Goal: Task Accomplishment & Management: Use online tool/utility

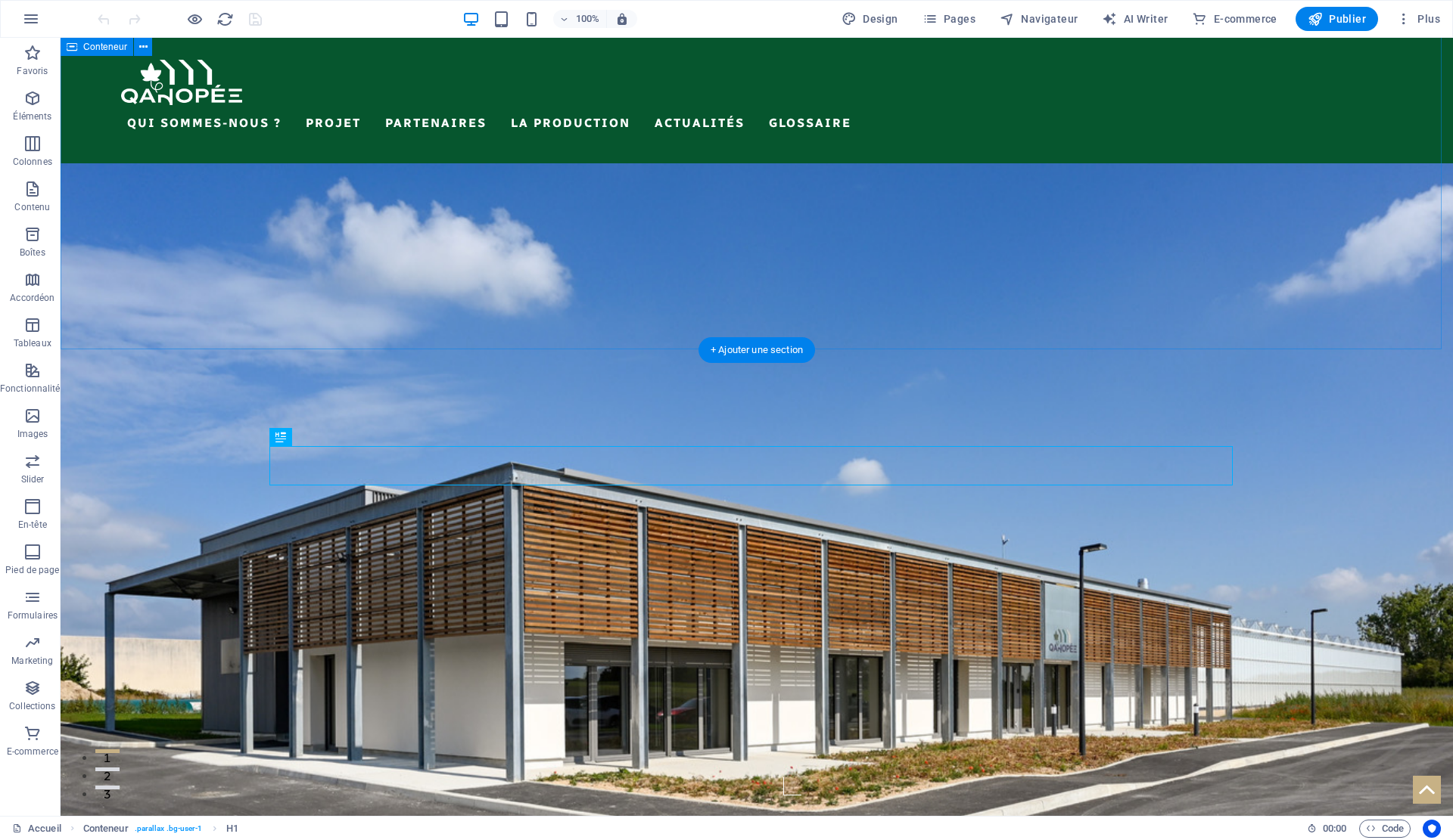
scroll to position [1118, 0]
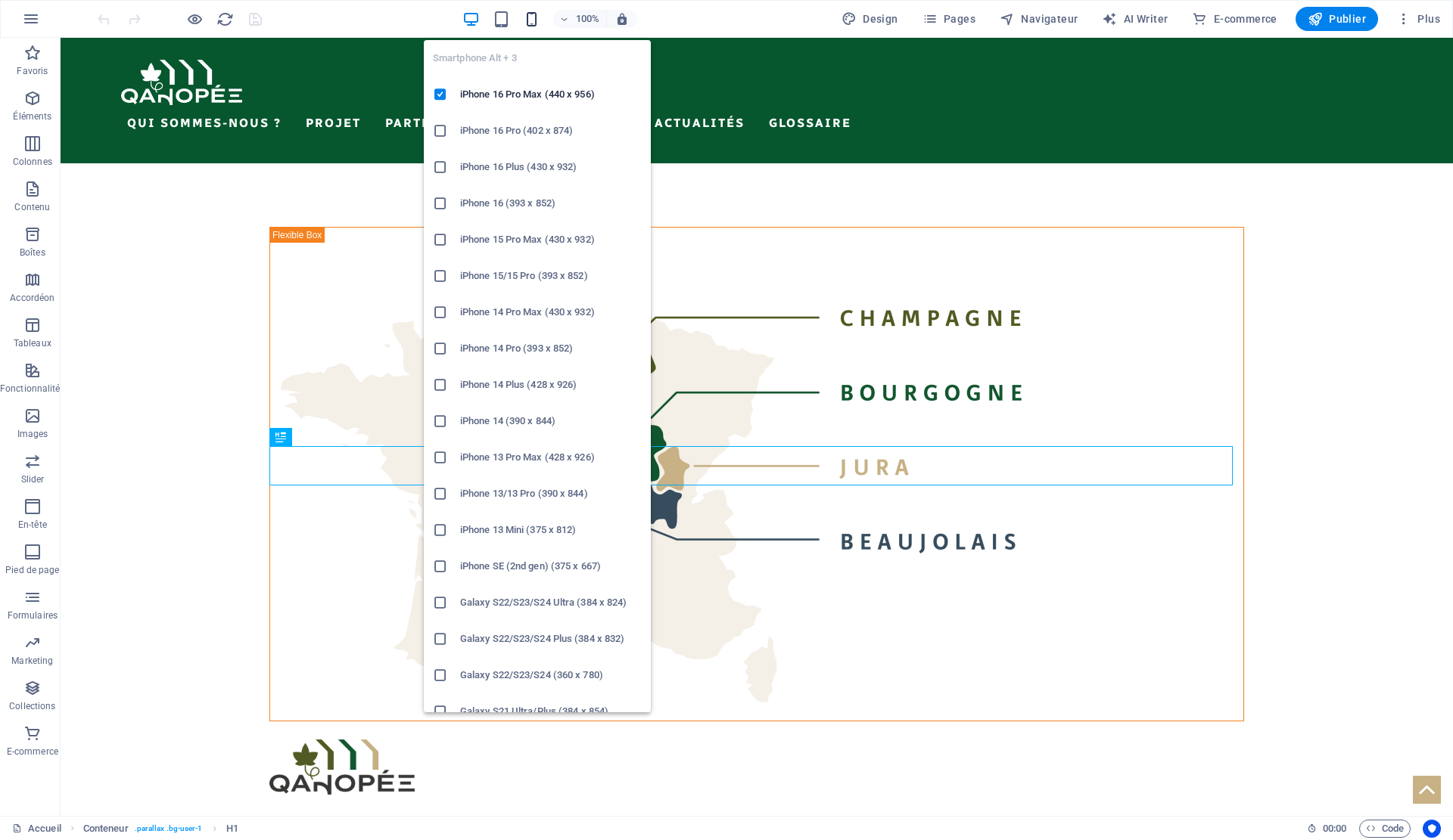
click at [526, 19] on icon "button" at bounding box center [531, 19] width 17 height 17
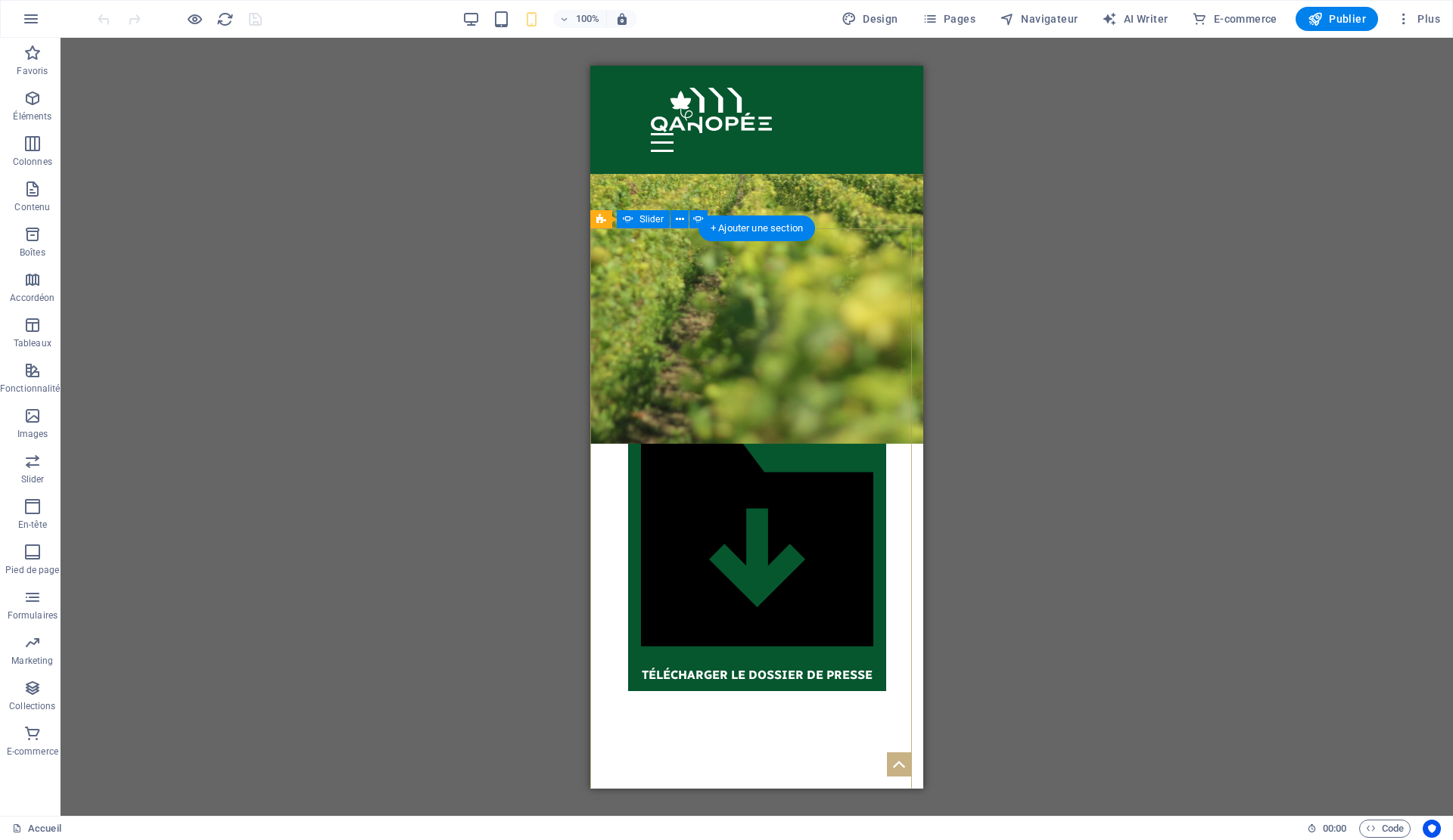
scroll to position [4861, 0]
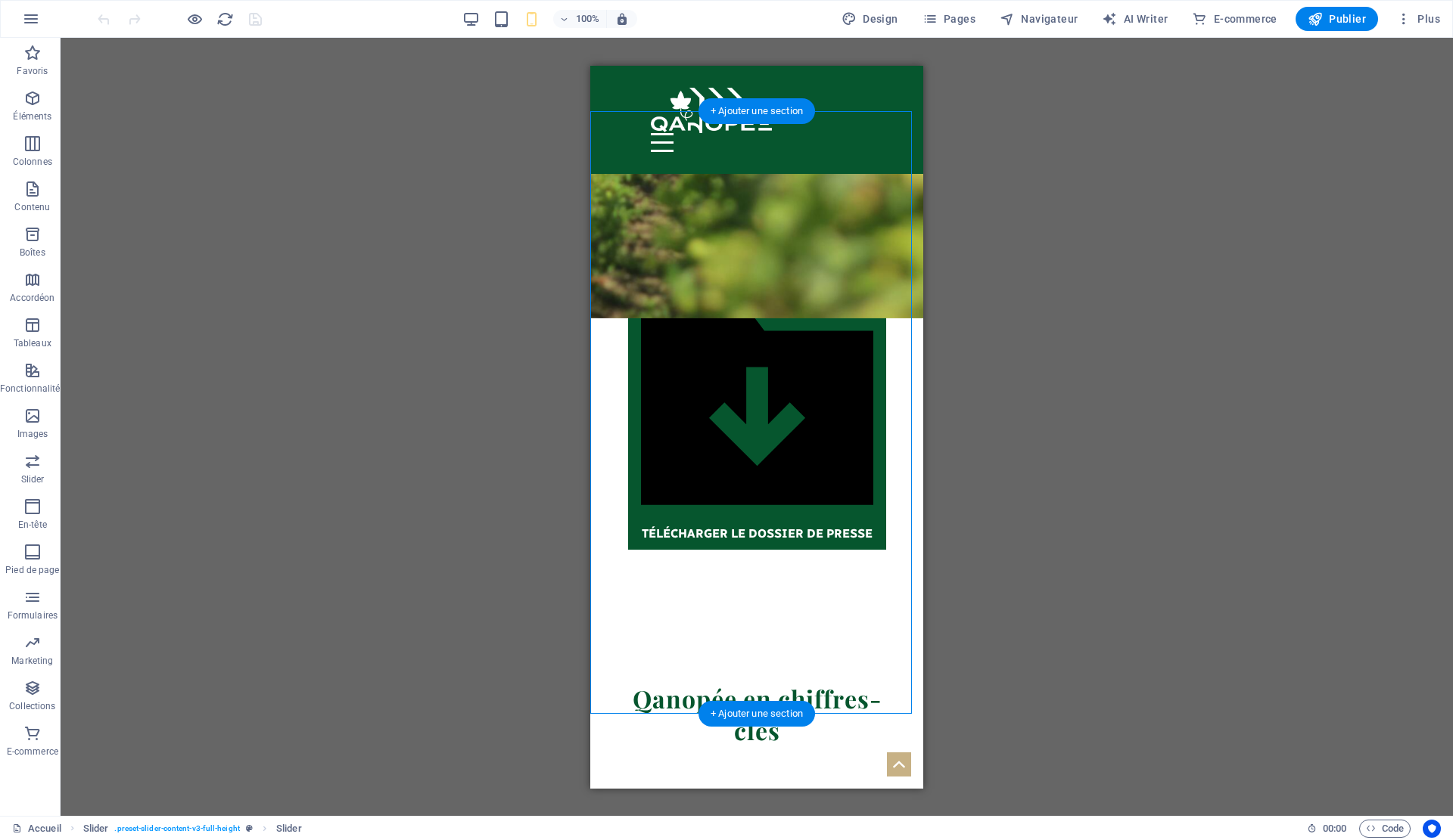
scroll to position [4937, 0]
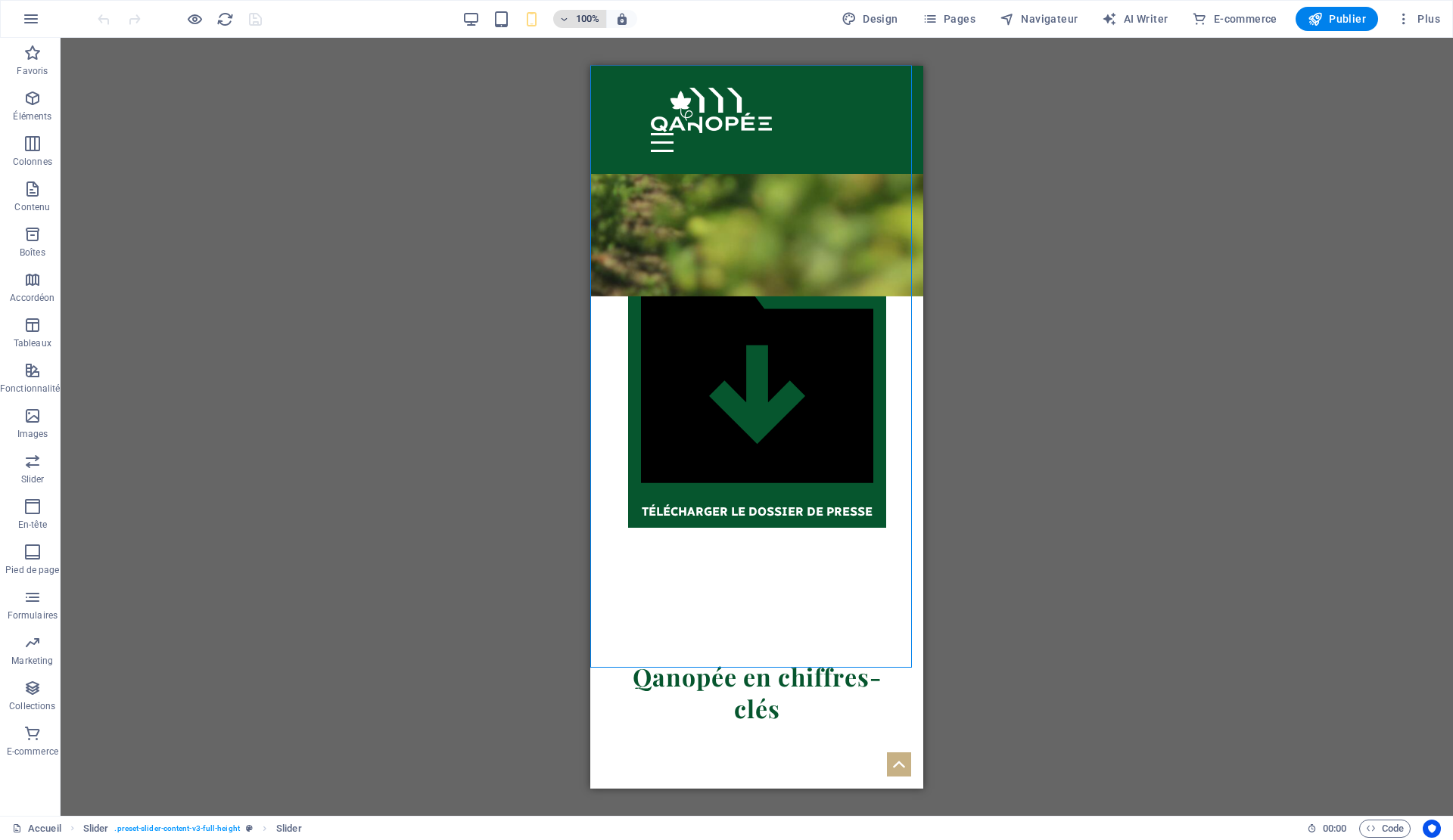
click at [588, 20] on h6 "100%" at bounding box center [588, 19] width 24 height 18
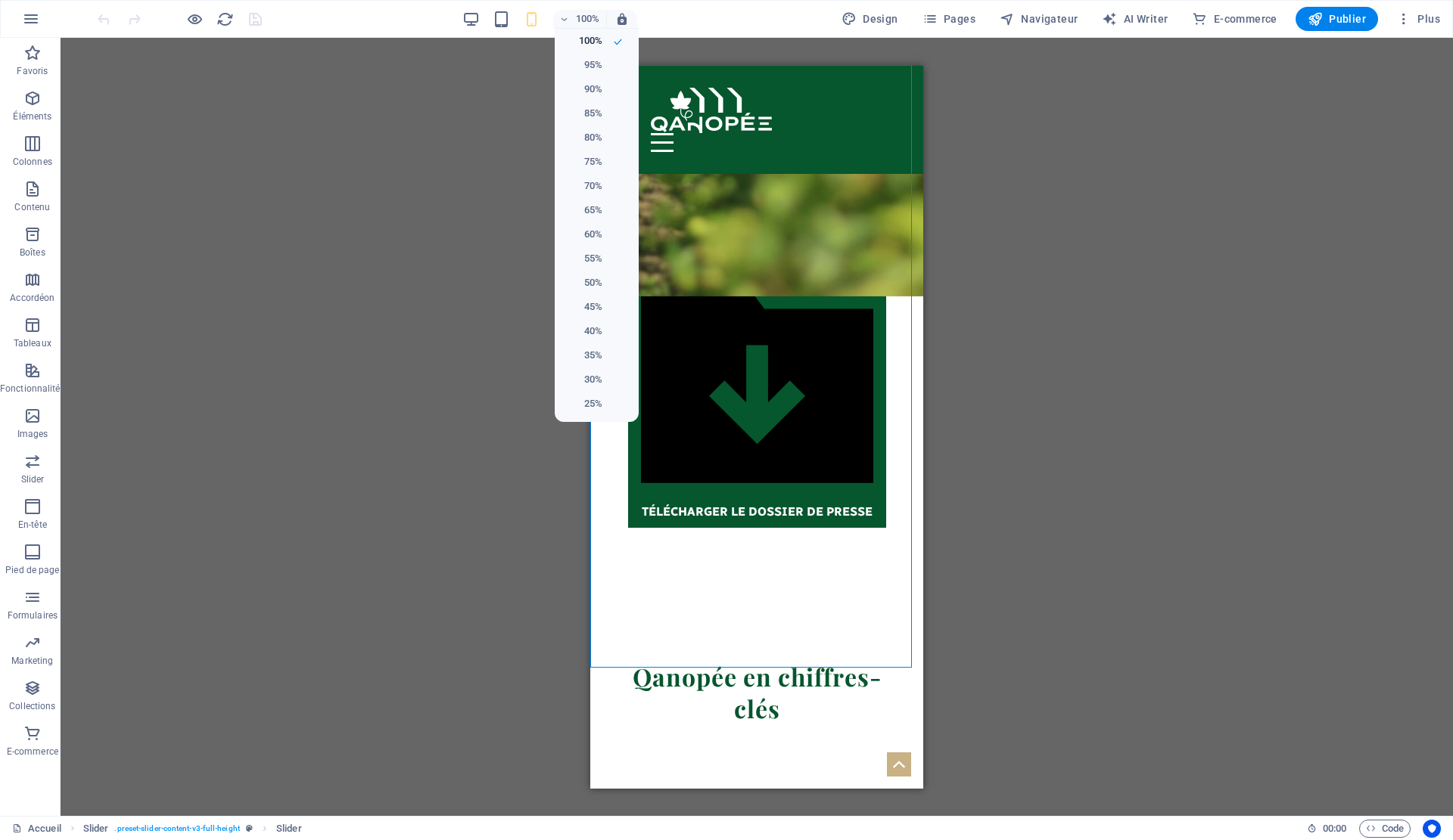
click at [717, 652] on div at bounding box center [726, 420] width 1453 height 840
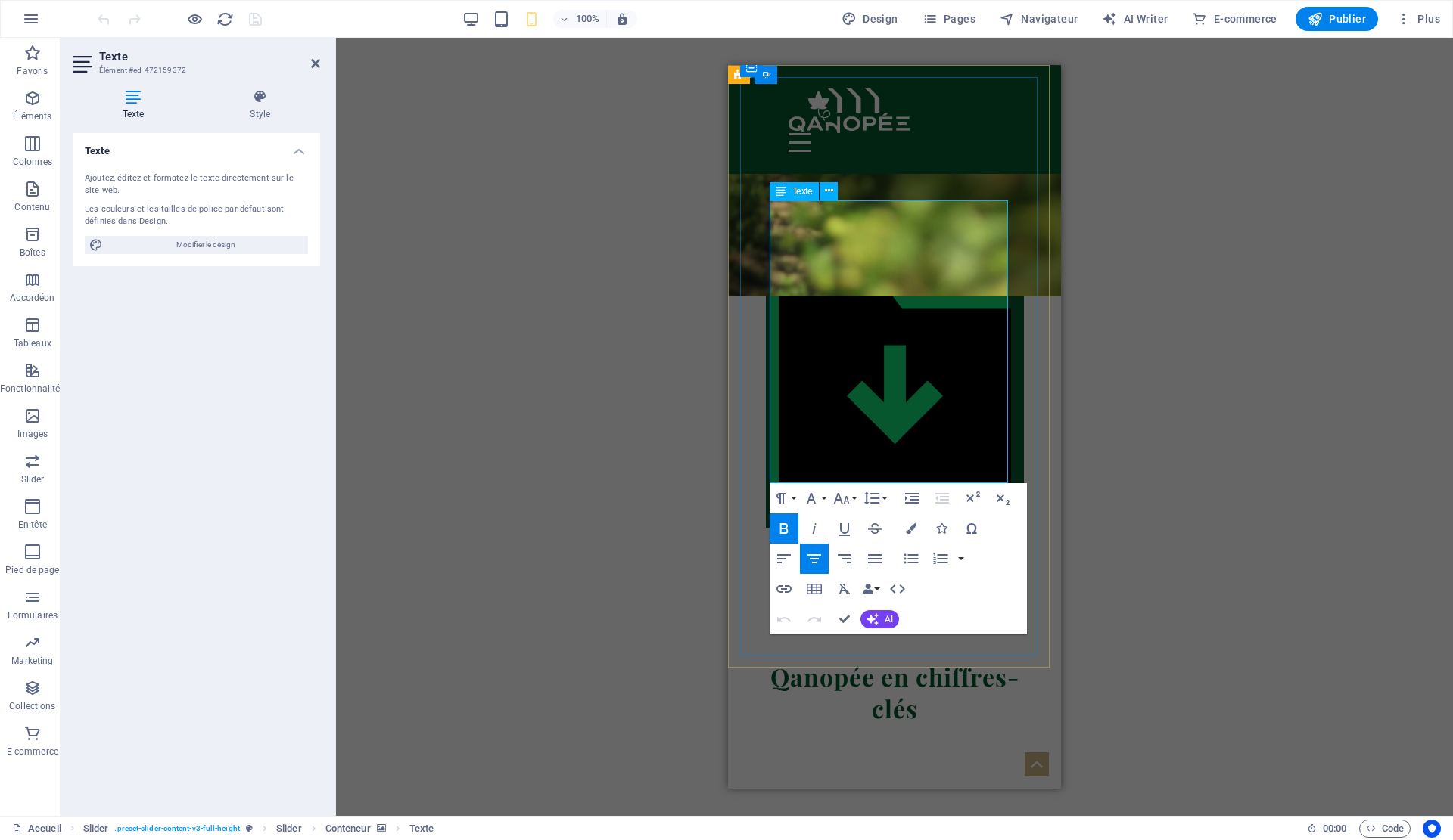
click at [827, 500] on button "Font Family" at bounding box center [814, 498] width 29 height 31
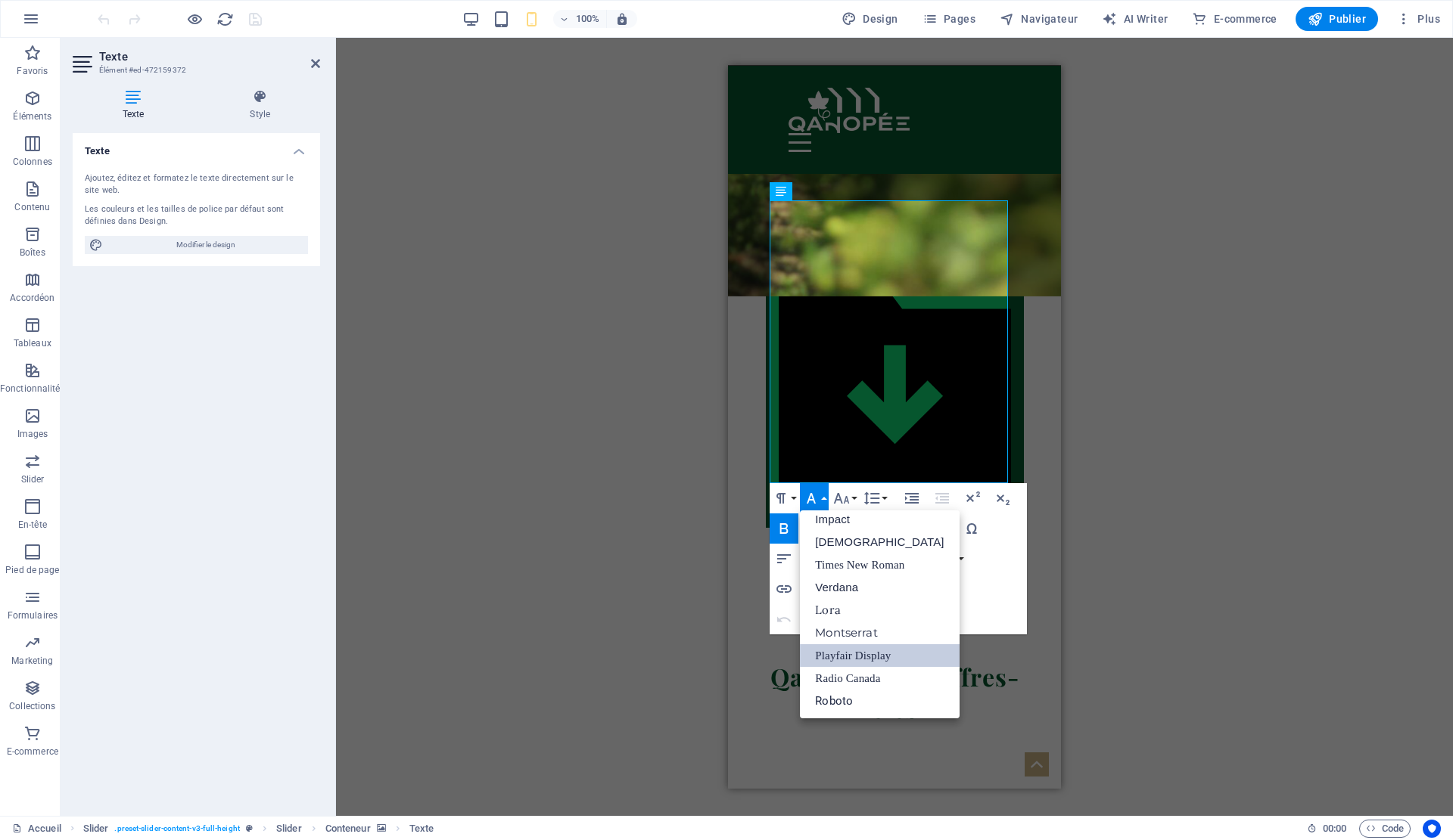
scroll to position [54, 0]
click at [850, 496] on icon "button" at bounding box center [841, 499] width 18 height 18
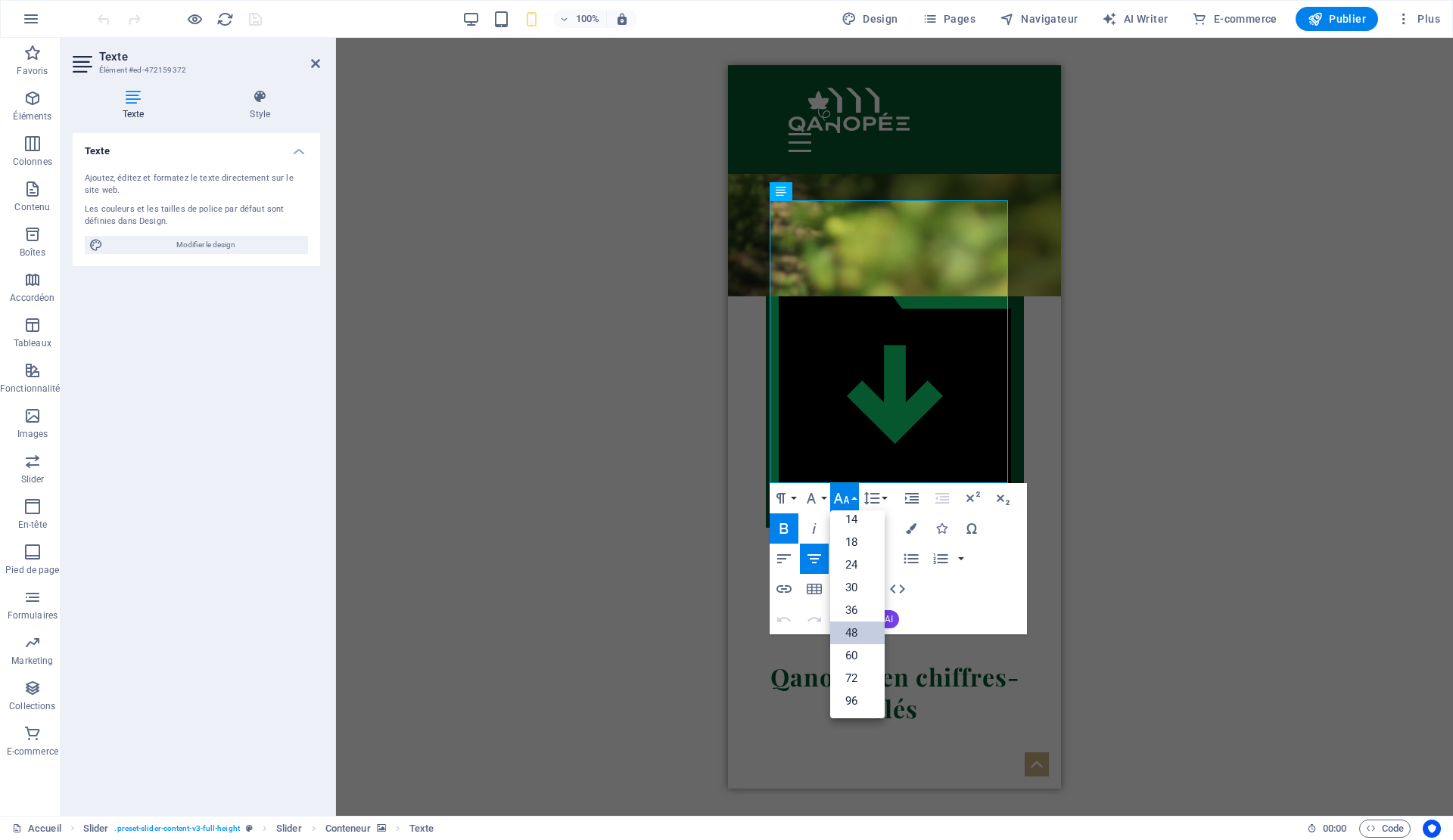
scroll to position [122, 0]
click at [860, 606] on link "36" at bounding box center [858, 610] width 55 height 22
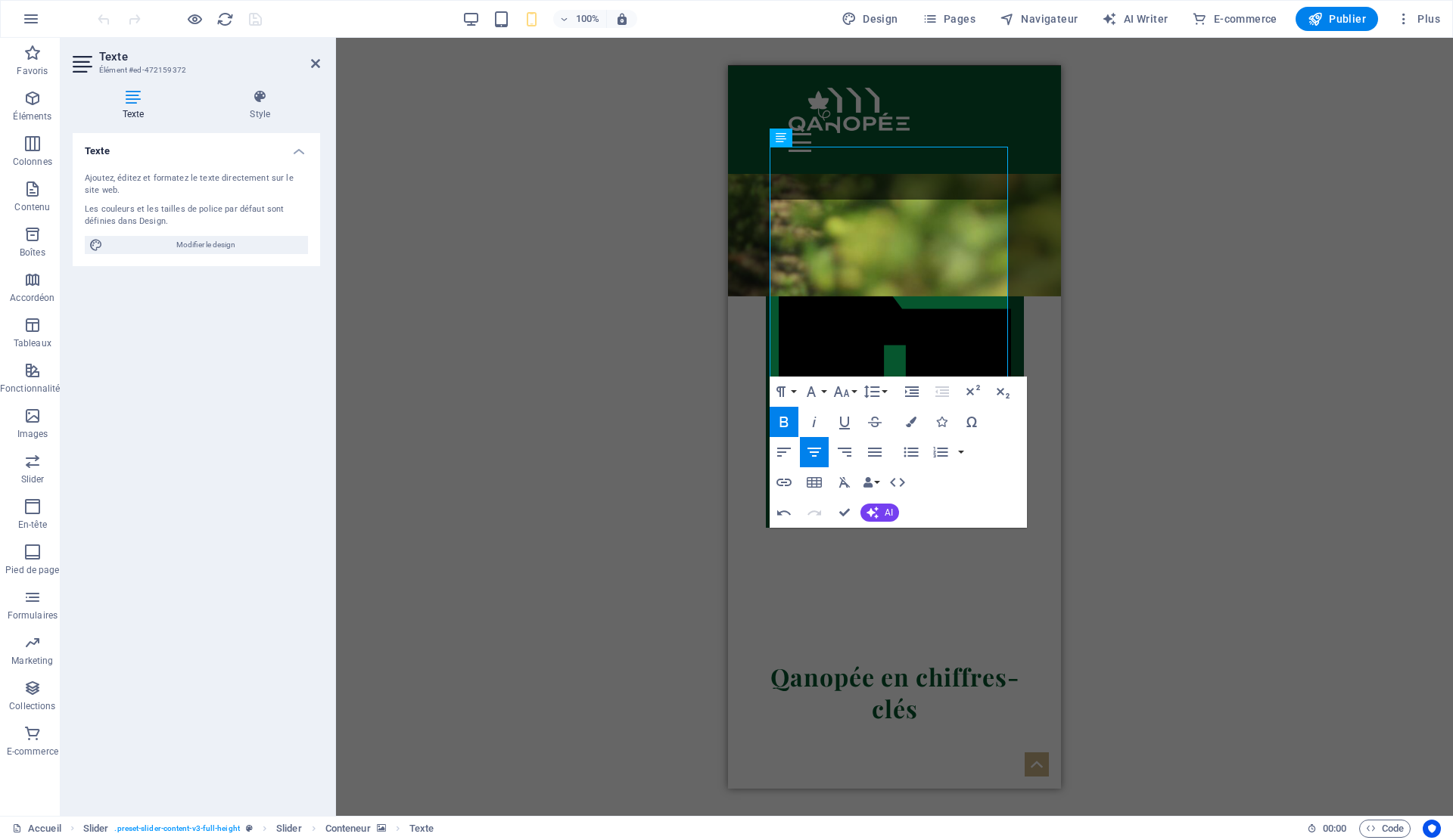
scroll to position [4990, 0]
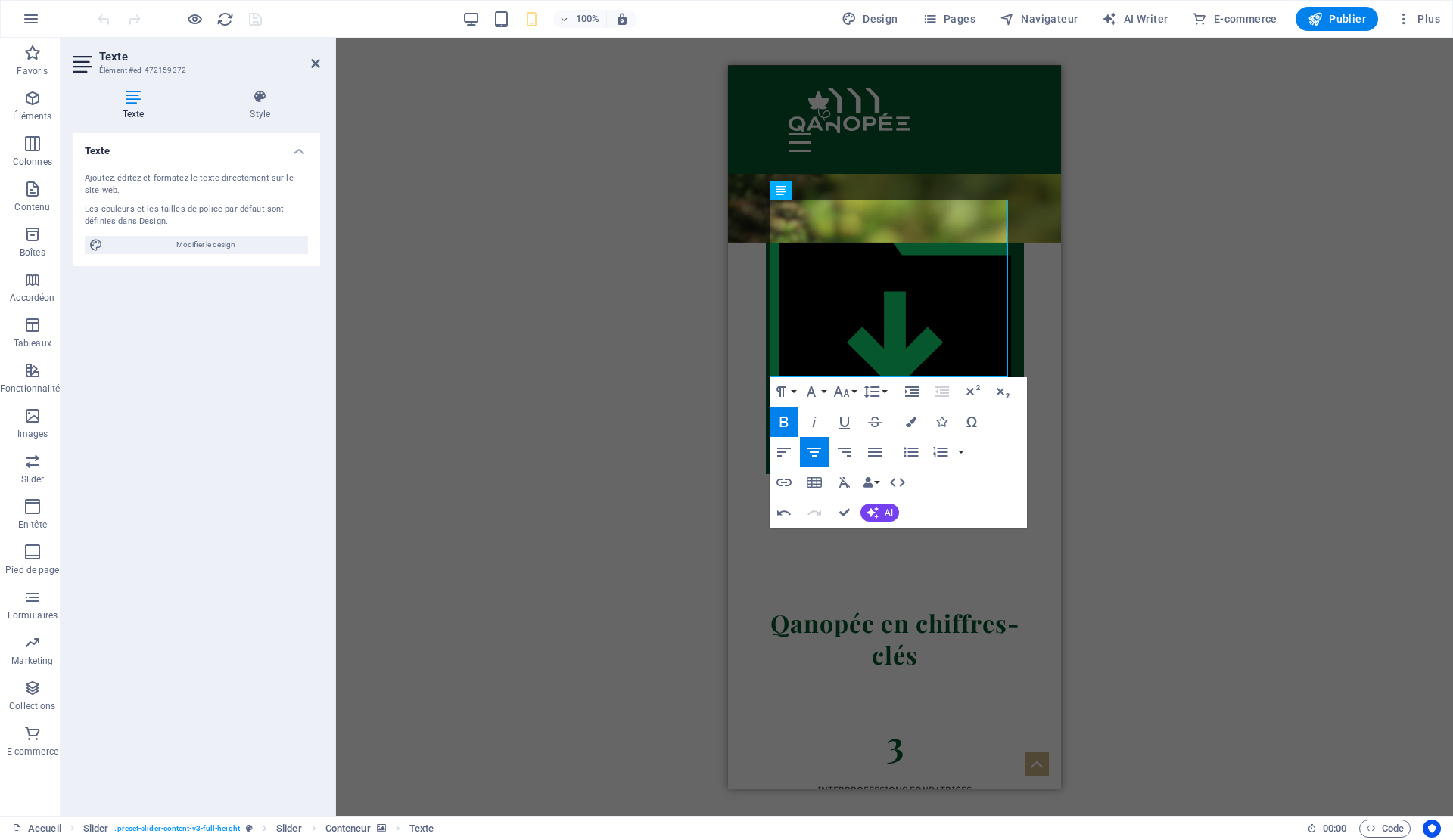
click at [1106, 365] on div "Glissez et déposez l'élément de votre choix pour remplacer le contenu existant.…" at bounding box center [894, 427] width 1117 height 779
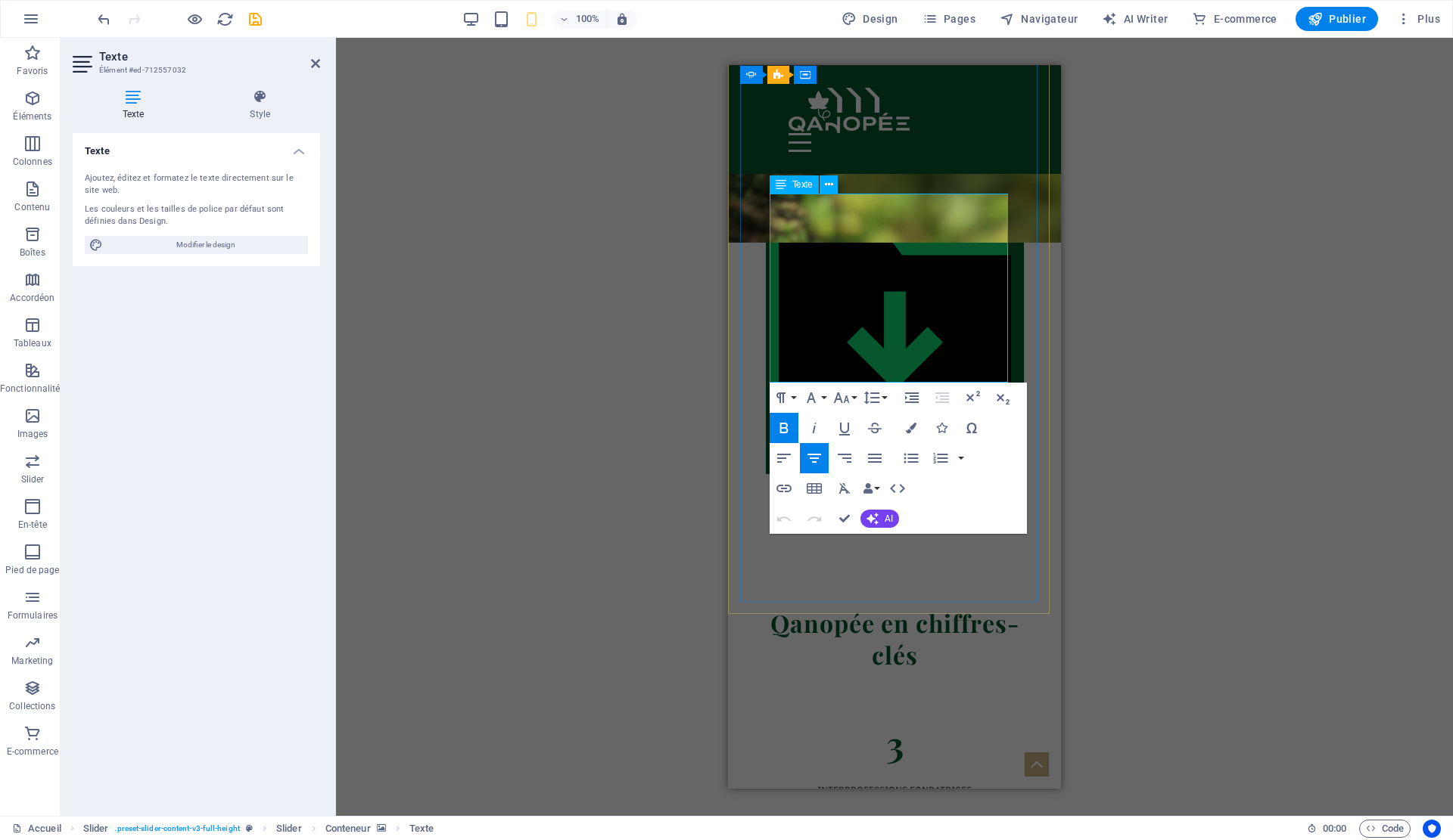
click at [847, 395] on icon "button" at bounding box center [841, 398] width 18 height 18
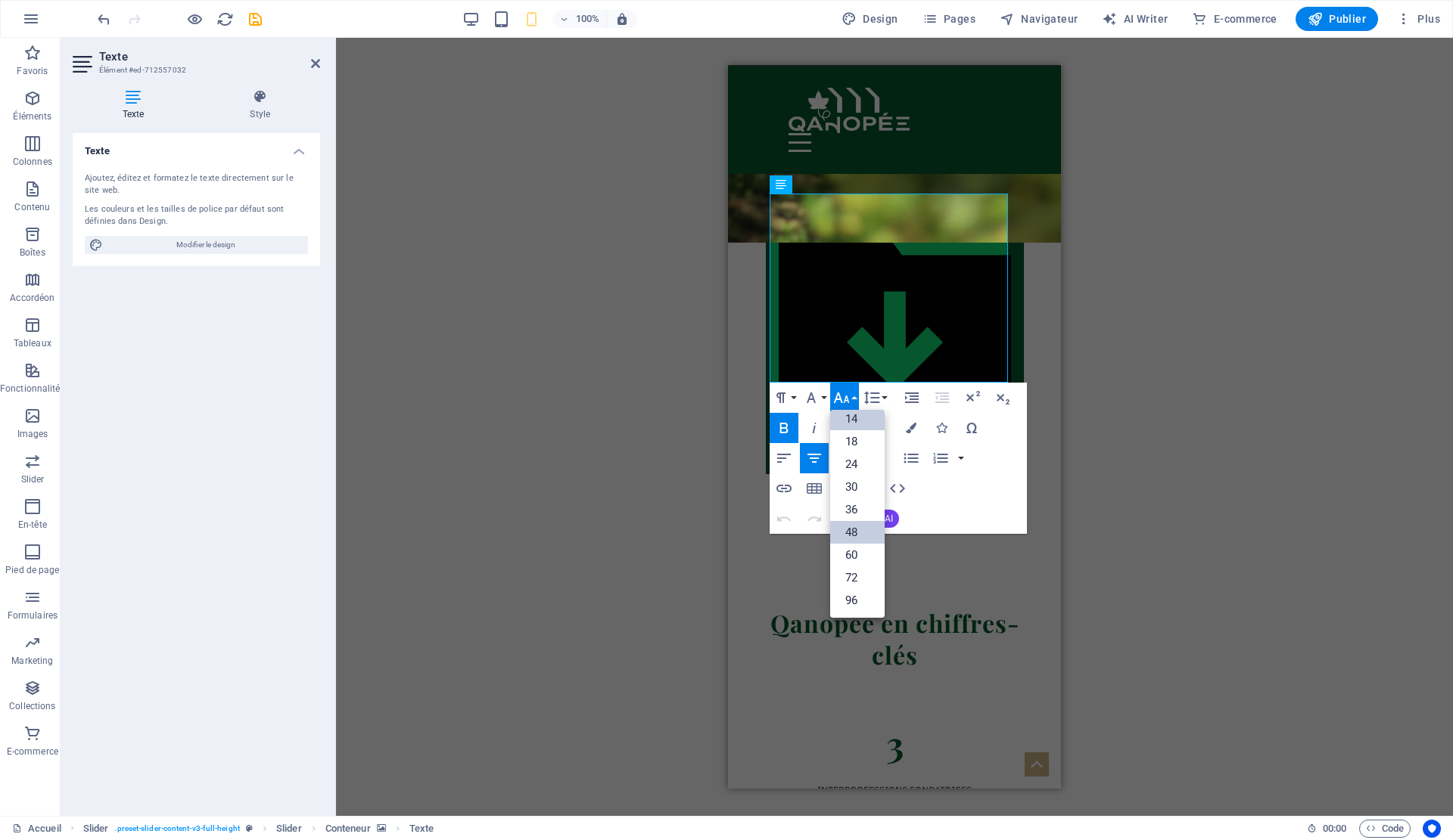
scroll to position [122, 0]
click at [860, 505] on link "36" at bounding box center [858, 509] width 55 height 22
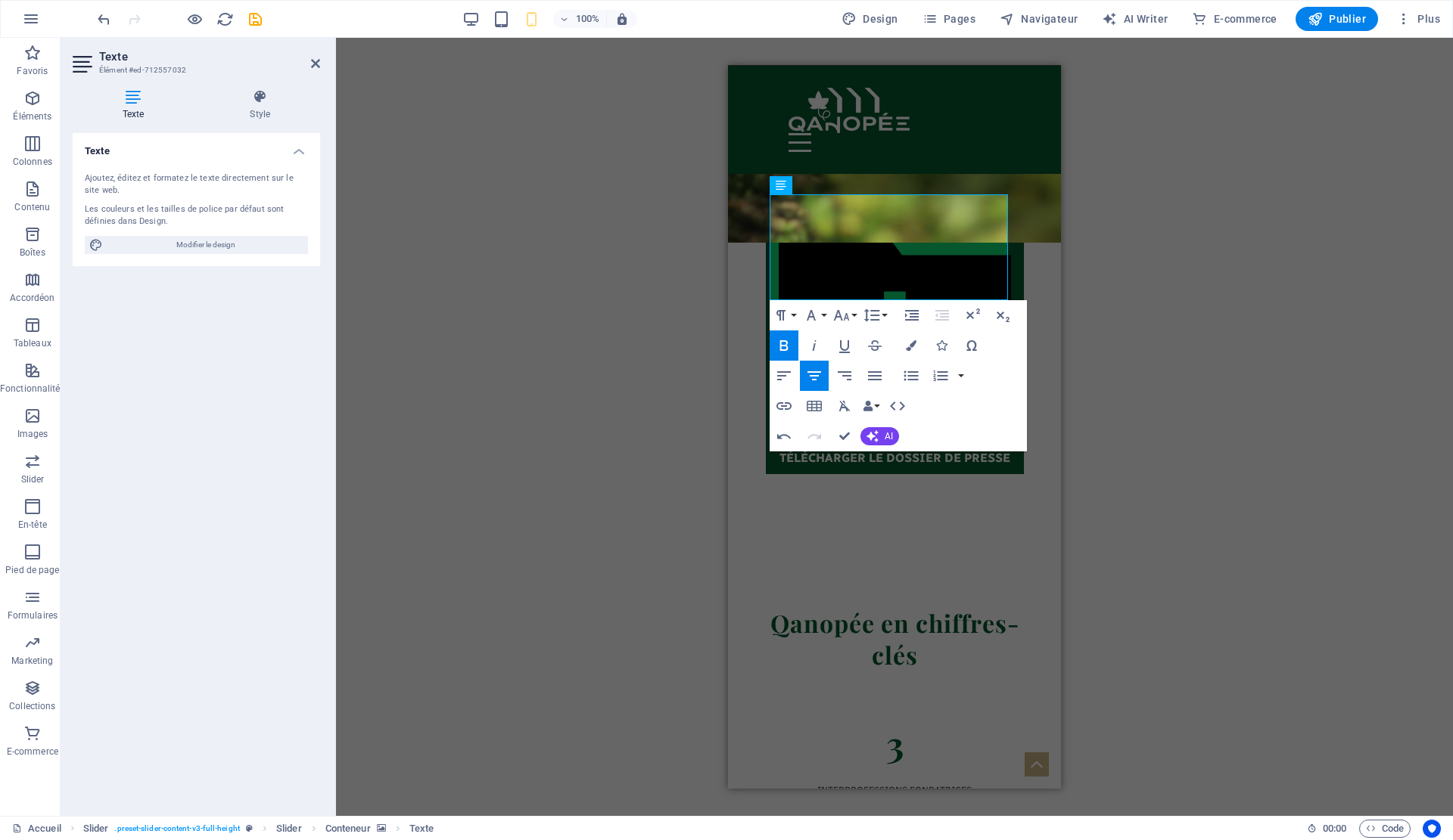
scroll to position [5032, 0]
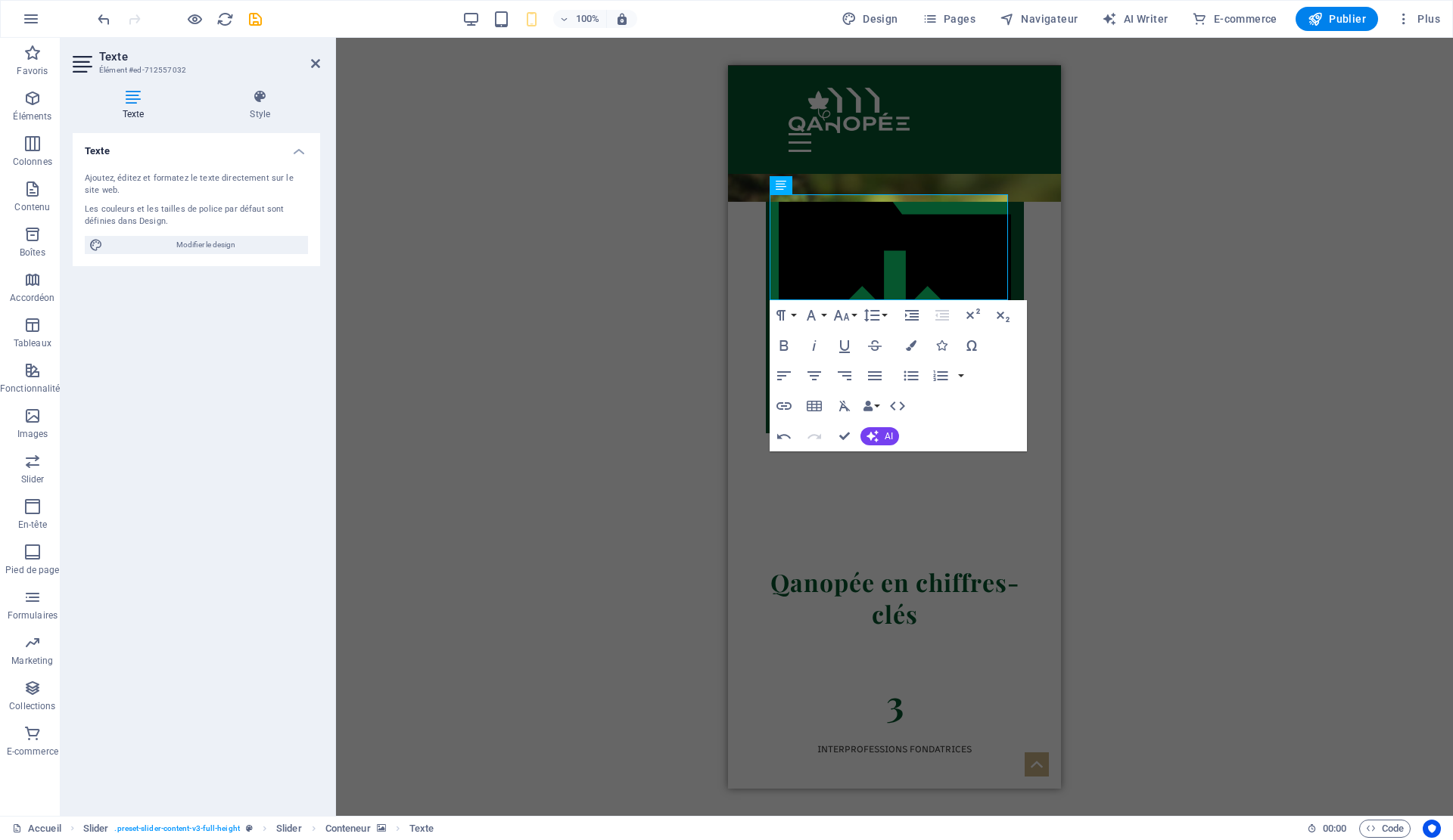
click at [1106, 324] on div "Glissez et déposez l'élément de votre choix pour remplacer le contenu existant.…" at bounding box center [894, 427] width 1117 height 779
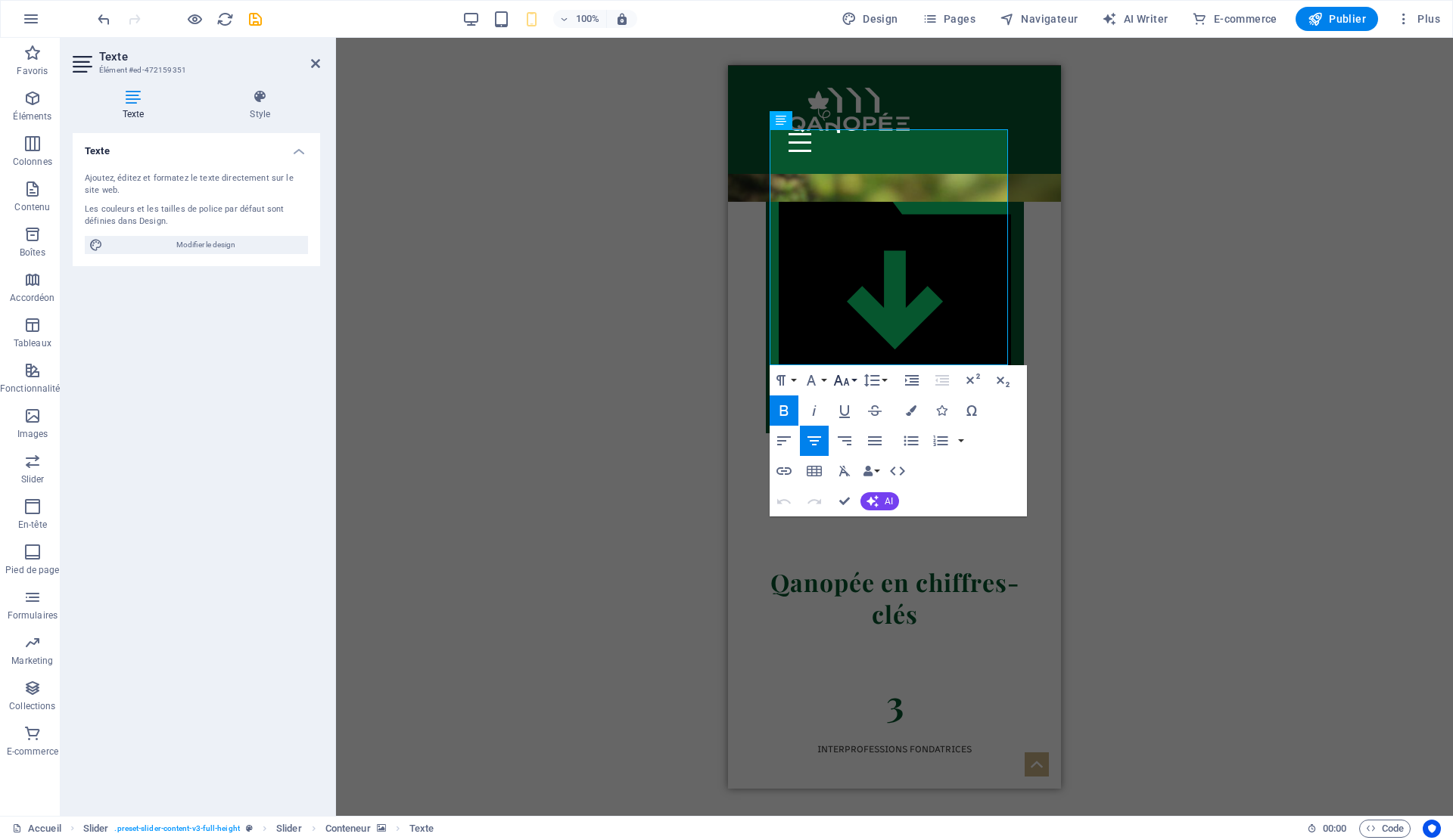
click at [851, 384] on button "Font Size" at bounding box center [845, 380] width 29 height 31
click at [875, 494] on link "36" at bounding box center [858, 492] width 55 height 22
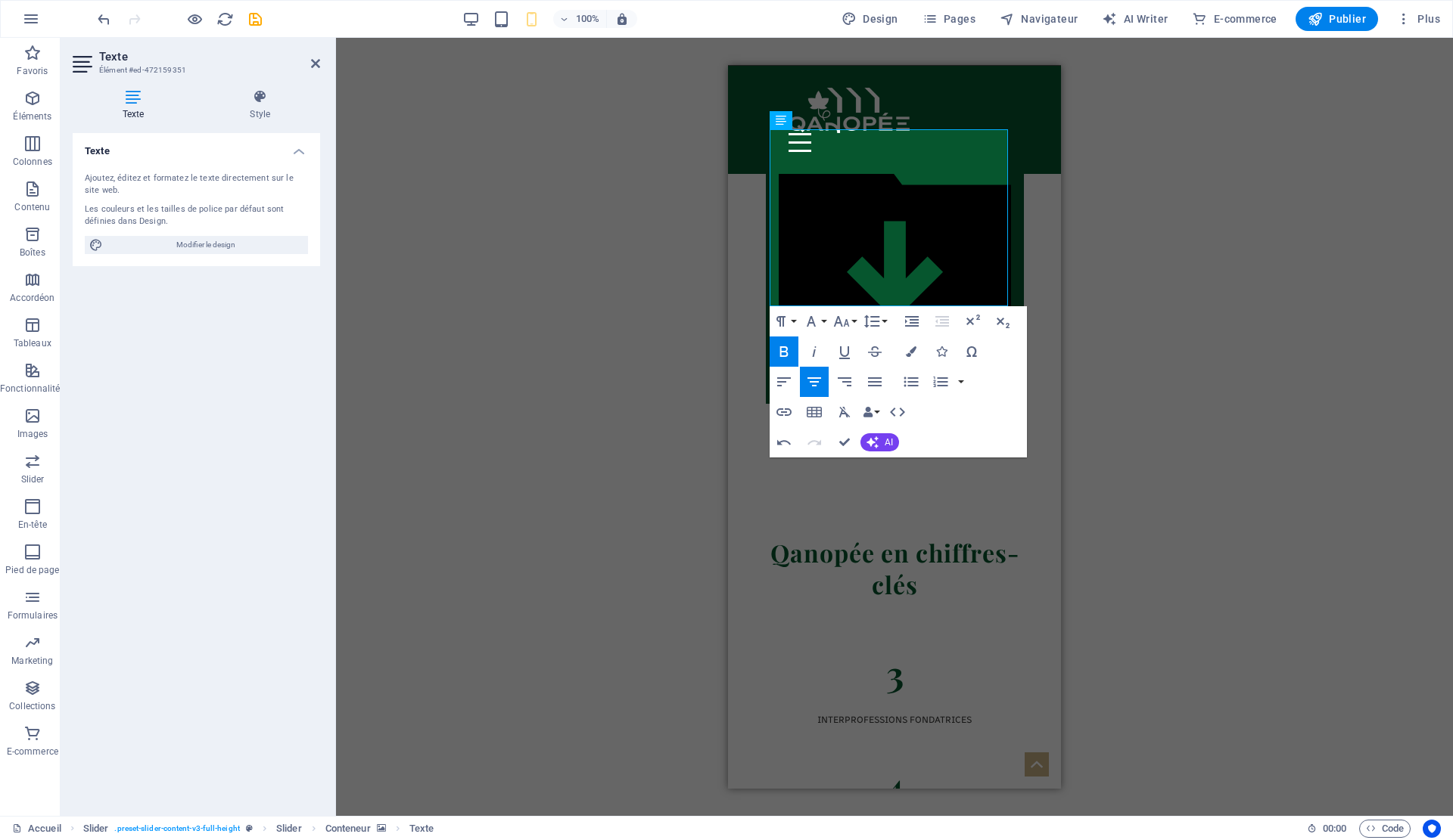
click at [1127, 345] on div "Glissez et déposez l'élément de votre choix pour remplacer le contenu existant.…" at bounding box center [894, 427] width 1117 height 779
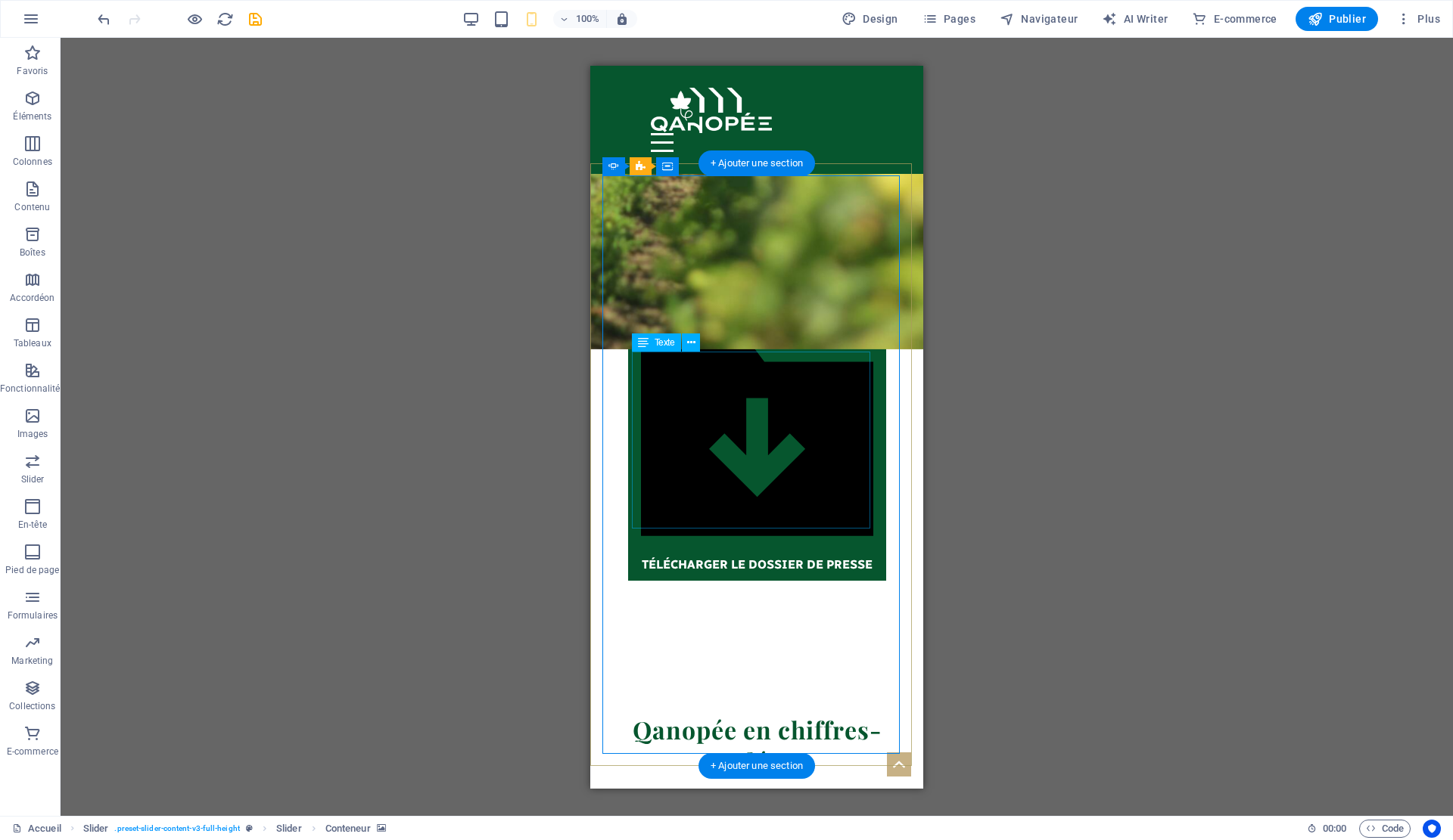
scroll to position [4910, 0]
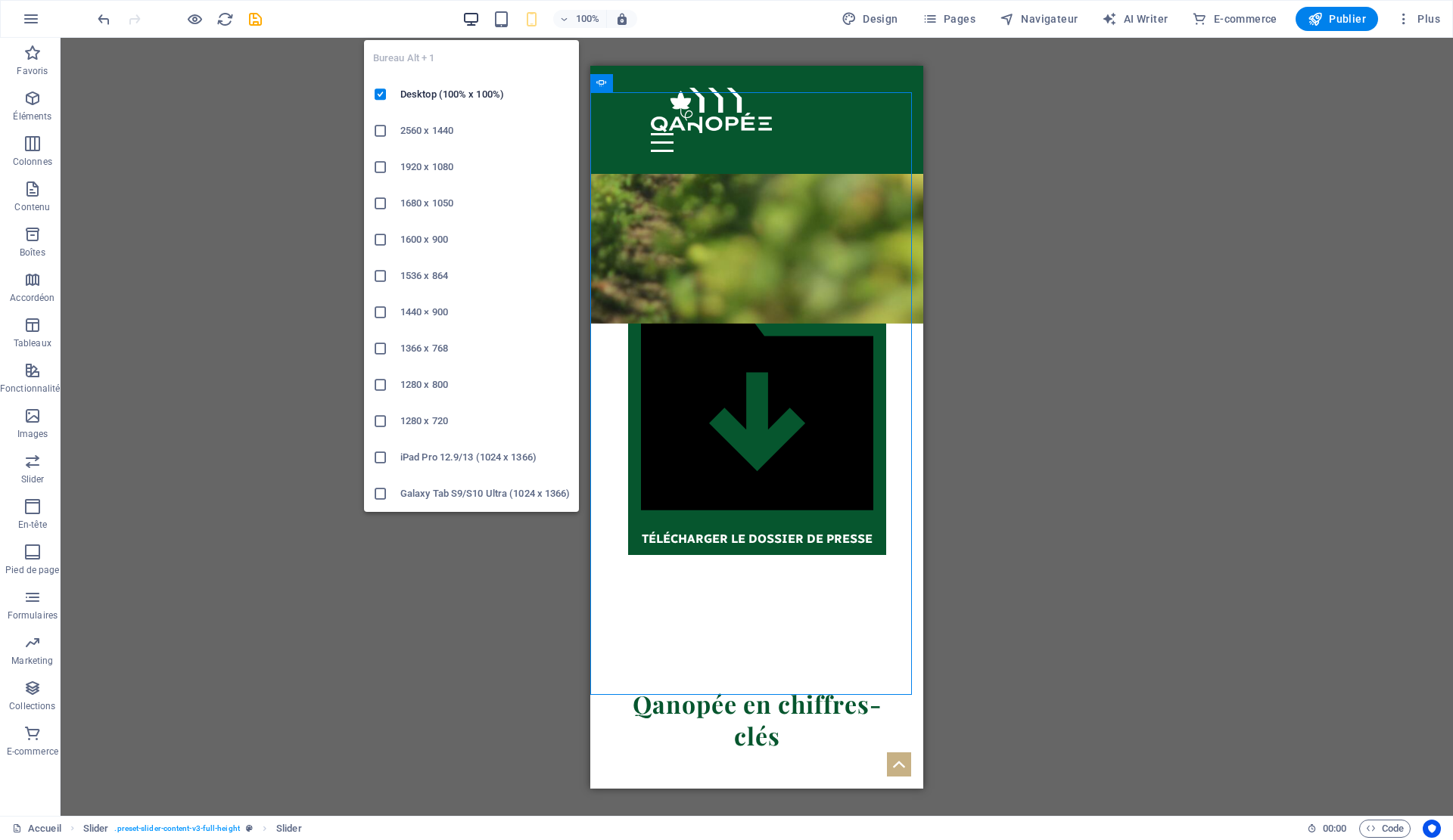
click at [472, 18] on icon "button" at bounding box center [471, 19] width 17 height 17
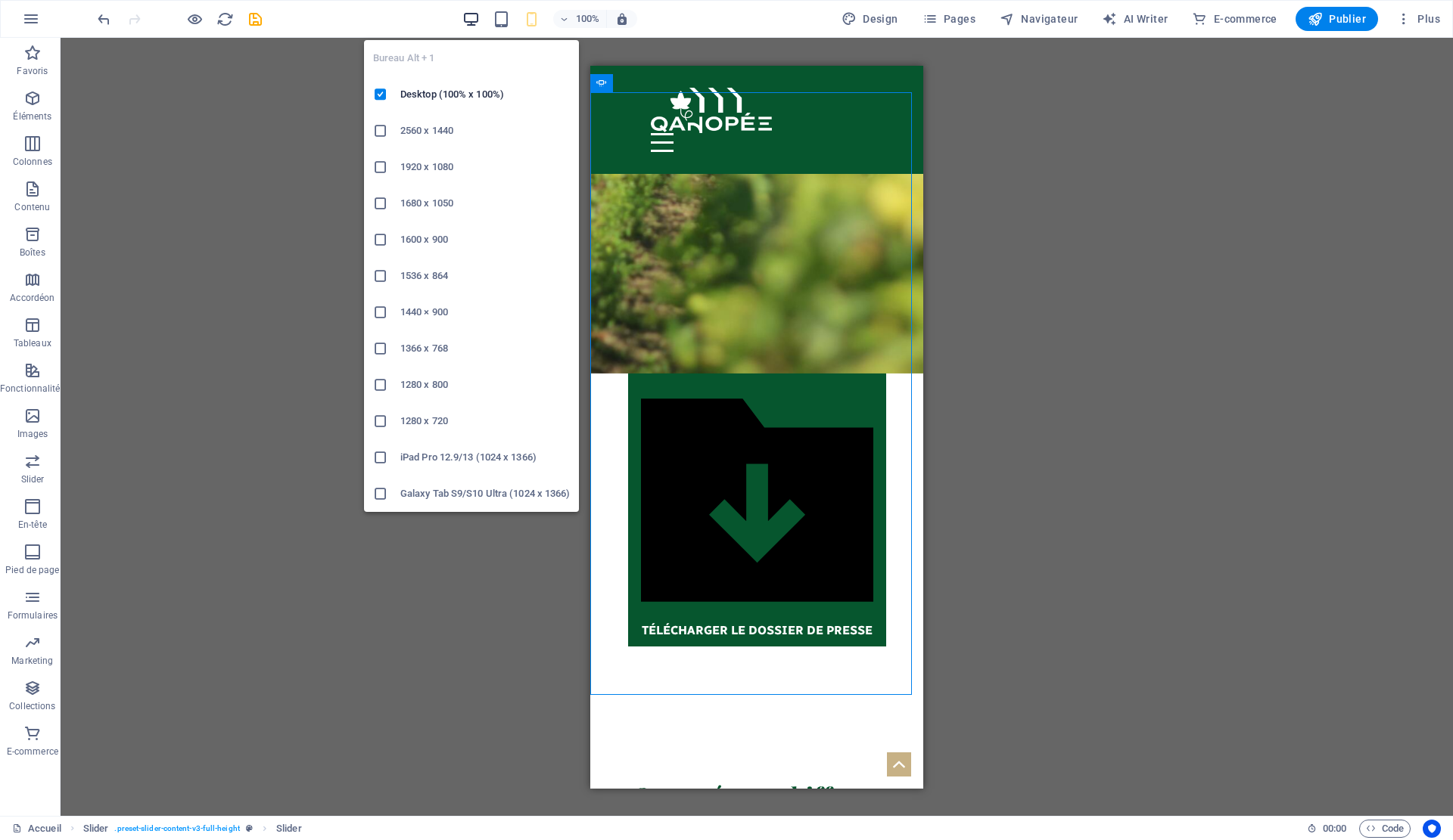
scroll to position [3666, 0]
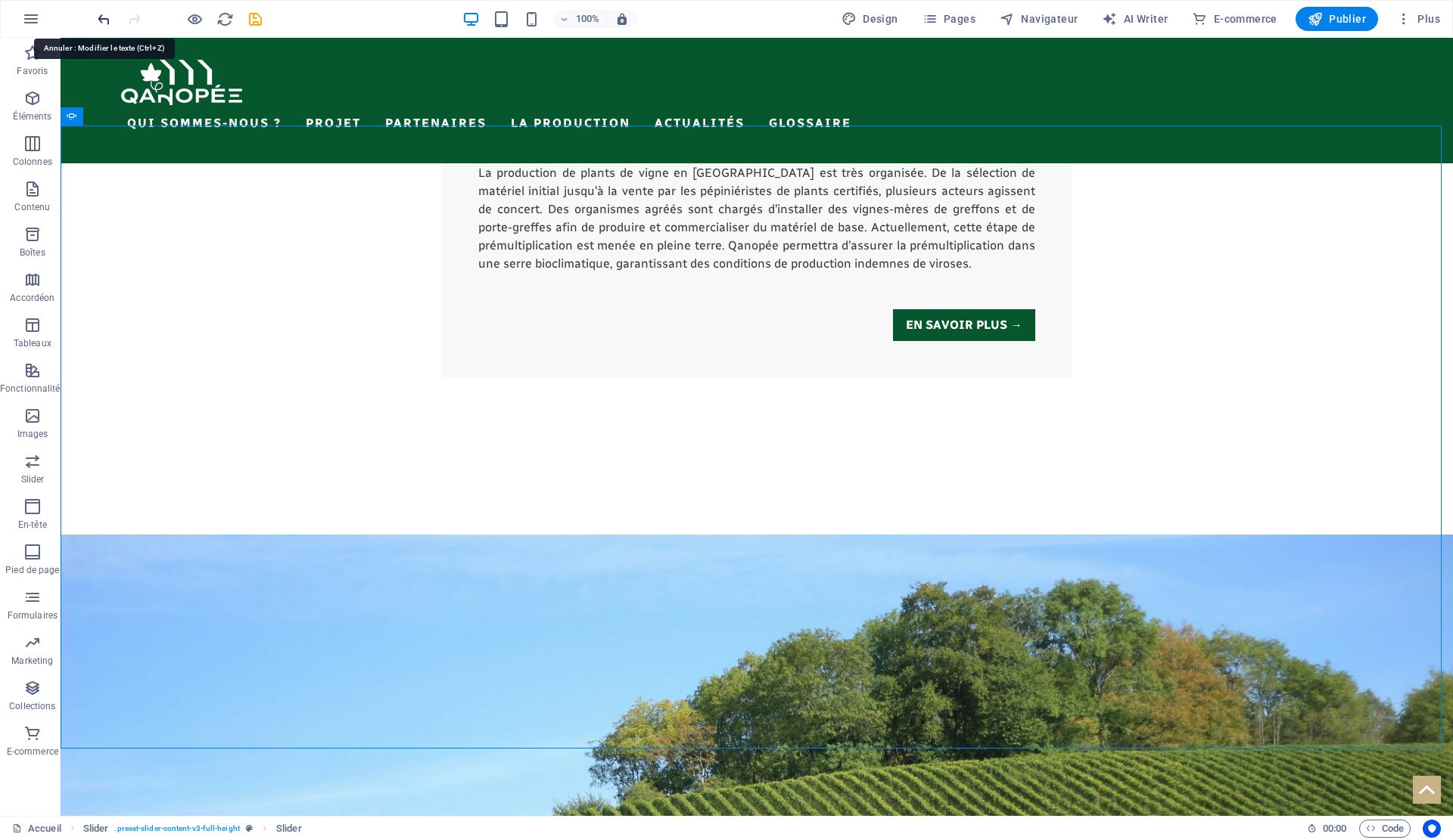
click at [100, 22] on icon "undo" at bounding box center [104, 19] width 17 height 17
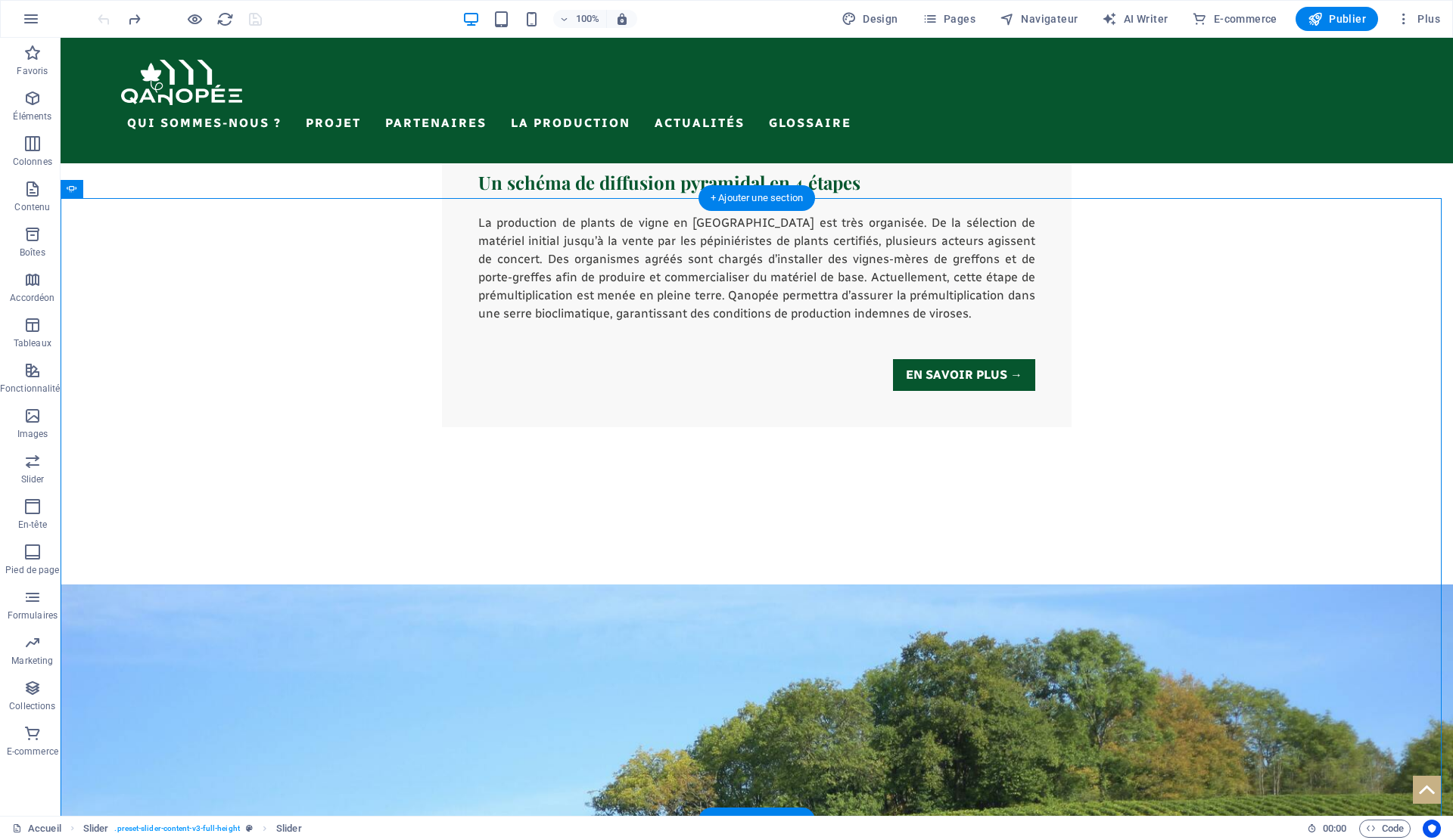
scroll to position [3589, 0]
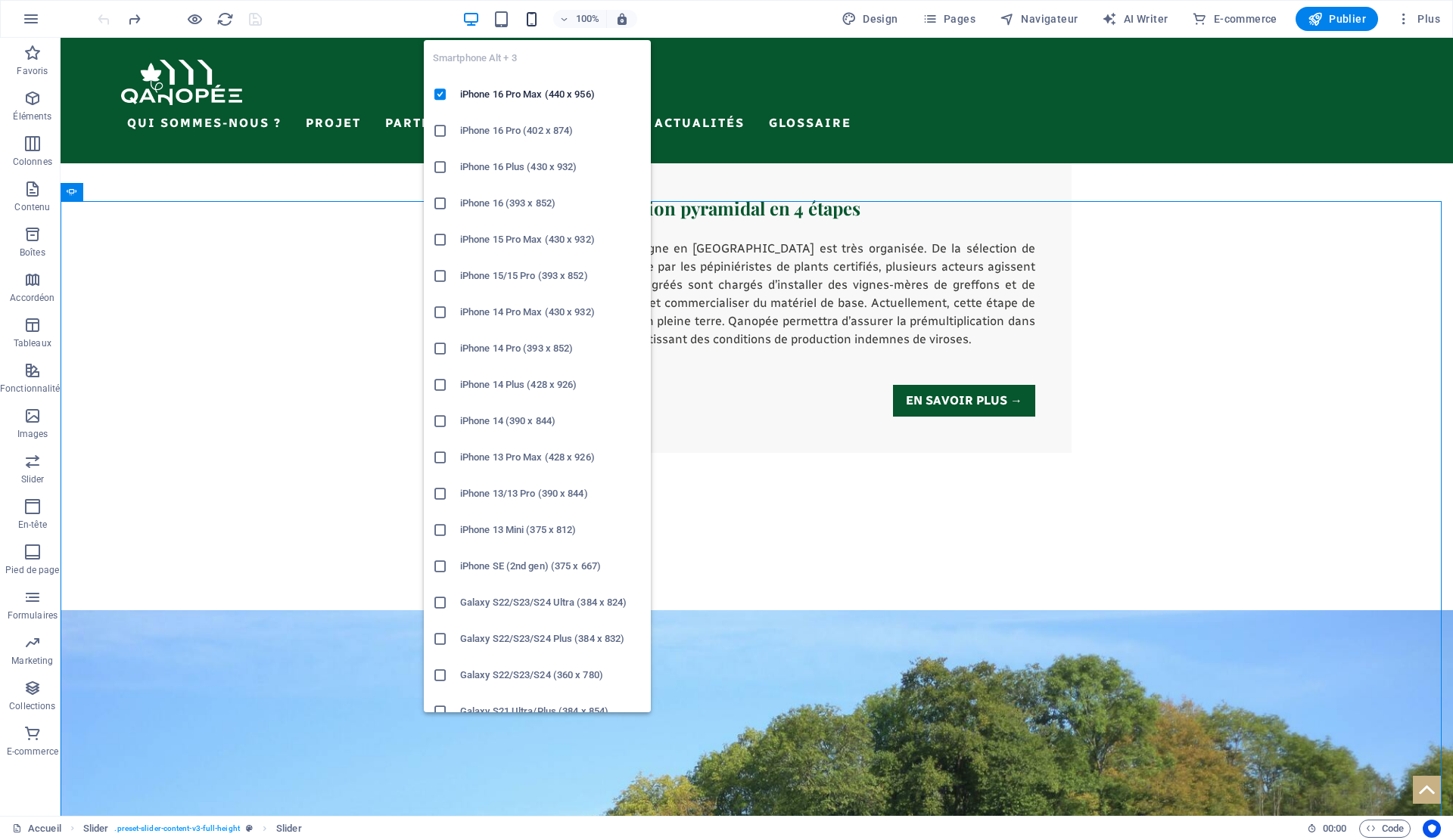
click at [533, 22] on icon "button" at bounding box center [531, 19] width 17 height 17
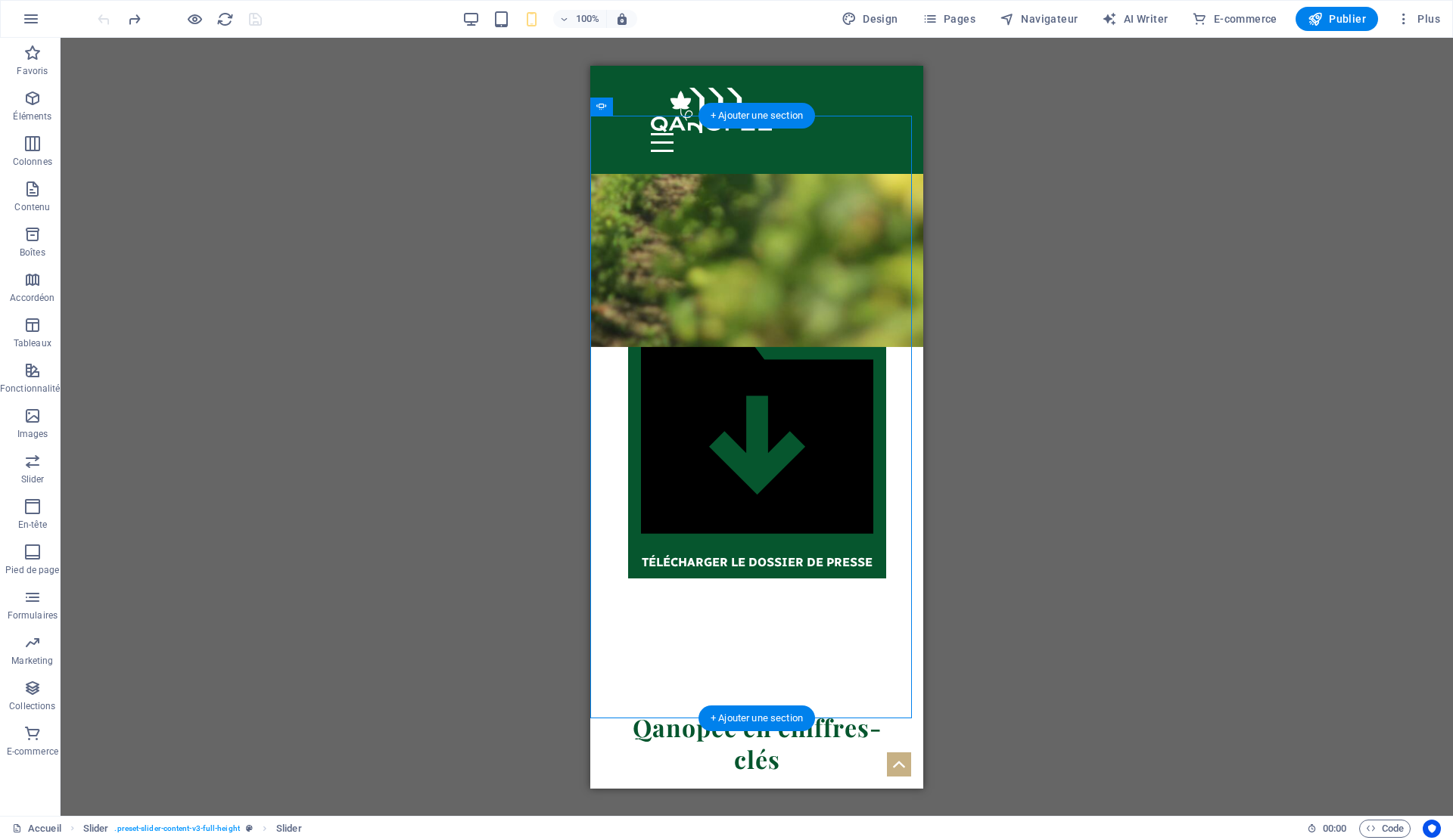
scroll to position [4735, 0]
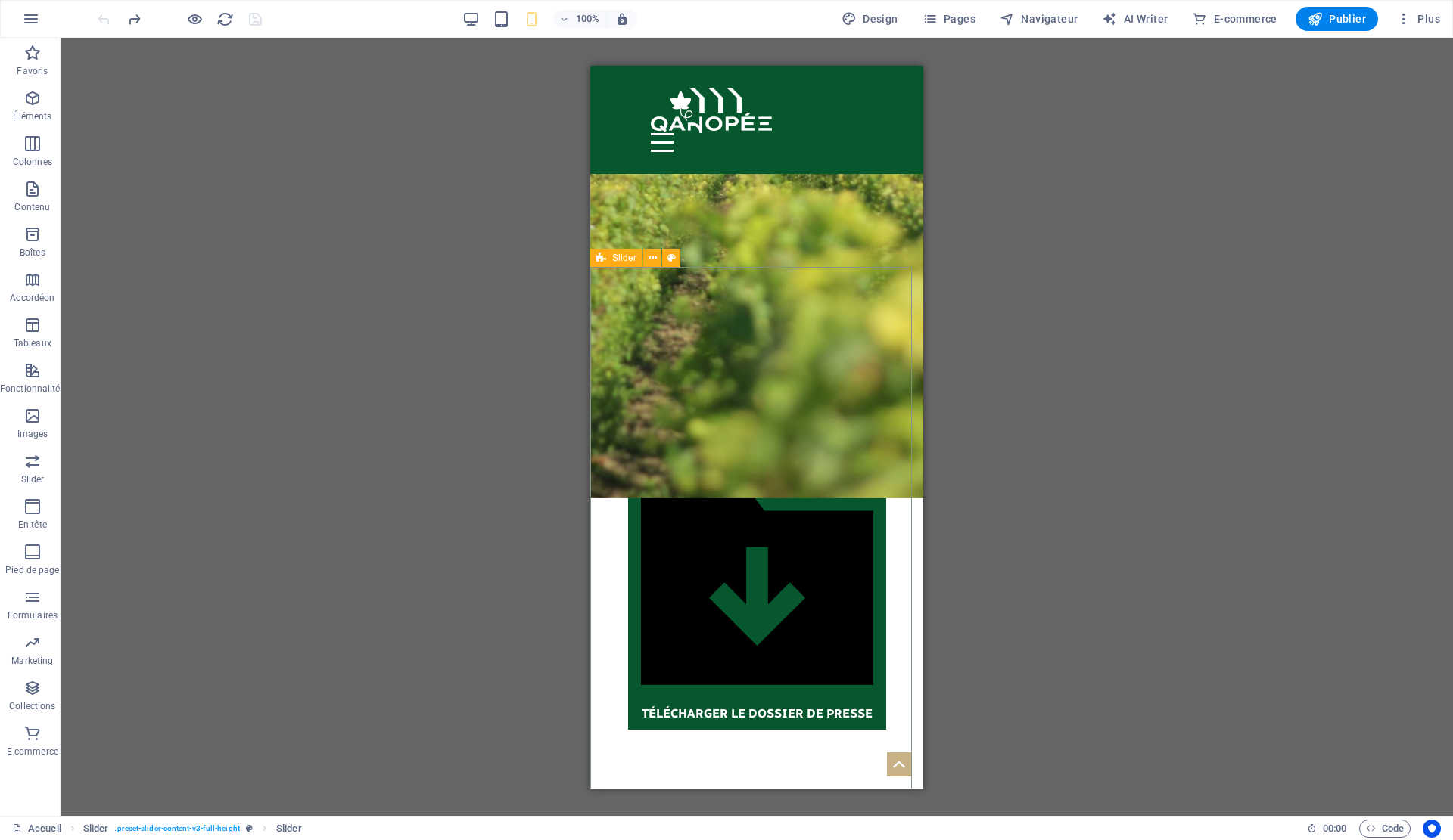
click at [603, 260] on icon at bounding box center [601, 258] width 10 height 18
select select "%"
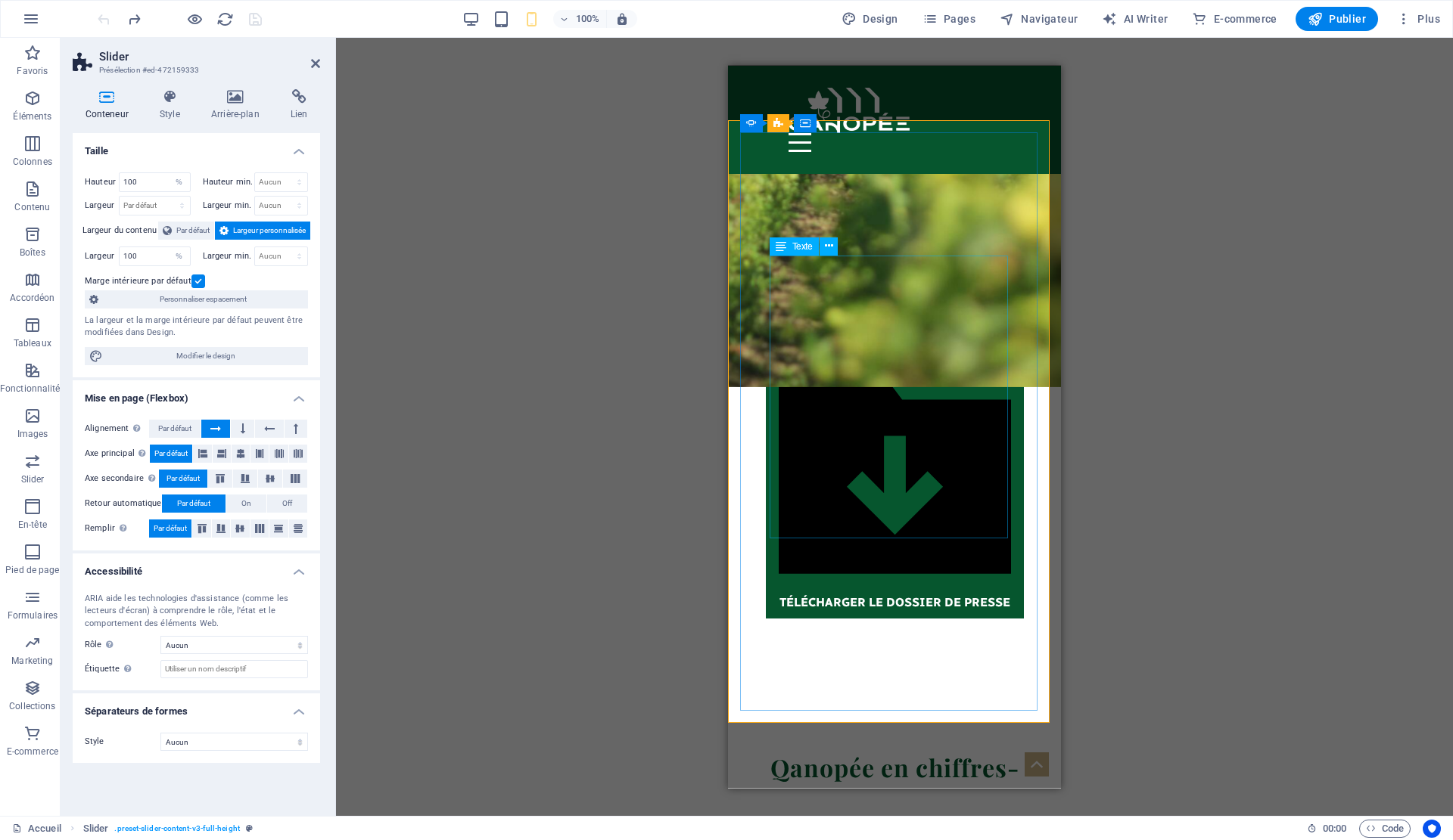
scroll to position [4811, 0]
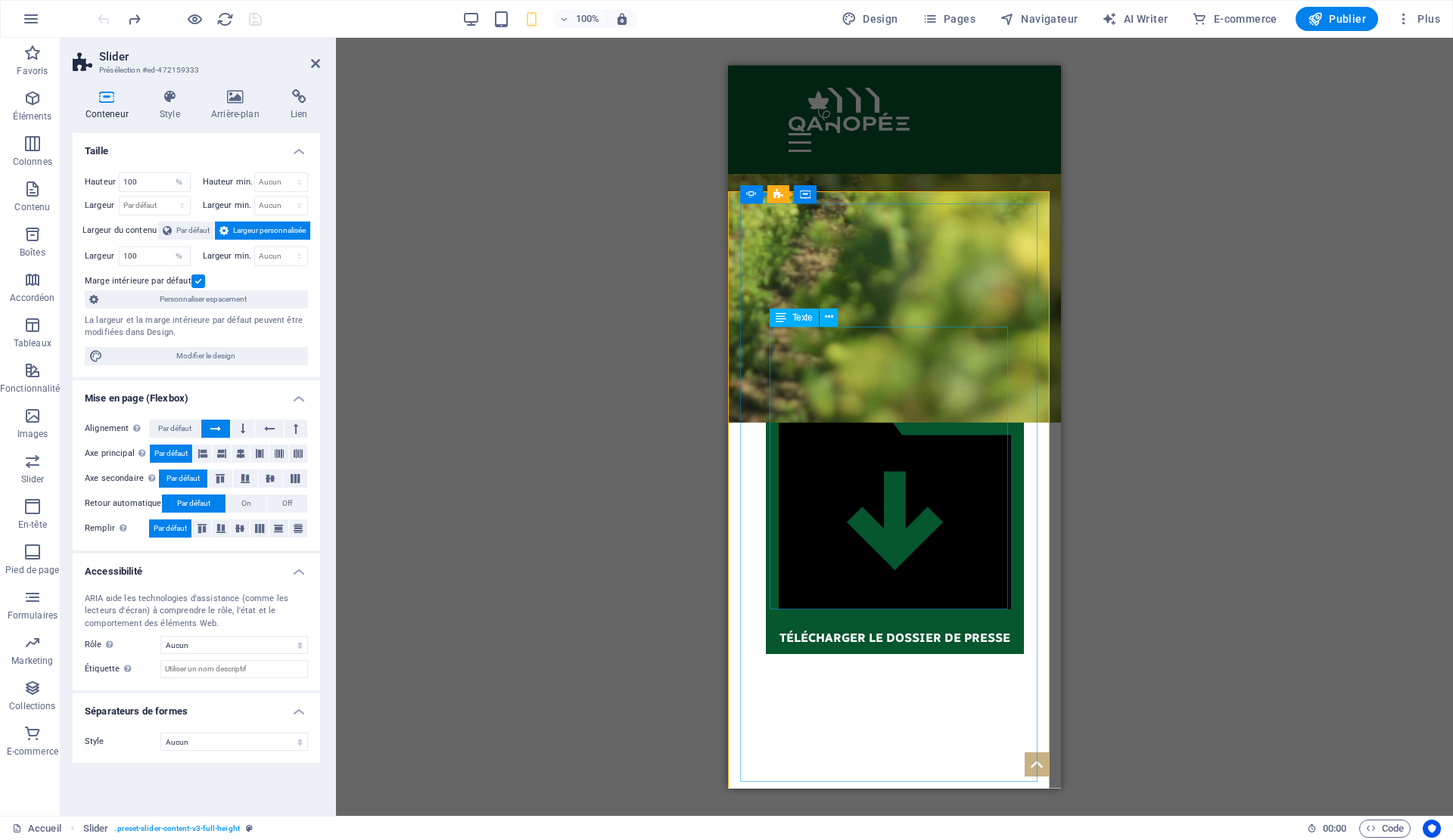
click at [797, 321] on span "Texte" at bounding box center [802, 317] width 21 height 9
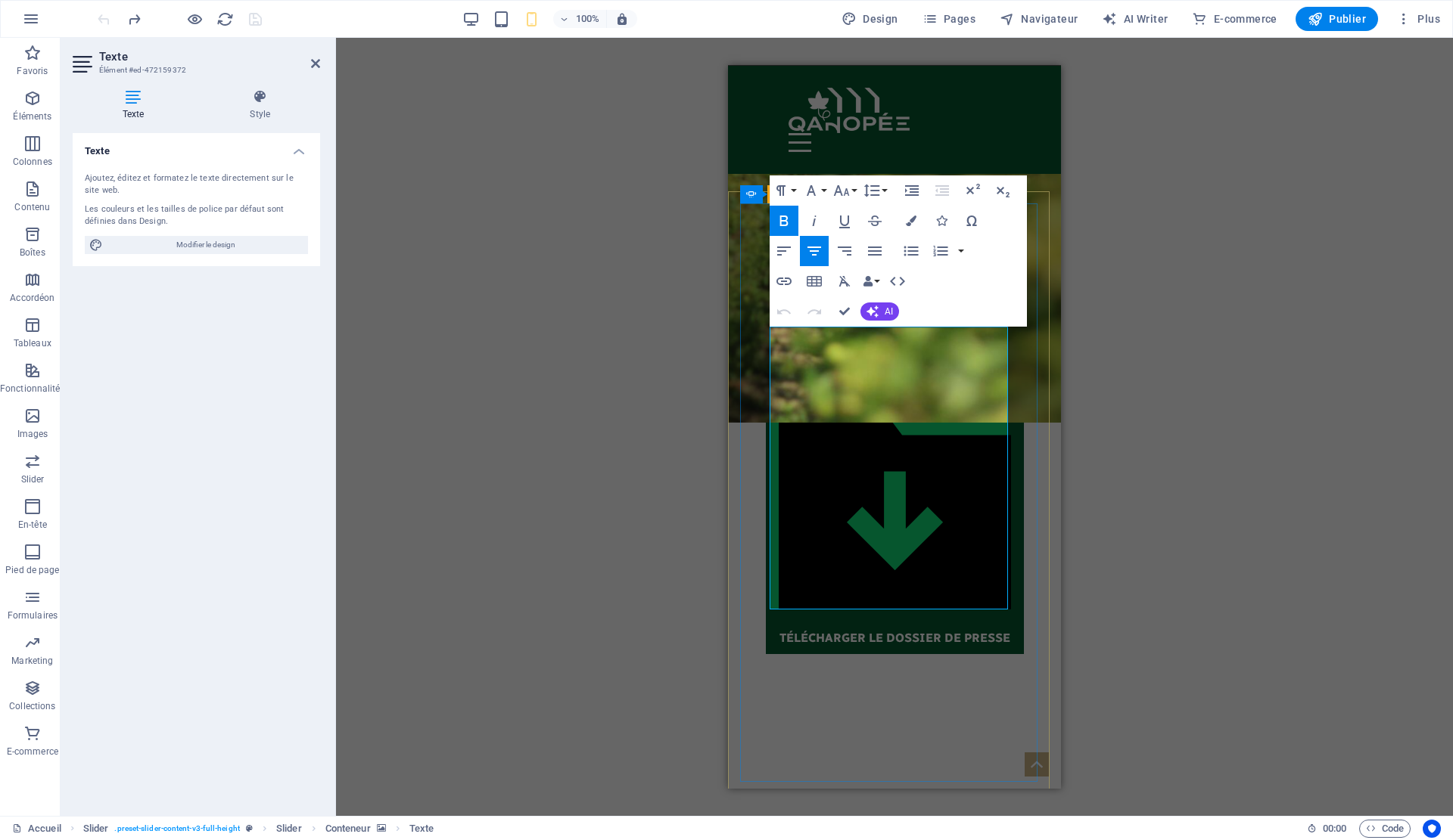
click at [265, 102] on icon at bounding box center [260, 97] width 120 height 15
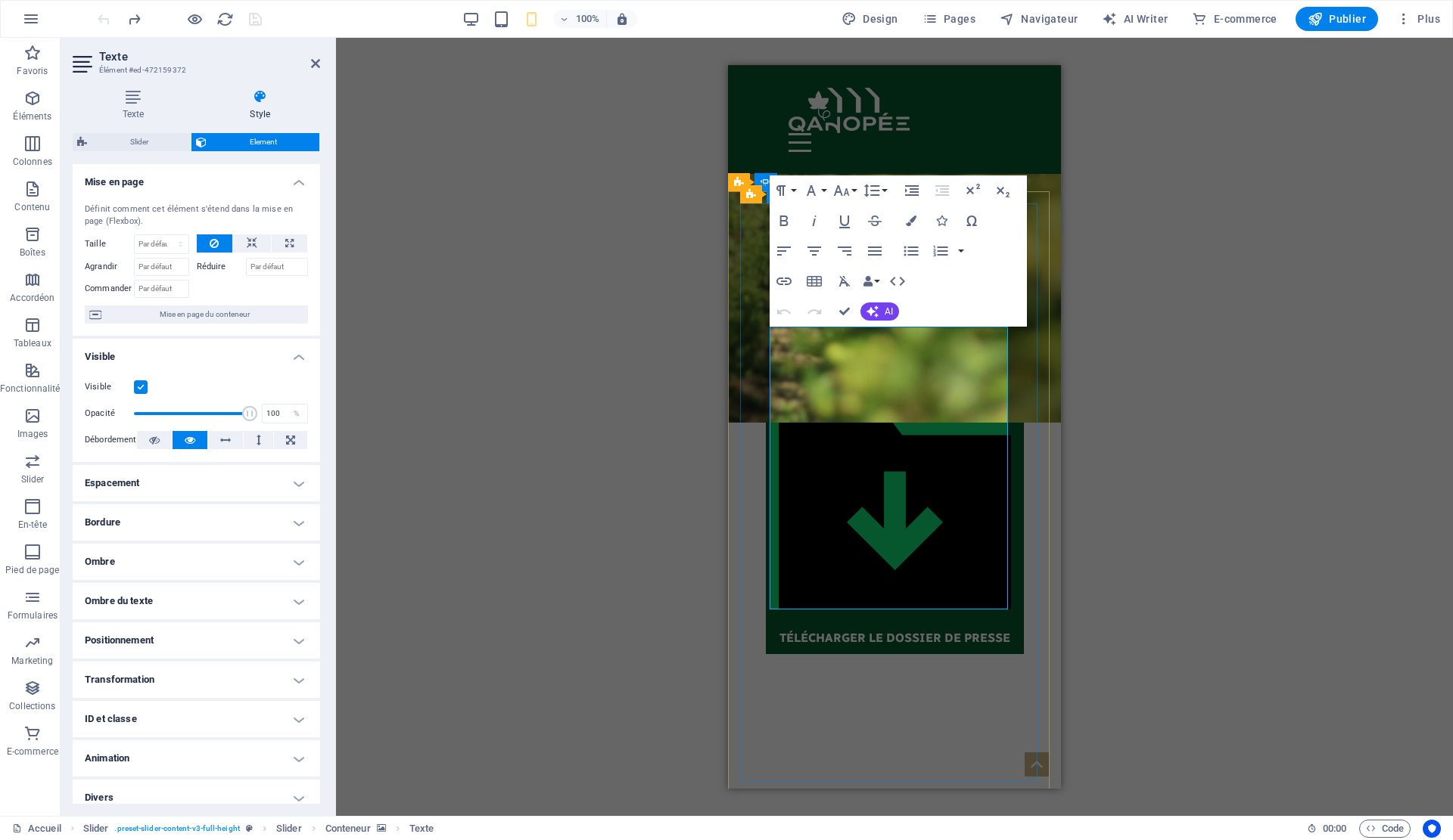
click at [826, 191] on button "Font Family" at bounding box center [814, 191] width 29 height 31
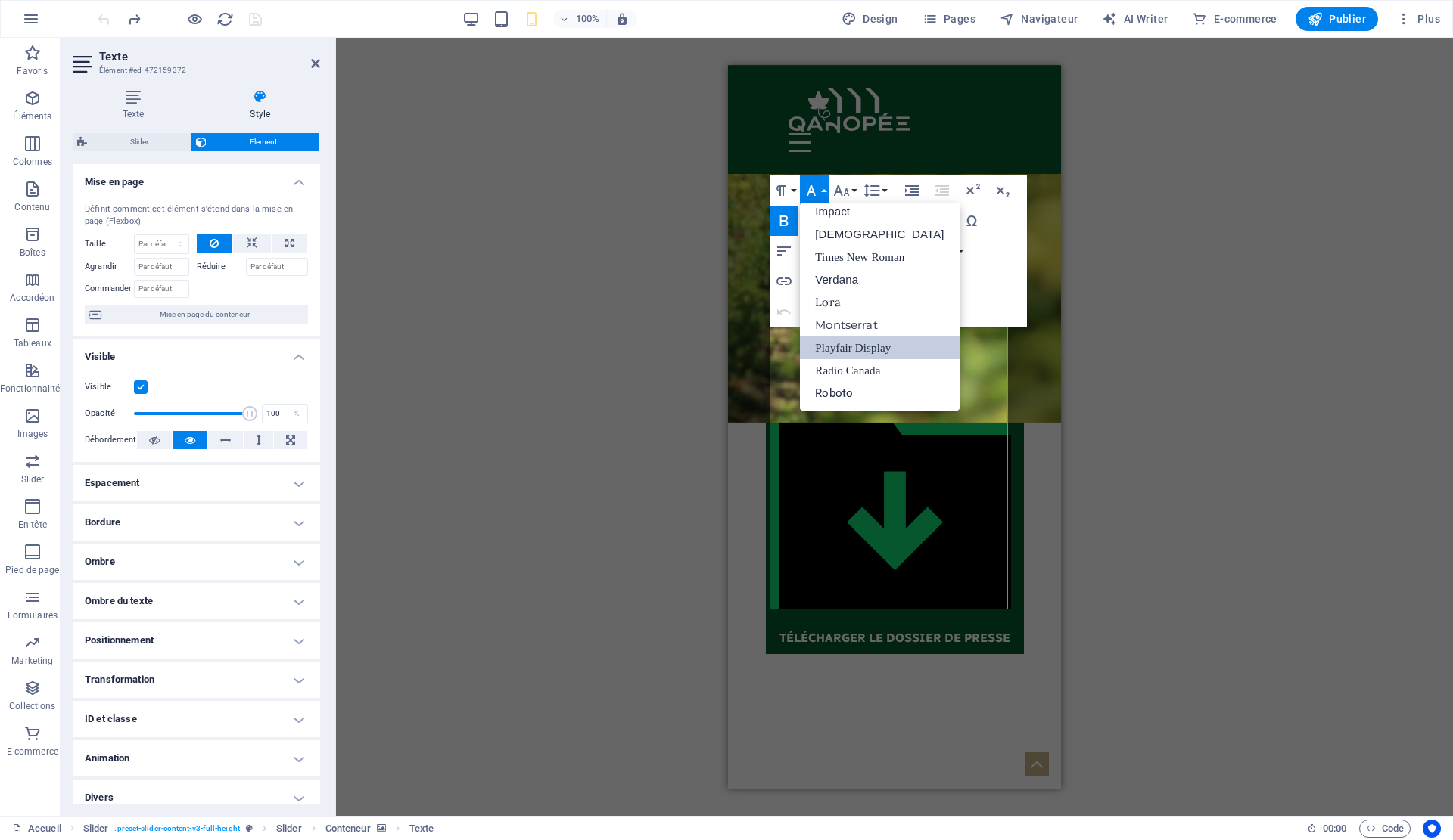
scroll to position [54, 0]
click at [856, 191] on button "Font Size" at bounding box center [845, 191] width 29 height 31
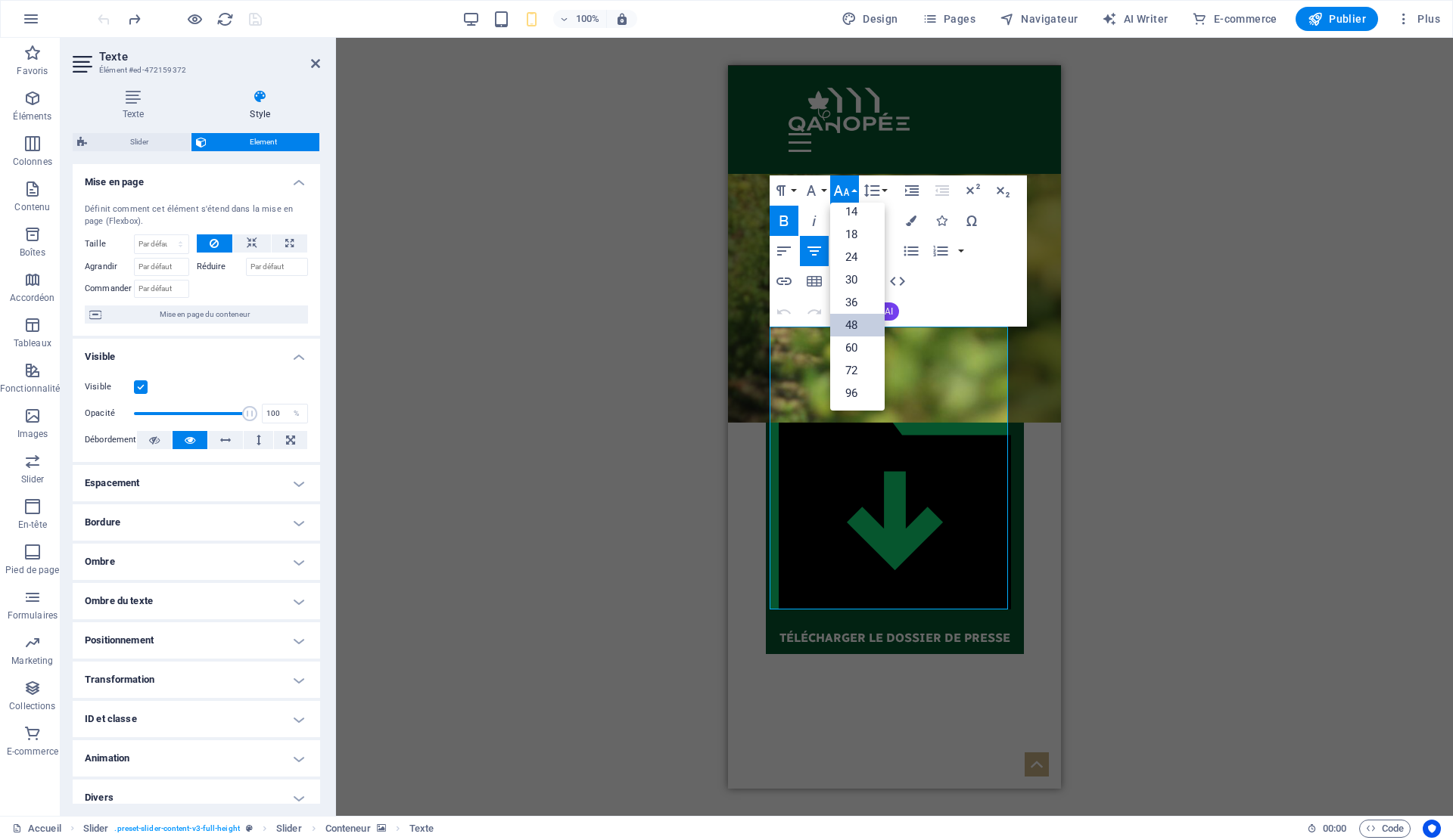
scroll to position [122, 0]
click at [794, 192] on button "Paragraph Format" at bounding box center [784, 191] width 29 height 31
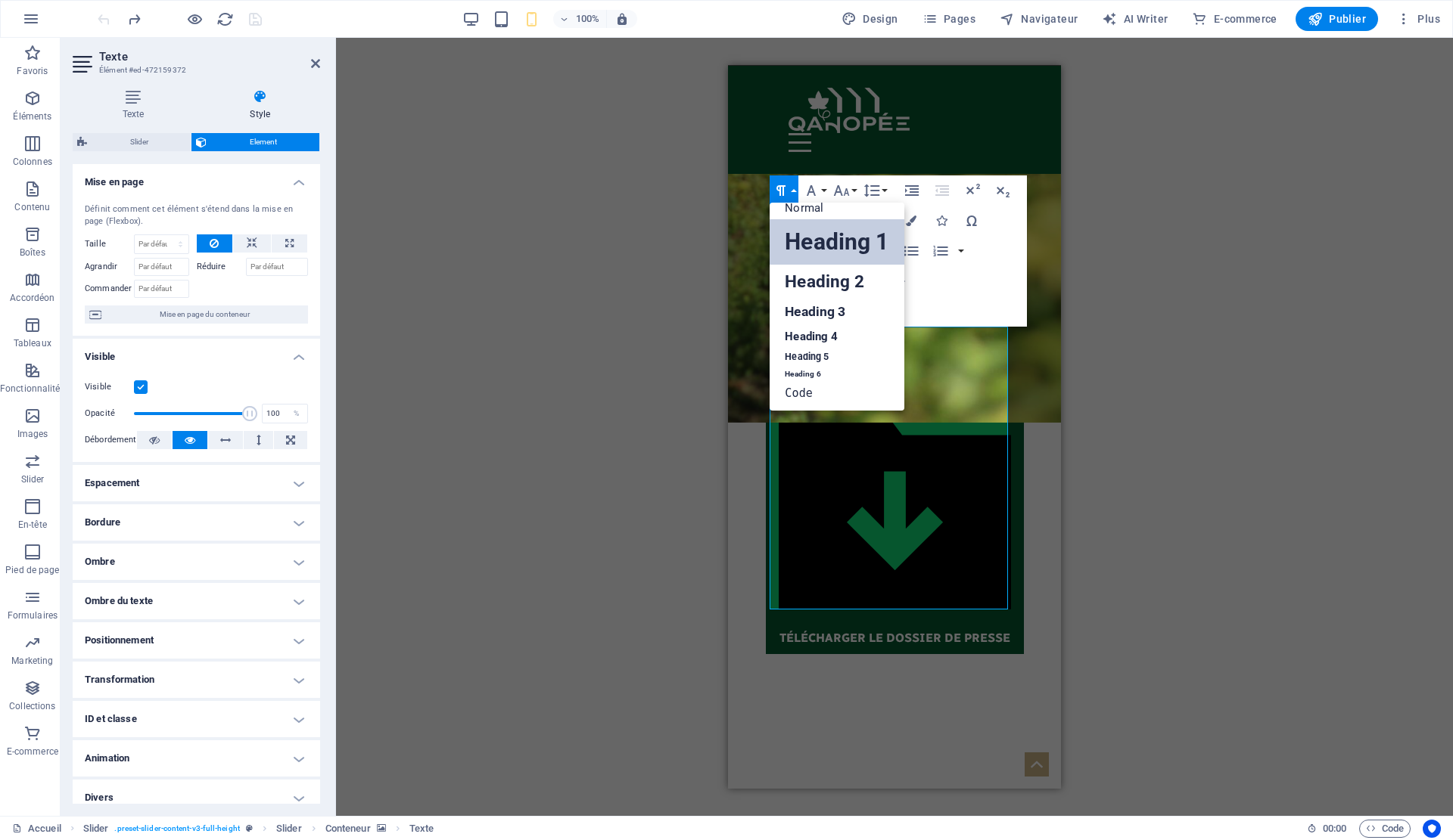
scroll to position [12, 0]
click at [806, 271] on link "Heading 2" at bounding box center [837, 282] width 134 height 34
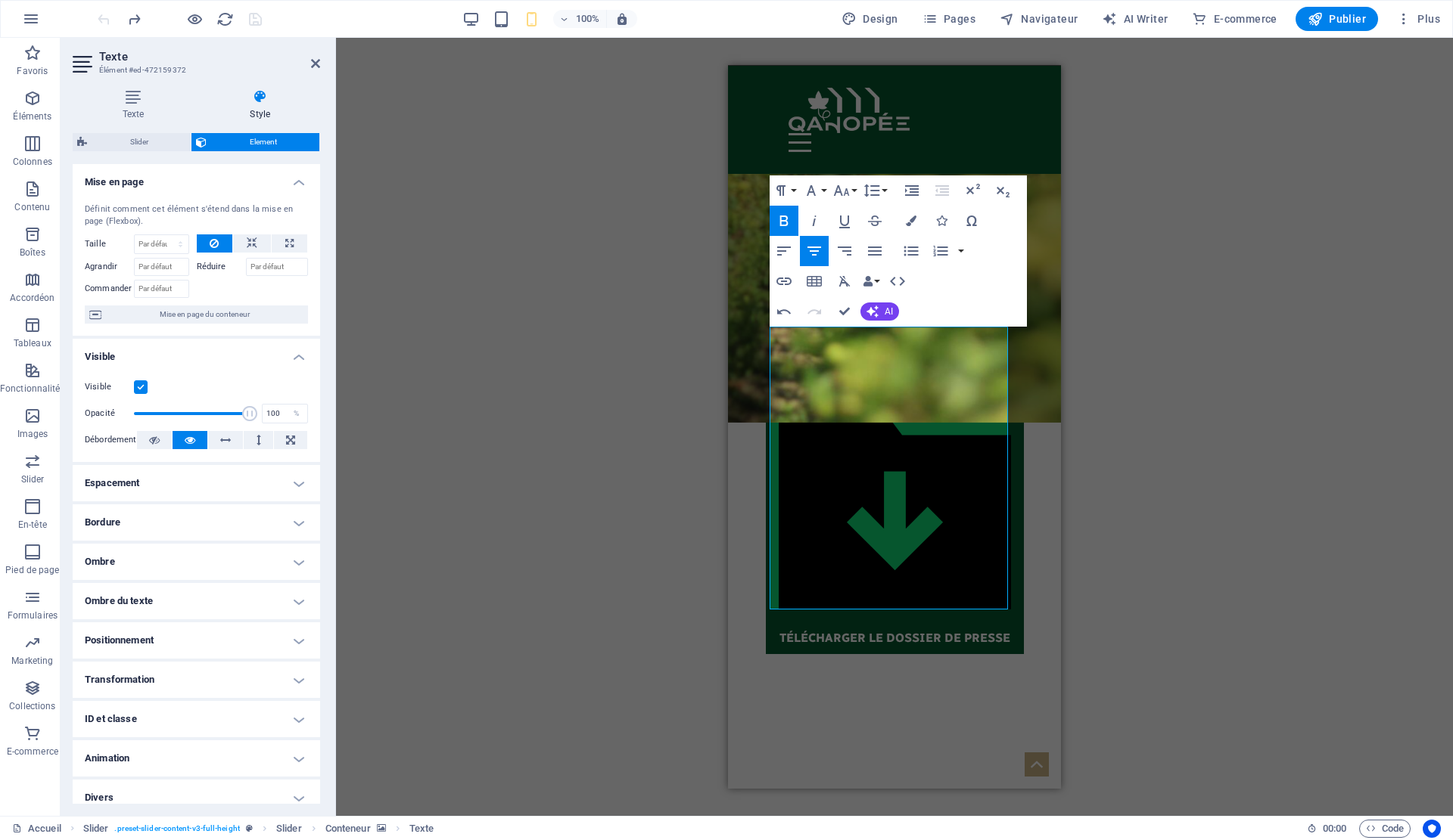
click at [1185, 289] on div "Glissez et déposez l'élément de votre choix pour remplacer le contenu existant.…" at bounding box center [894, 427] width 1117 height 779
click at [1076, 234] on div "Glissez et déposez l'élément de votre choix pour remplacer le contenu existant.…" at bounding box center [894, 427] width 1117 height 779
click at [788, 189] on icon "button" at bounding box center [781, 191] width 18 height 18
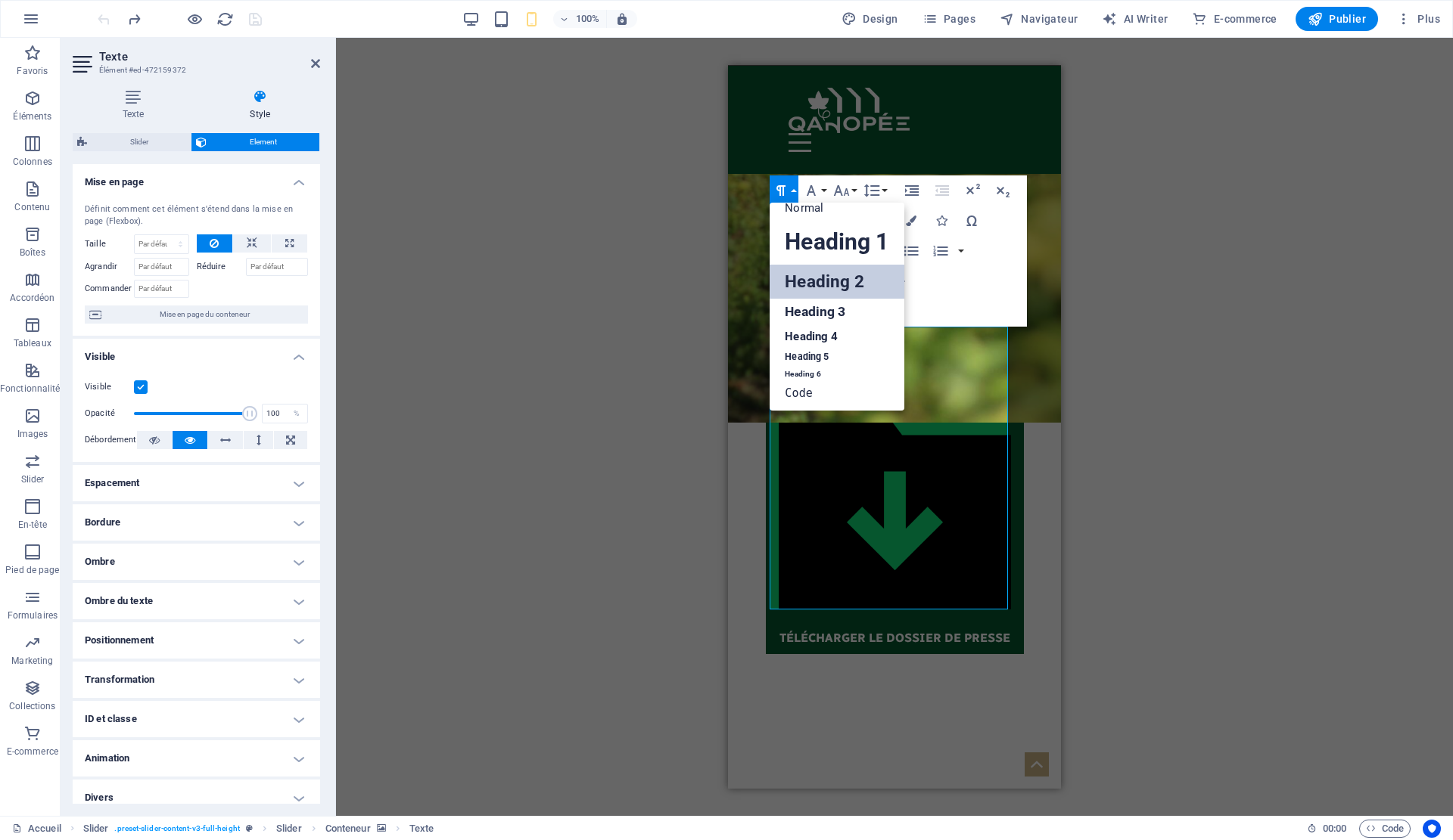
click at [605, 224] on div "Glissez et déposez l'élément de votre choix pour remplacer le contenu existant.…" at bounding box center [894, 427] width 1117 height 779
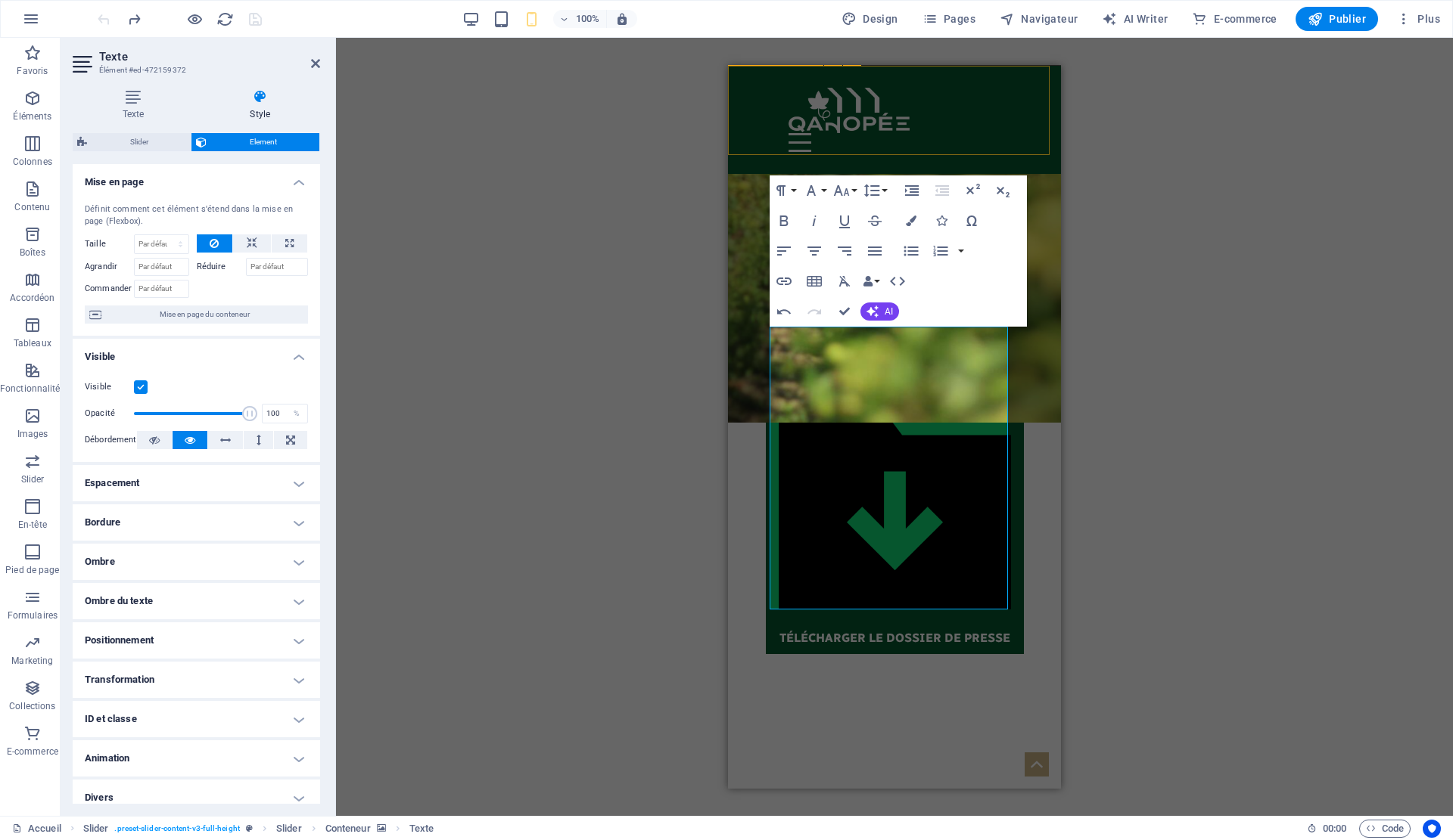
click at [819, 138] on div "Qui sommes-nous ? Projet Partenaires La production Actualités Glossaire" at bounding box center [894, 119] width 333 height 109
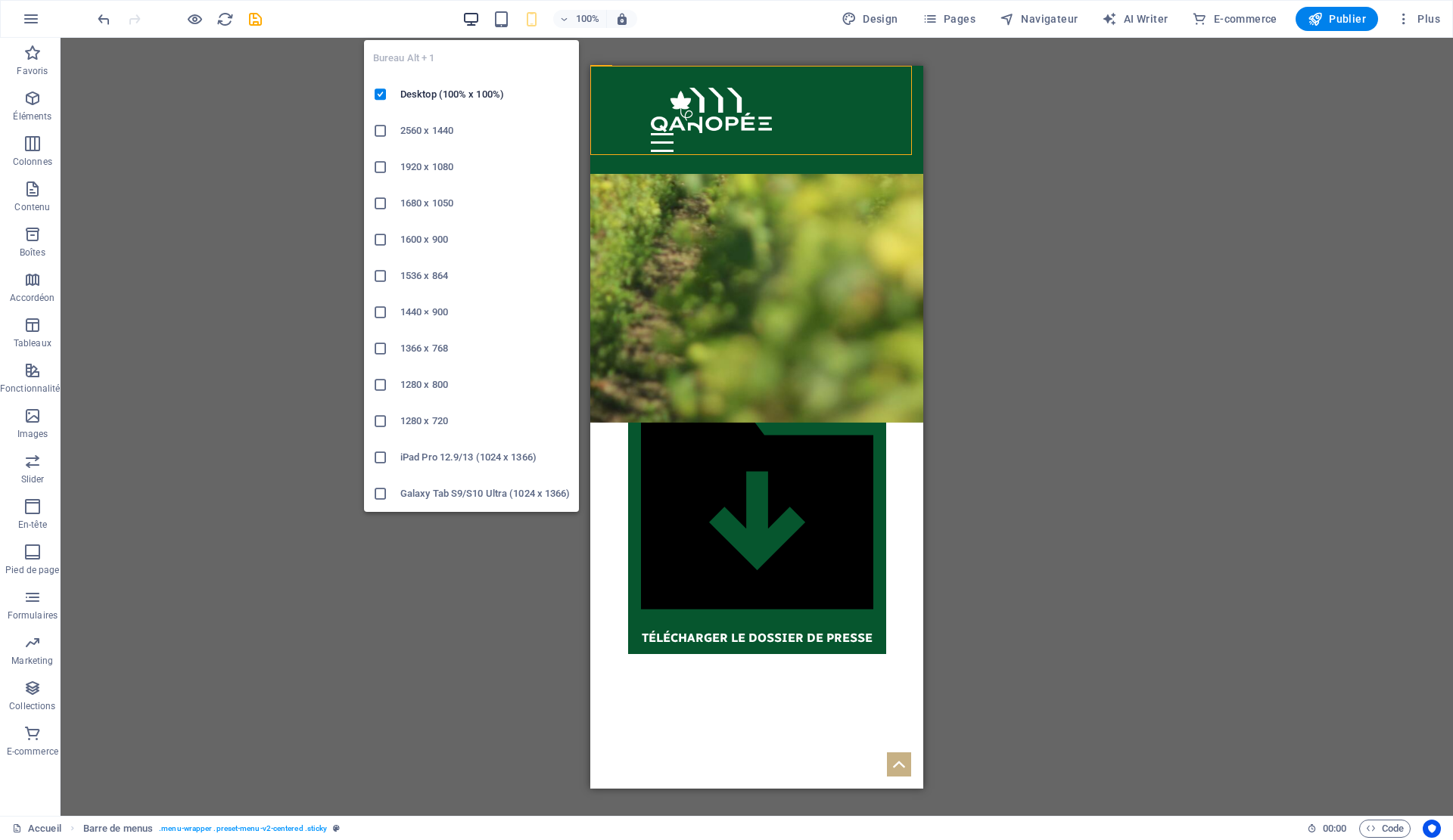
click at [468, 18] on icon "button" at bounding box center [471, 19] width 17 height 17
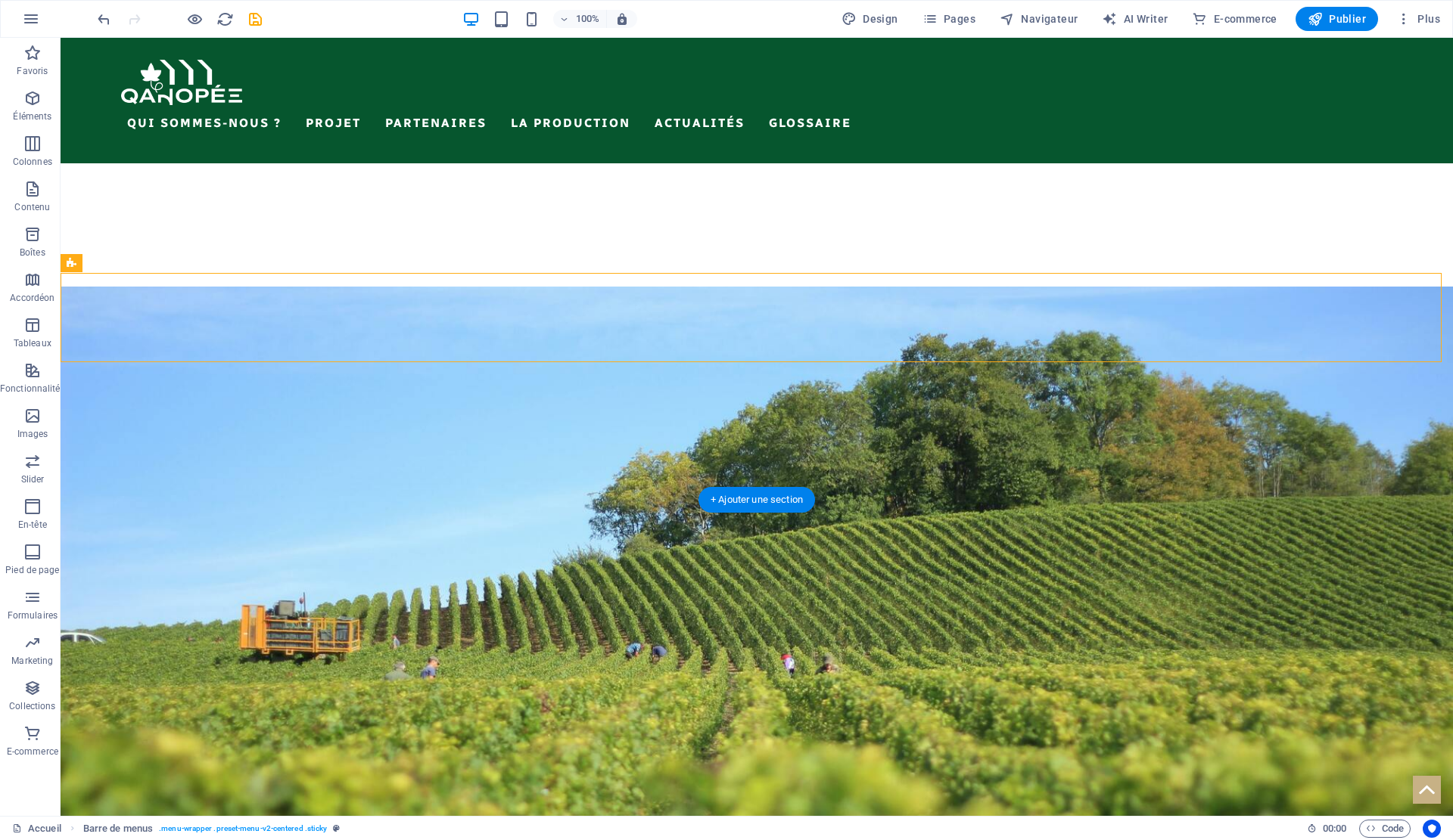
scroll to position [3694, 0]
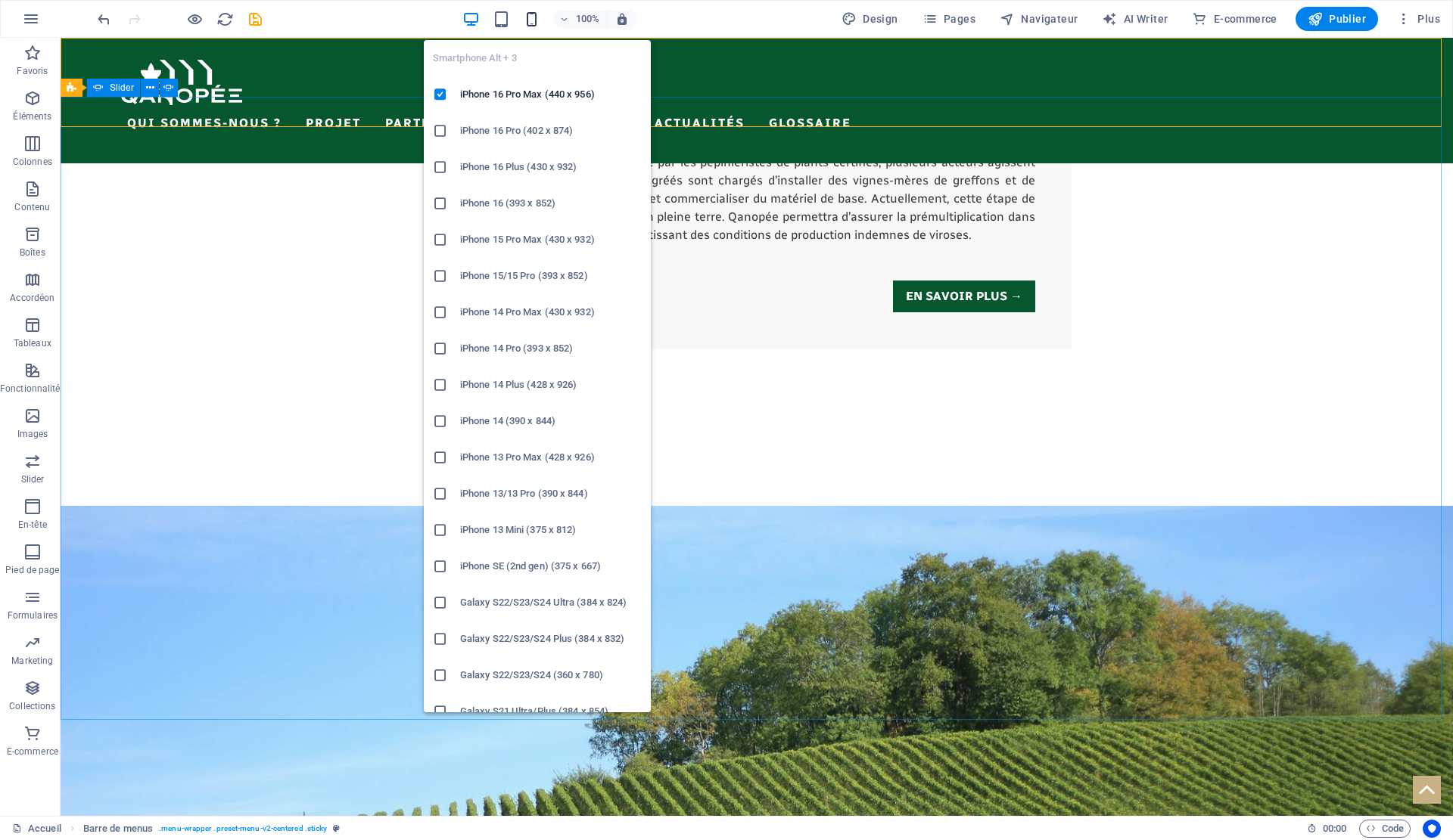
click at [540, 23] on icon "button" at bounding box center [531, 19] width 17 height 17
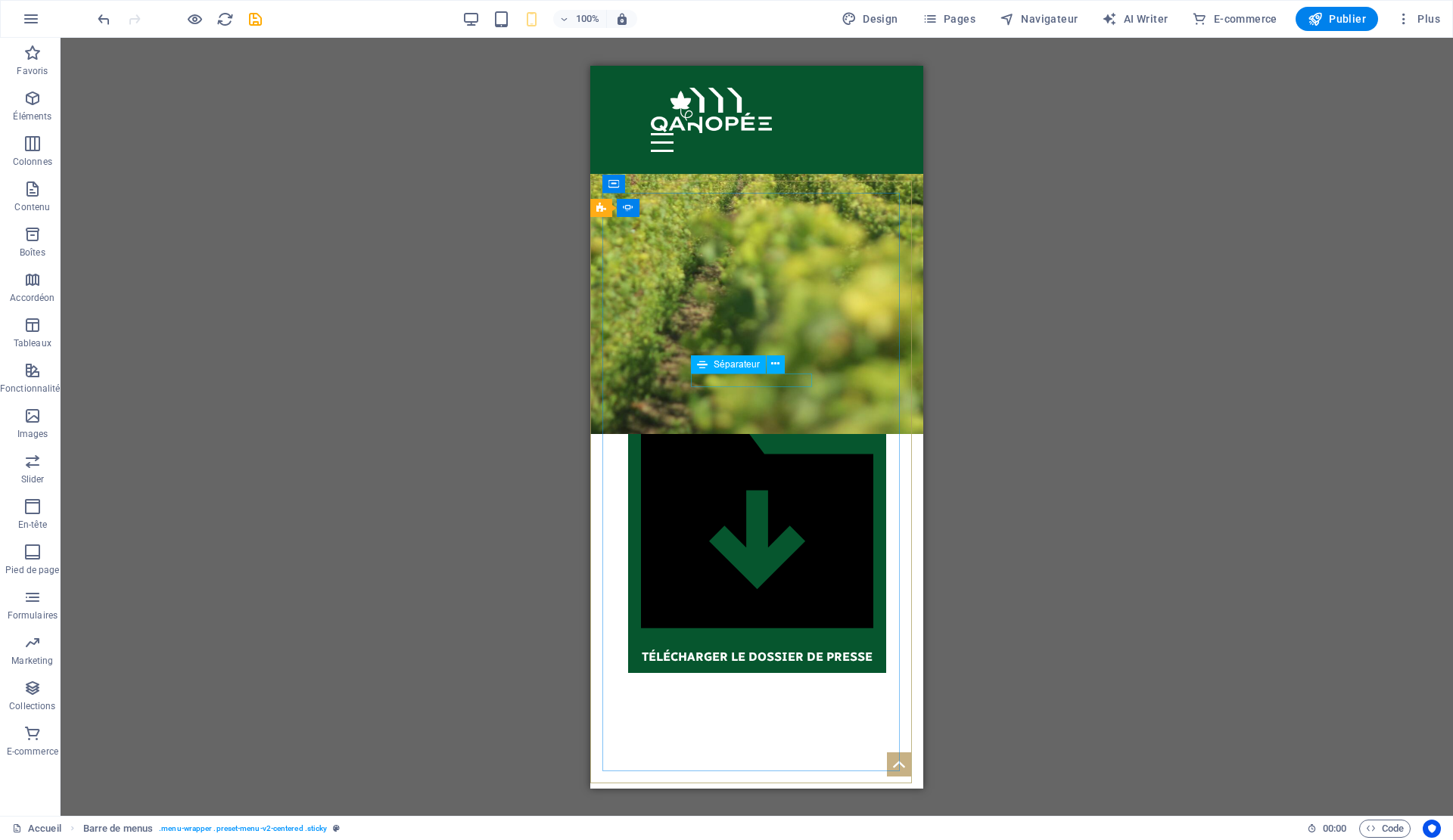
scroll to position [4841, 0]
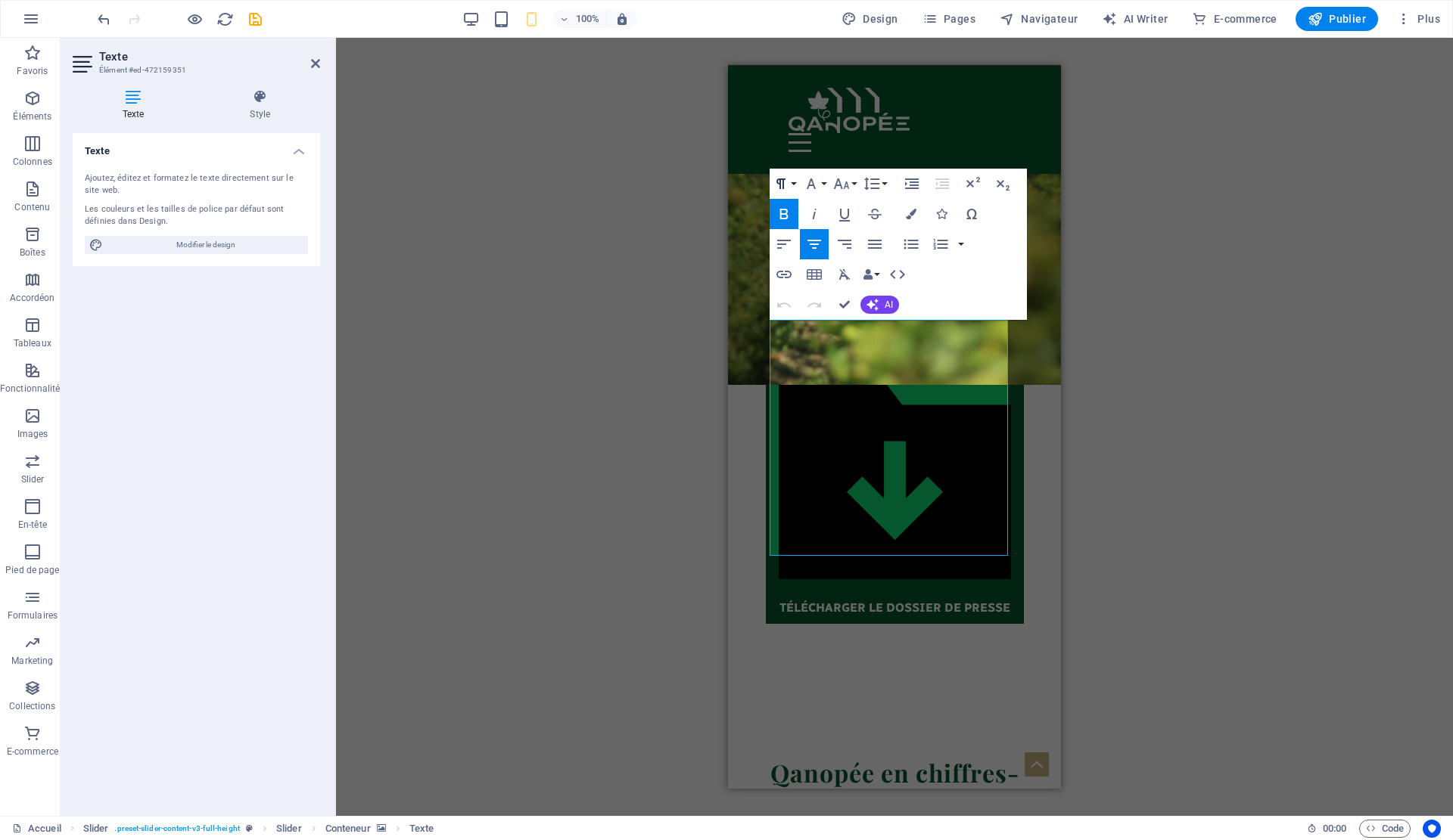
click at [797, 179] on button "Paragraph Format" at bounding box center [784, 184] width 29 height 31
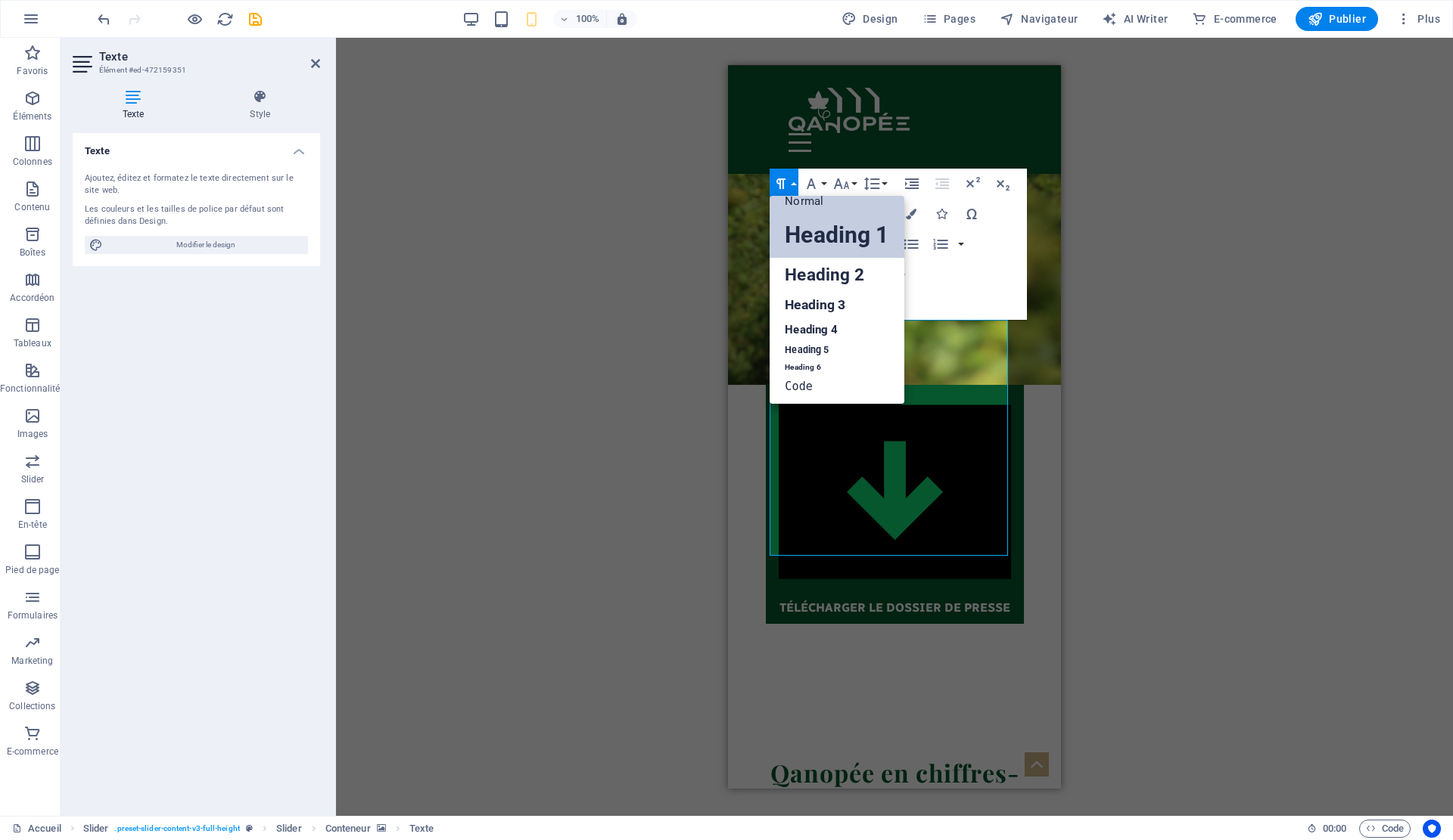
scroll to position [12, 0]
click at [821, 265] on link "Heading 2" at bounding box center [837, 274] width 134 height 34
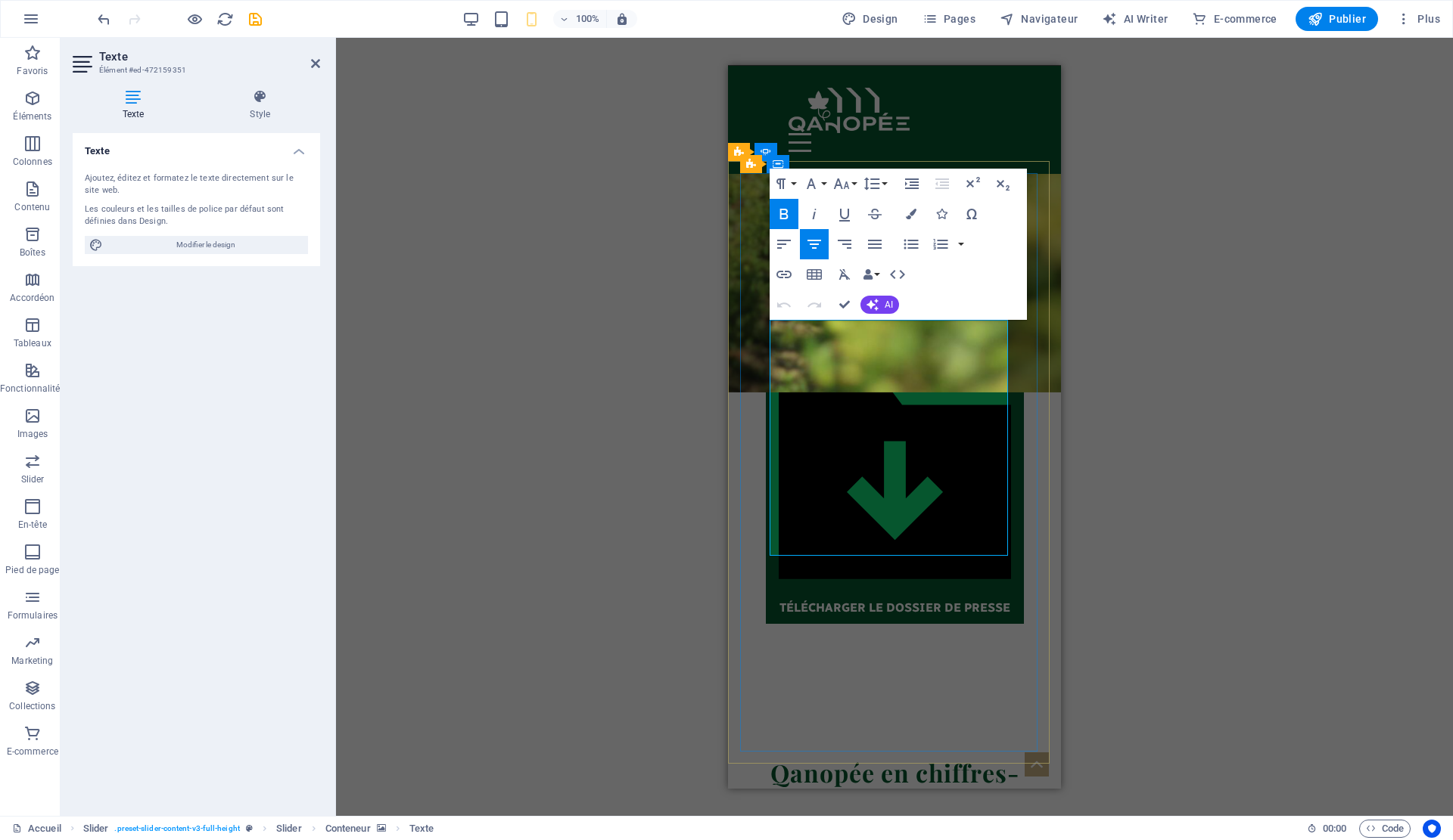
click at [797, 181] on button "Paragraph Format" at bounding box center [784, 184] width 29 height 31
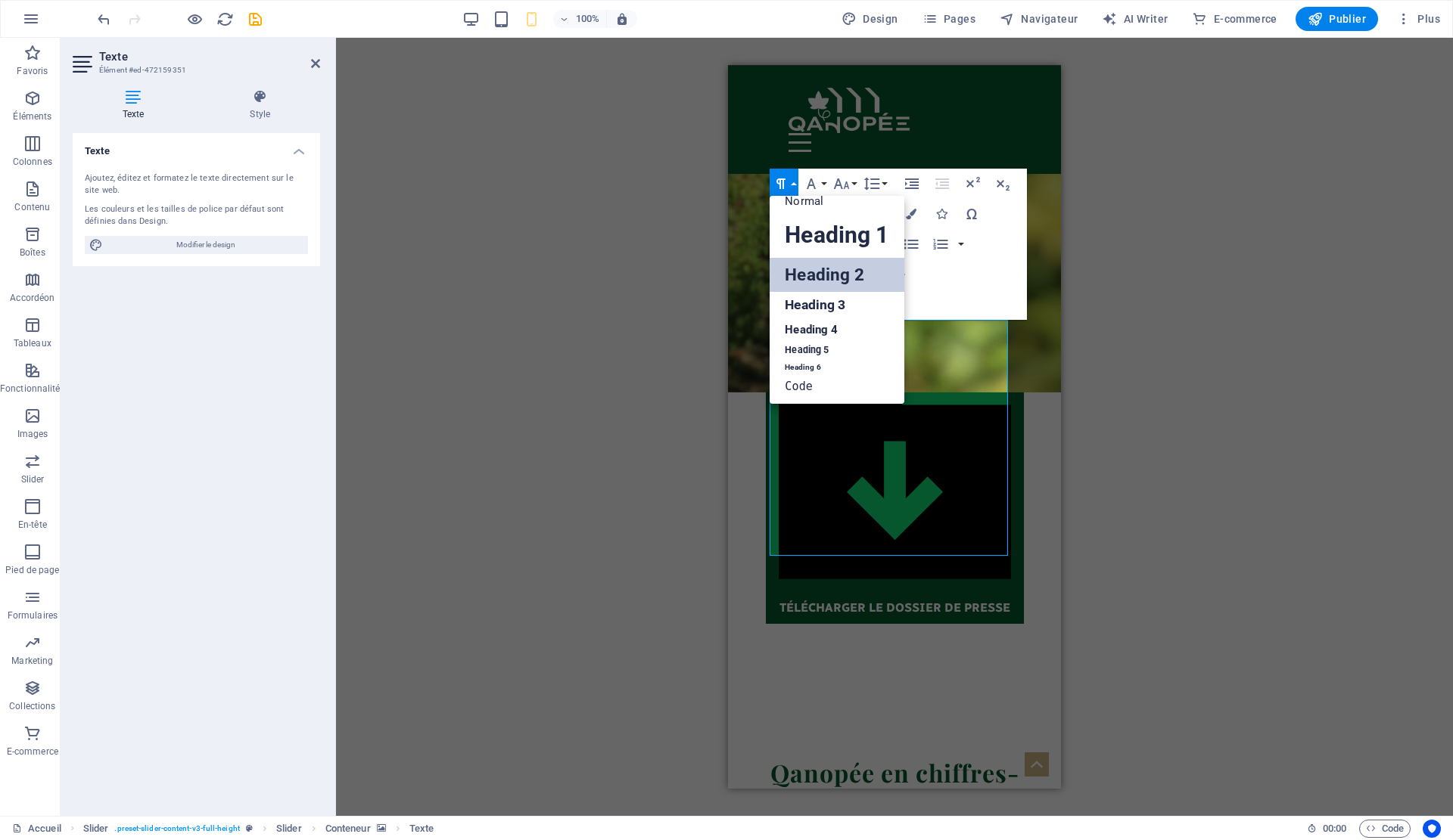
click at [826, 271] on link "Heading 2" at bounding box center [837, 274] width 134 height 34
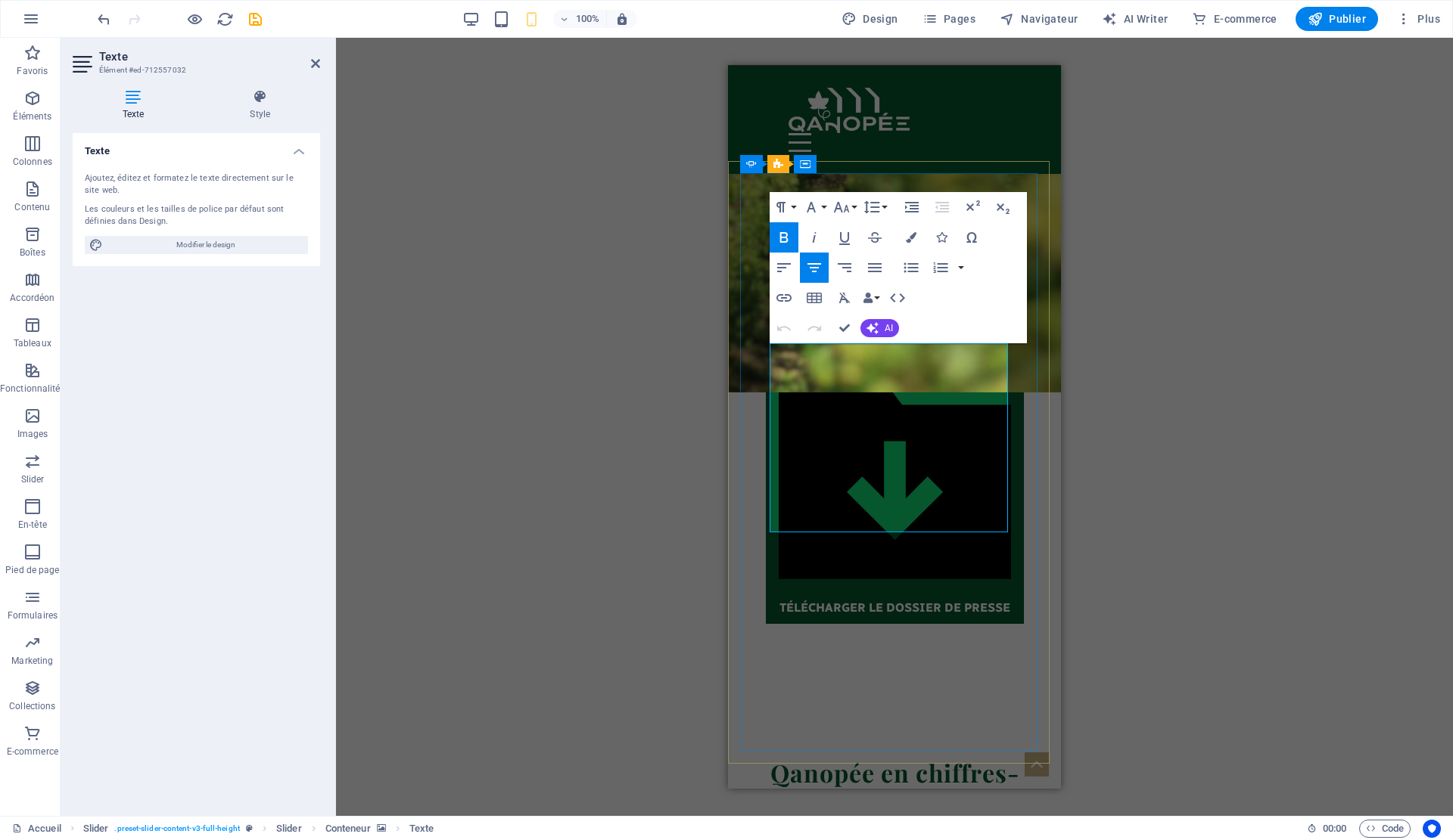
click at [792, 209] on button "Paragraph Format" at bounding box center [784, 207] width 29 height 31
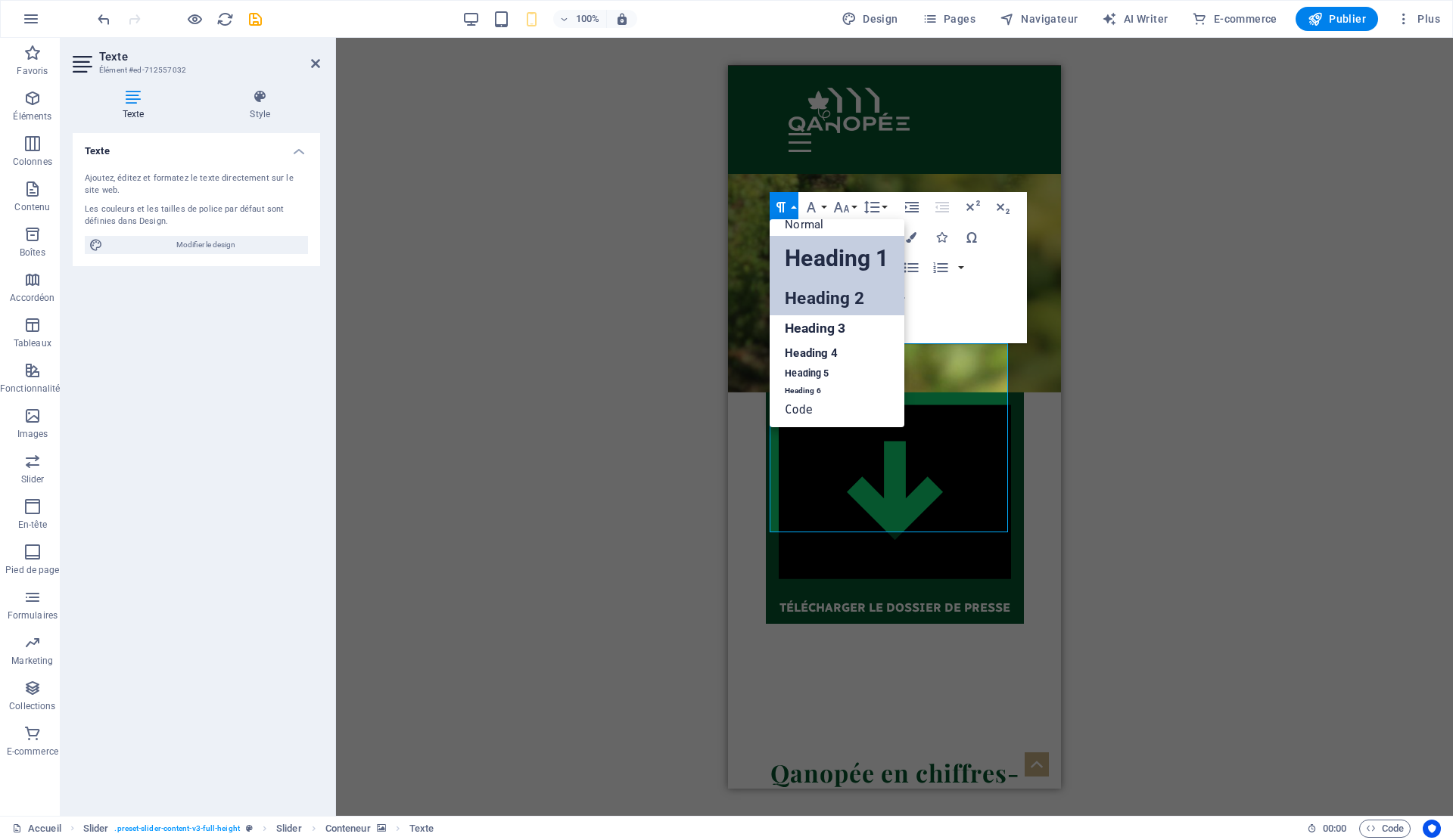
click at [824, 291] on link "Heading 2" at bounding box center [837, 298] width 134 height 34
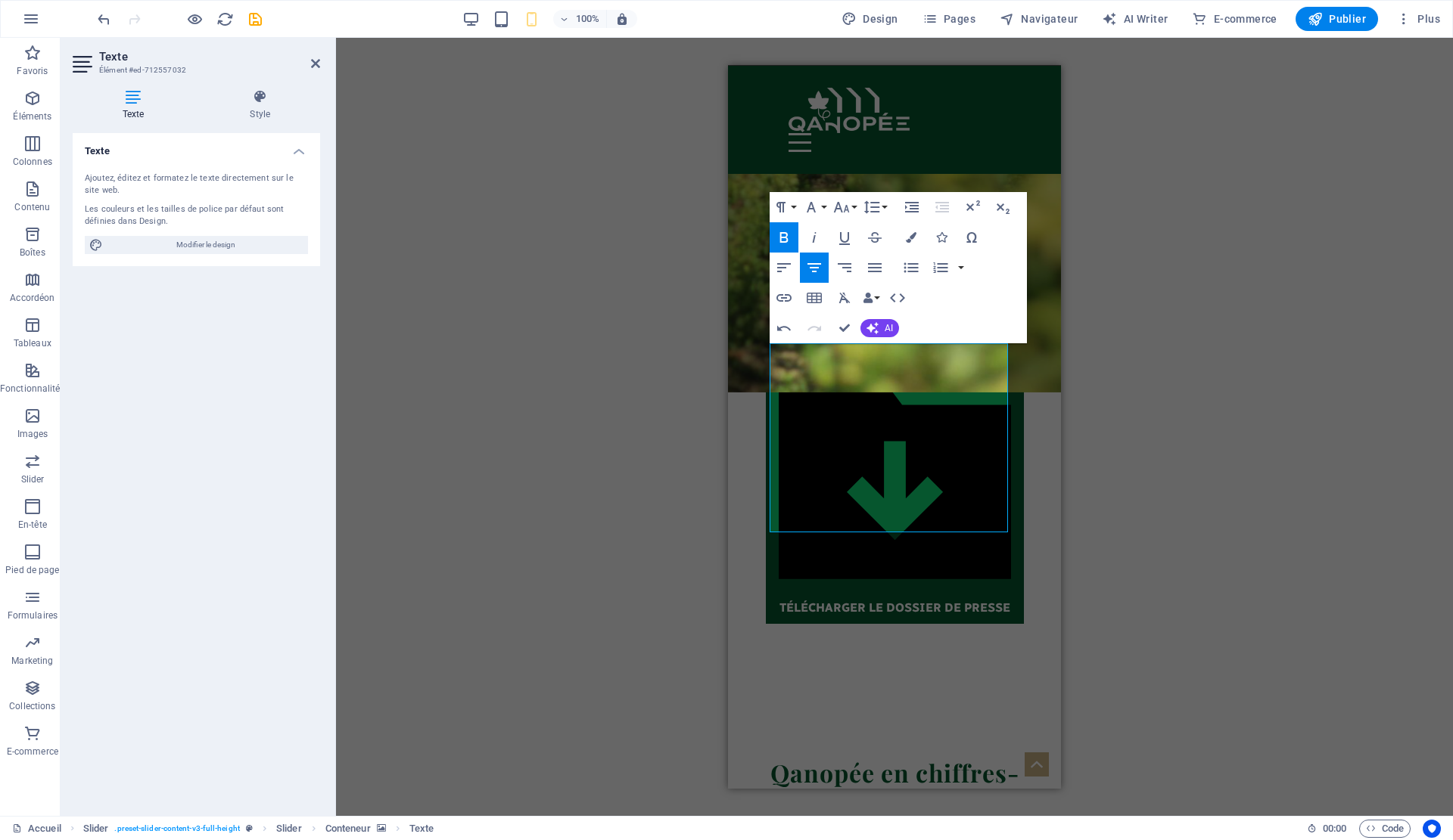
click at [1082, 407] on div "Glissez et déposez l'élément de votre choix pour remplacer le contenu existant.…" at bounding box center [894, 427] width 1117 height 779
click at [1079, 407] on div "Glissez et déposez l'élément de votre choix pour remplacer le contenu existant.…" at bounding box center [894, 427] width 1117 height 779
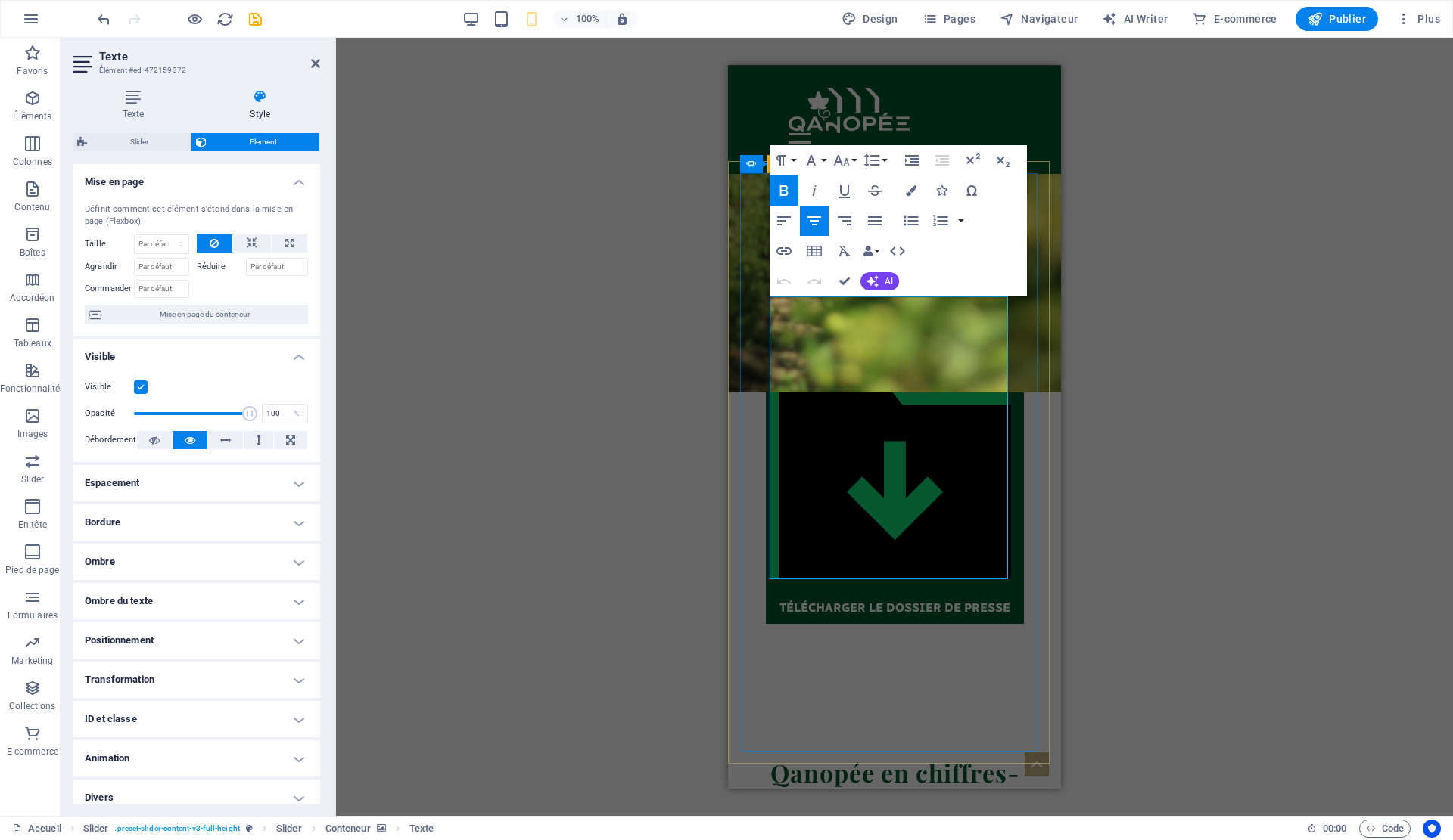
click at [799, 152] on div "Paragraph Format Normal Heading 1 Heading 2 Heading 3 Heading 4 Heading 5 Headi…" at bounding box center [830, 160] width 120 height 31
click at [797, 162] on button "Paragraph Format" at bounding box center [784, 160] width 29 height 31
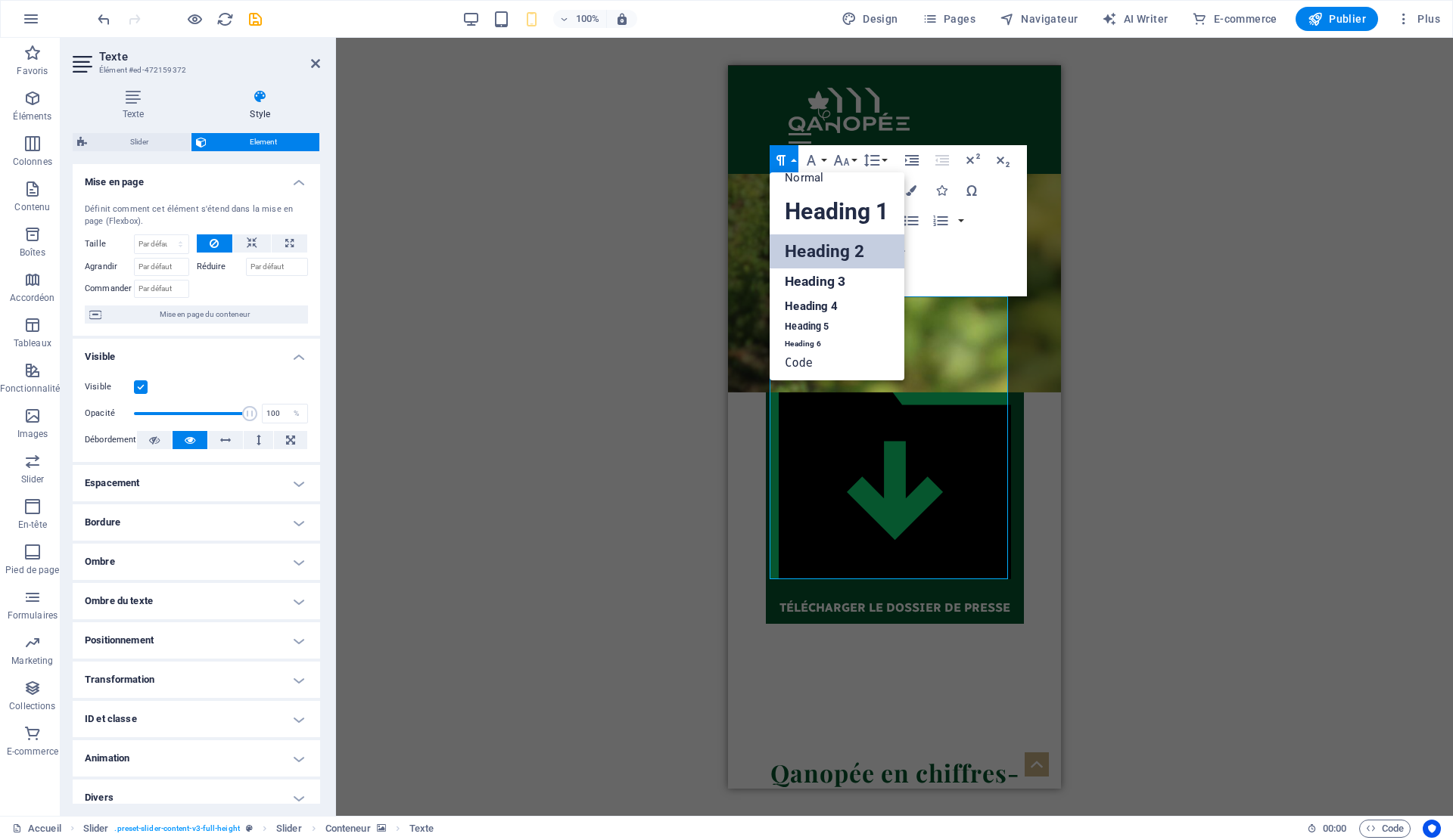
click at [821, 243] on link "Heading 2" at bounding box center [837, 251] width 134 height 34
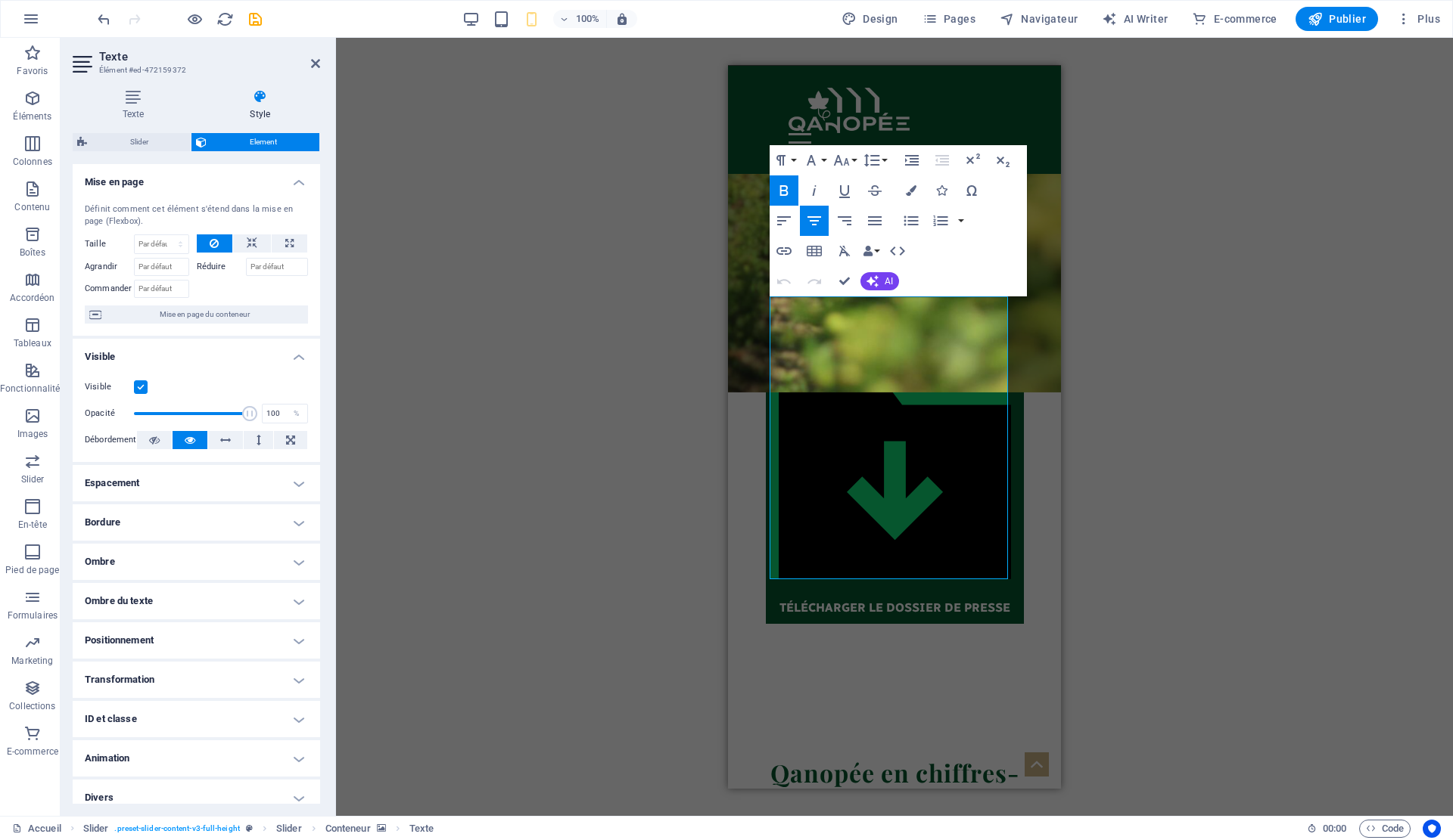
click at [1160, 418] on div "Glissez et déposez l'élément de votre choix pour remplacer le contenu existant.…" at bounding box center [894, 427] width 1117 height 779
click at [1137, 403] on div "Glissez et déposez l'élément de votre choix pour remplacer le contenu existant.…" at bounding box center [894, 427] width 1117 height 779
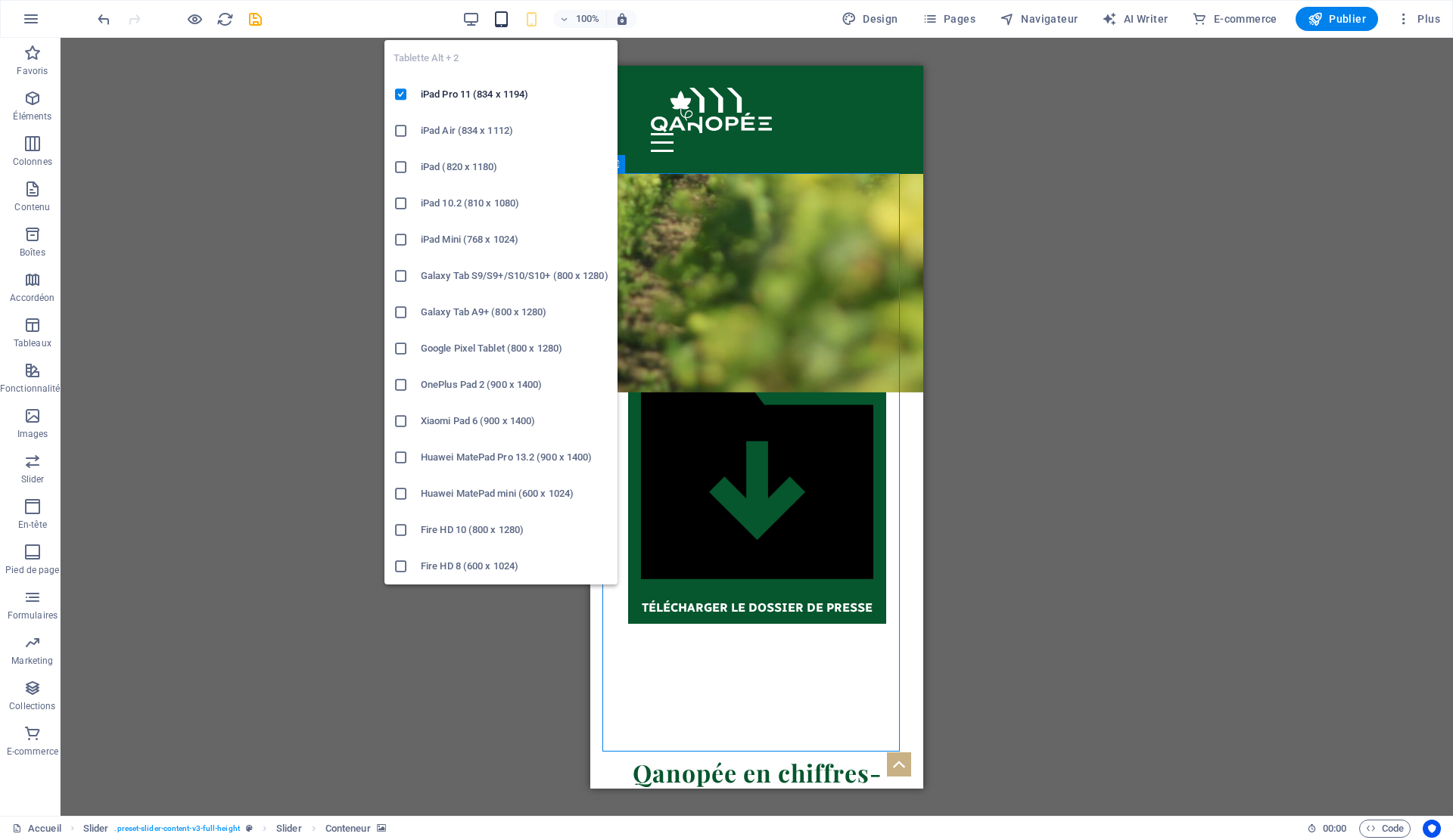
click at [504, 17] on icon "button" at bounding box center [501, 19] width 17 height 17
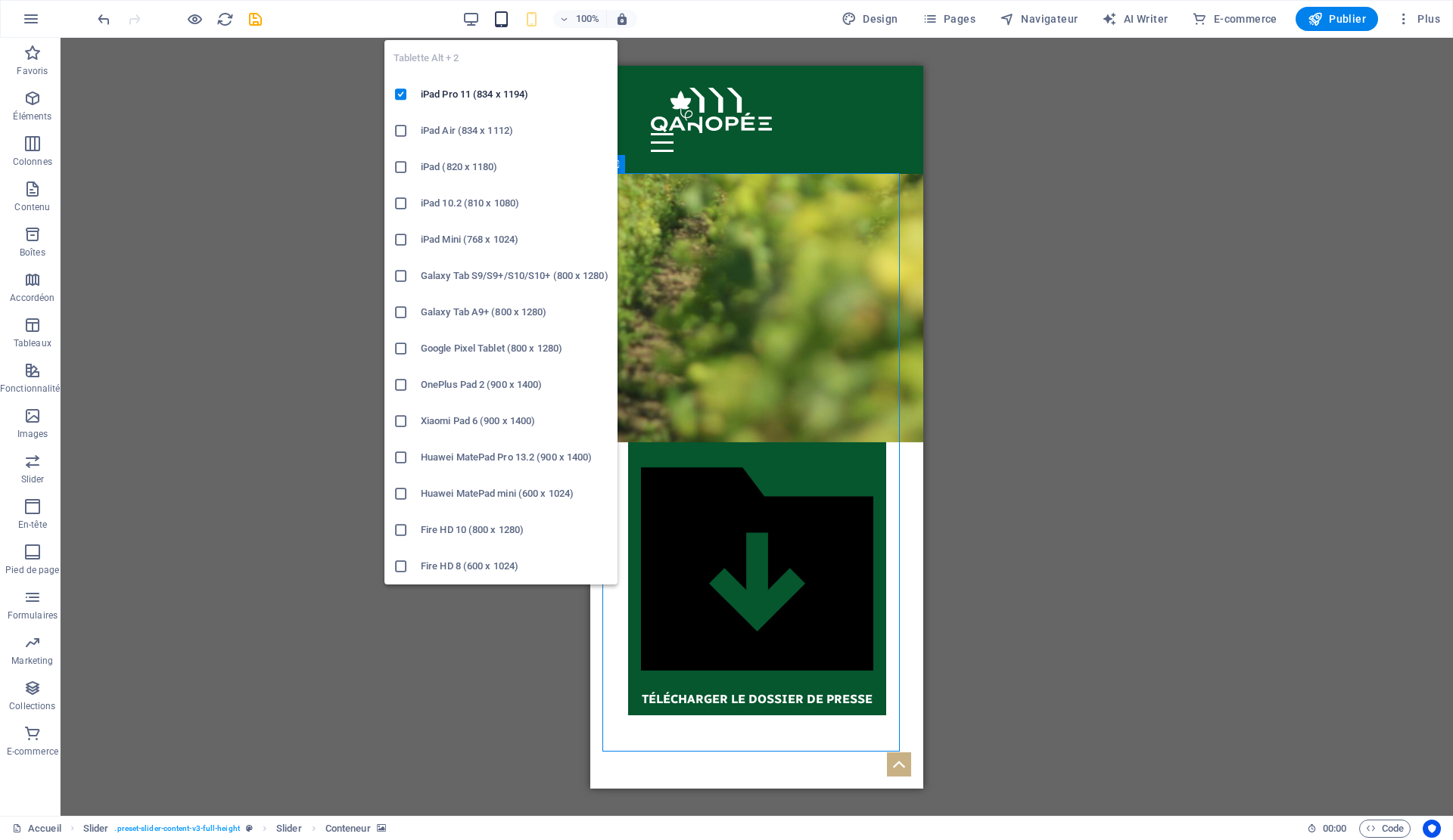
scroll to position [3928, 0]
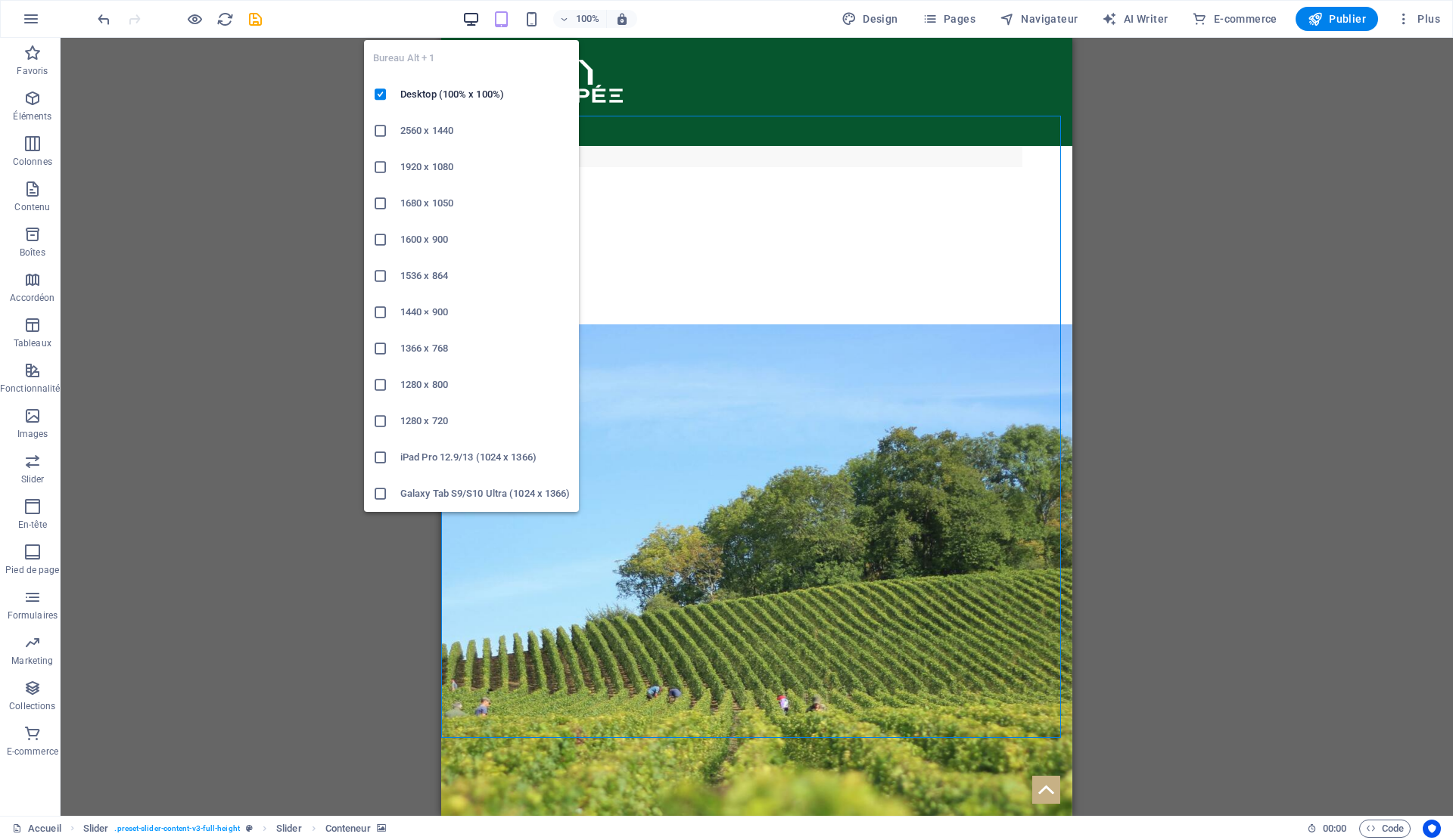
click at [467, 24] on icon "button" at bounding box center [471, 19] width 17 height 17
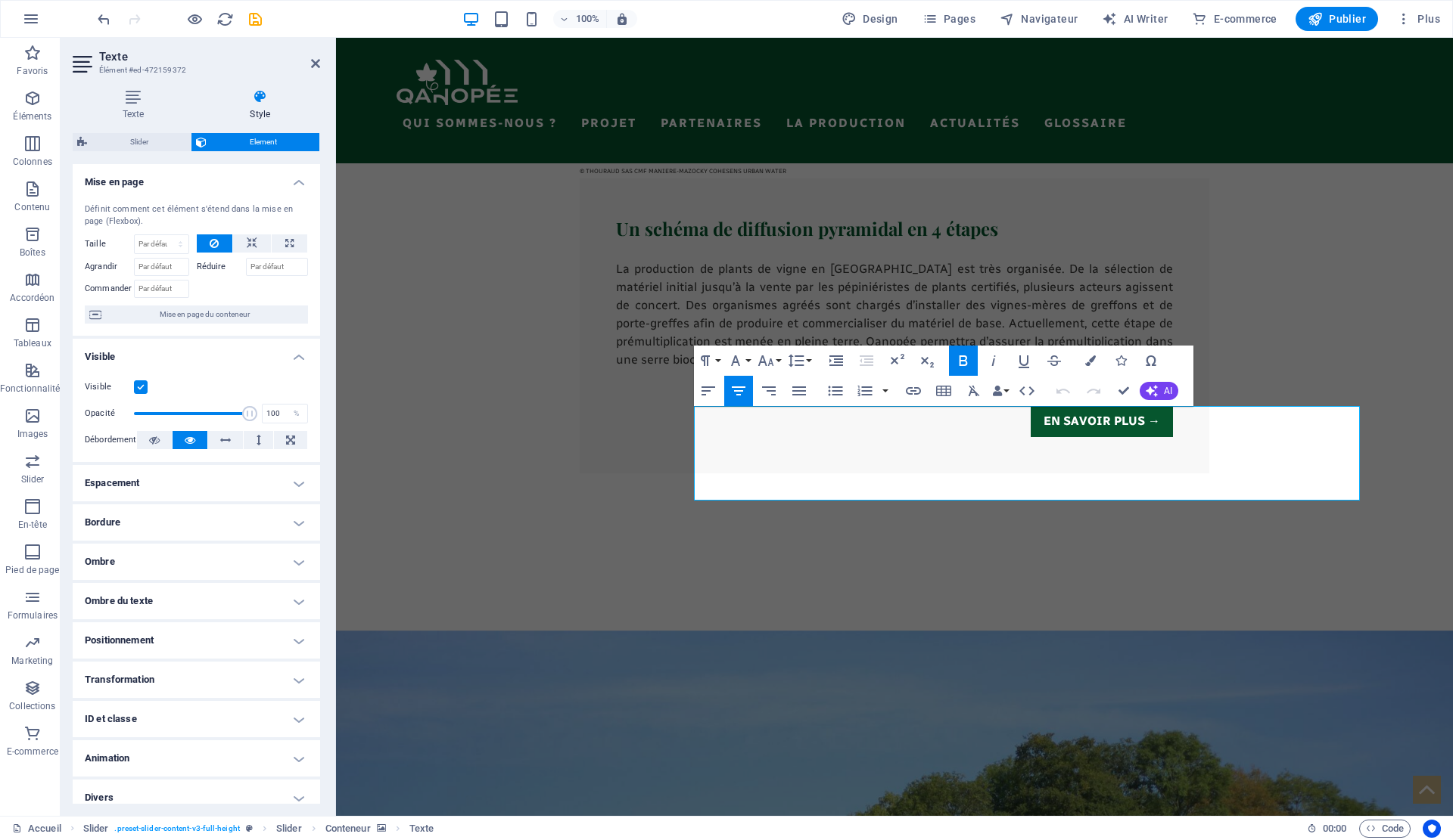
scroll to position [3653, 0]
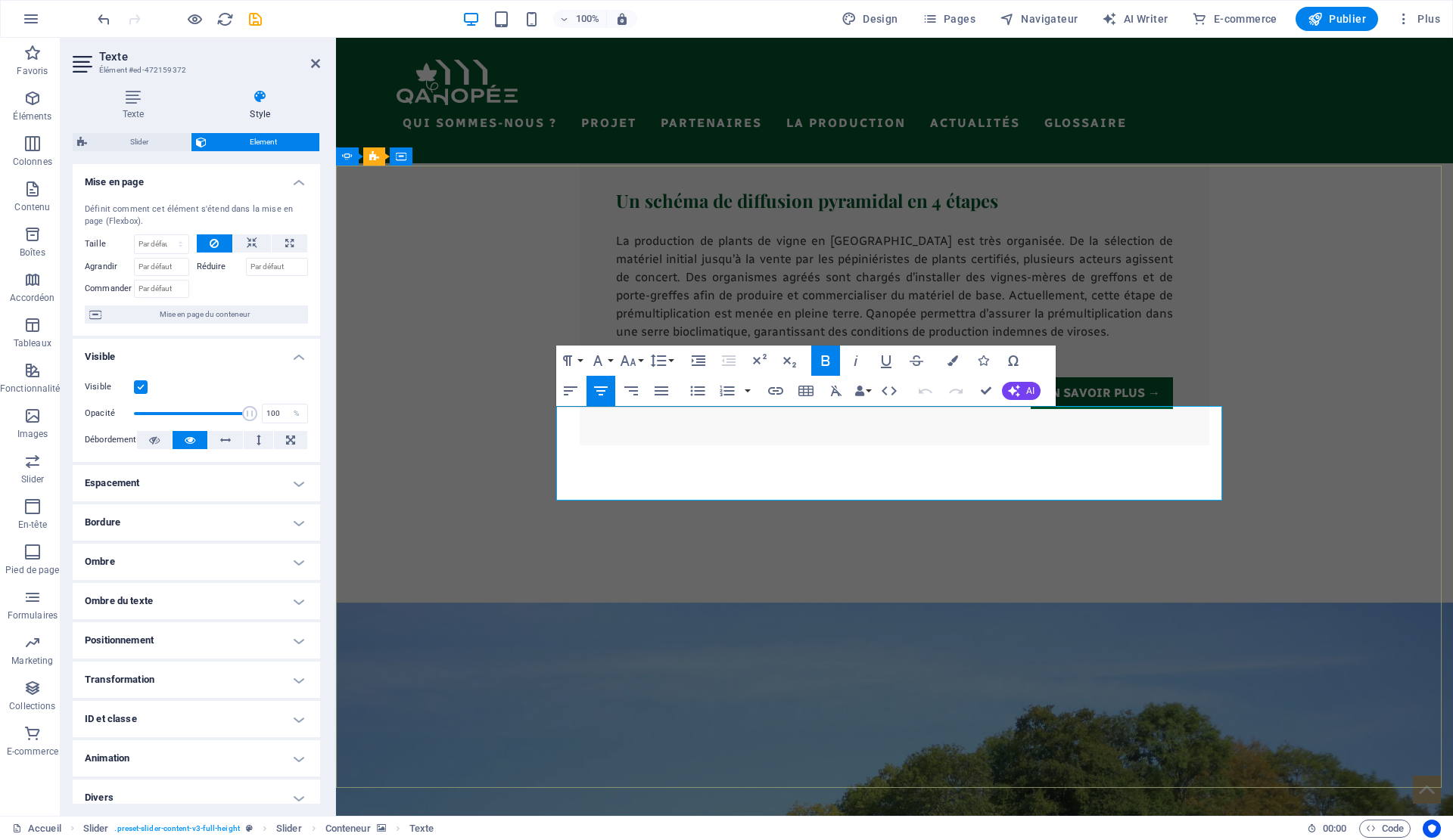
click at [588, 360] on icon "button" at bounding box center [598, 361] width 18 height 18
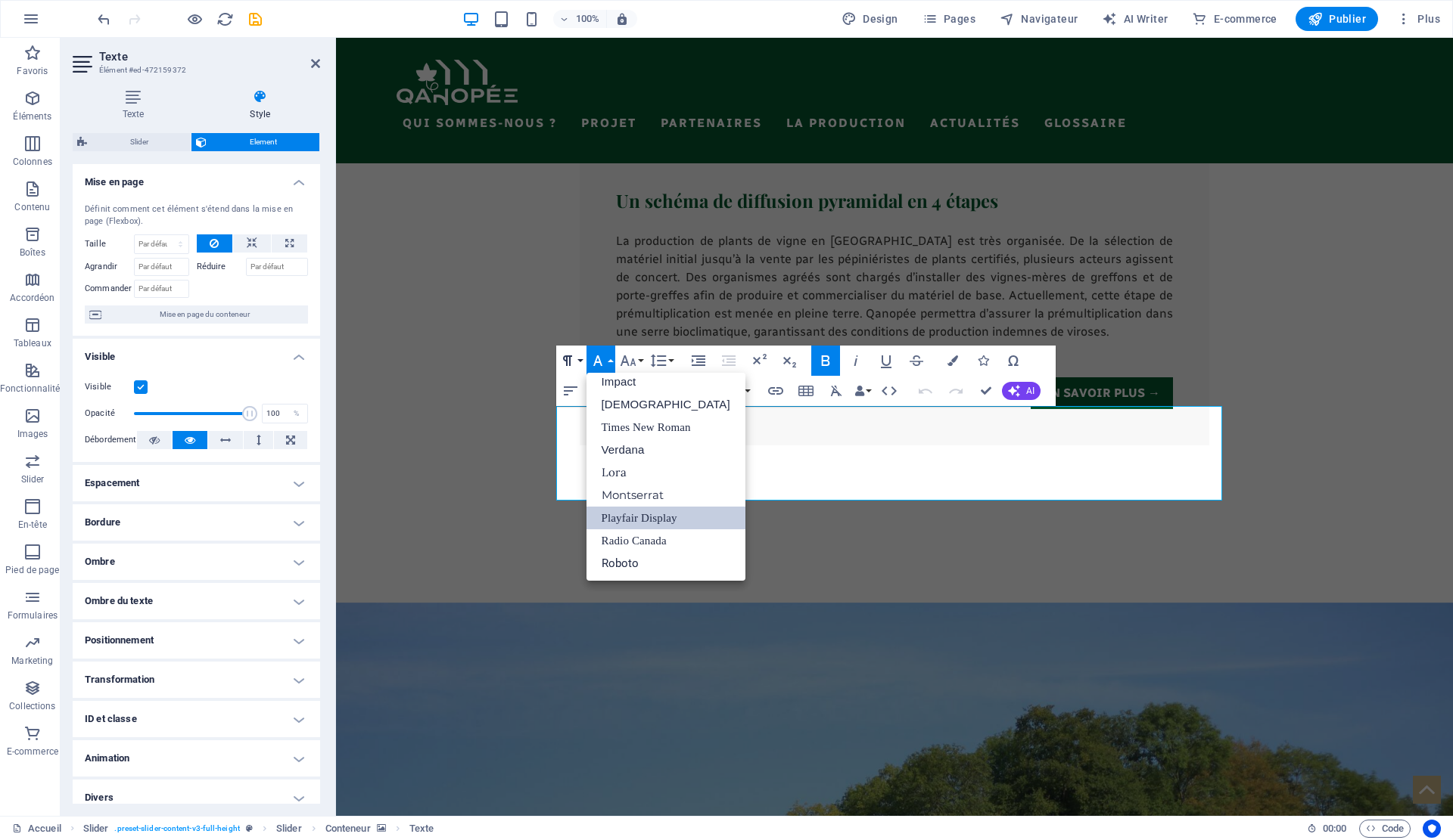
scroll to position [54, 0]
click at [580, 362] on button "Paragraph Format" at bounding box center [570, 360] width 29 height 31
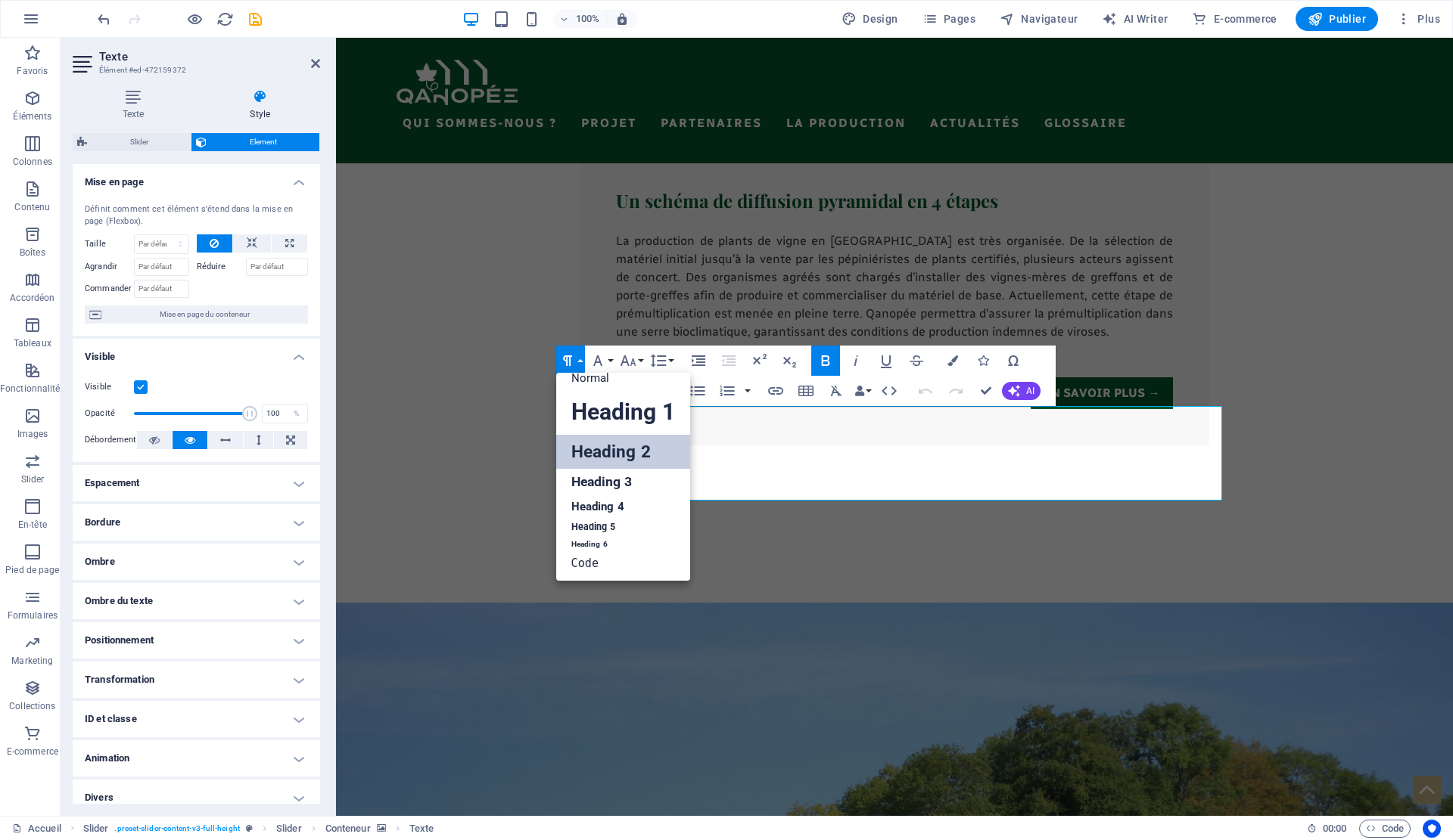
scroll to position [12, 0]
click at [615, 411] on link "Heading 1" at bounding box center [623, 412] width 134 height 46
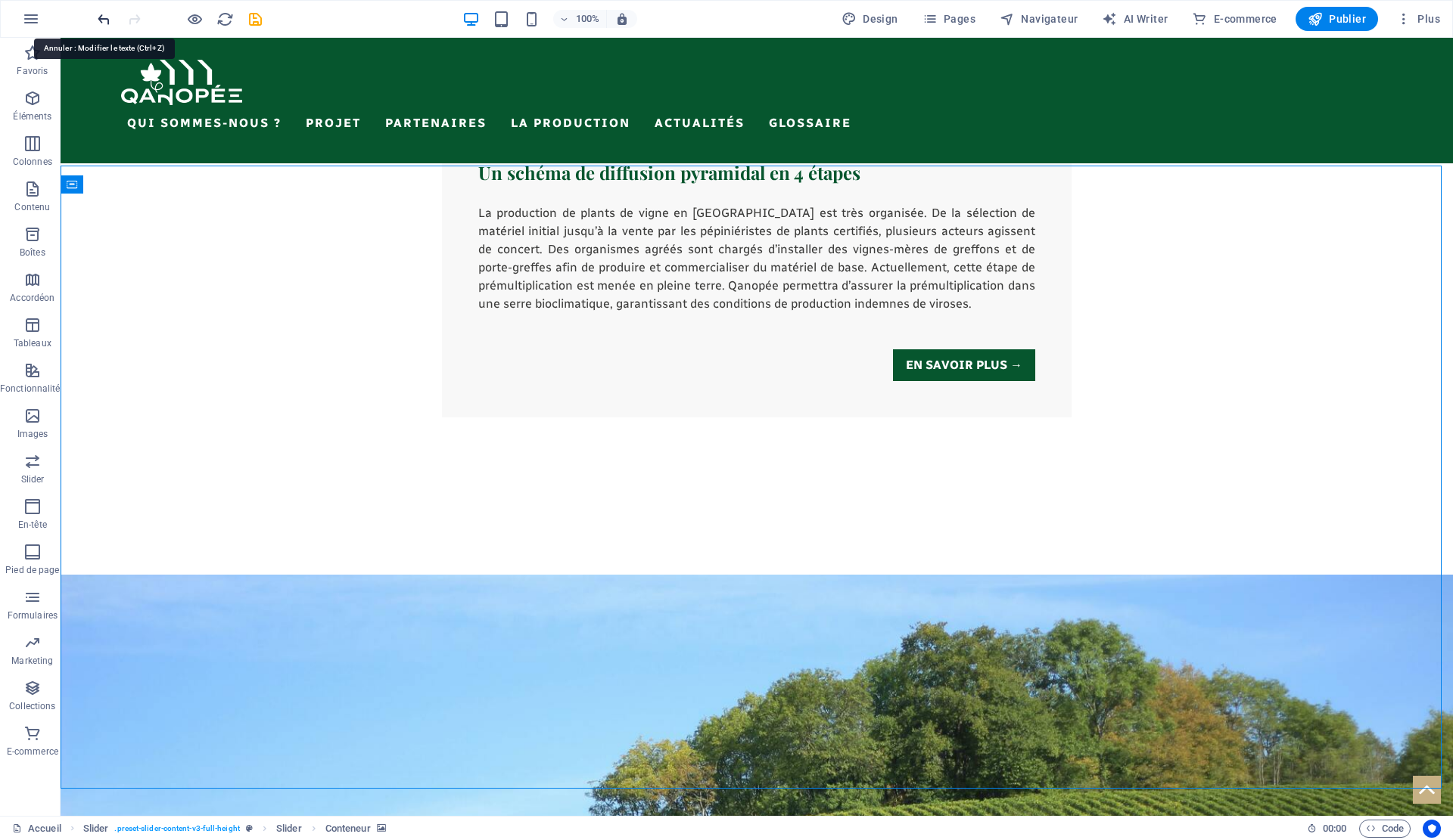
click at [99, 22] on icon "undo" at bounding box center [104, 19] width 17 height 17
click at [99, 22] on div at bounding box center [179, 18] width 170 height 24
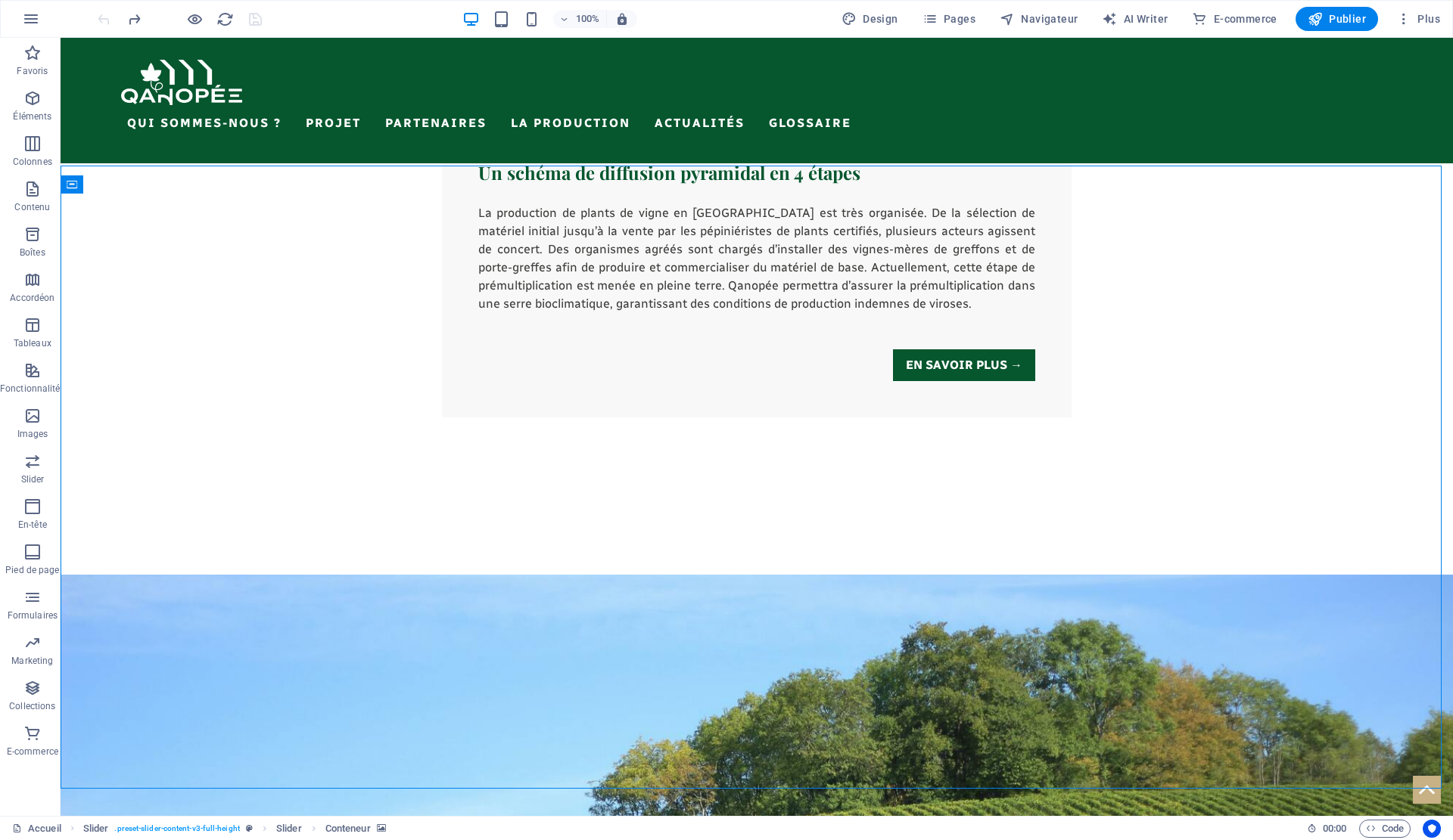
click at [99, 22] on div at bounding box center [179, 18] width 170 height 24
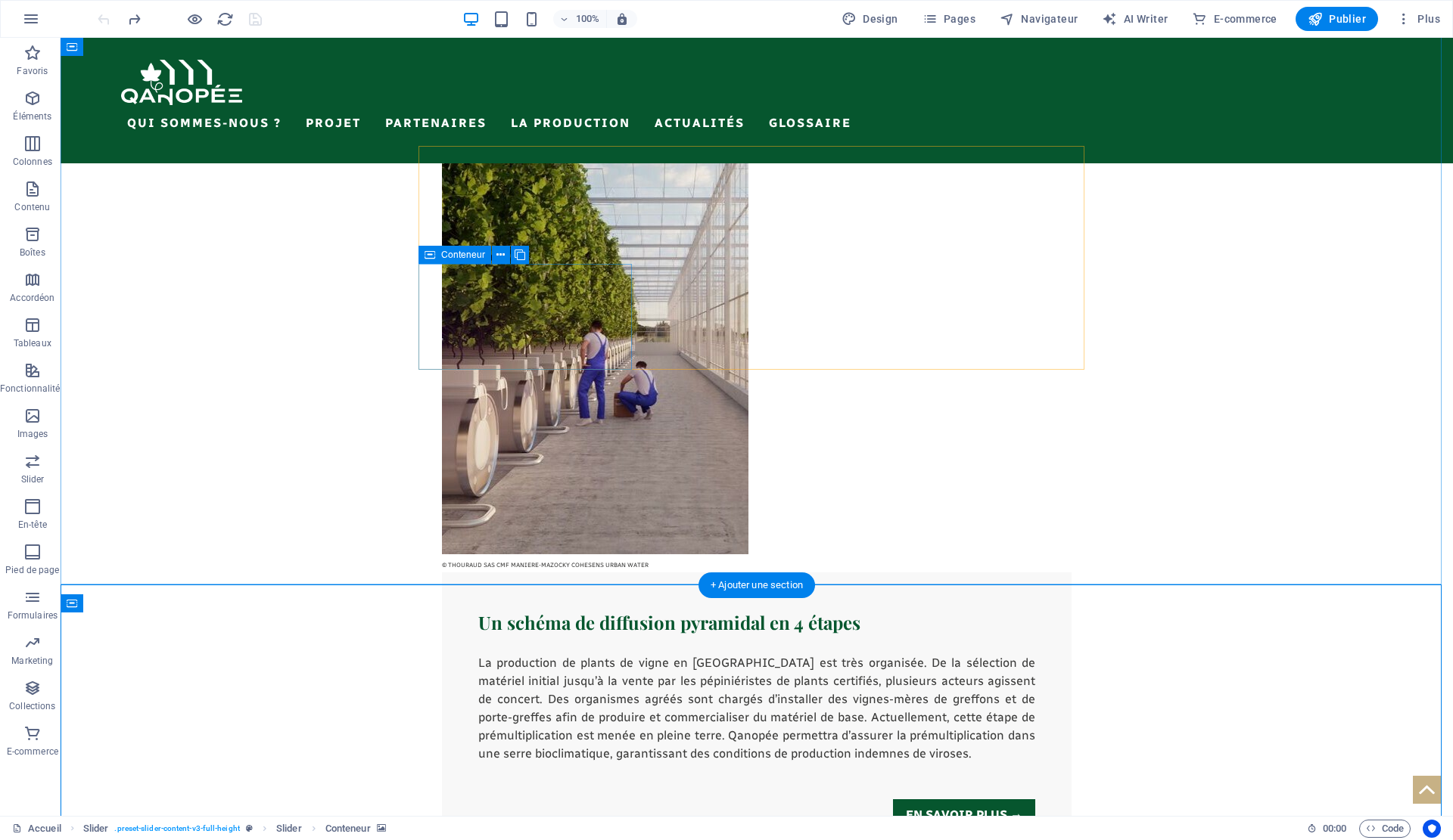
scroll to position [3096, 0]
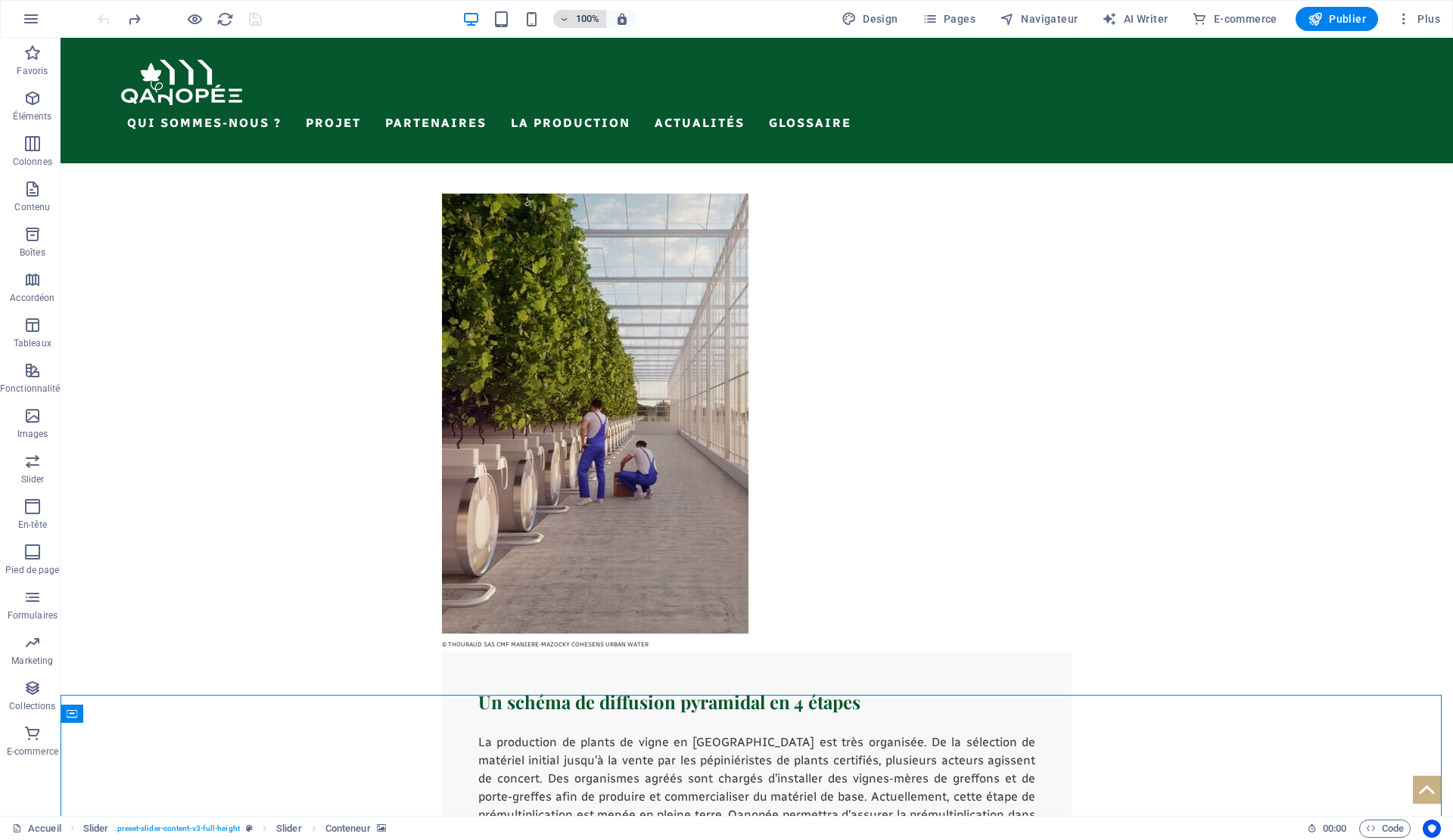
click at [585, 16] on h6 "100%" at bounding box center [588, 19] width 24 height 18
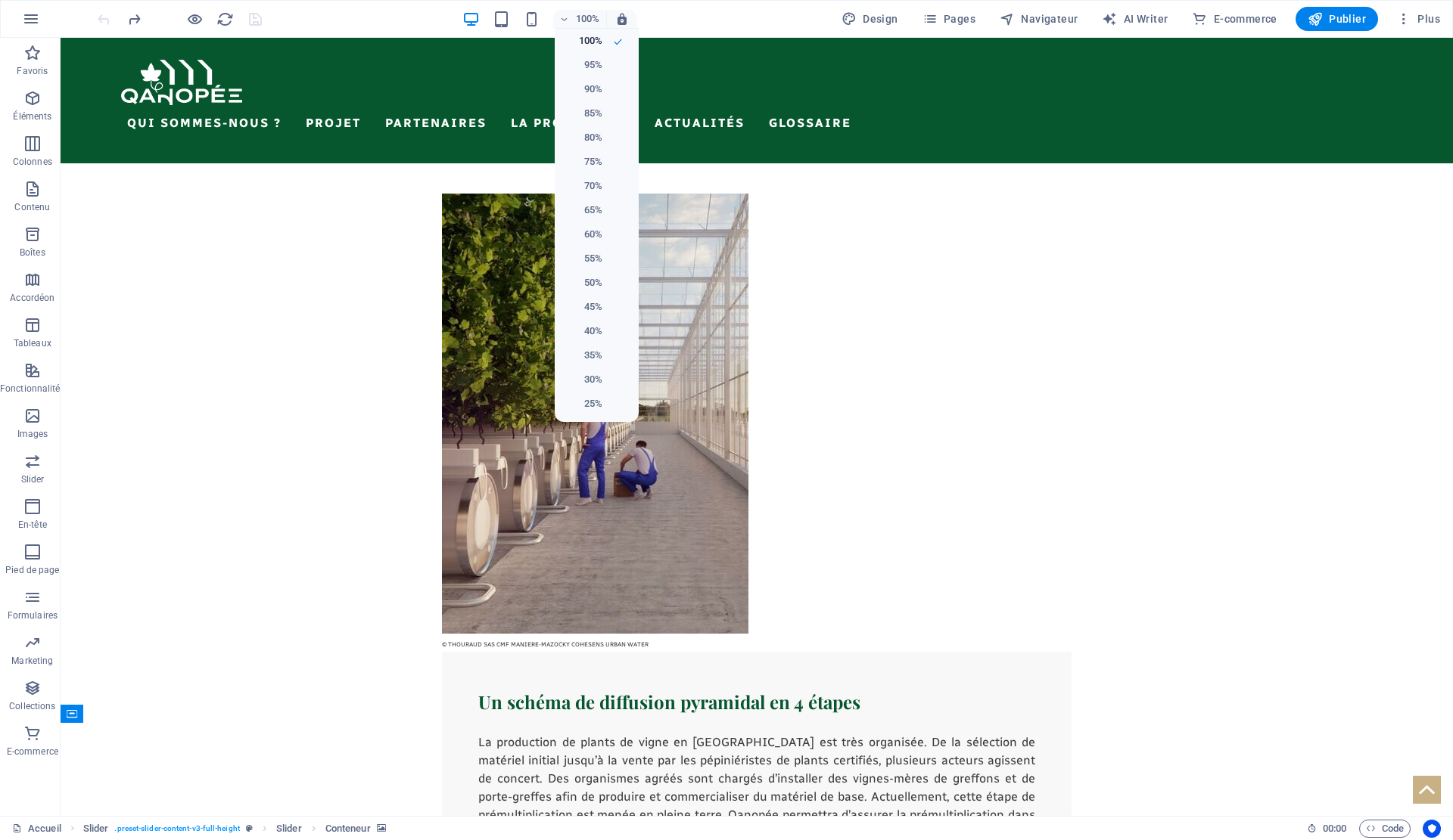
drag, startPoint x: 460, startPoint y: 13, endPoint x: 484, endPoint y: 14, distance: 24.0
click at [460, 13] on div at bounding box center [726, 420] width 1453 height 840
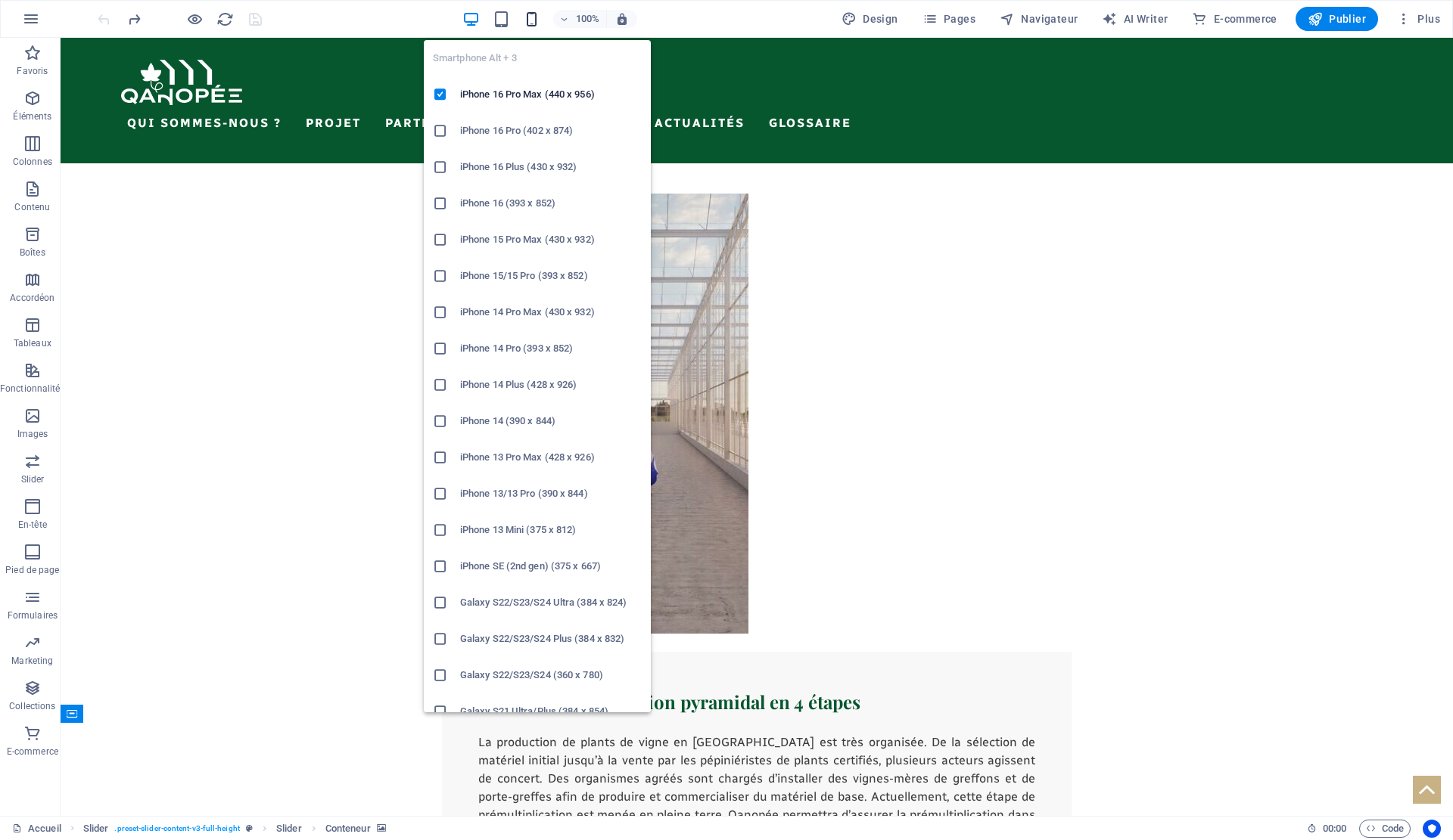
click at [532, 16] on icon "button" at bounding box center [531, 19] width 17 height 17
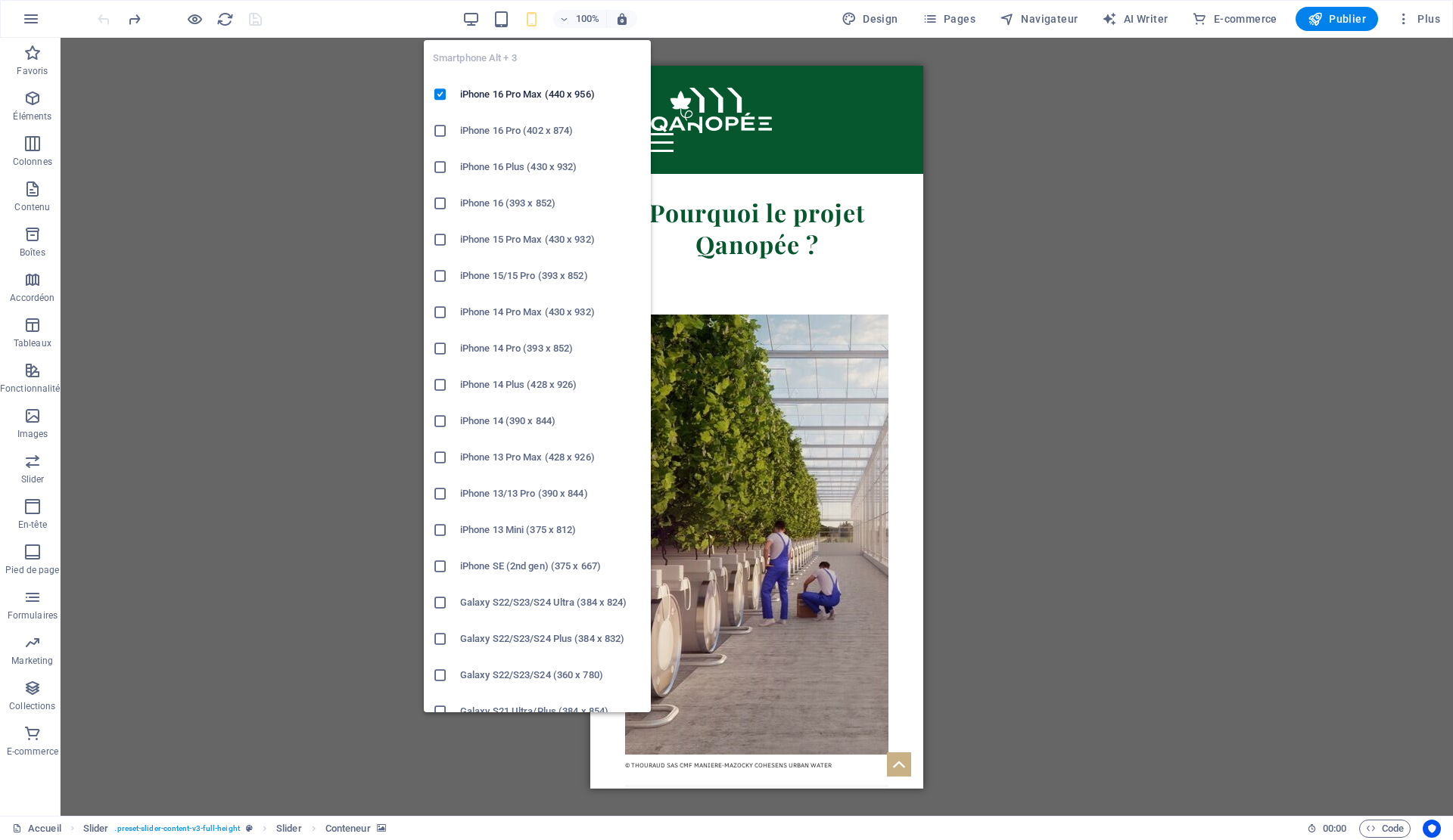
scroll to position [4877, 0]
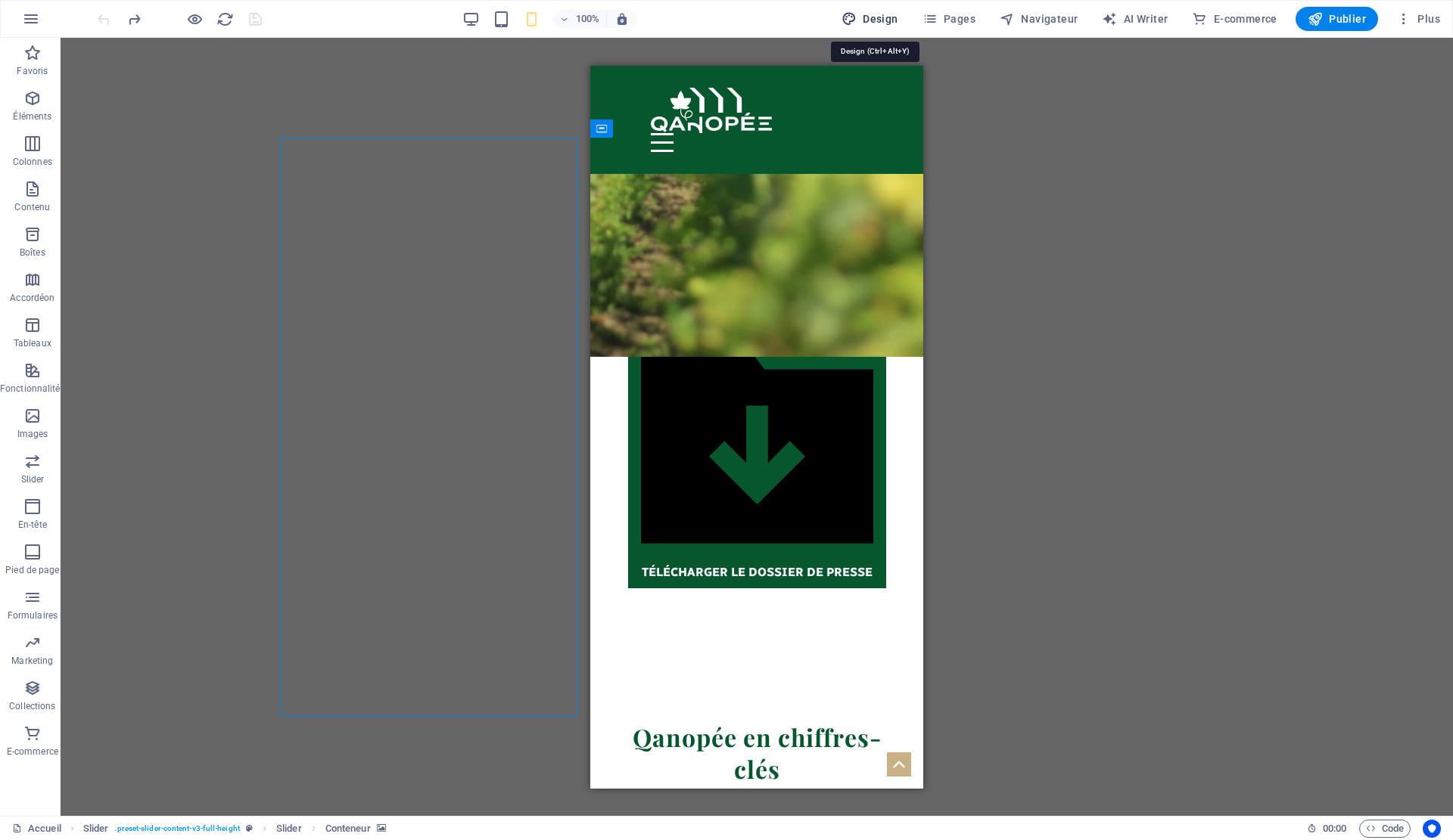
click at [881, 15] on span "Design" at bounding box center [869, 19] width 56 height 15
select select "ease-in-out"
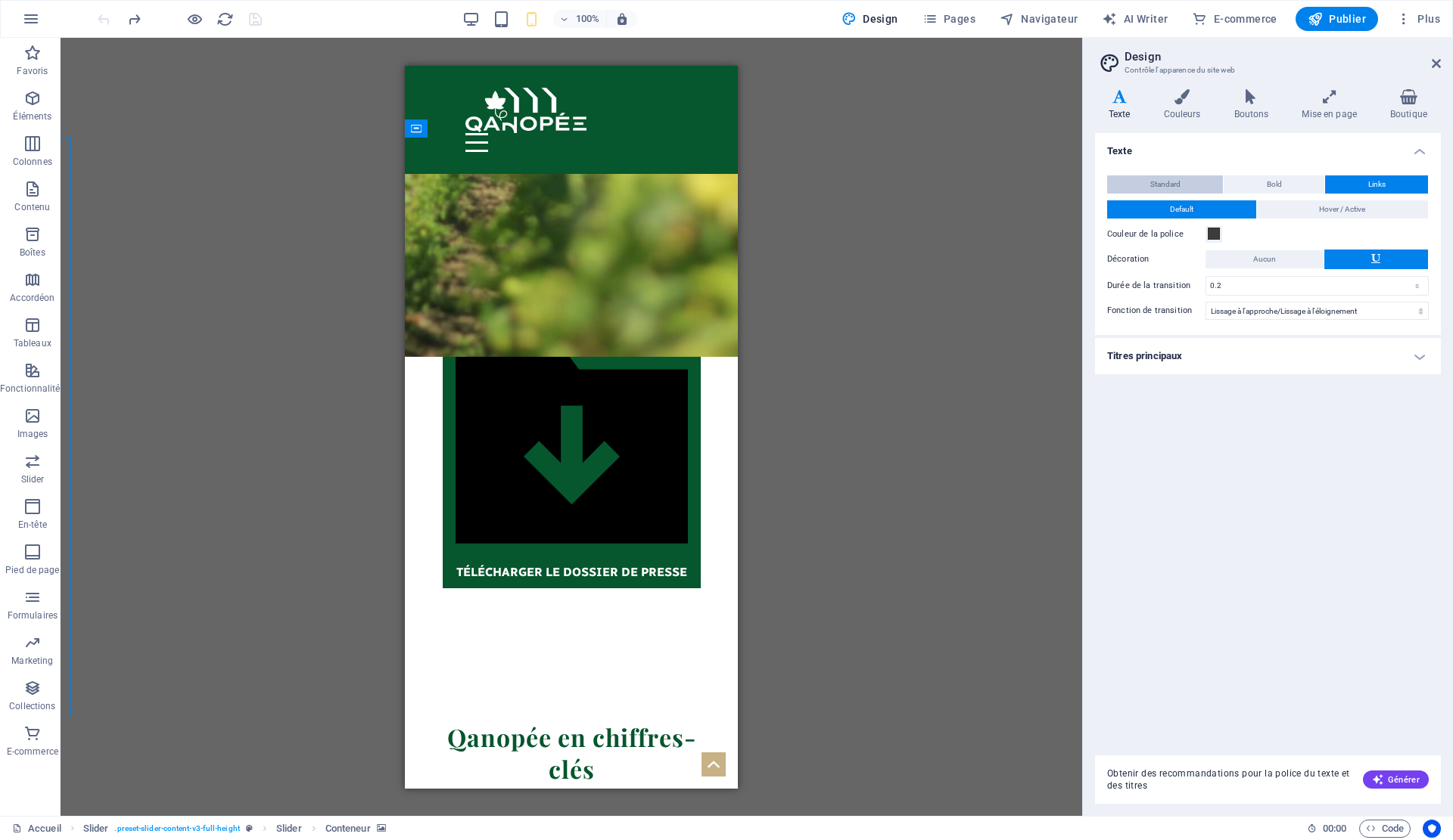
click at [1189, 181] on button "Standard" at bounding box center [1165, 185] width 116 height 18
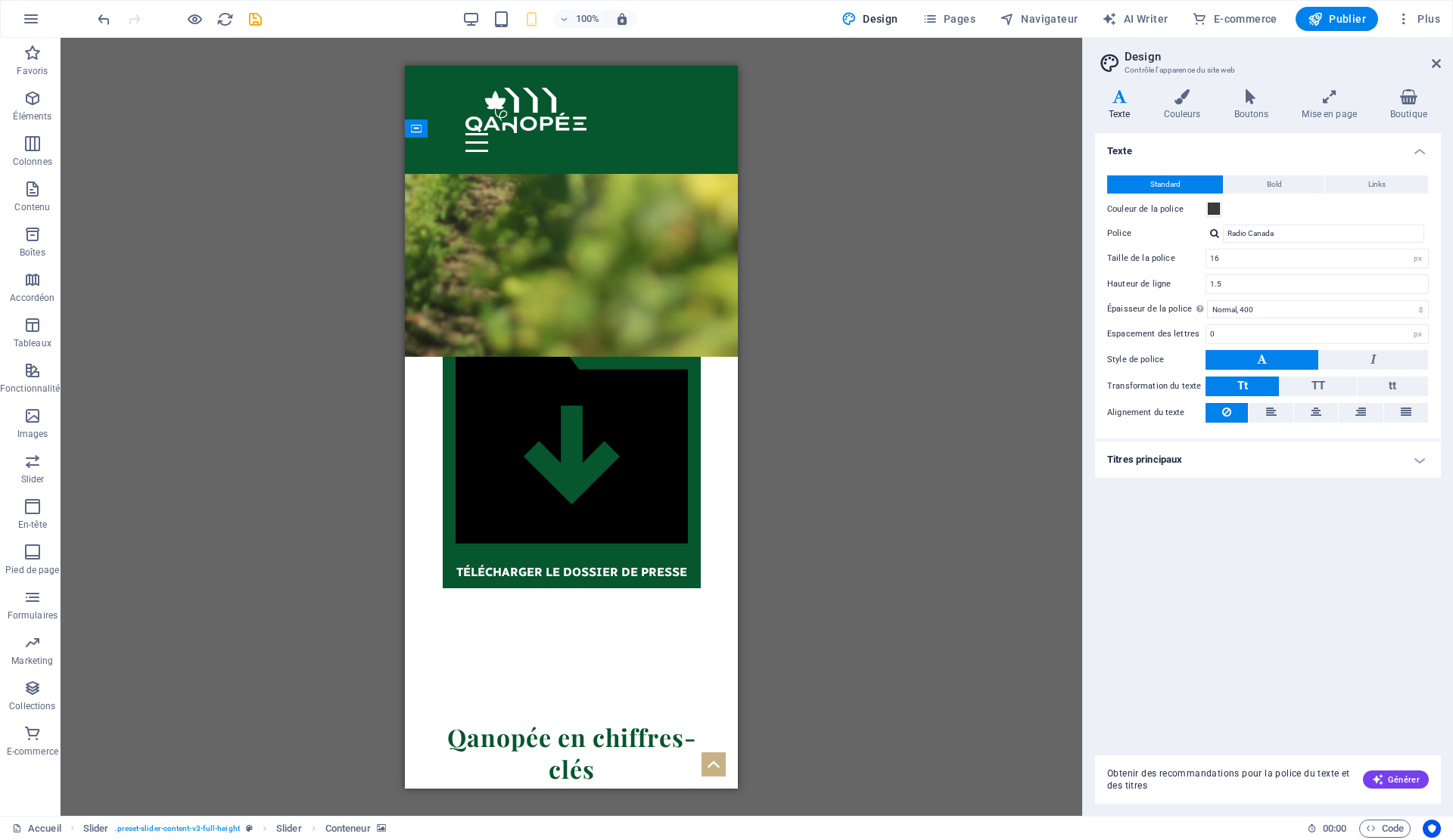
click at [1154, 456] on h4 "Titres principaux" at bounding box center [1267, 460] width 346 height 36
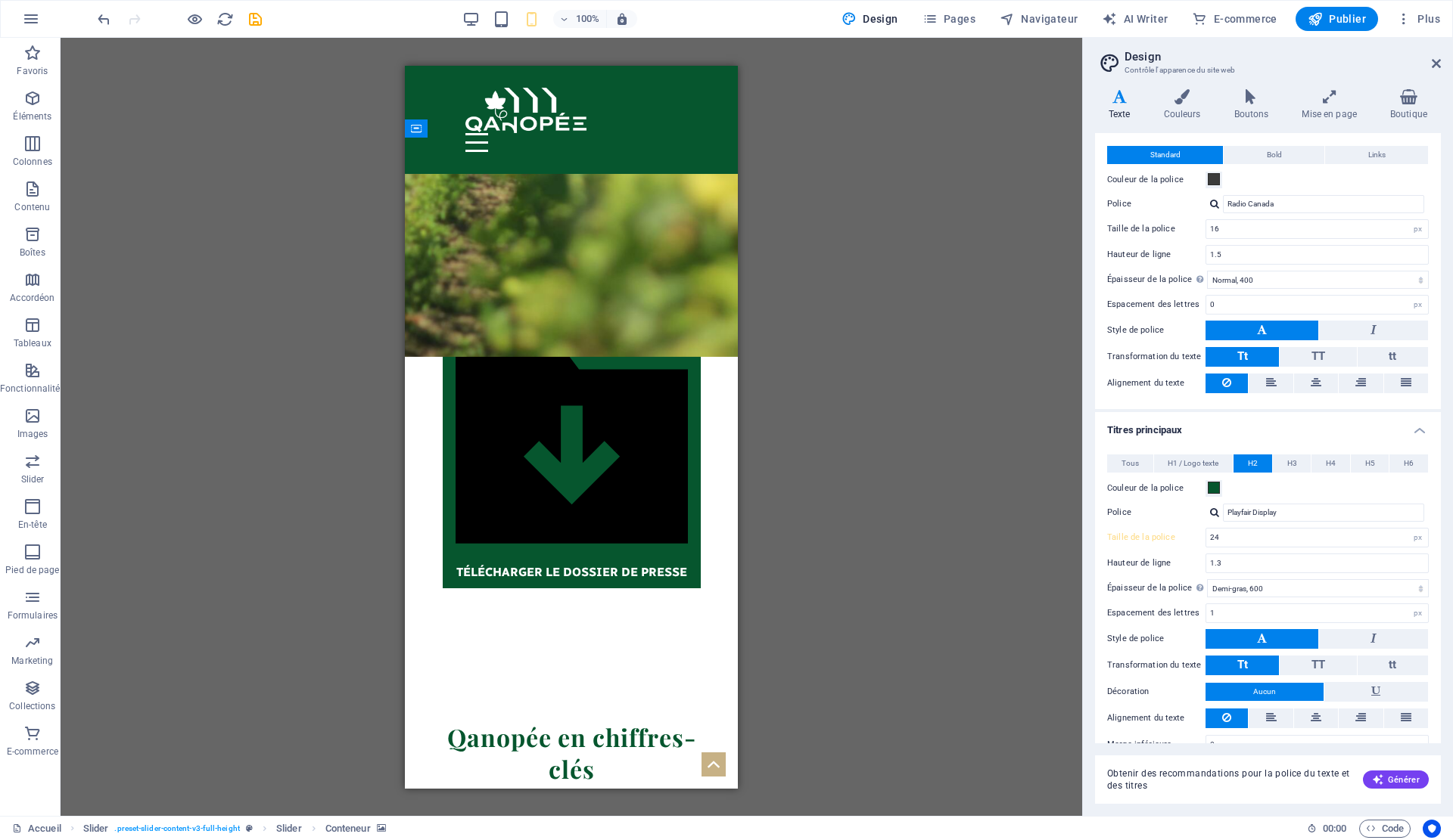
scroll to position [56, 0]
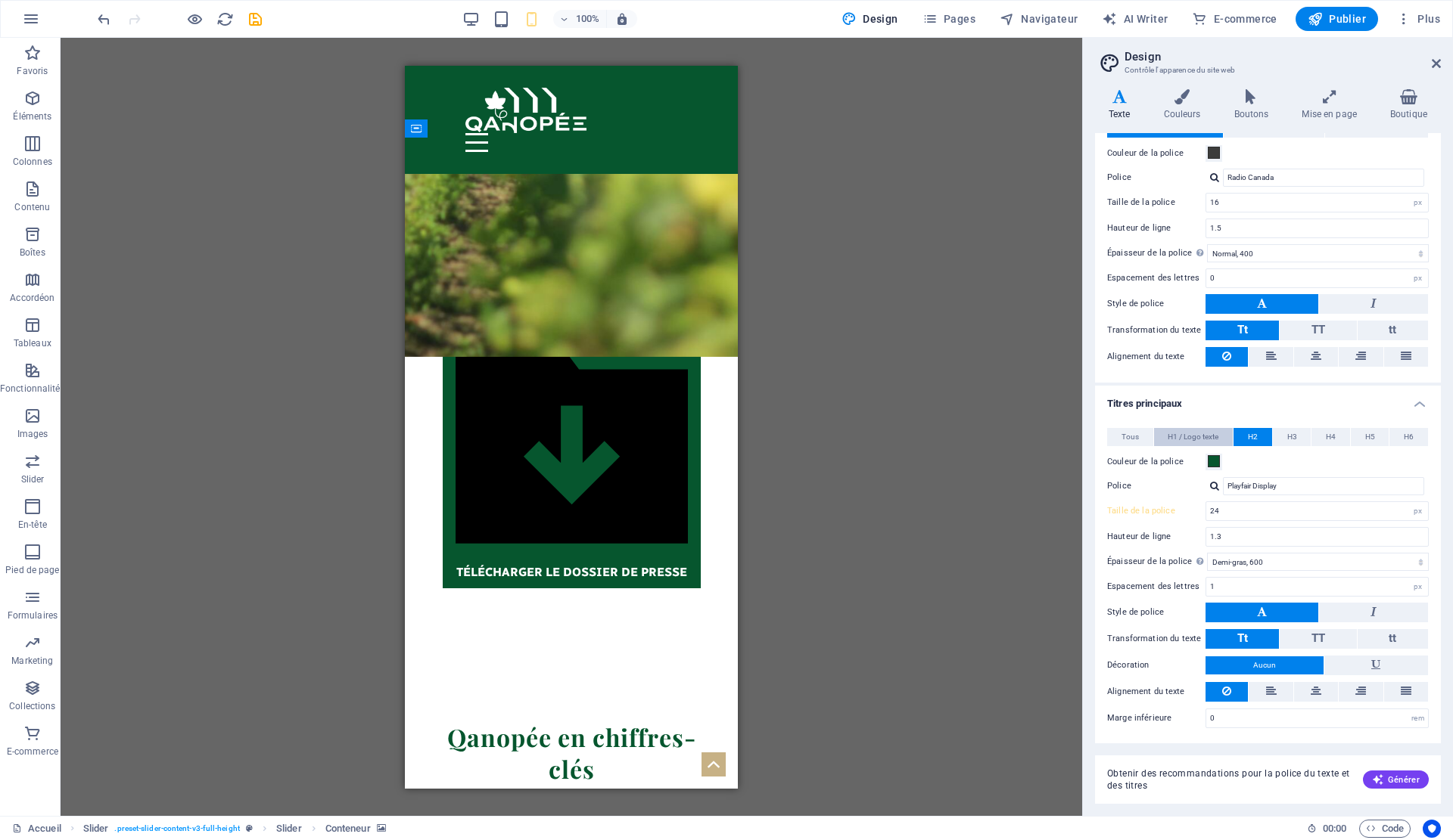
click at [1201, 439] on span "H1 / Logo texte" at bounding box center [1193, 437] width 51 height 18
click at [1252, 432] on span "H2" at bounding box center [1253, 437] width 10 height 18
click at [1186, 430] on span "H1 / Logo texte" at bounding box center [1193, 437] width 51 height 18
click at [1248, 432] on span "H2" at bounding box center [1253, 437] width 10 height 18
click at [1291, 437] on span "H3" at bounding box center [1292, 437] width 10 height 18
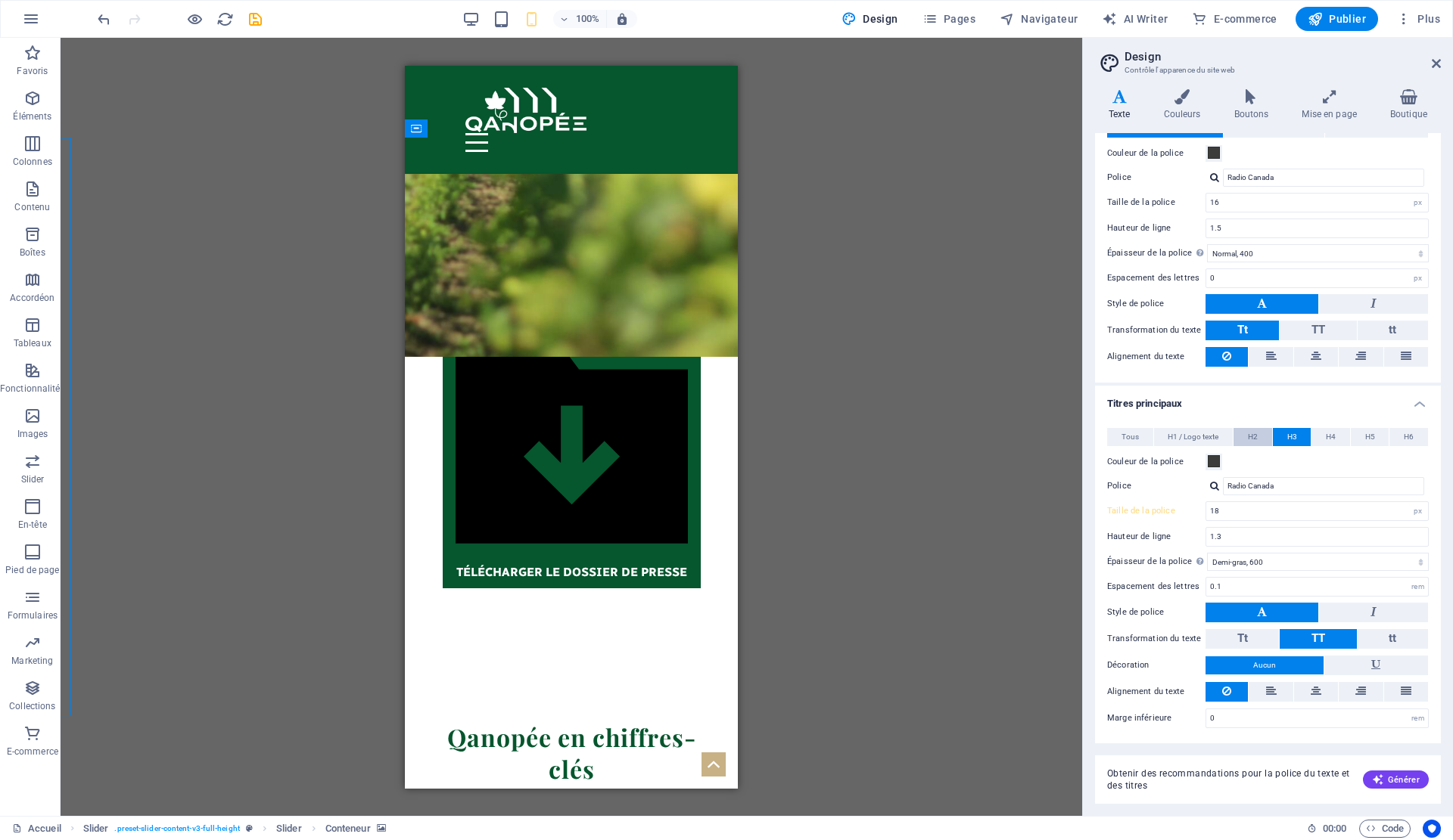
click at [1253, 438] on span "H2" at bounding box center [1253, 437] width 10 height 18
click at [1194, 437] on span "H1 / Logo texte" at bounding box center [1193, 437] width 51 height 18
click at [1257, 437] on span "H2" at bounding box center [1253, 437] width 10 height 18
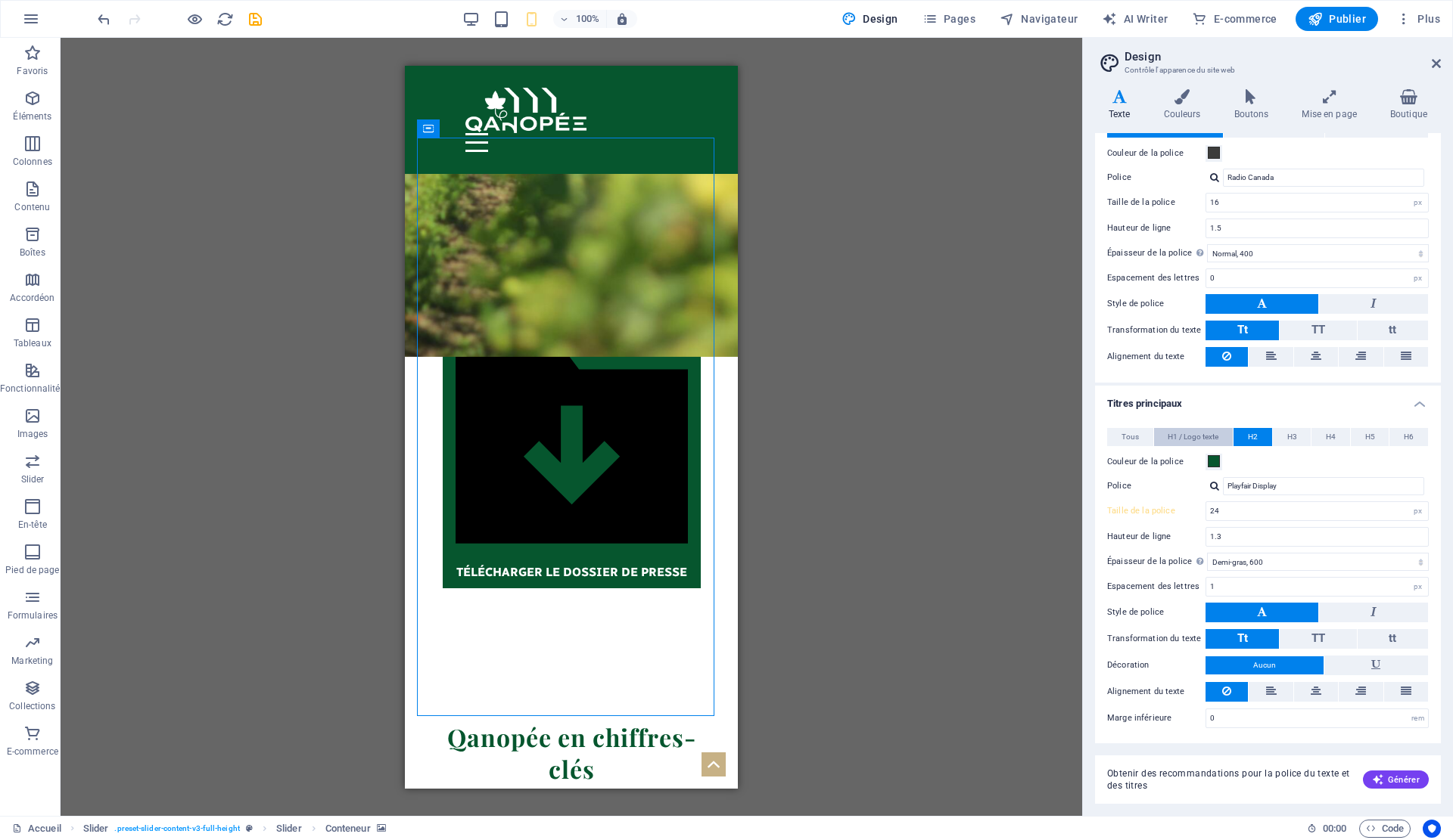
click at [1204, 437] on span "H1 / Logo texte" at bounding box center [1193, 437] width 51 height 18
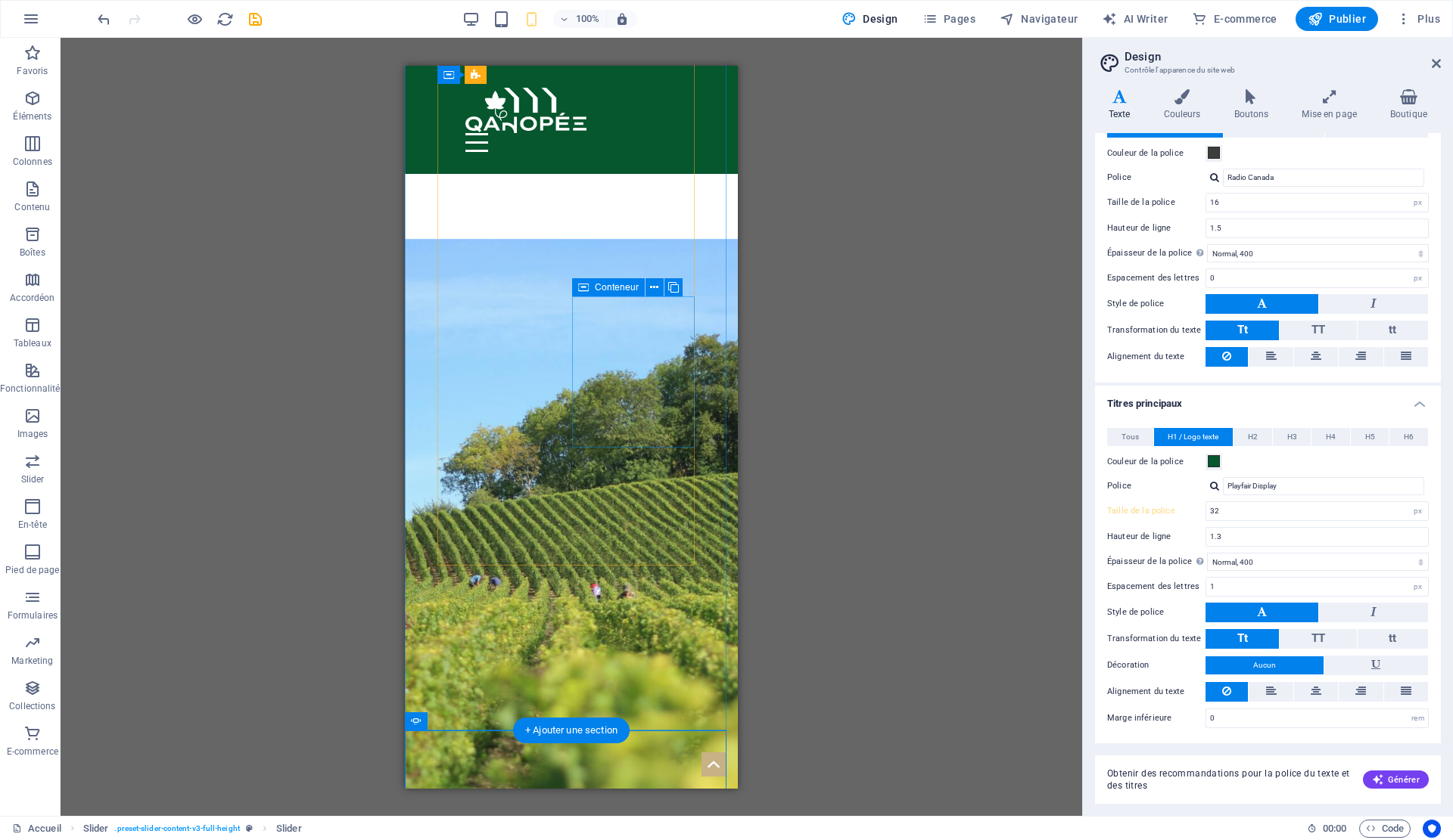
scroll to position [3969, 0]
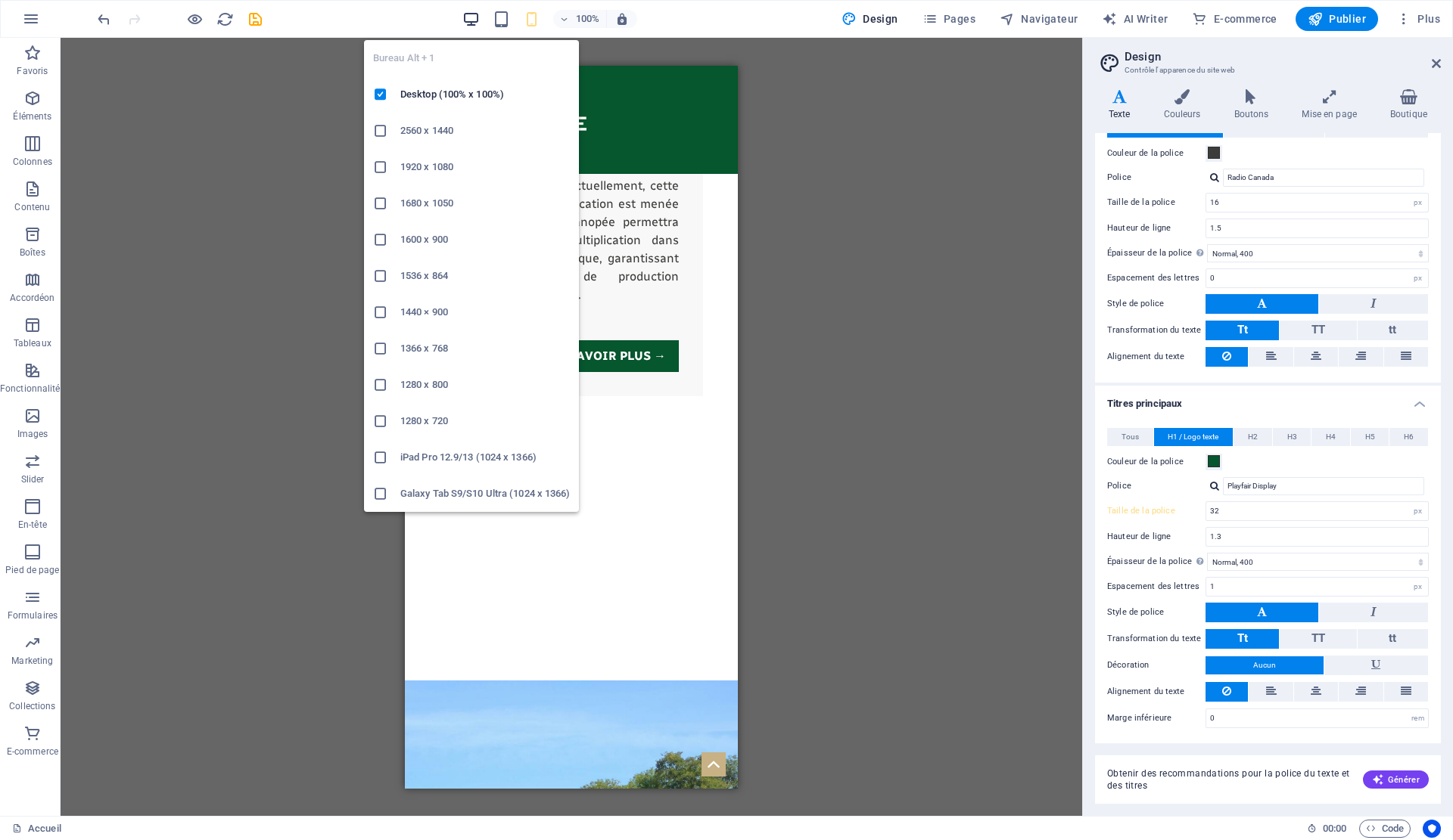
click at [479, 17] on icon "button" at bounding box center [471, 19] width 17 height 17
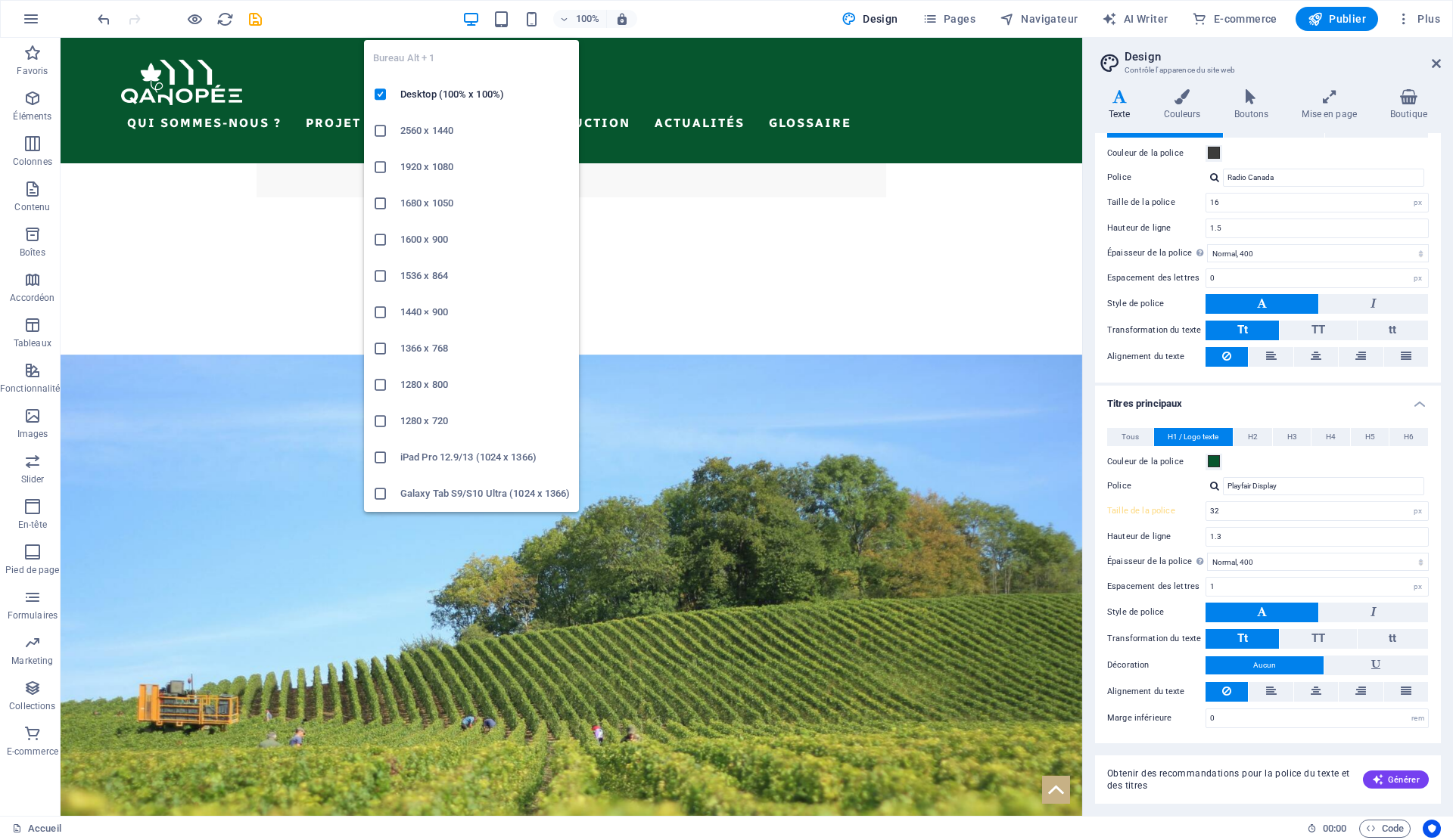
type input "40"
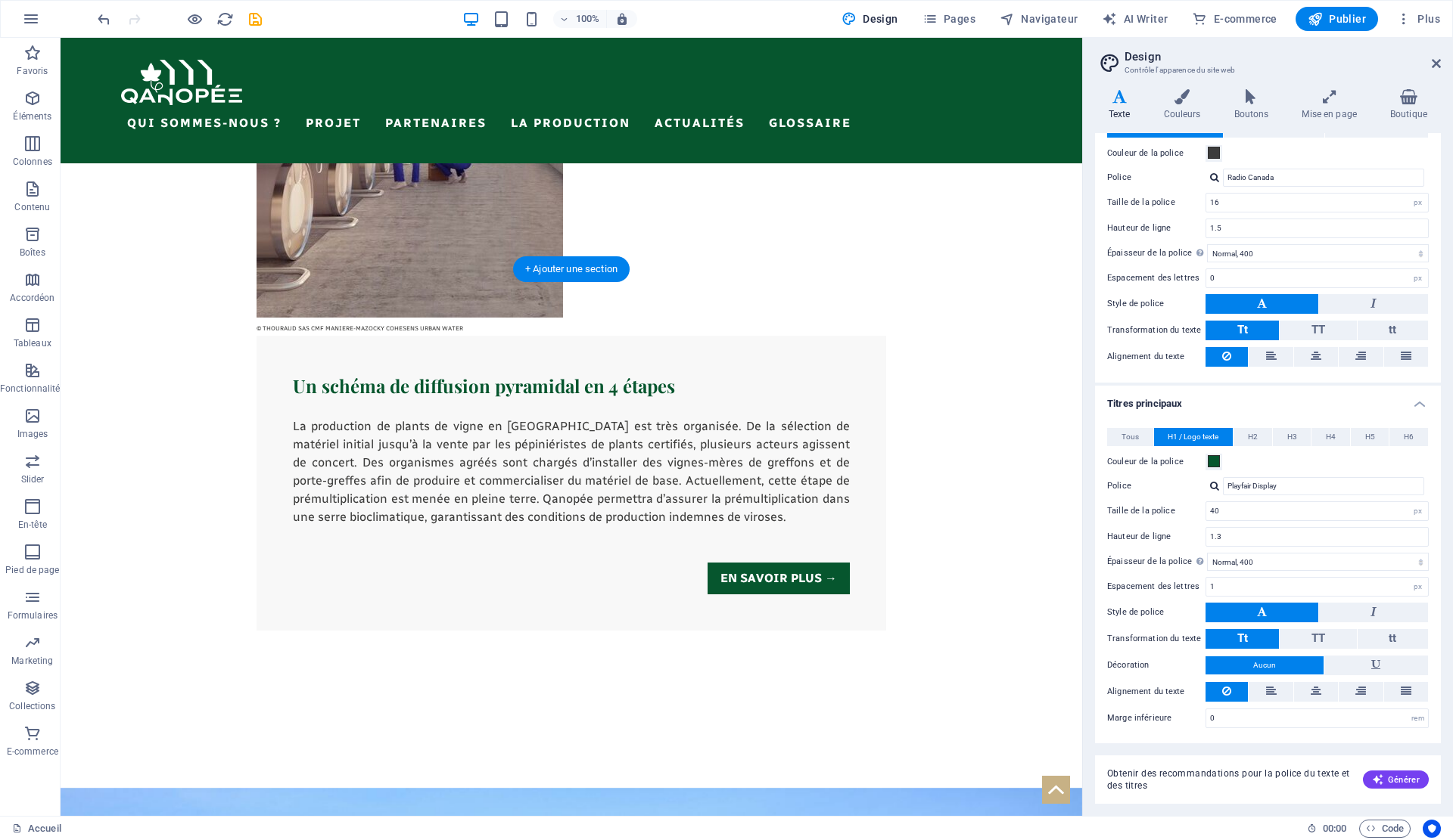
scroll to position [3515, 0]
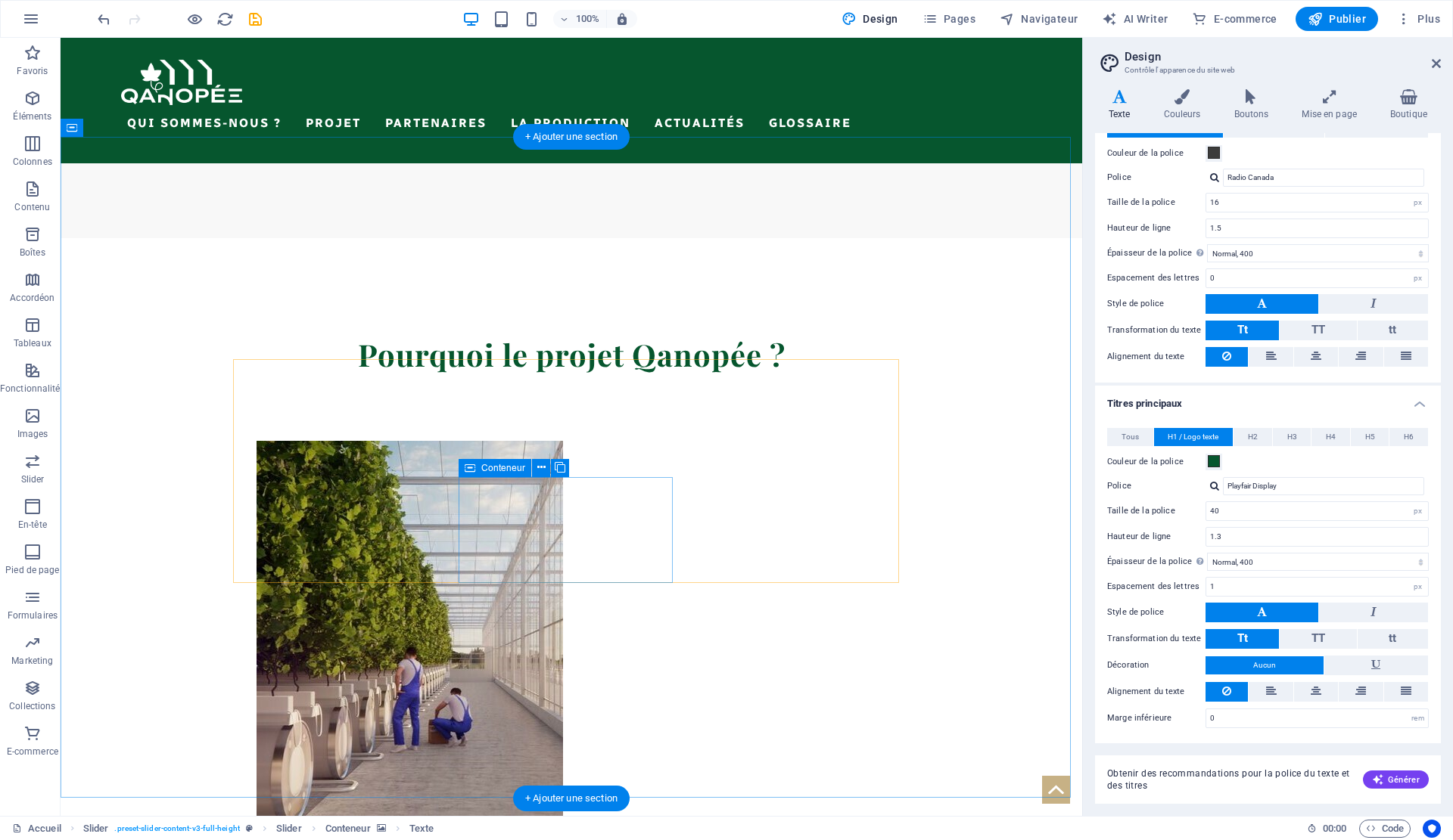
scroll to position [2759, 0]
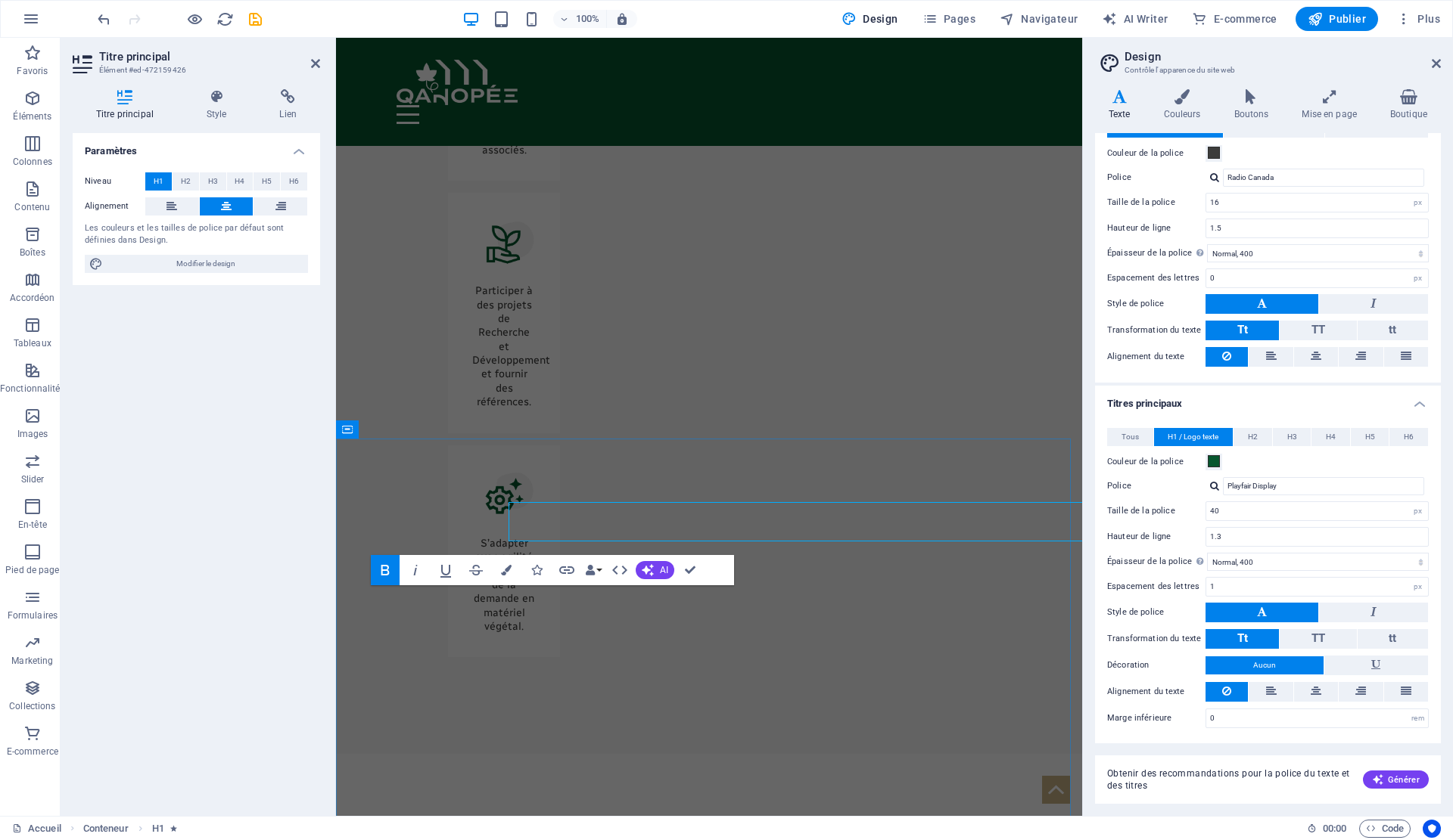
scroll to position [2841, 0]
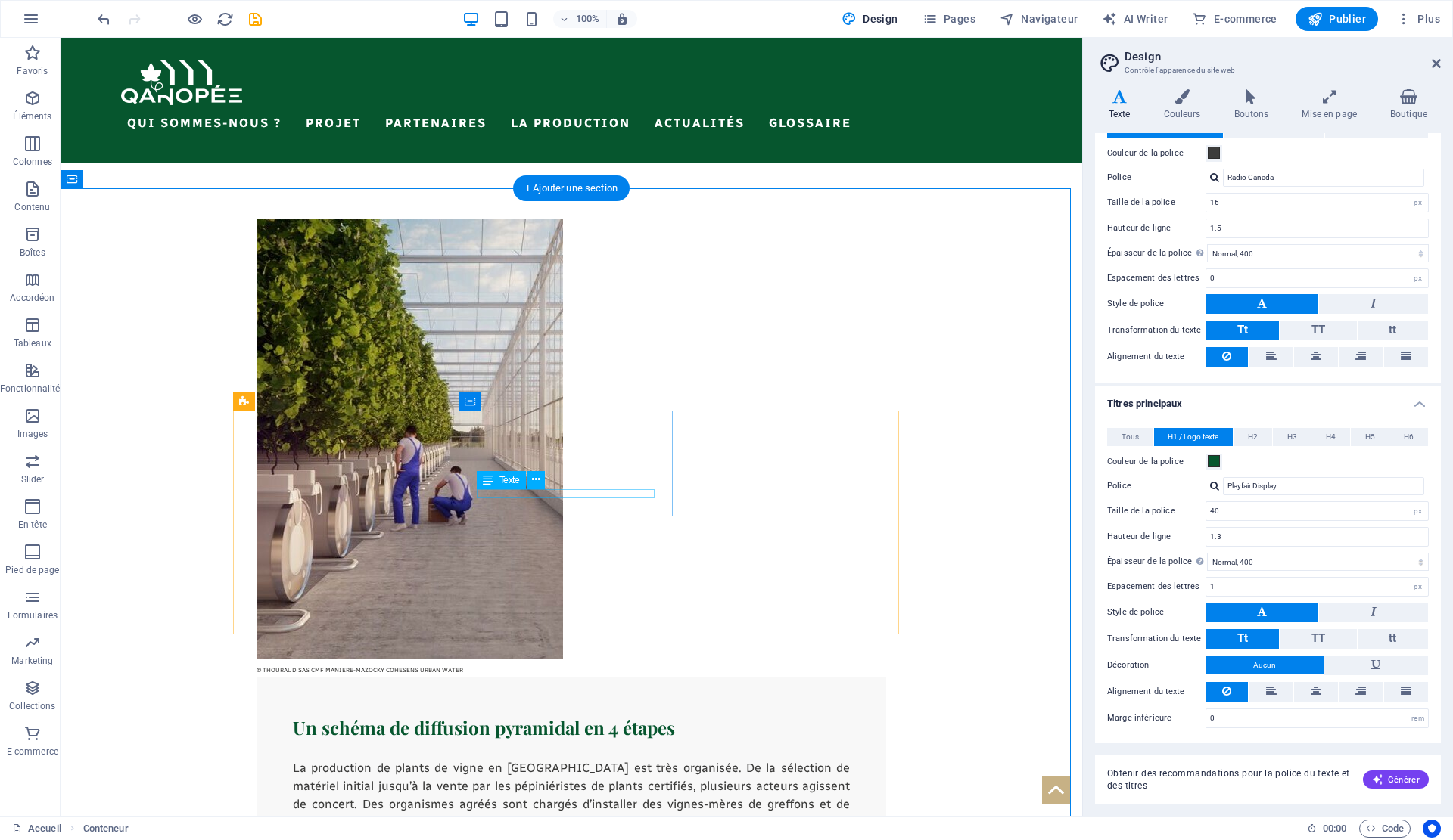
scroll to position [3213, 0]
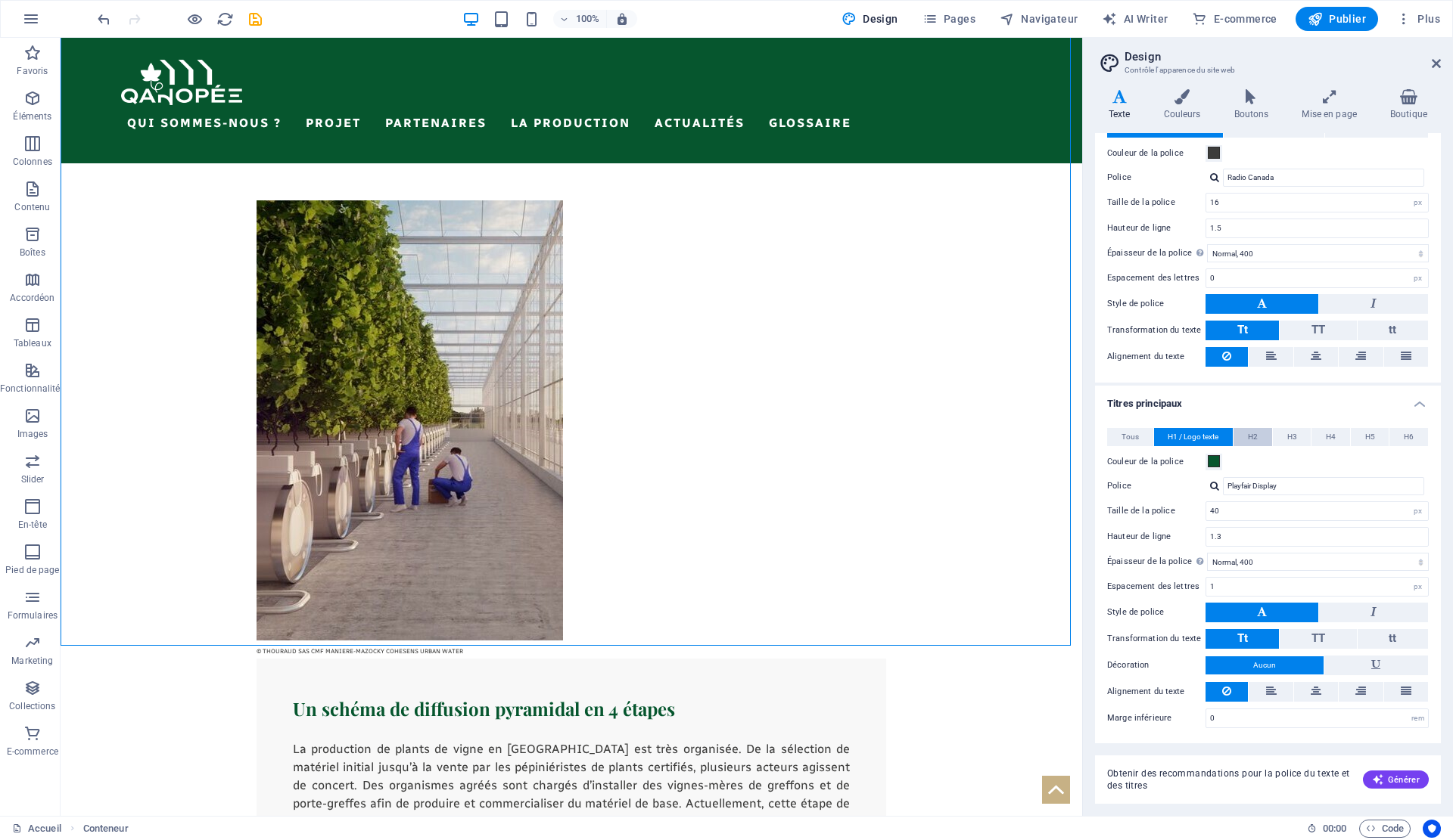
click at [1258, 432] on button "H2" at bounding box center [1252, 437] width 39 height 18
click at [1298, 442] on button "H3" at bounding box center [1292, 437] width 39 height 18
click at [1231, 435] on button "H1 / Logo texte" at bounding box center [1194, 437] width 80 height 18
click at [1256, 432] on span "H2" at bounding box center [1253, 437] width 10 height 18
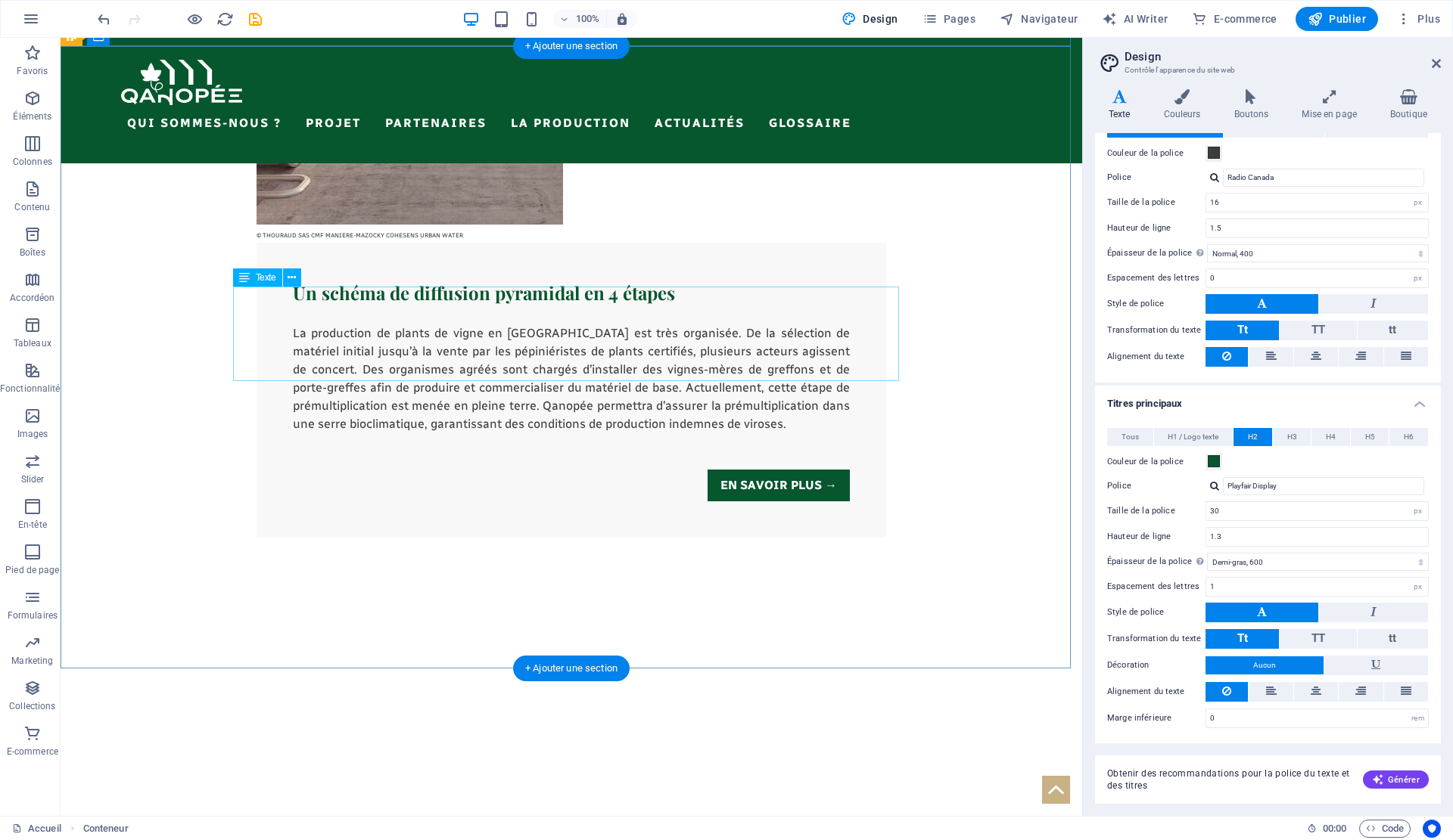
scroll to position [3817, 0]
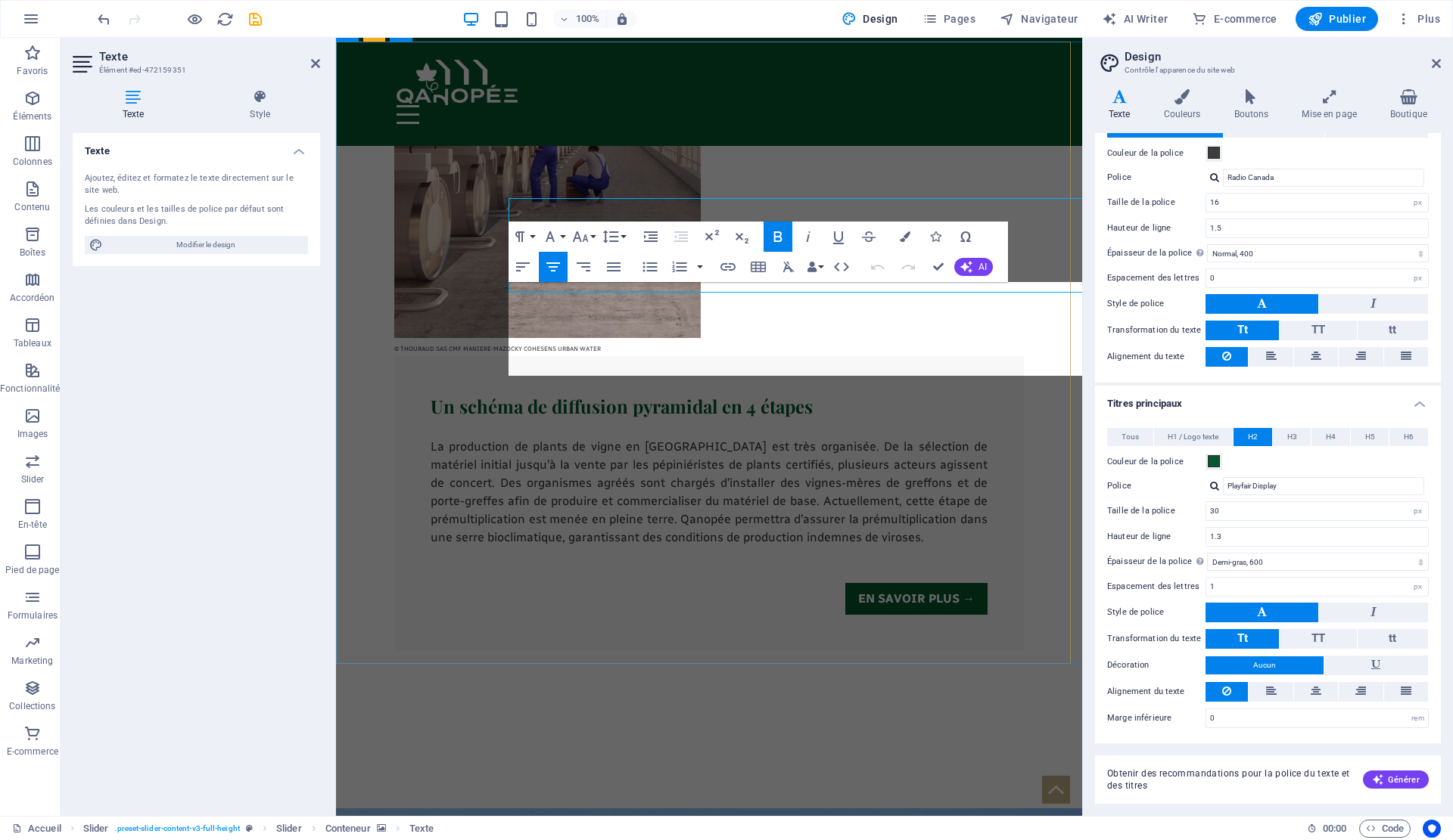
scroll to position [3901, 0]
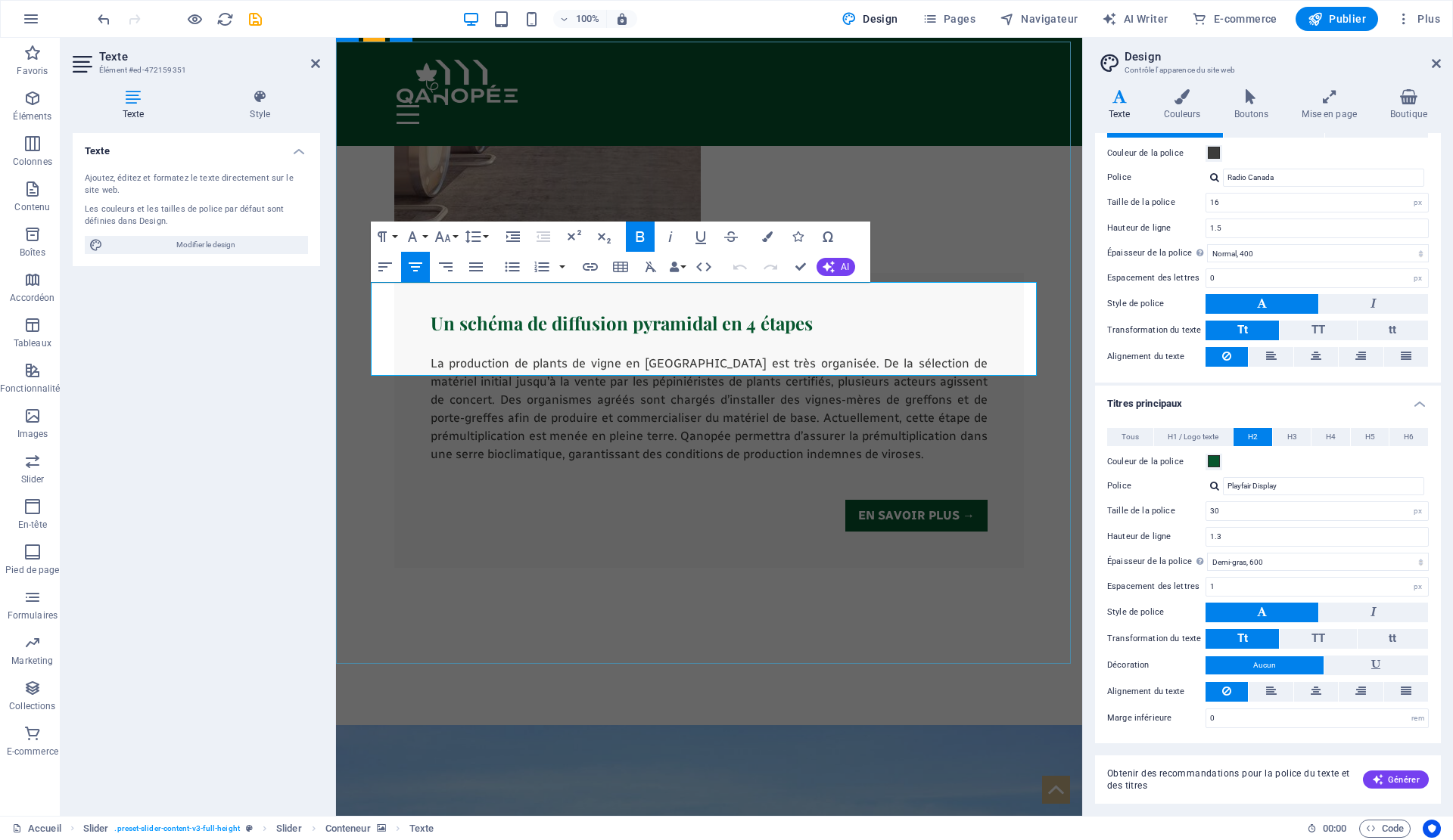
click at [388, 232] on icon "button" at bounding box center [382, 237] width 18 height 18
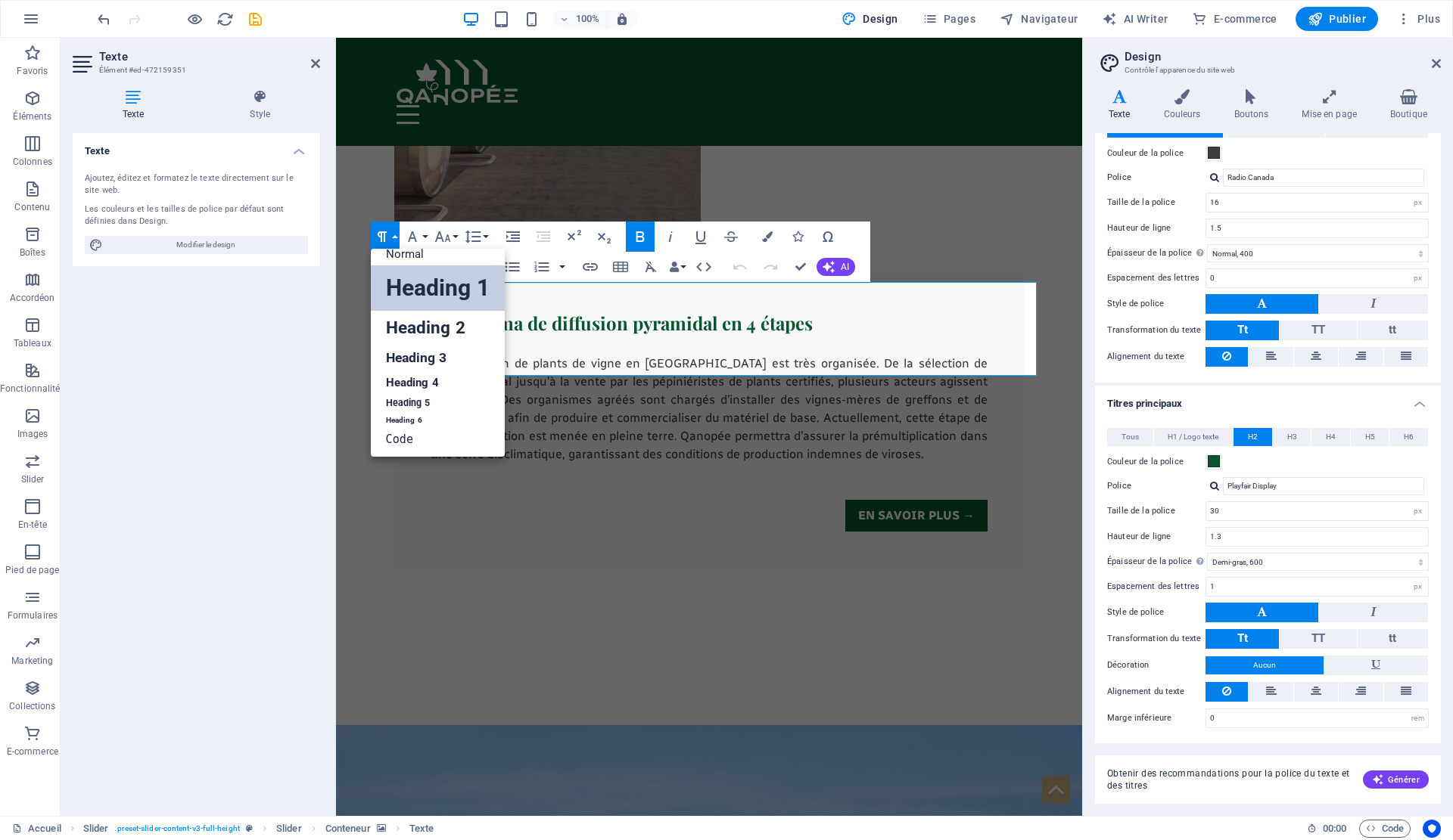
scroll to position [12, 0]
click at [413, 281] on link "Heading 1" at bounding box center [438, 287] width 134 height 46
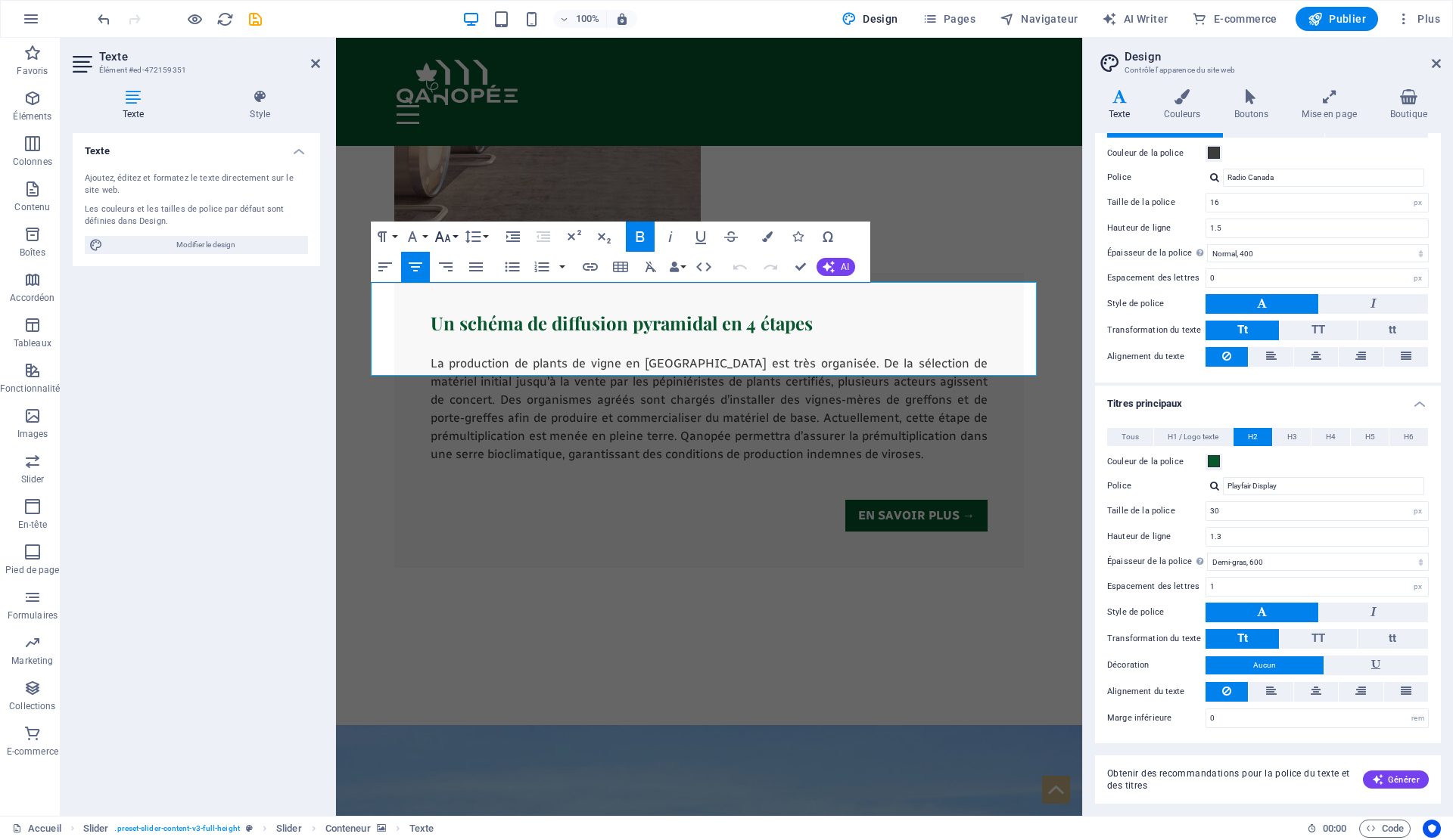
click at [448, 235] on icon "button" at bounding box center [443, 237] width 18 height 18
click at [459, 373] on link "48" at bounding box center [458, 371] width 55 height 22
click at [443, 242] on icon "button" at bounding box center [443, 237] width 18 height 18
click at [404, 236] on icon "button" at bounding box center [413, 237] width 18 height 18
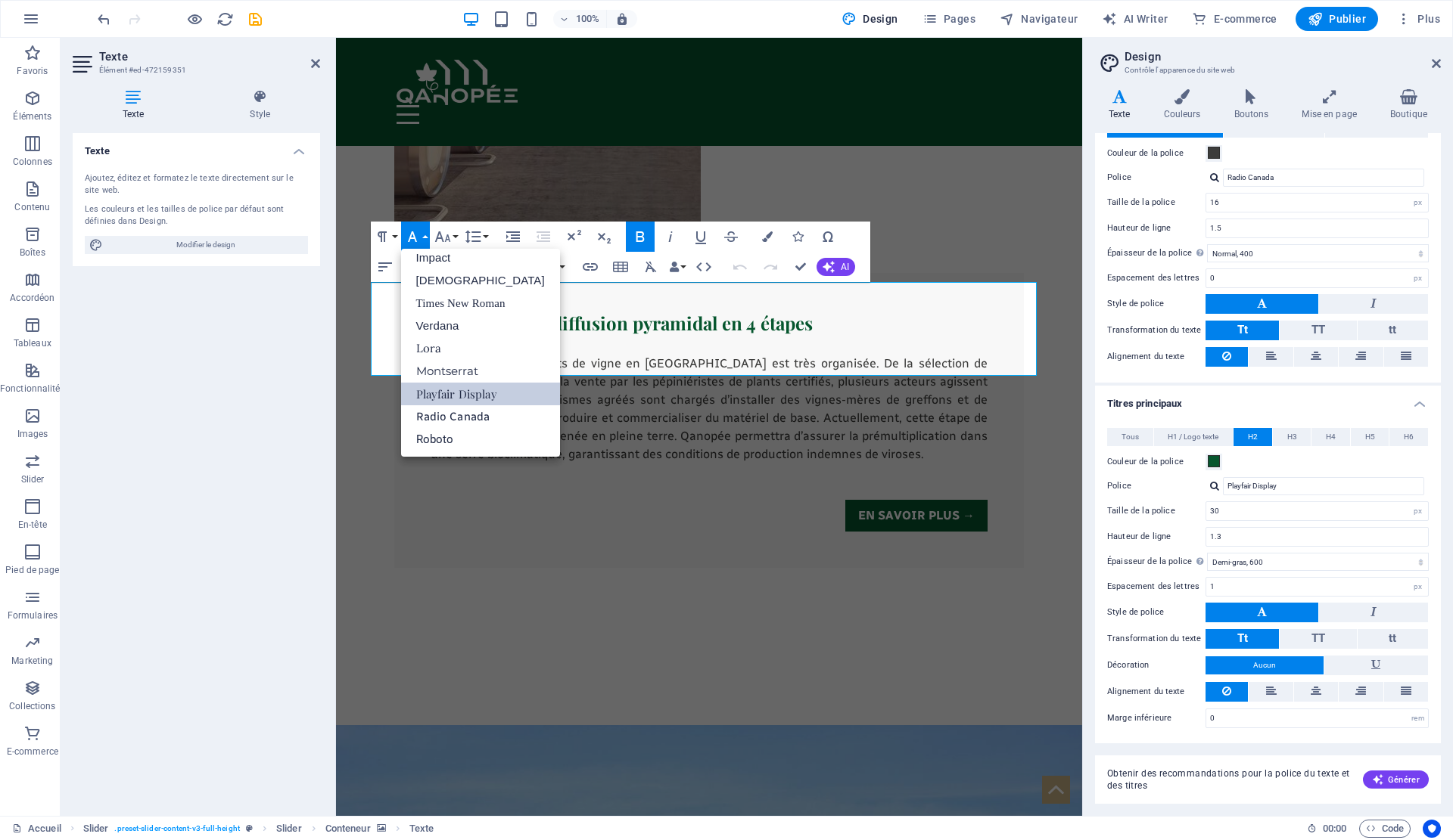
scroll to position [54, 0]
click at [458, 237] on button "Font Size" at bounding box center [445, 237] width 29 height 31
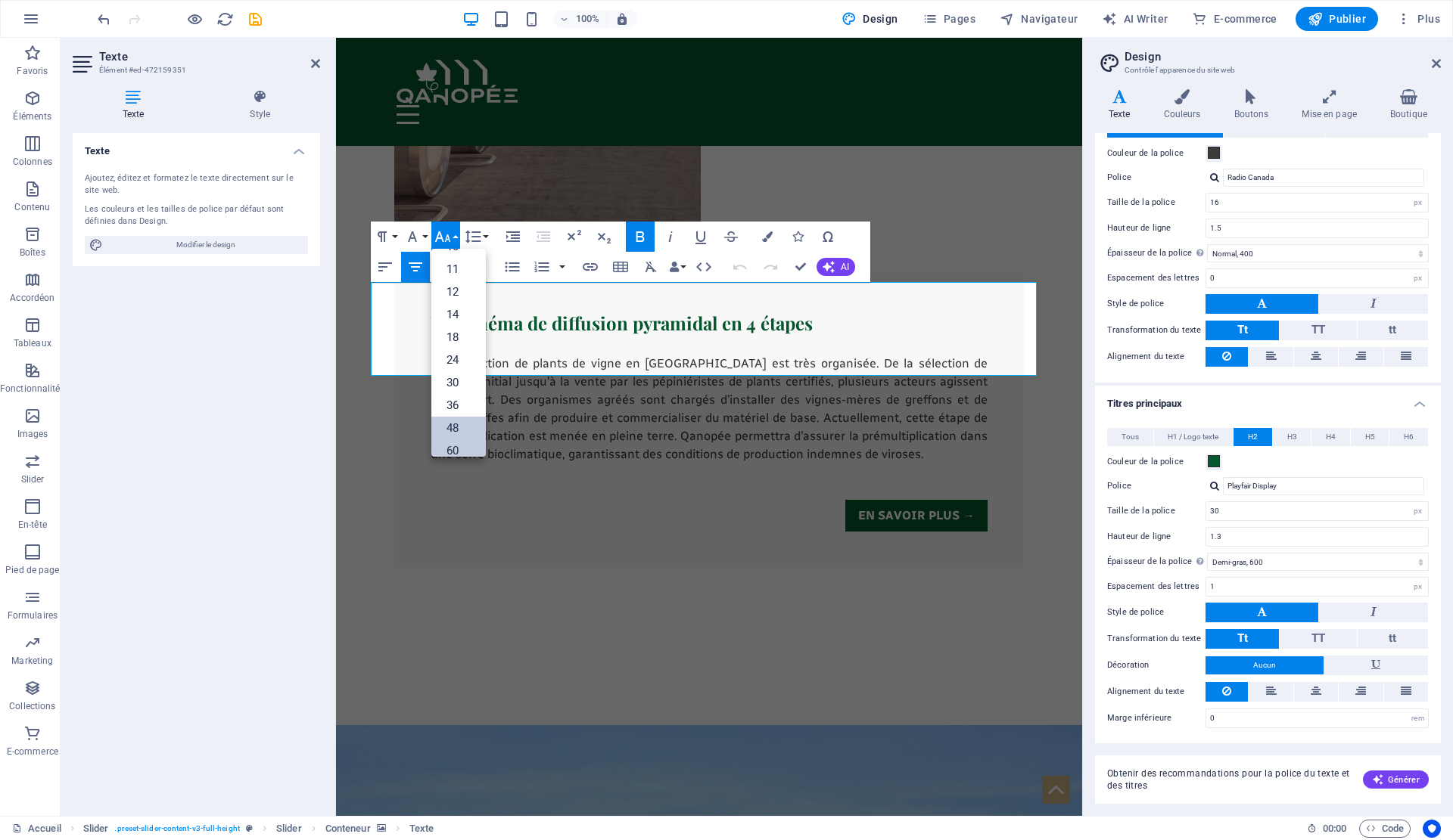
scroll to position [0, 0]
click at [413, 232] on icon "button" at bounding box center [412, 236] width 9 height 11
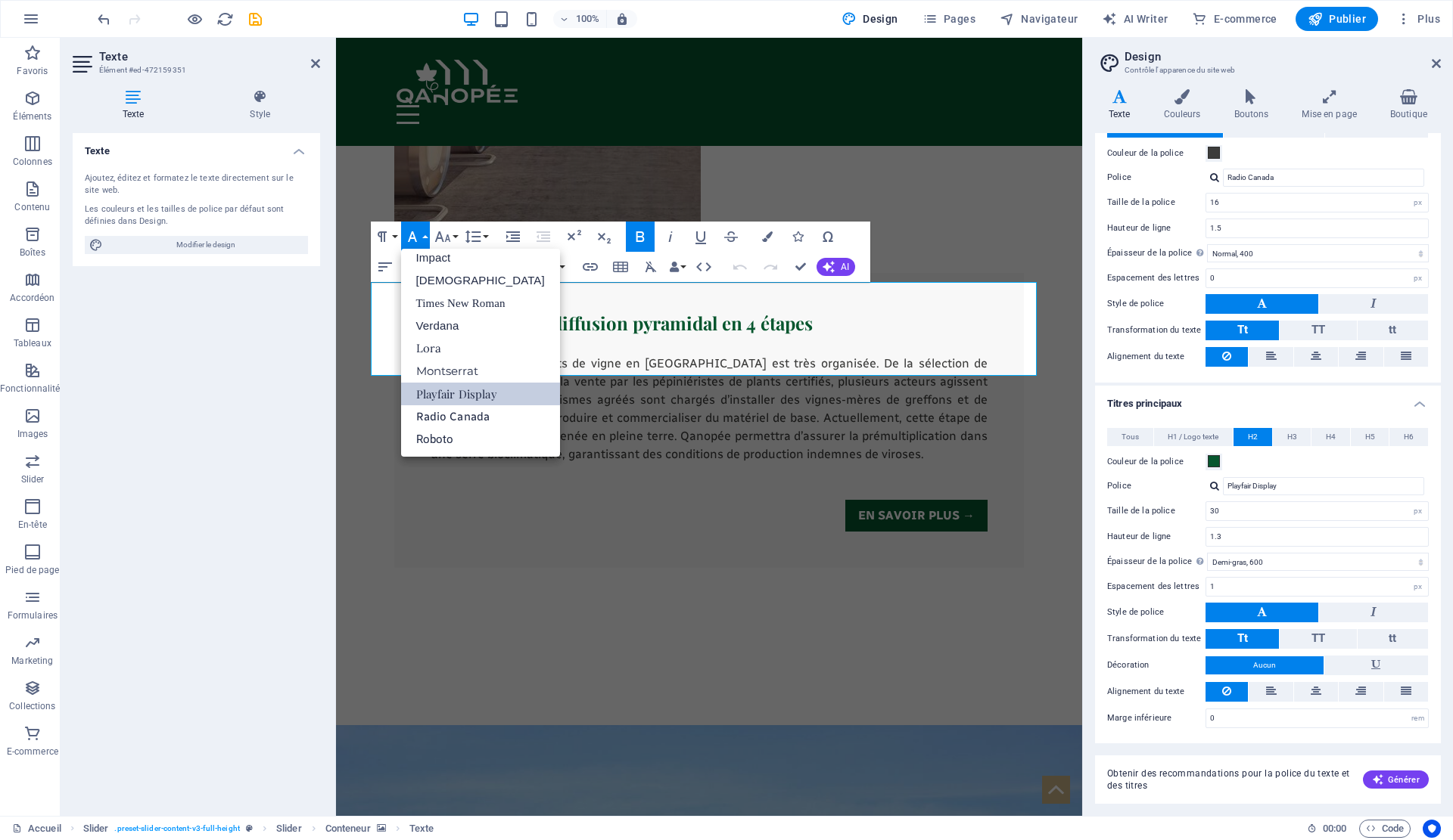
scroll to position [54, 0]
click at [387, 237] on icon "button" at bounding box center [382, 237] width 18 height 18
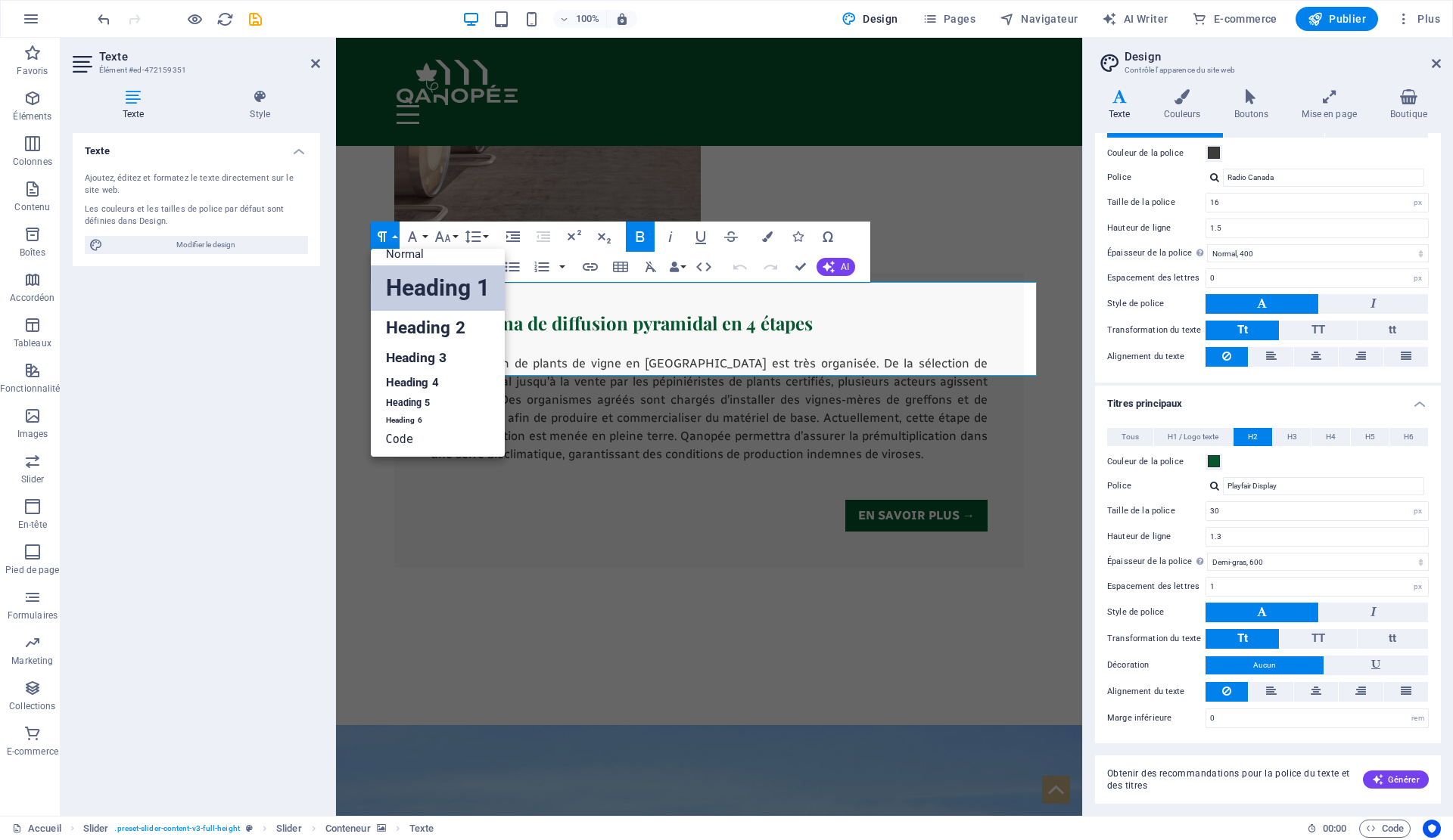
scroll to position [12, 0]
click at [427, 400] on link "Heading 5" at bounding box center [438, 403] width 134 height 19
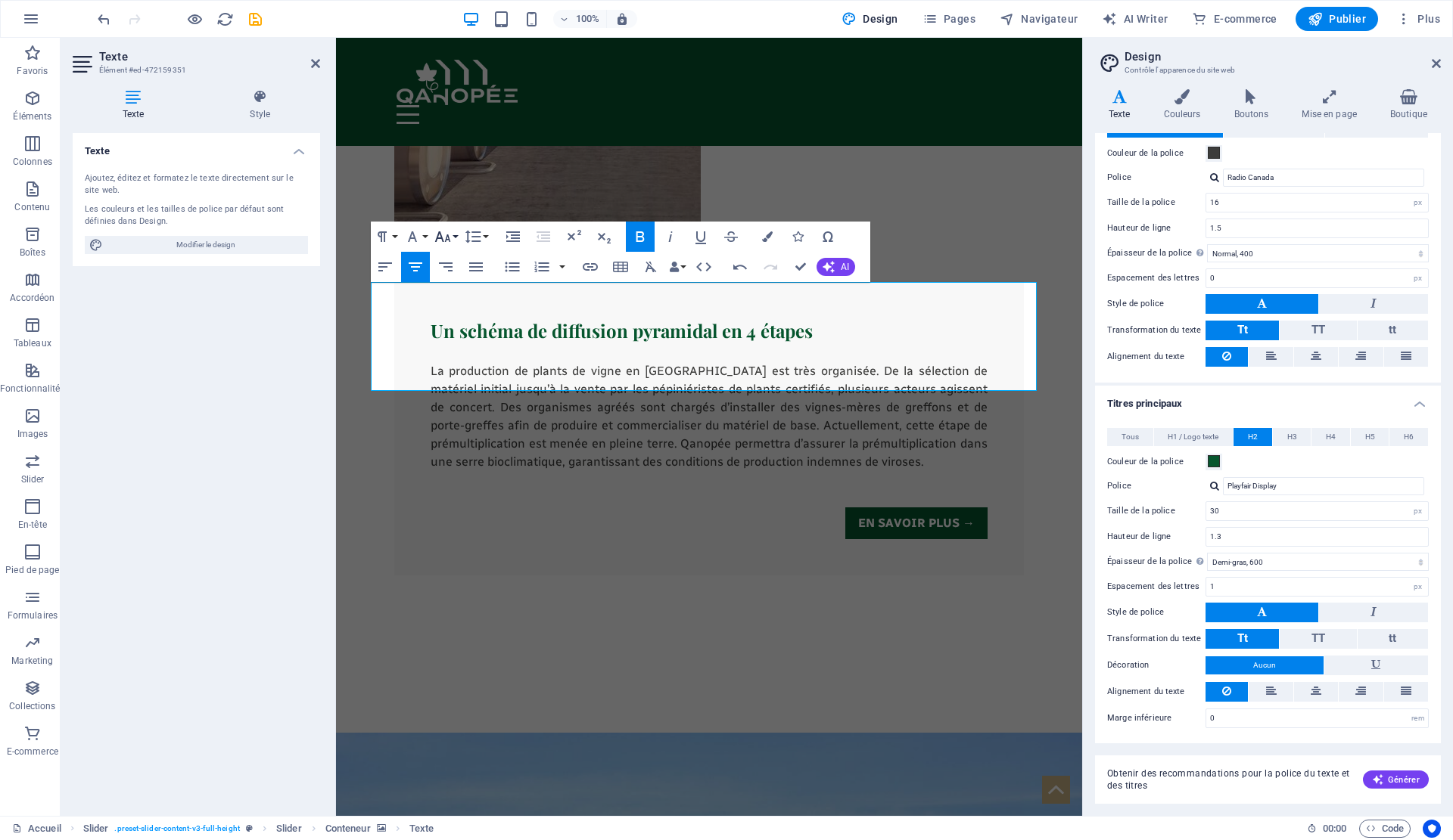
click at [432, 237] on button "Font Size" at bounding box center [445, 237] width 29 height 31
click at [383, 231] on icon "button" at bounding box center [382, 237] width 18 height 18
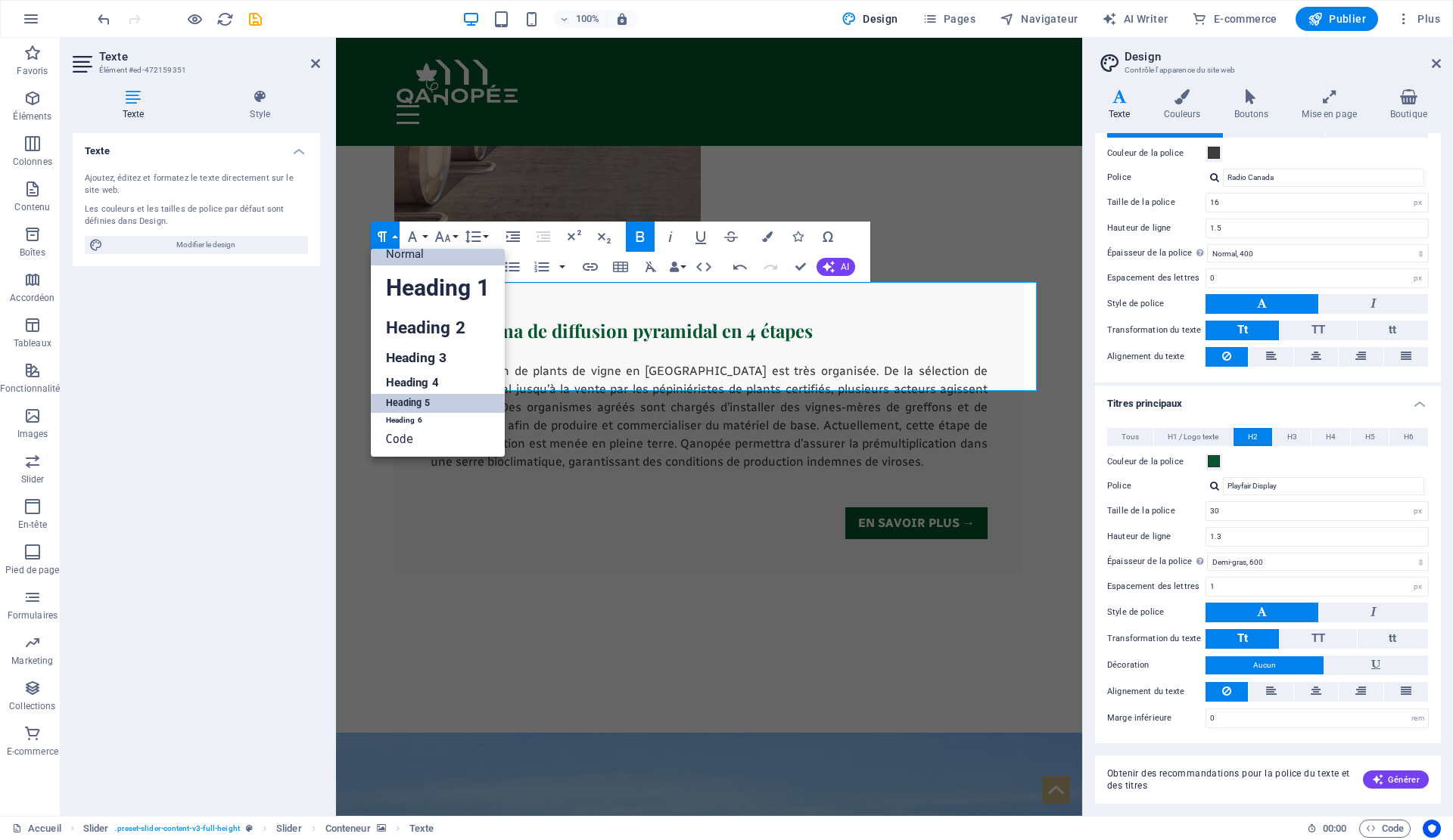
scroll to position [12, 0]
click at [404, 278] on link "Heading 1" at bounding box center [438, 287] width 134 height 46
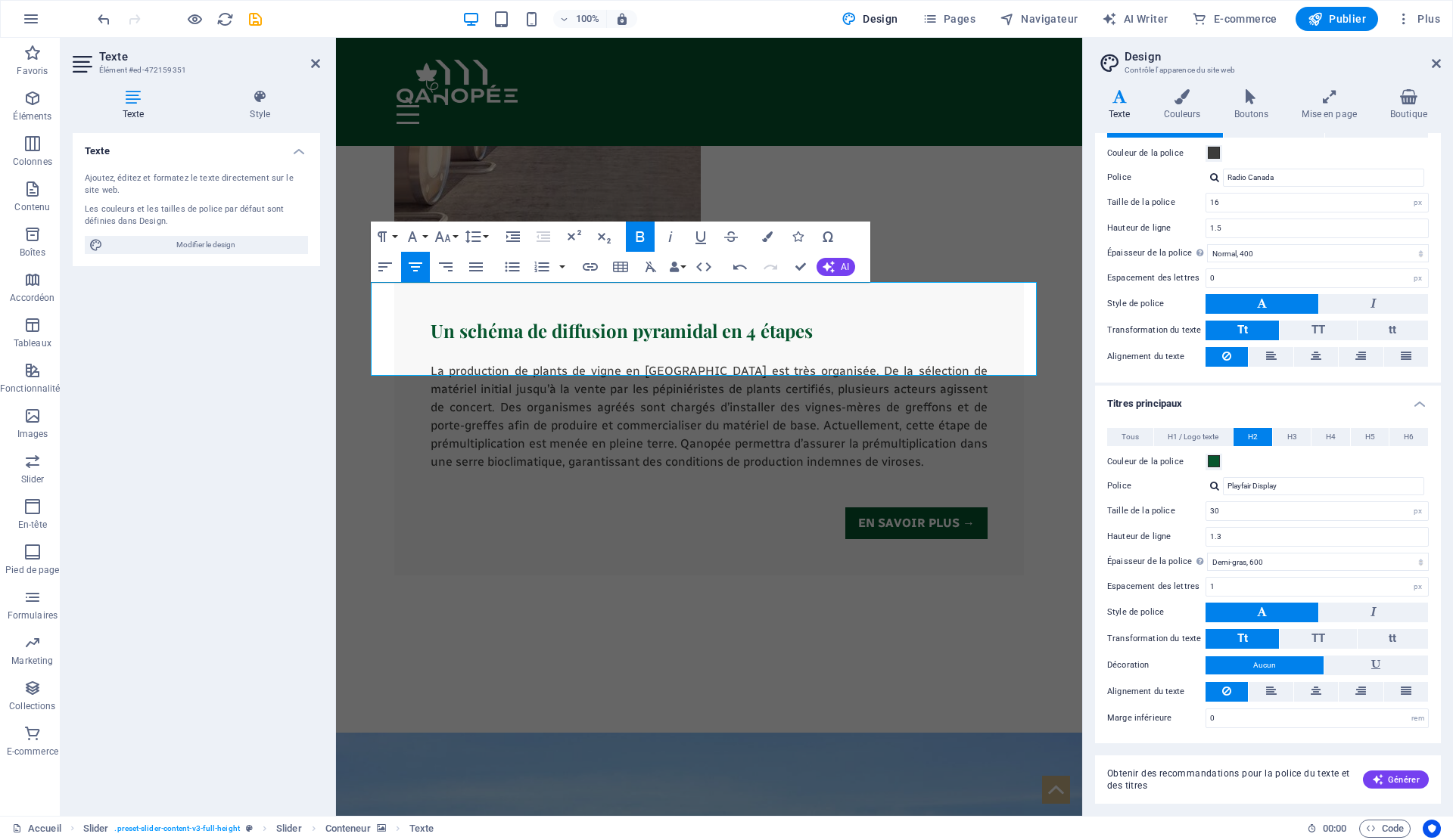
scroll to position [3901, 0]
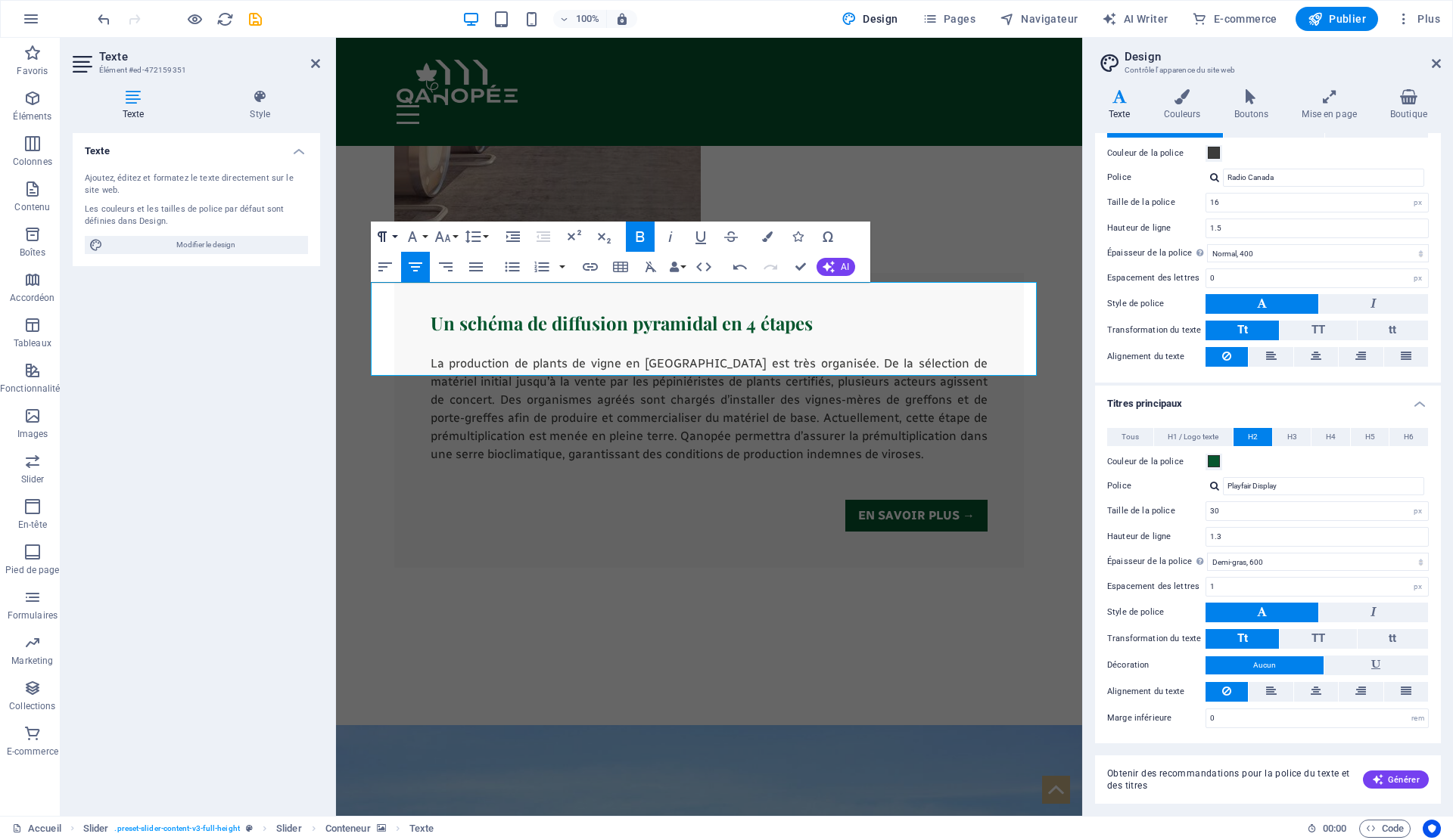
click at [386, 237] on icon "button" at bounding box center [382, 237] width 18 height 18
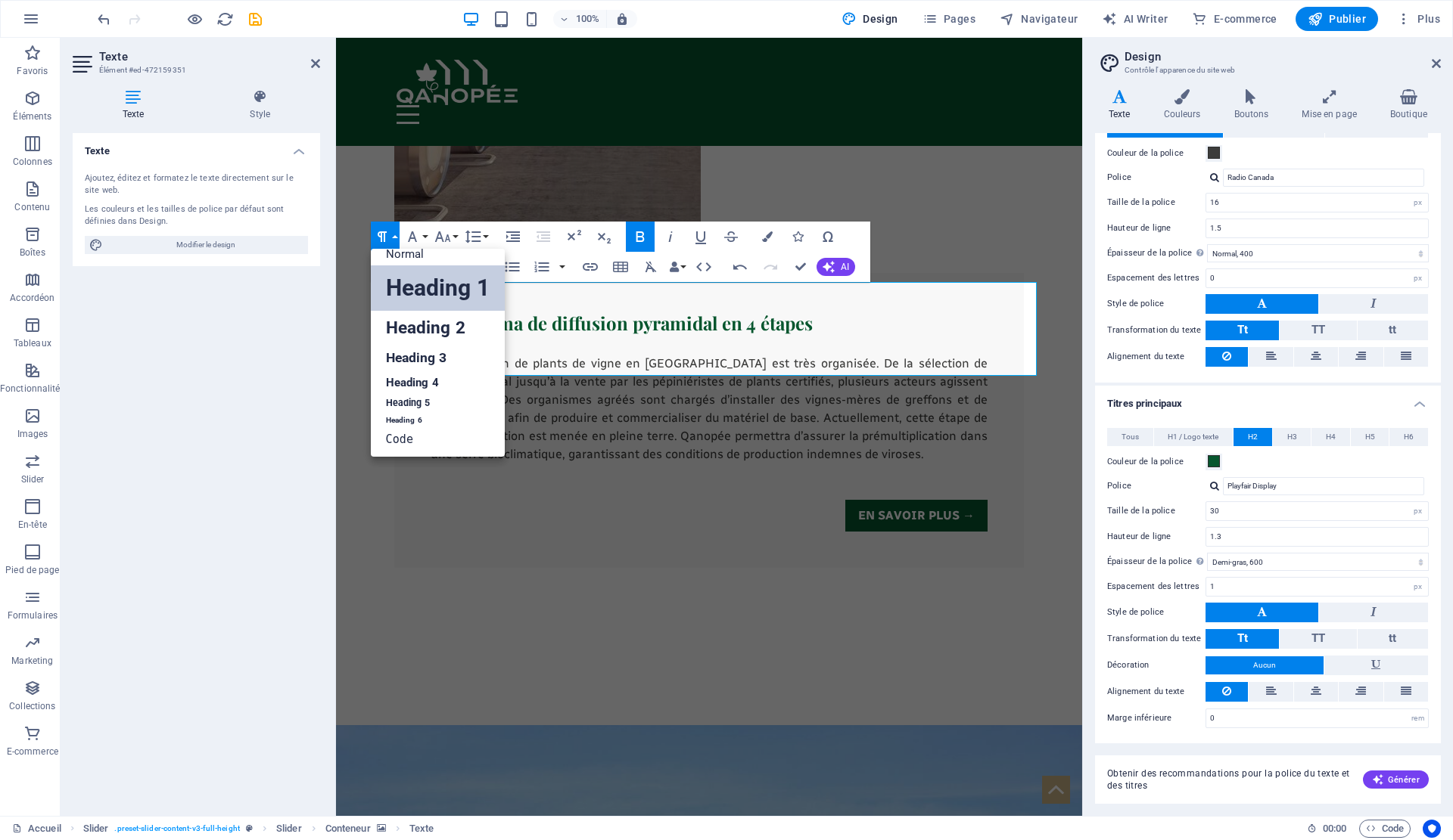
scroll to position [12, 0]
click at [419, 261] on link "Normal" at bounding box center [438, 253] width 134 height 22
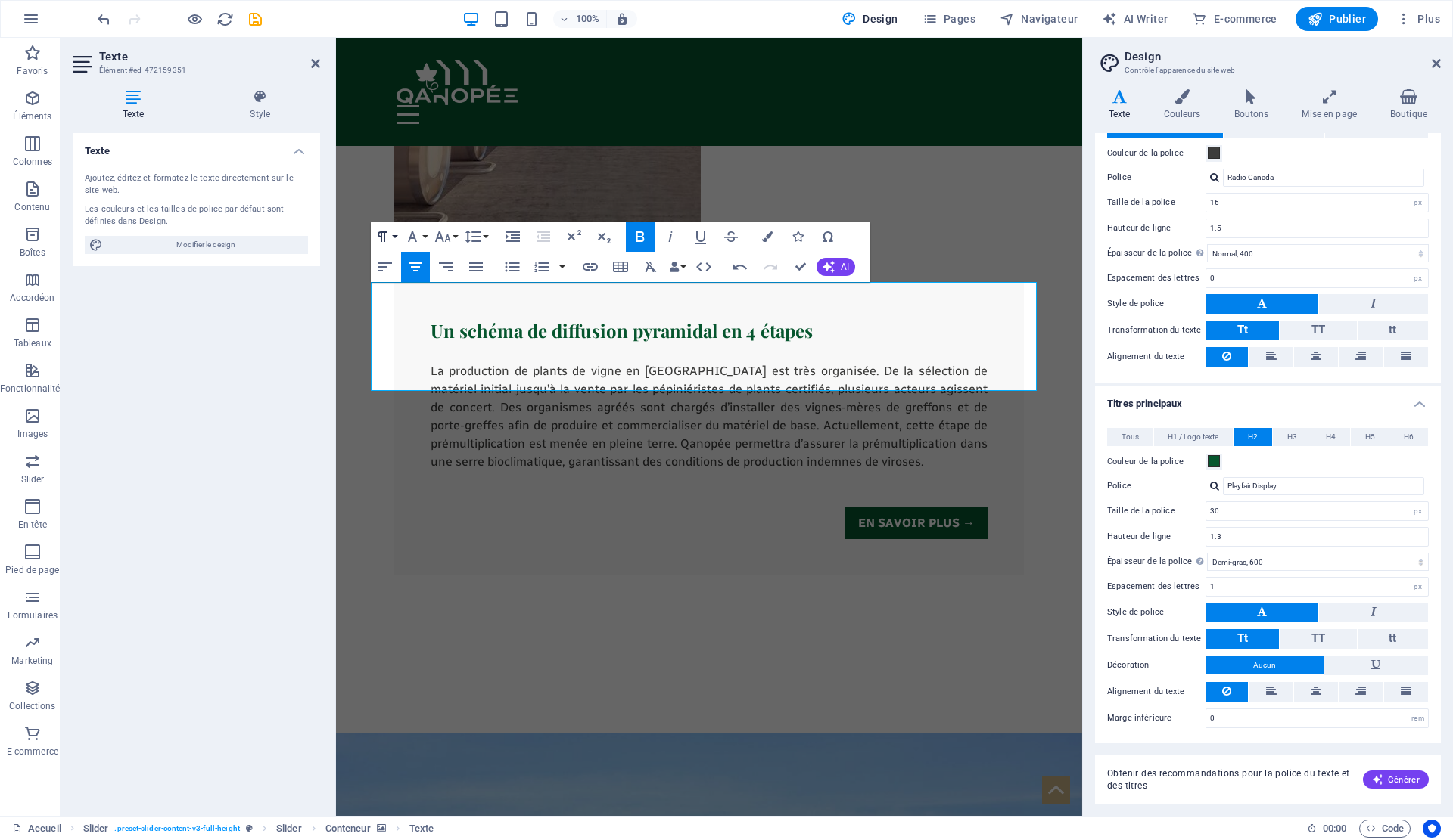
click at [393, 235] on button "Paragraph Format" at bounding box center [385, 237] width 29 height 31
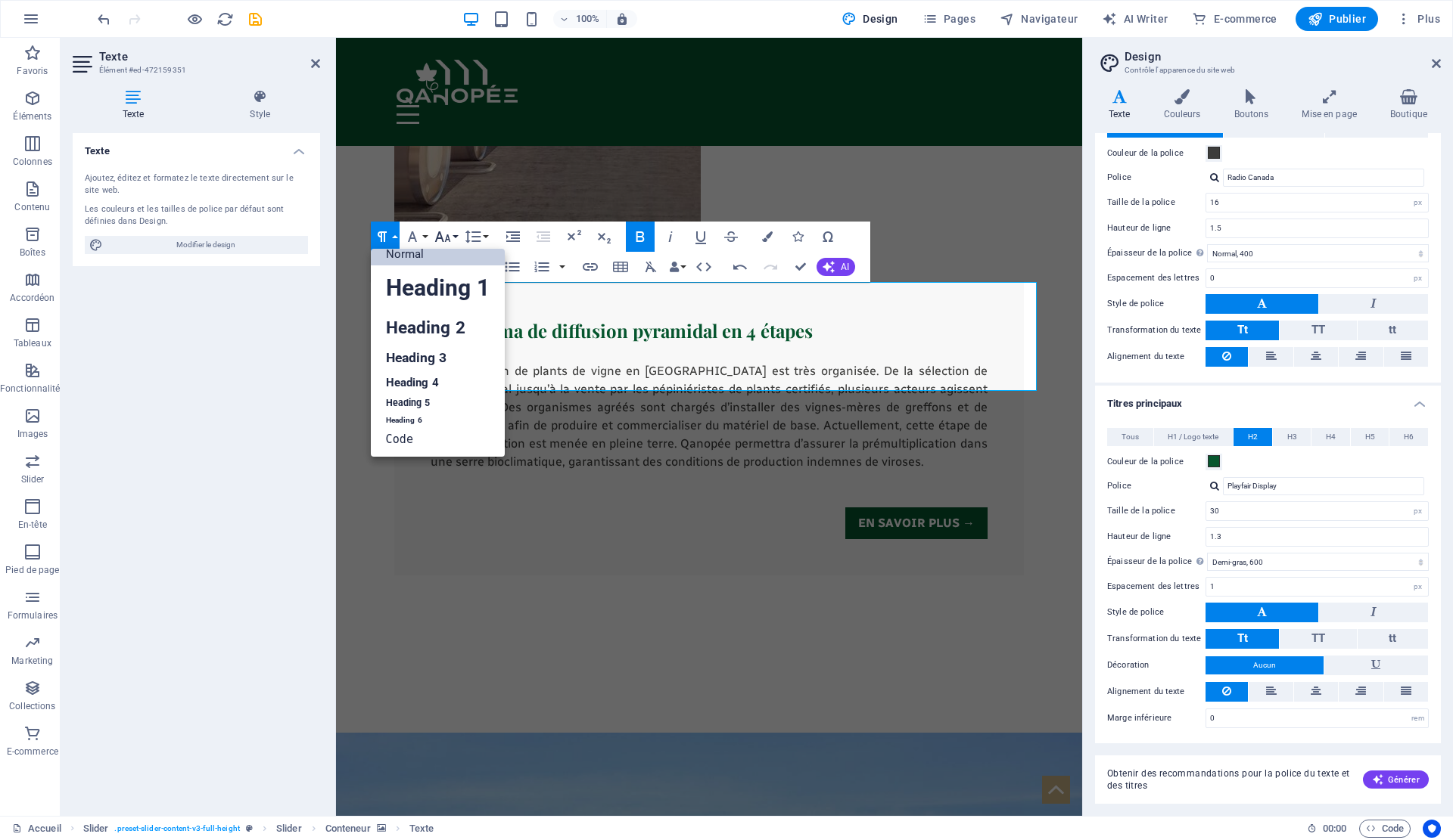
click at [447, 234] on icon "button" at bounding box center [443, 237] width 18 height 18
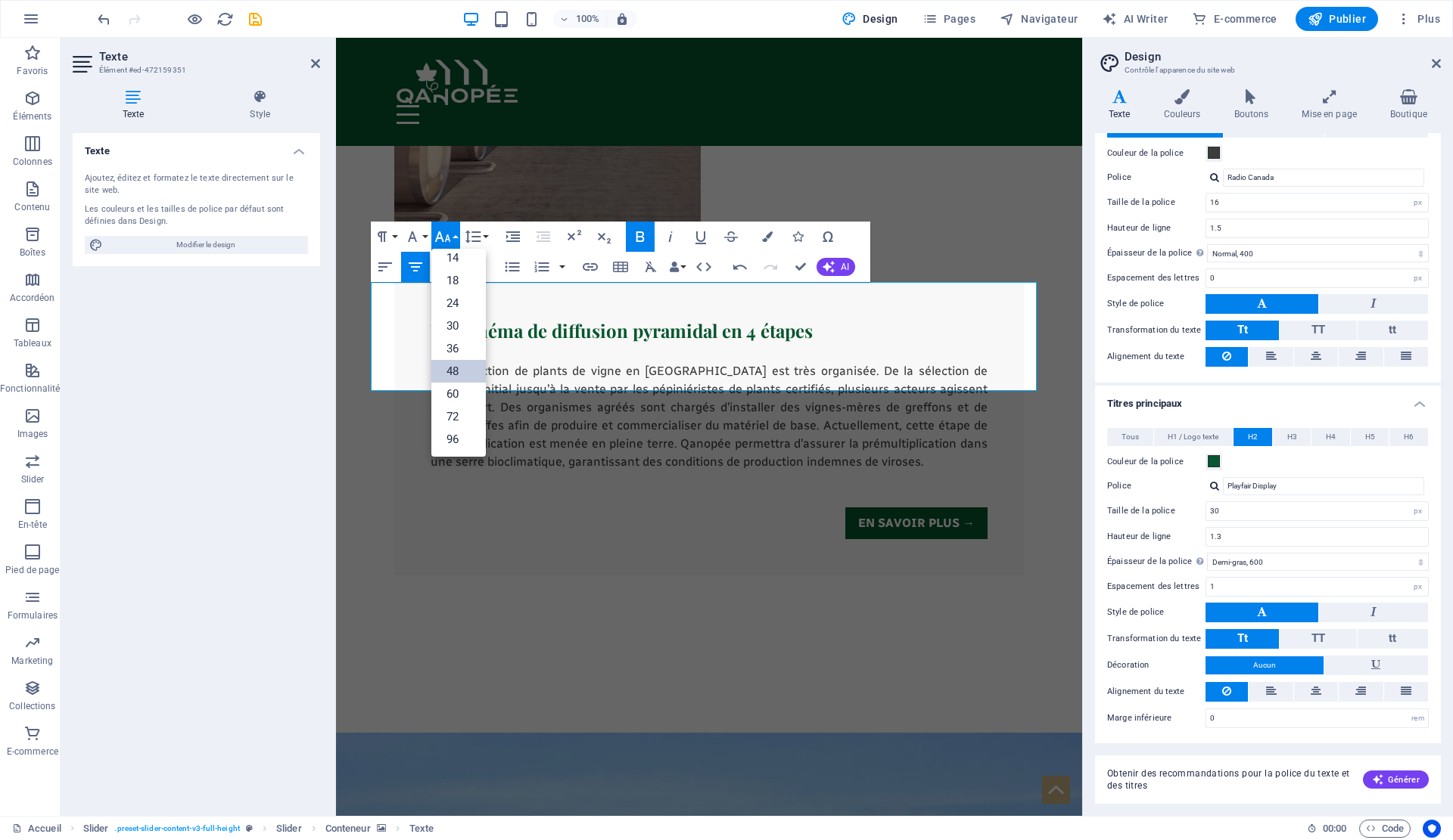
scroll to position [122, 0]
click at [395, 236] on button "Paragraph Format" at bounding box center [385, 237] width 29 height 31
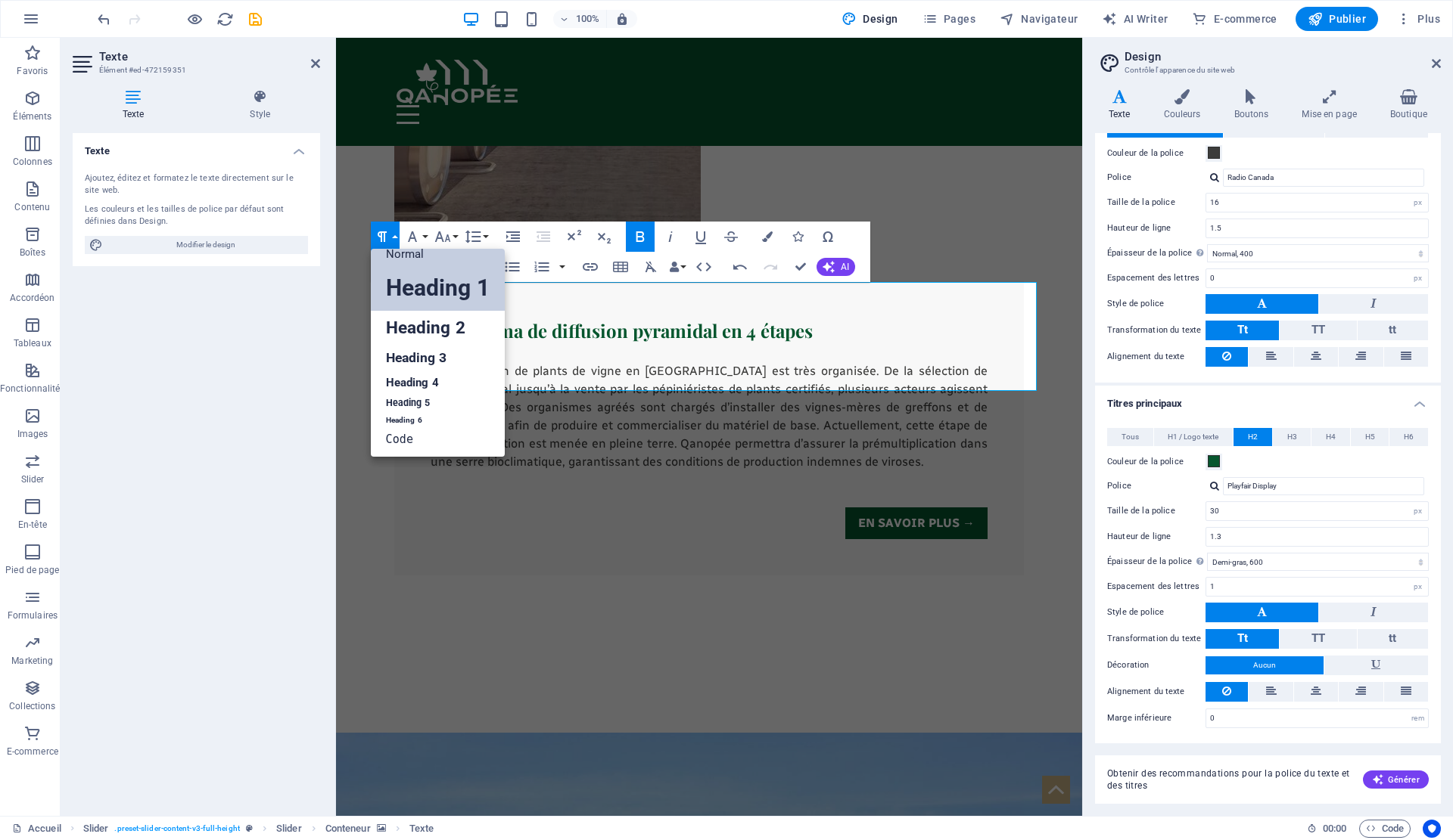
click at [414, 292] on link "Heading 1" at bounding box center [438, 287] width 134 height 46
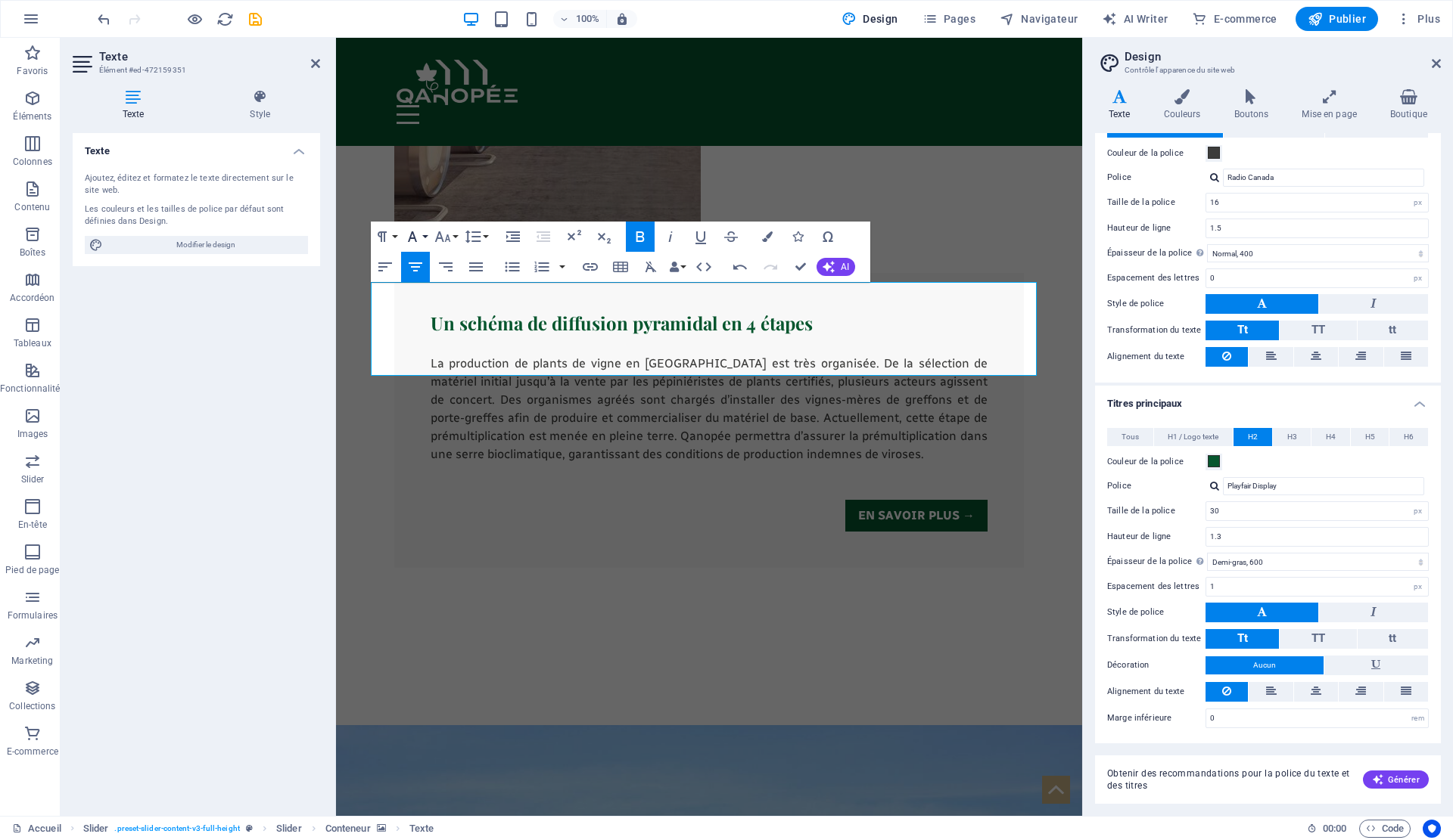
click at [427, 232] on button "Font Family" at bounding box center [415, 237] width 29 height 31
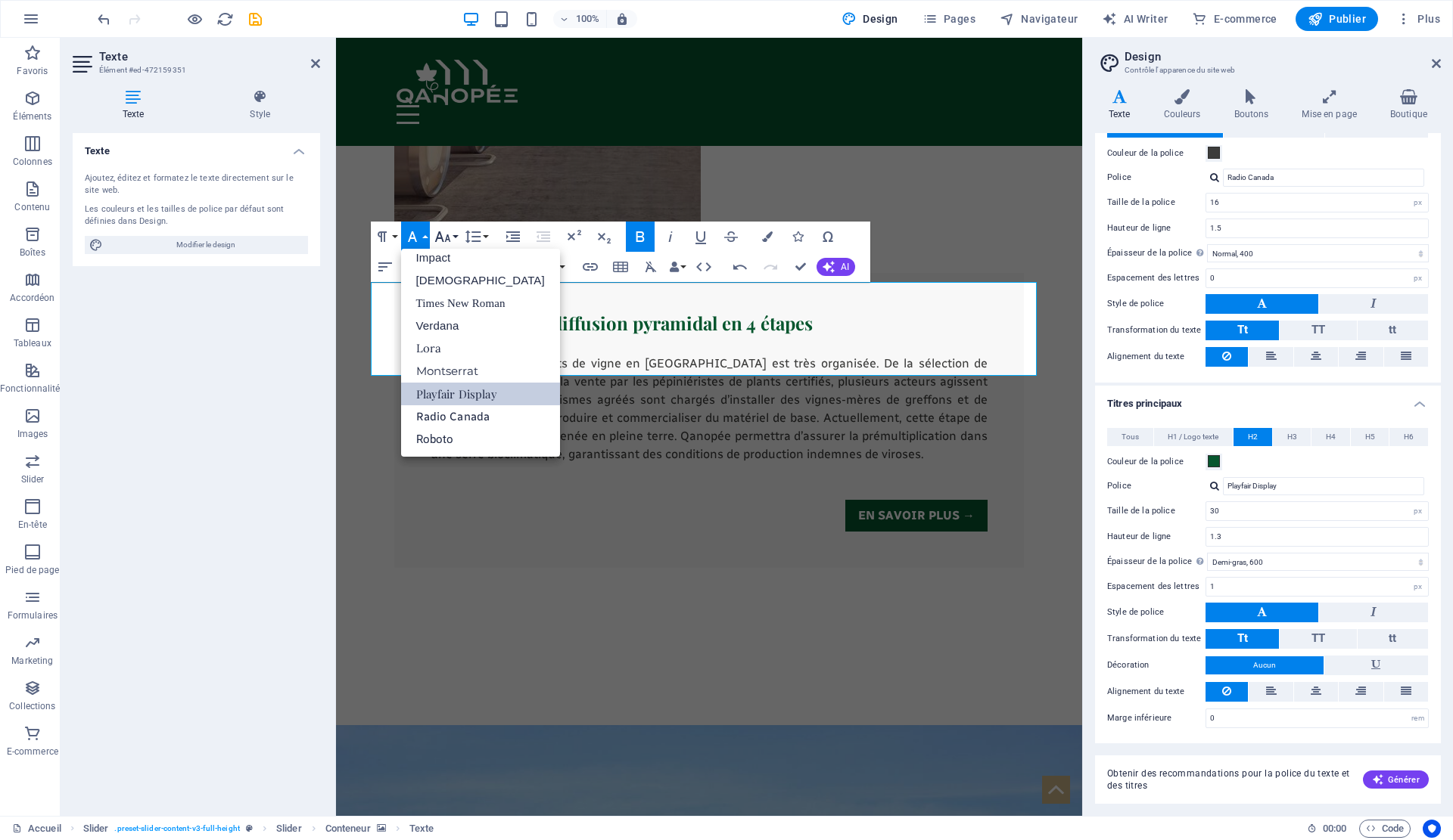
scroll to position [54, 0]
click at [447, 236] on icon "button" at bounding box center [442, 236] width 16 height 11
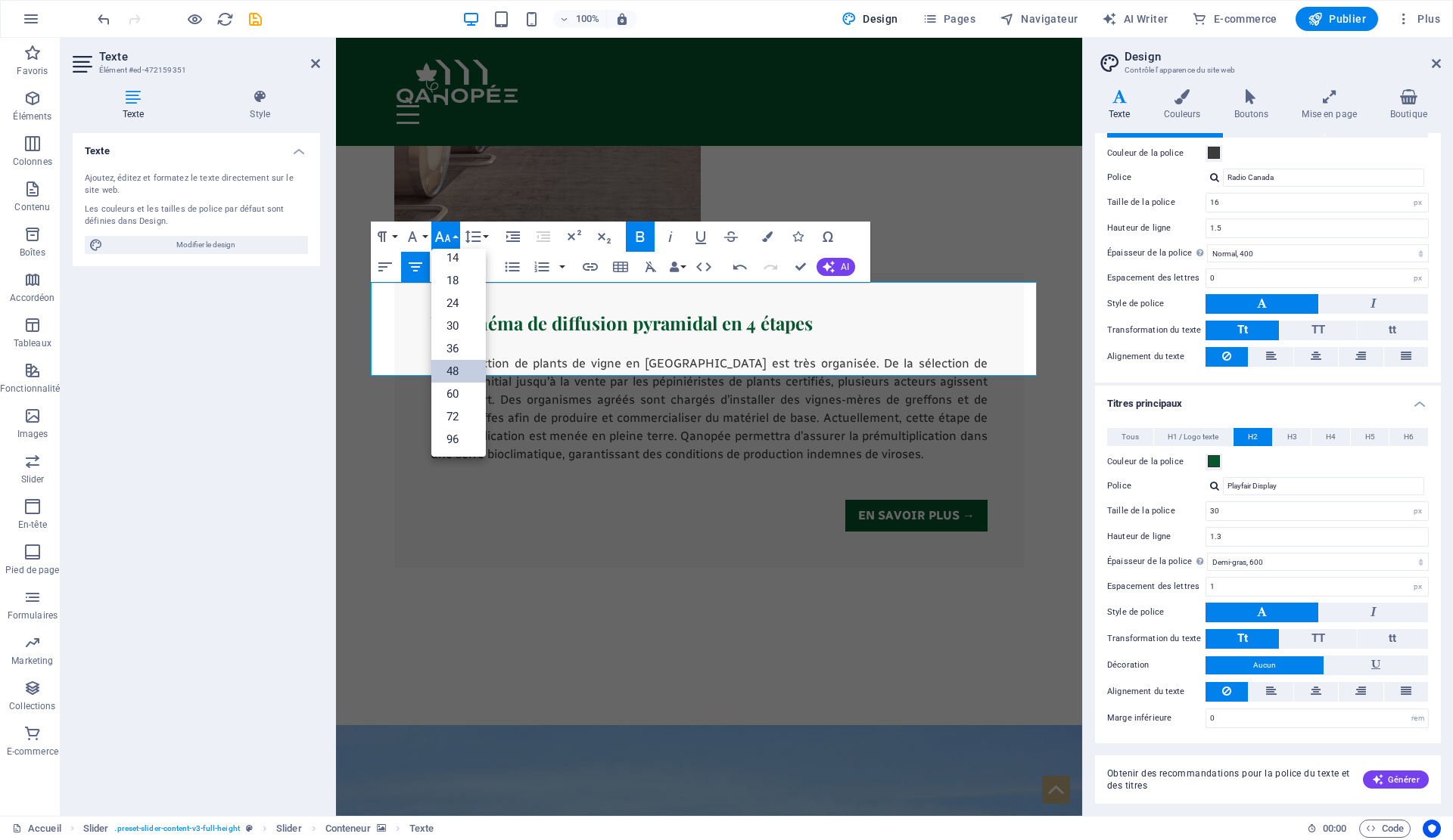
scroll to position [122, 0]
click at [381, 234] on icon "button" at bounding box center [381, 236] width 9 height 11
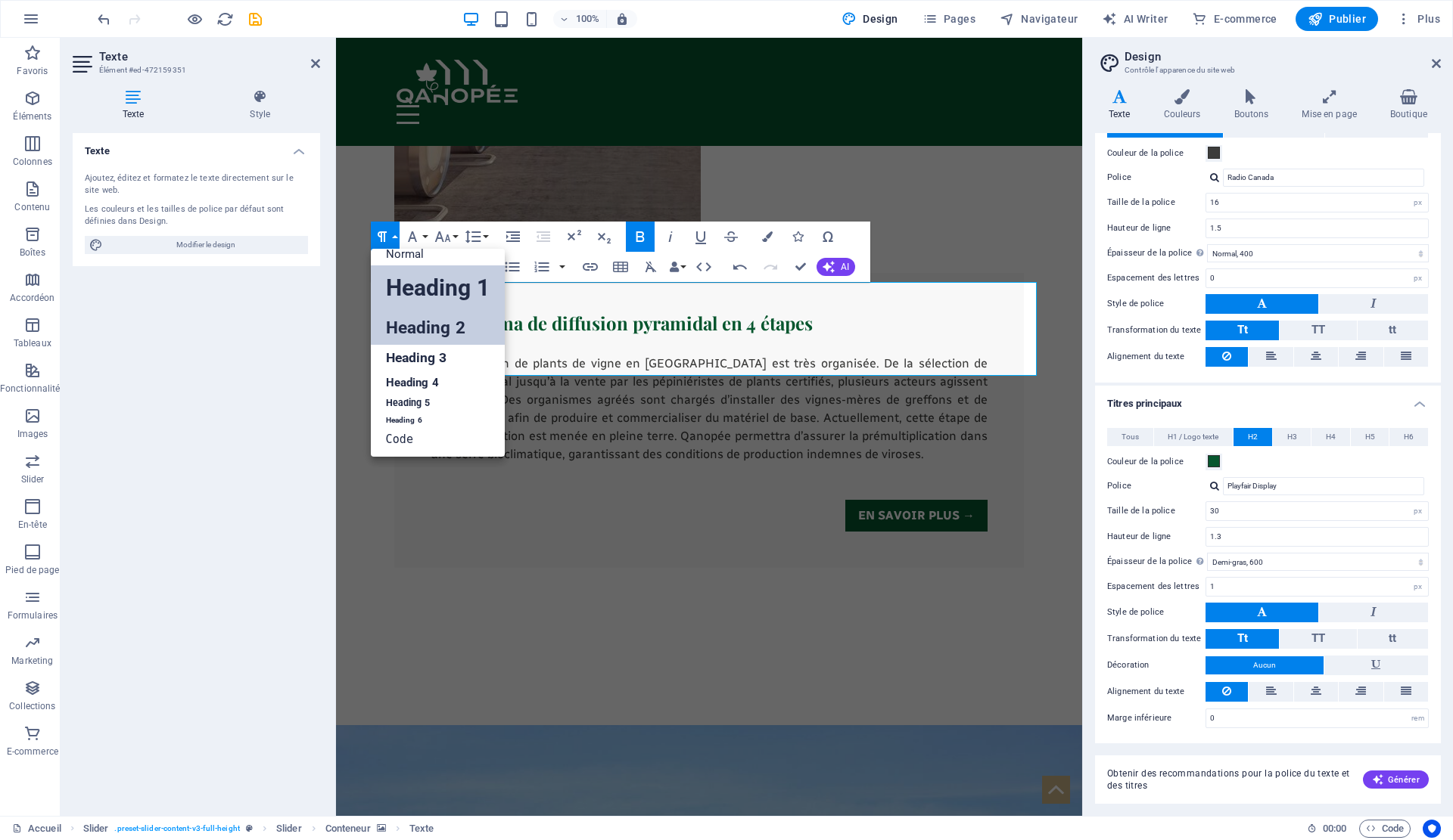
scroll to position [12, 0]
click at [408, 317] on link "Heading 2" at bounding box center [438, 327] width 134 height 34
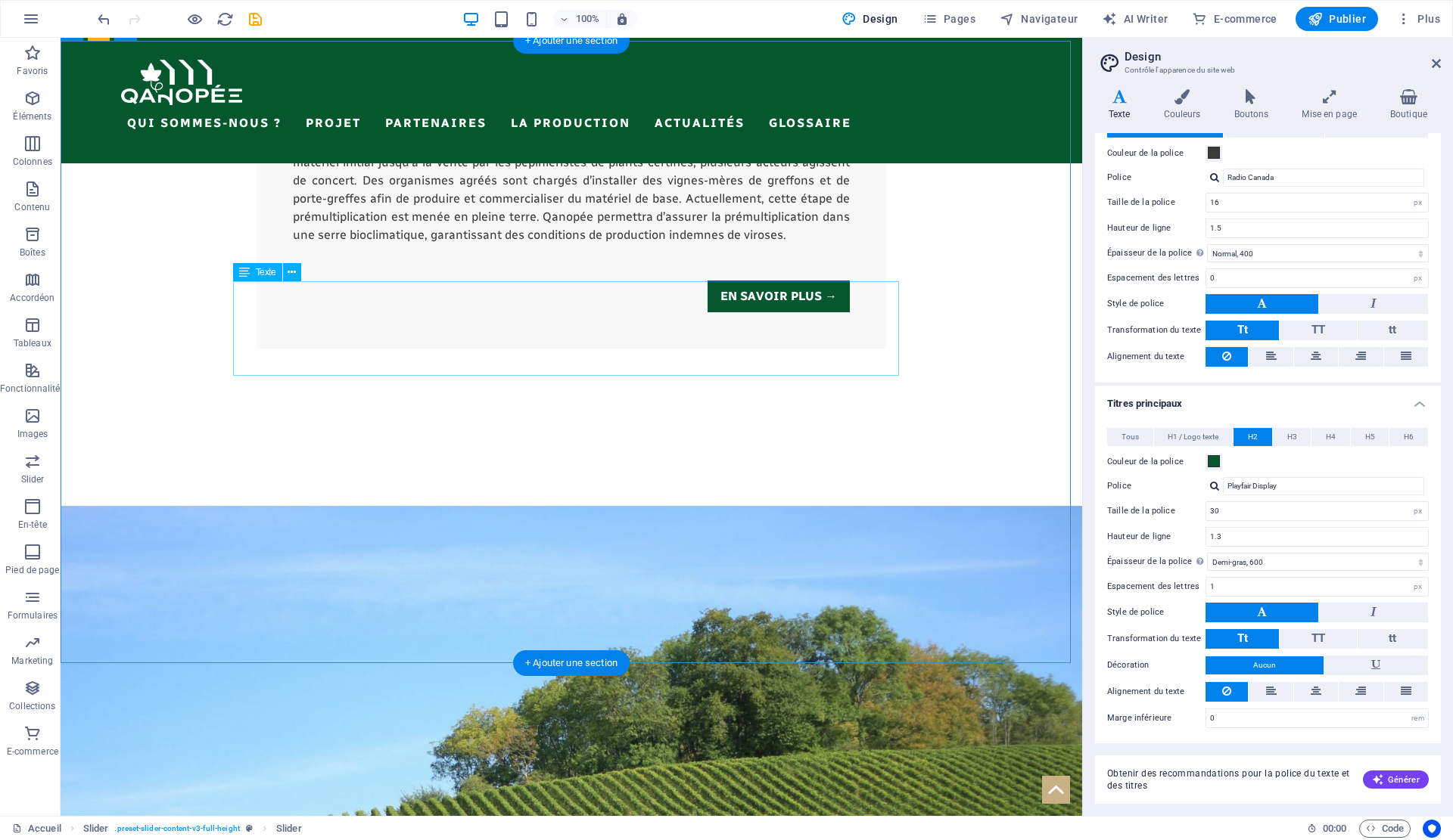
click at [249, 277] on div "Texte" at bounding box center [257, 273] width 49 height 18
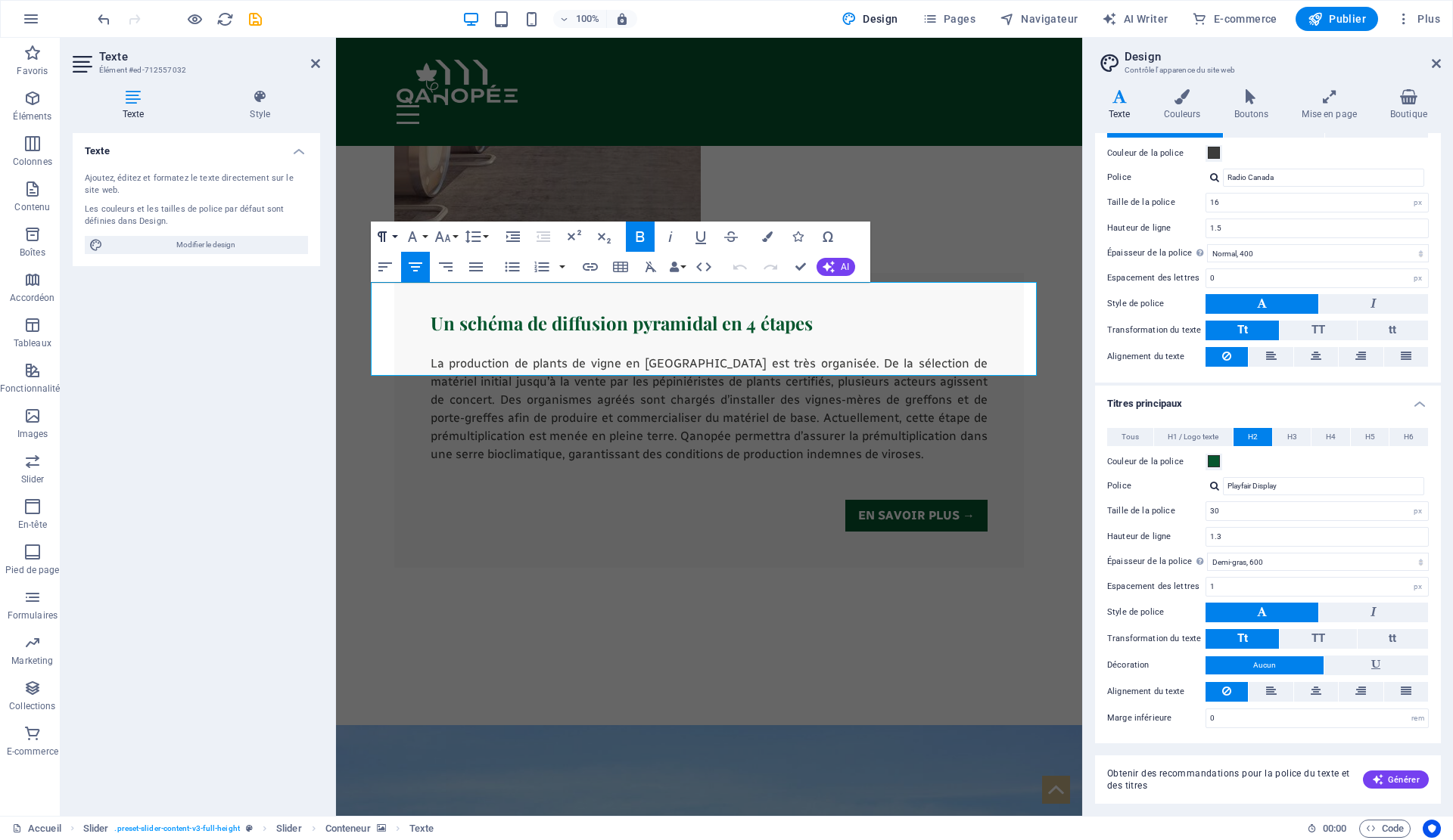
click at [386, 235] on icon "button" at bounding box center [382, 237] width 18 height 18
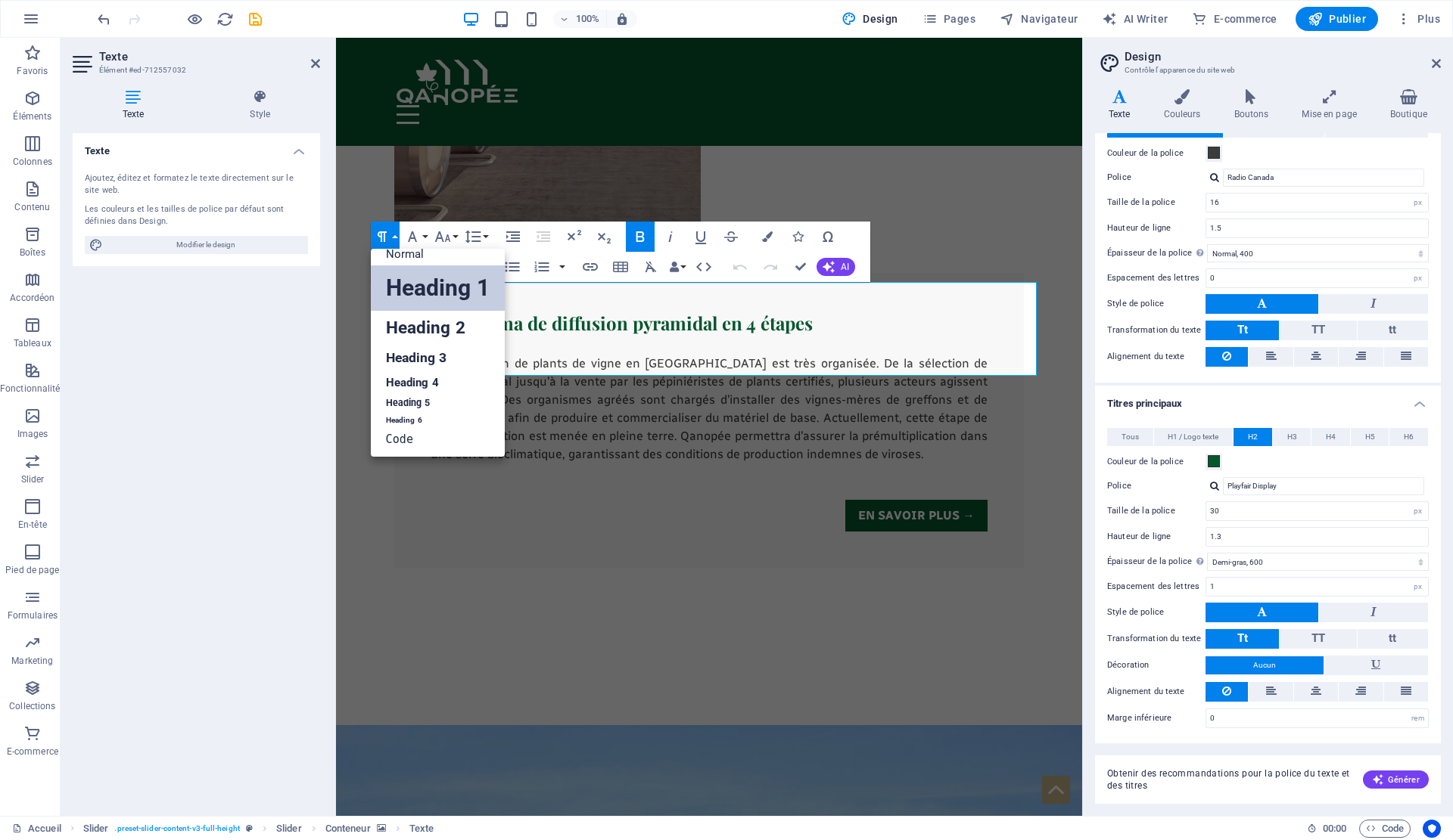
scroll to position [12, 0]
click at [419, 316] on link "Heading 2" at bounding box center [438, 327] width 134 height 34
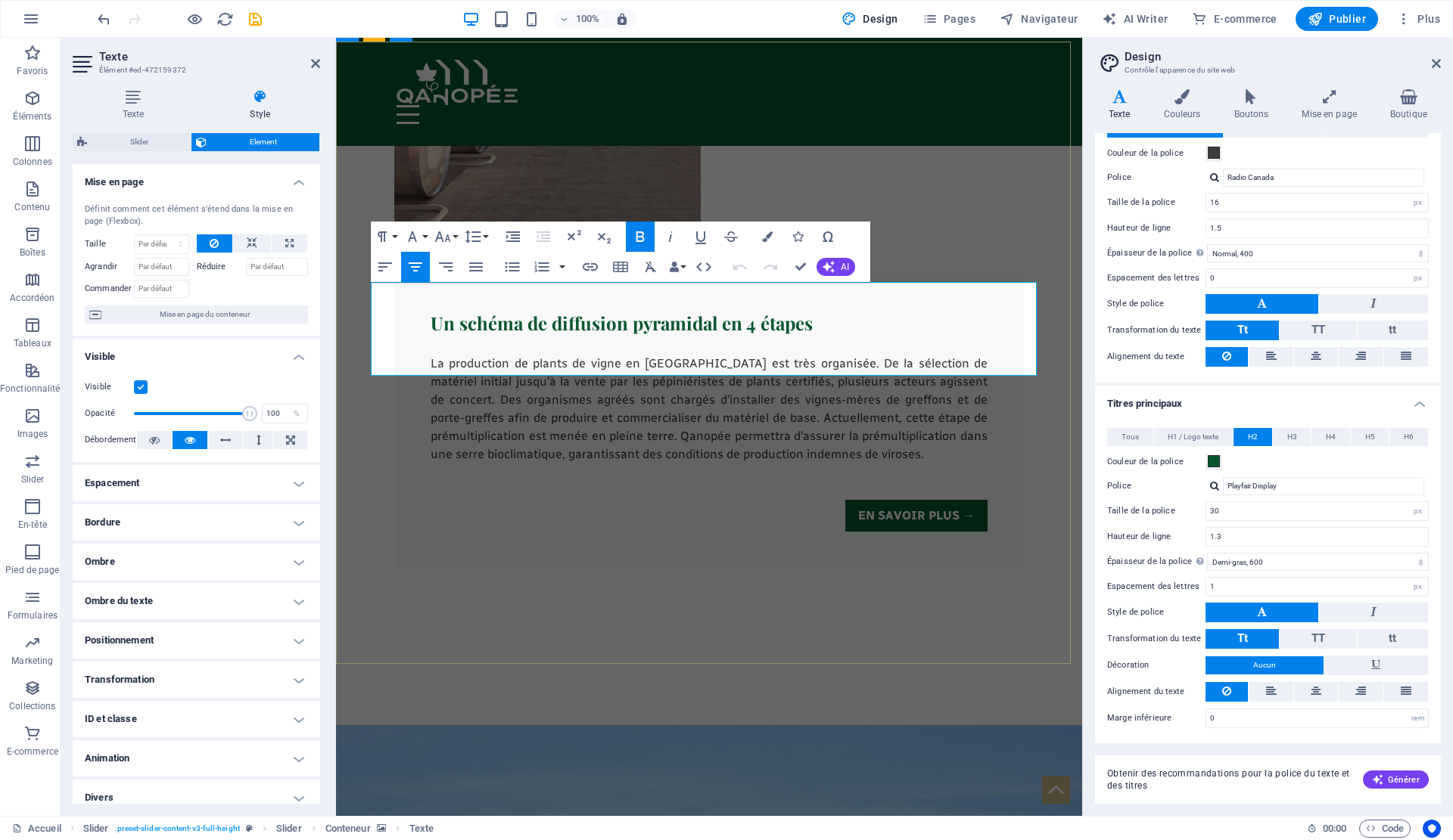
click at [392, 227] on button "Paragraph Format" at bounding box center [385, 237] width 29 height 31
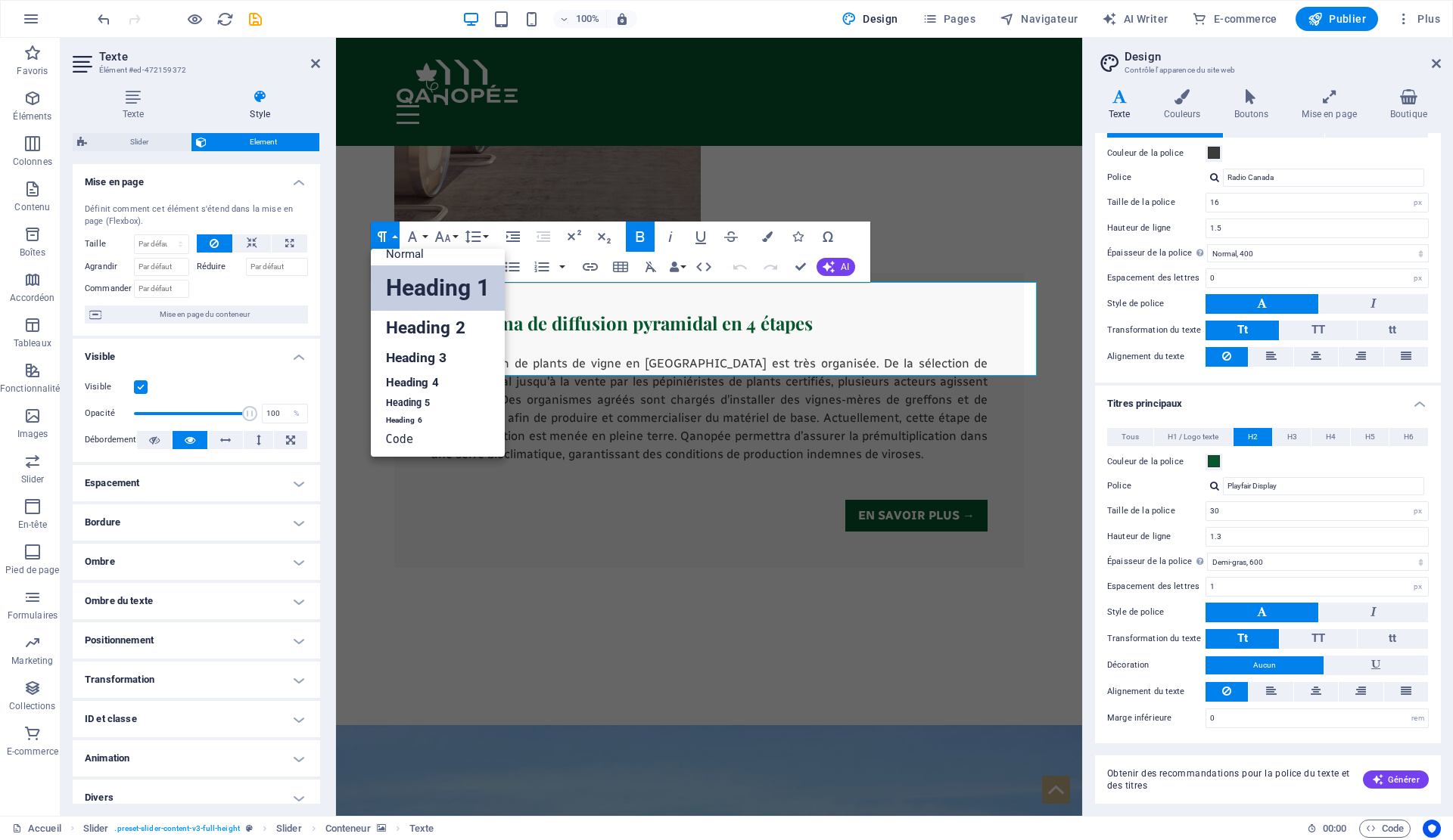
scroll to position [12, 0]
click at [415, 321] on link "Heading 2" at bounding box center [438, 327] width 134 height 34
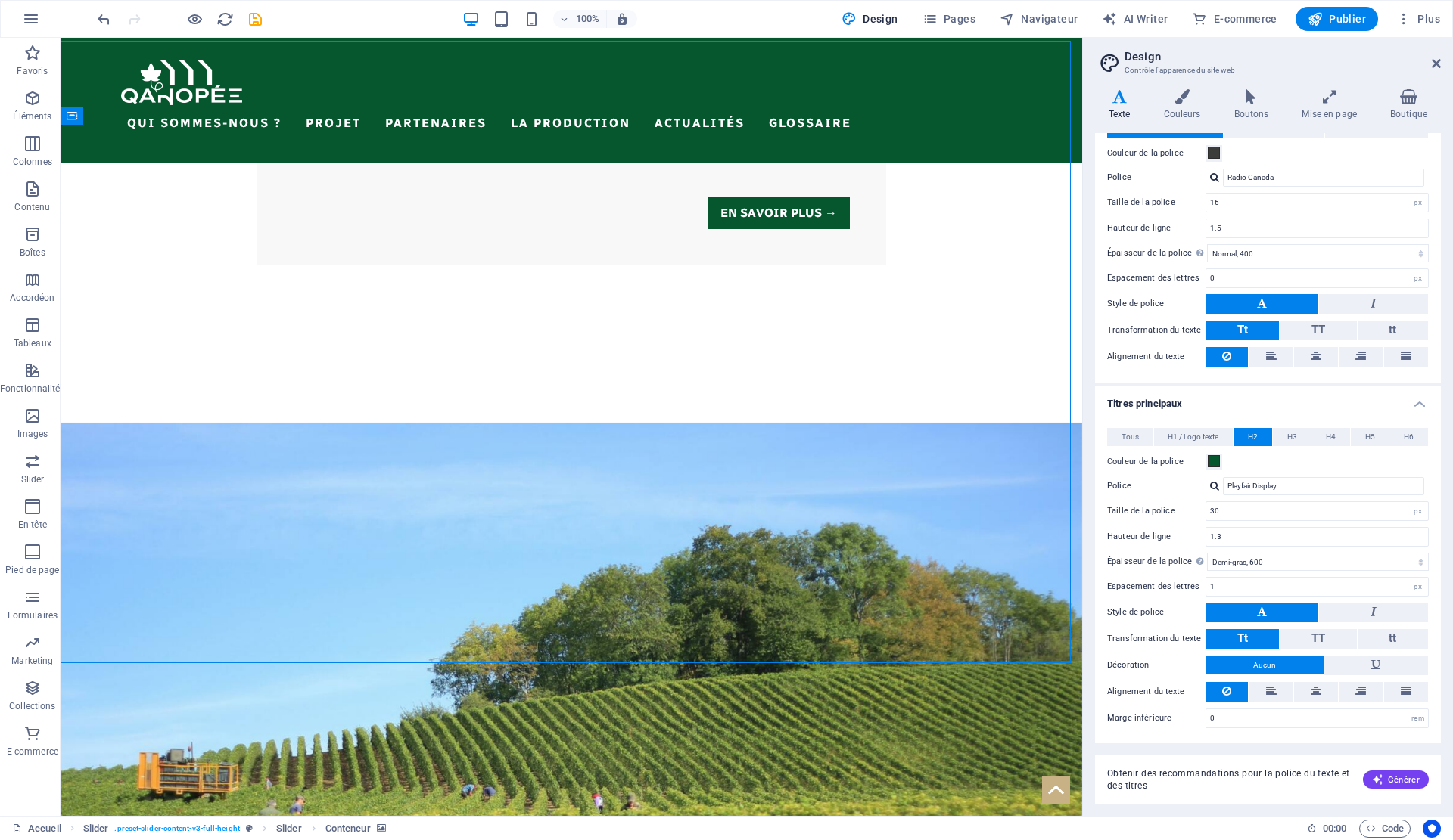
scroll to position [3817, 0]
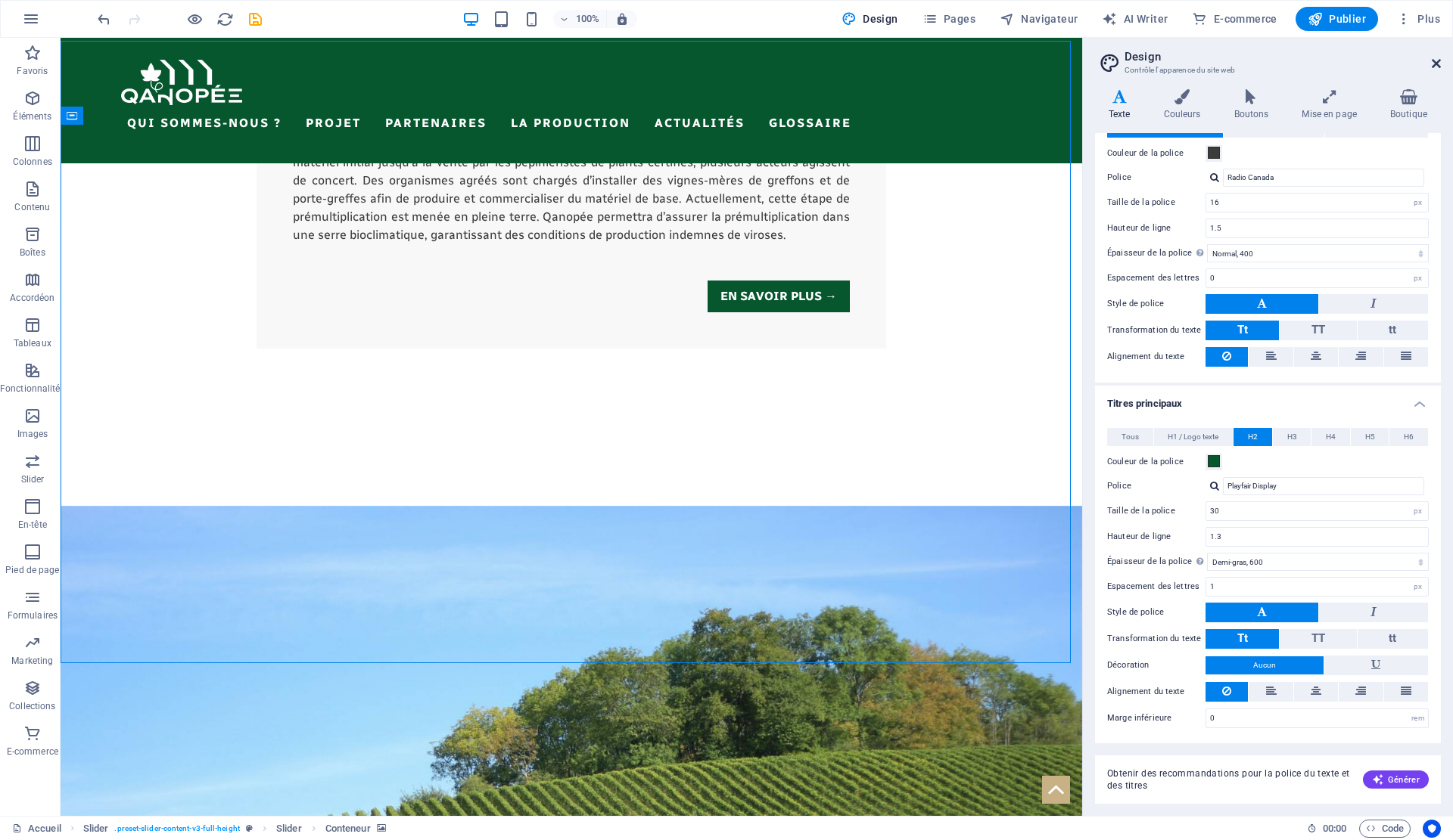
click at [1437, 65] on icon at bounding box center [1436, 63] width 9 height 12
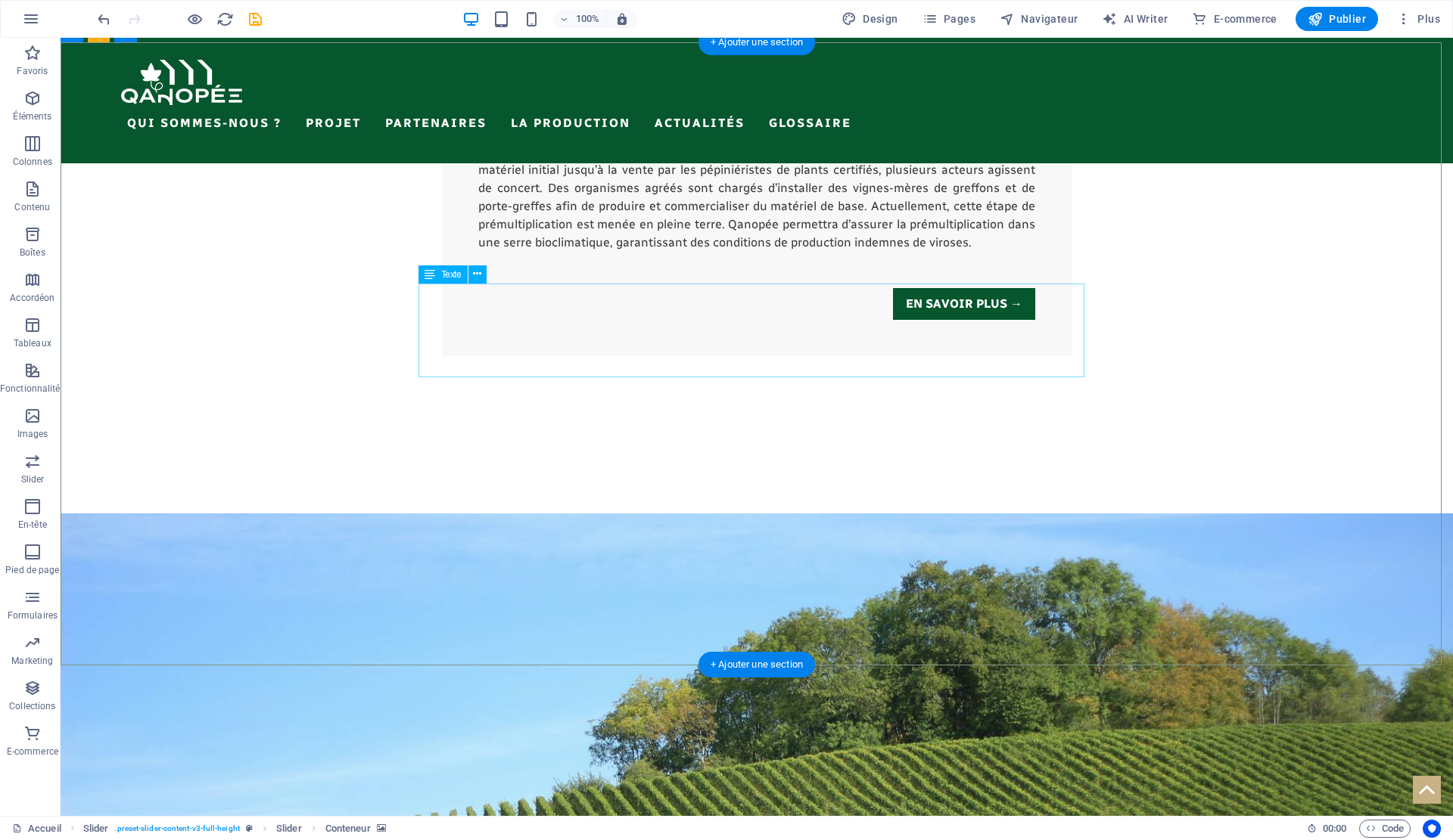
scroll to position [3750, 0]
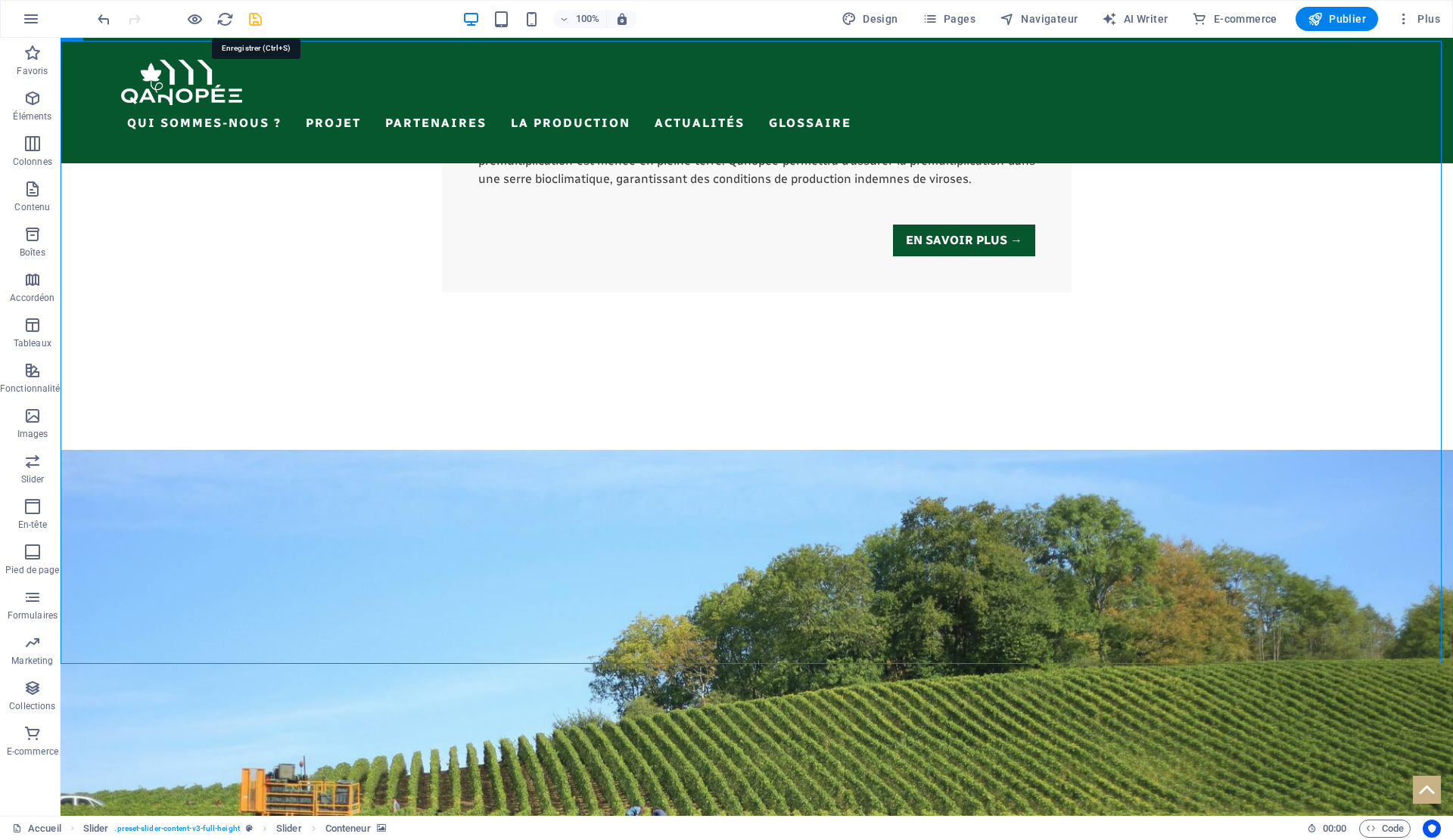
click at [254, 21] on icon "save" at bounding box center [255, 19] width 17 height 17
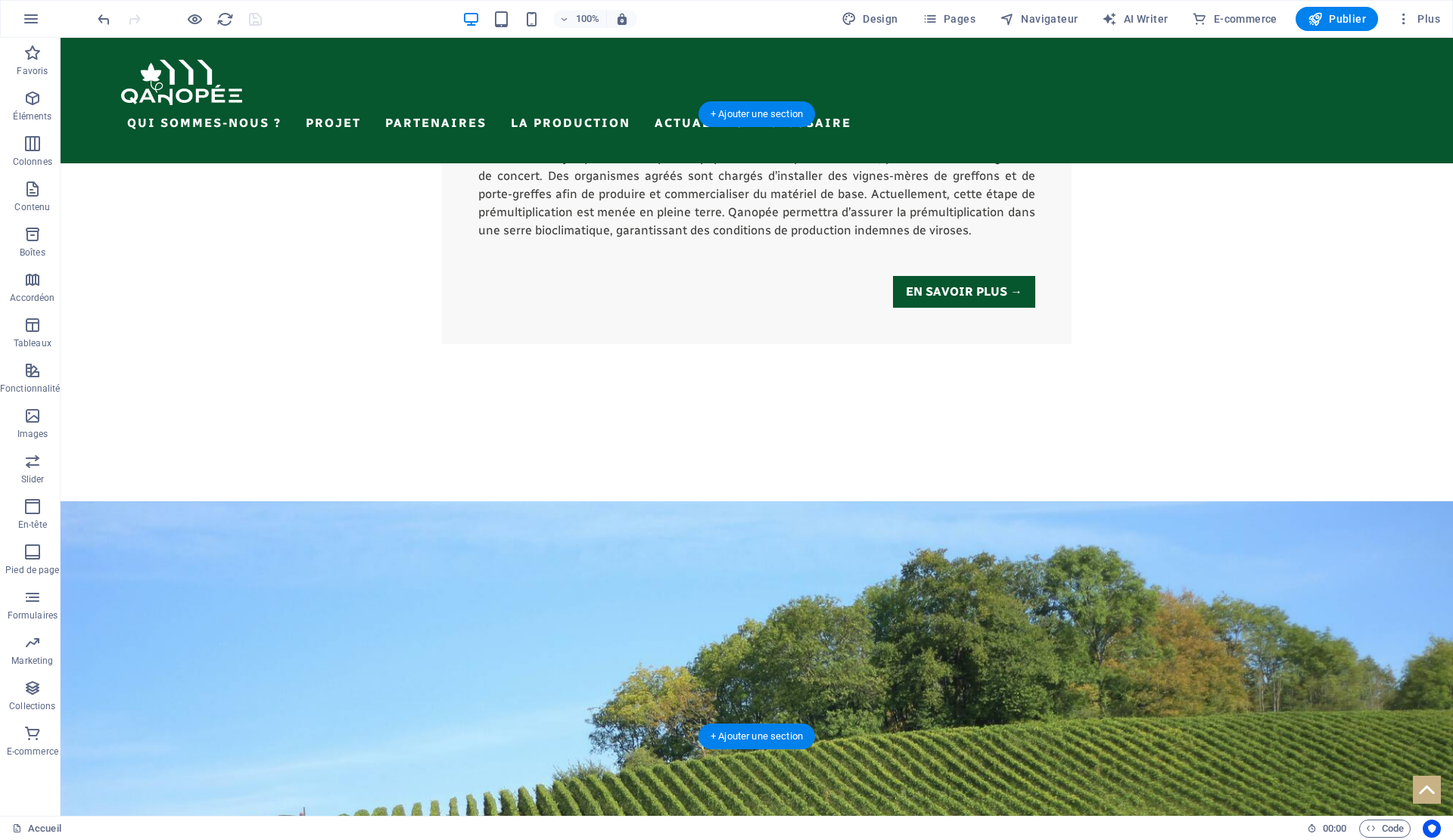
scroll to position [3675, 0]
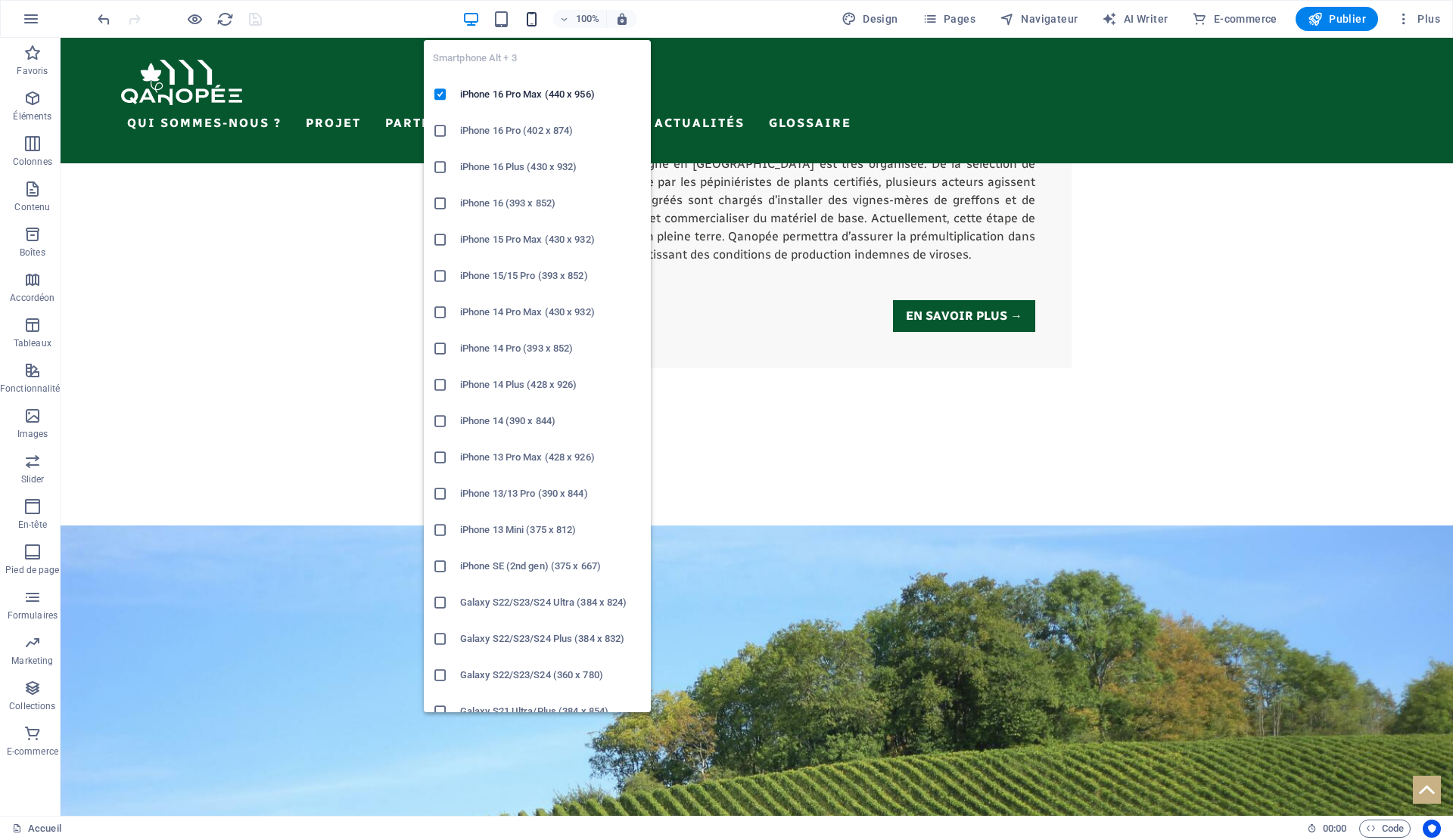
click at [540, 12] on icon "button" at bounding box center [531, 19] width 17 height 17
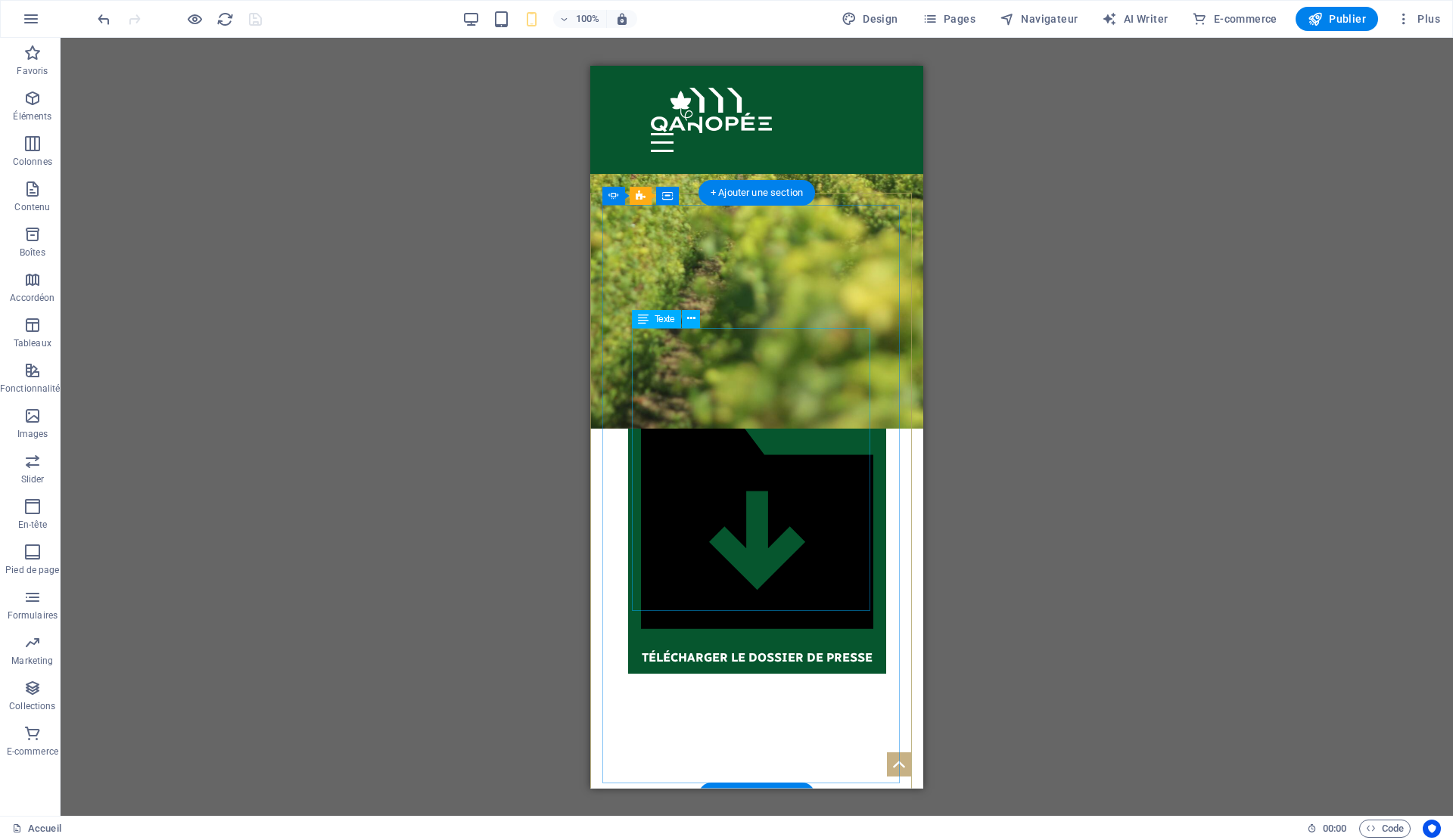
scroll to position [4809, 0]
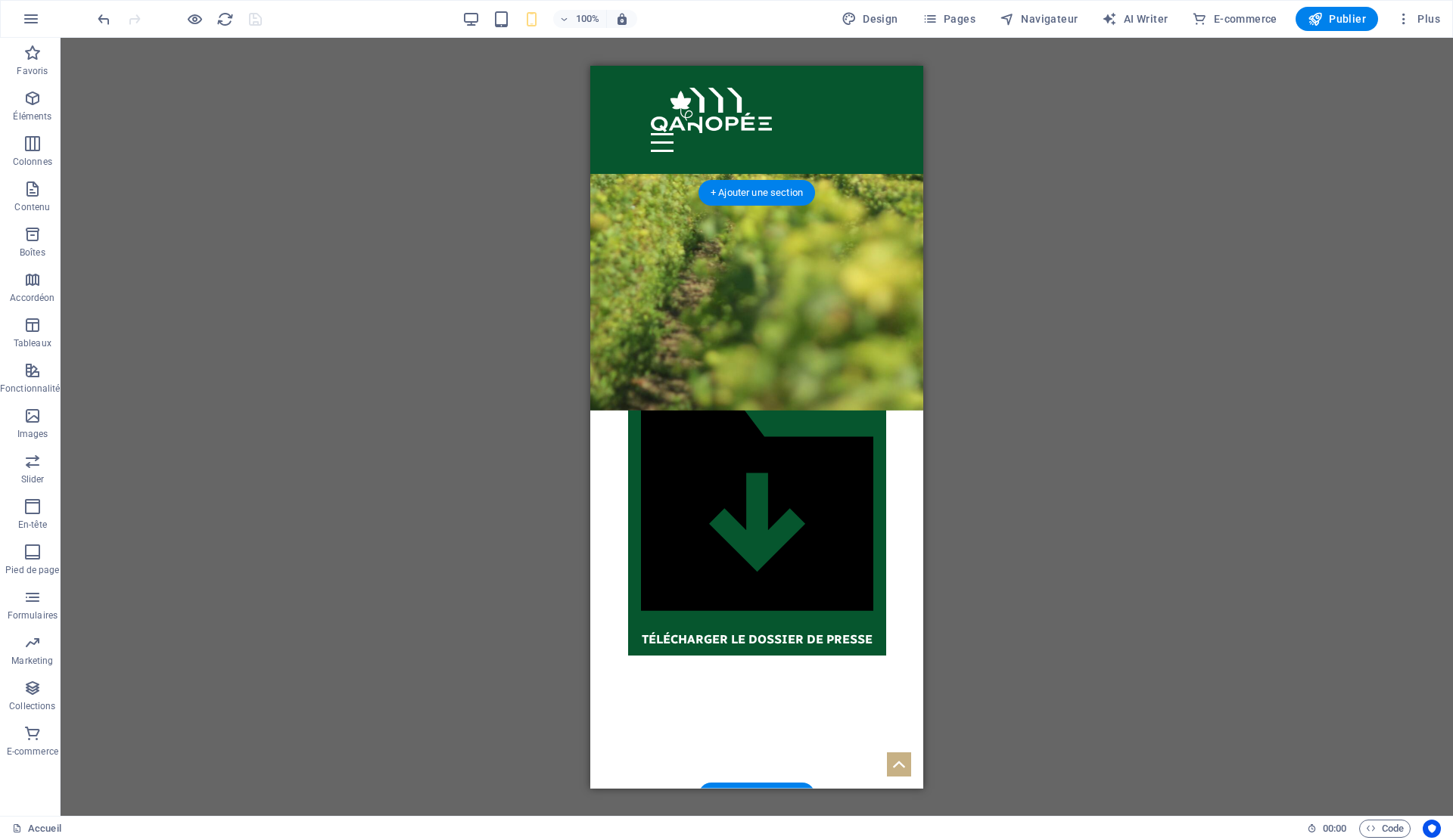
select select "vh"
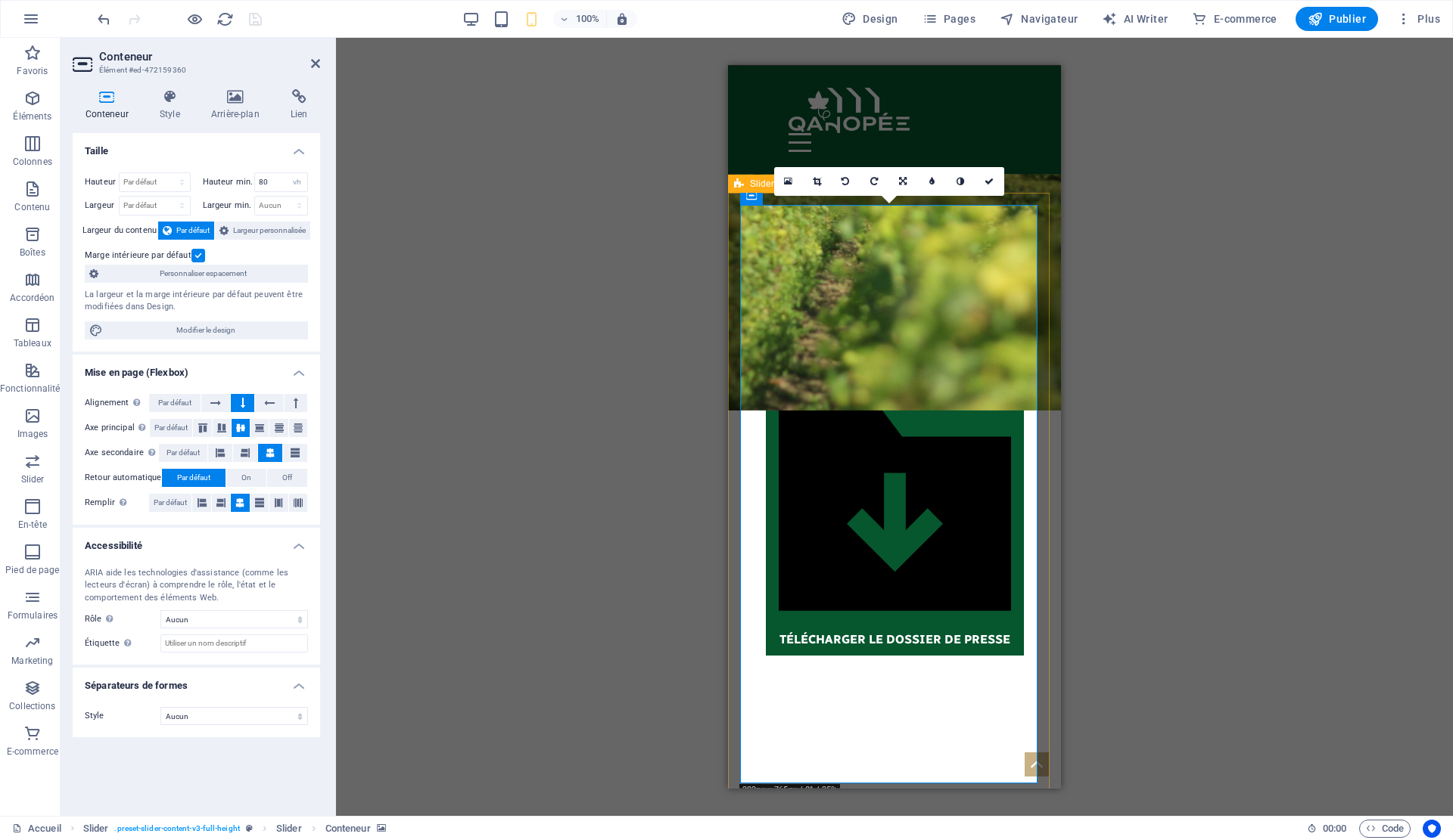
click at [736, 184] on icon at bounding box center [739, 184] width 10 height 18
select select "%"
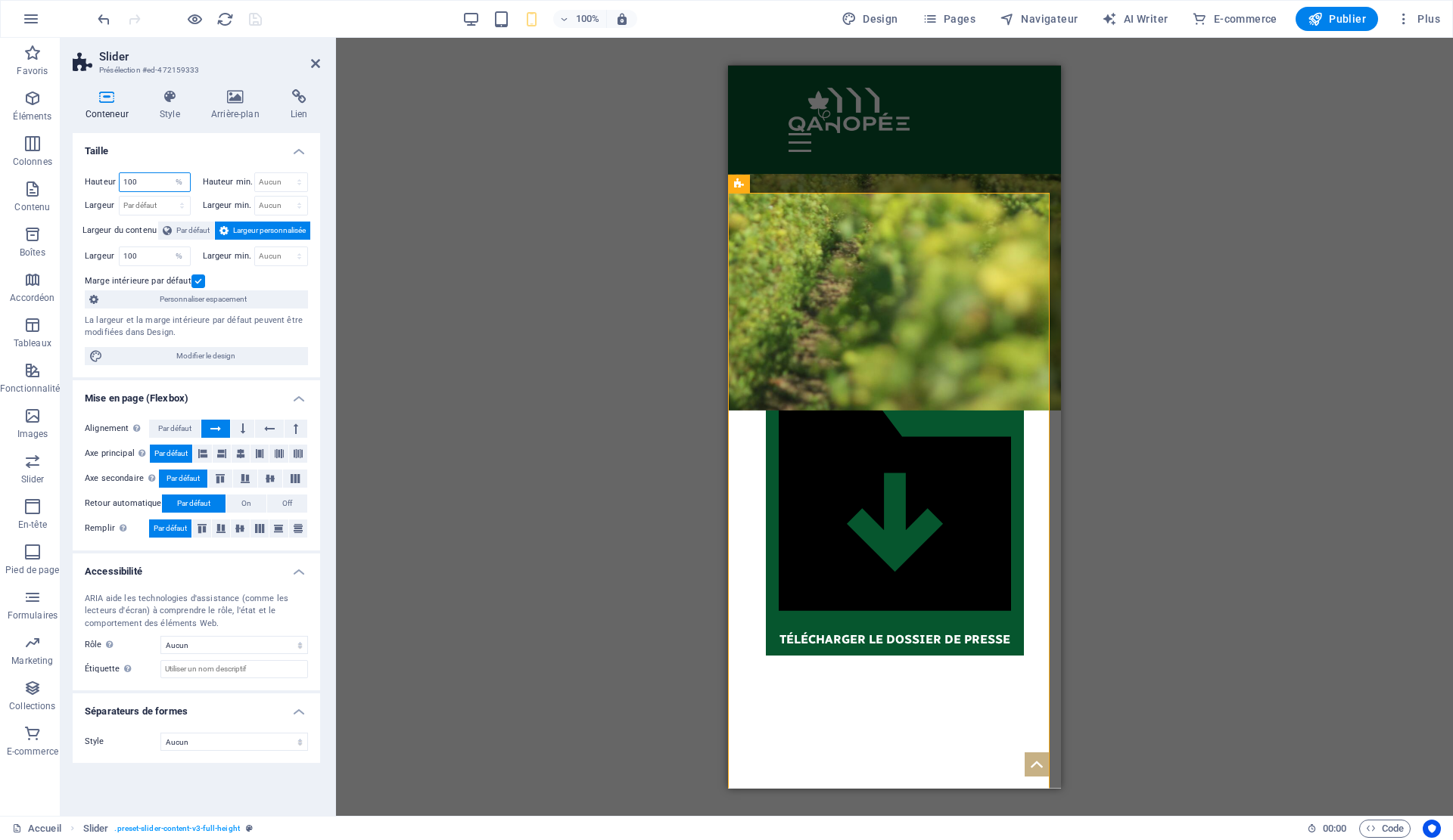
click at [128, 179] on input "100" at bounding box center [154, 182] width 70 height 18
click at [139, 184] on input "100" at bounding box center [154, 182] width 70 height 18
click at [166, 113] on h4 "Style" at bounding box center [172, 105] width 51 height 31
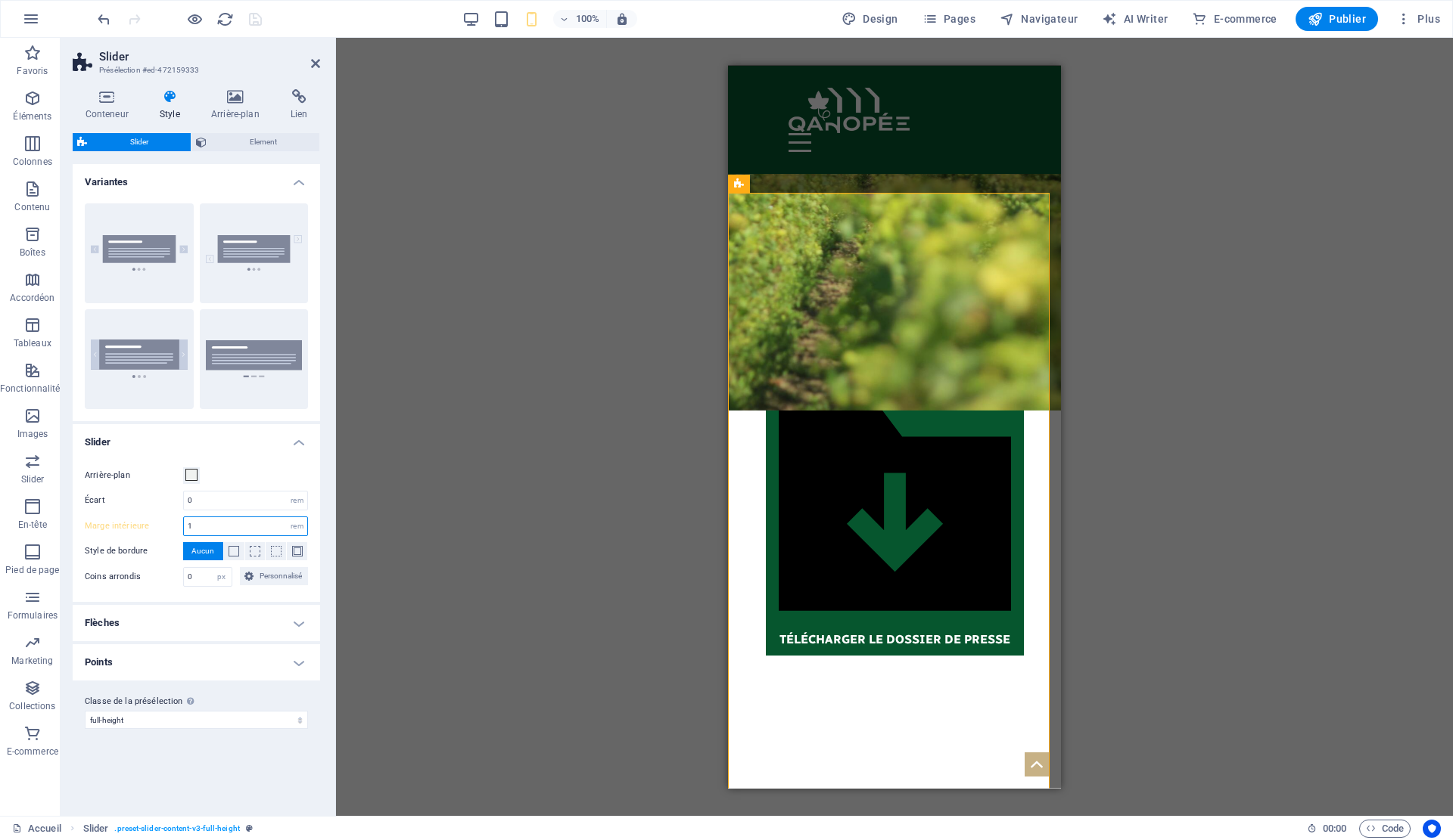
drag, startPoint x: 207, startPoint y: 529, endPoint x: 186, endPoint y: 526, distance: 21.2
click at [186, 526] on input "1" at bounding box center [245, 527] width 124 height 18
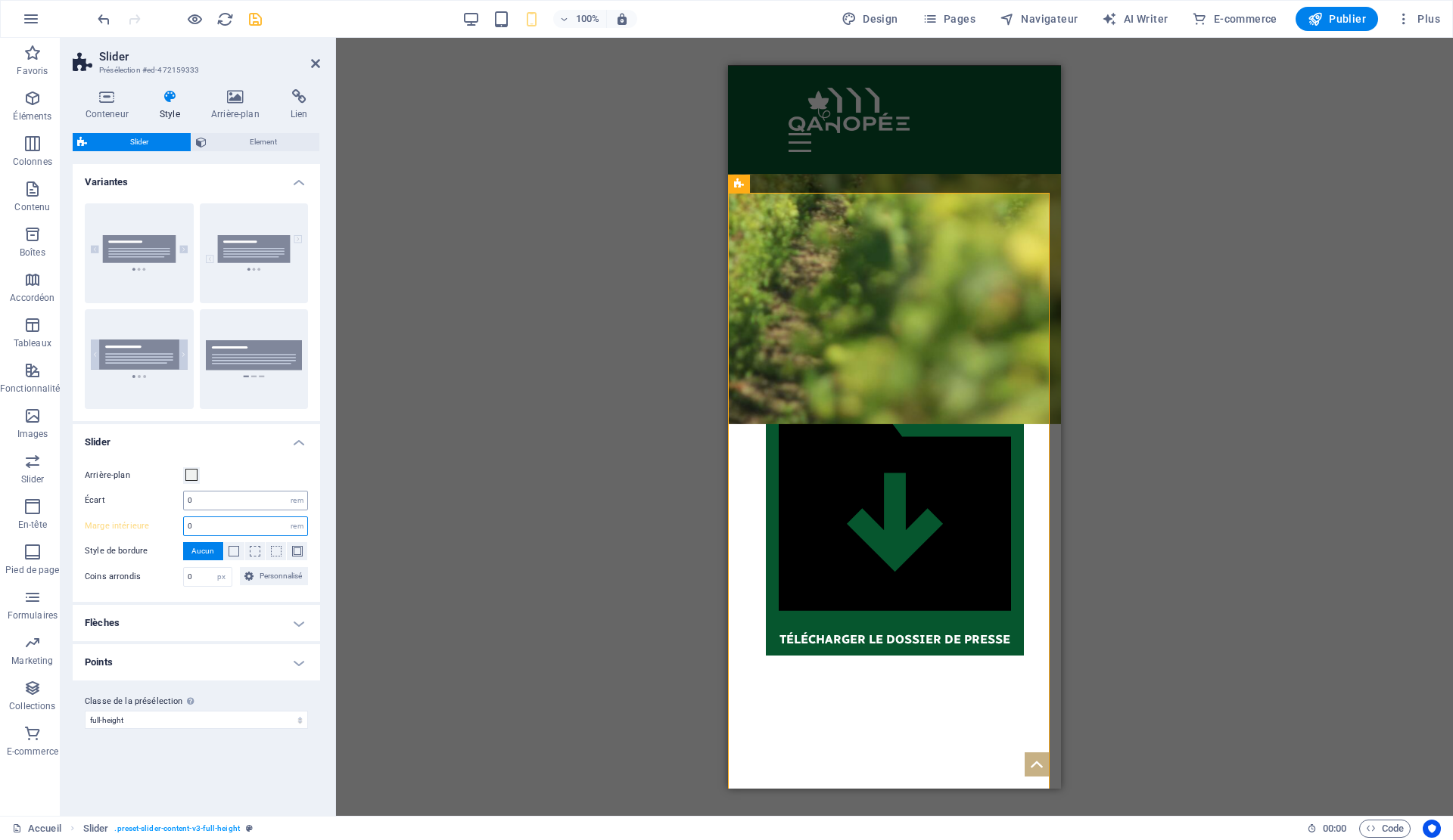
type input "0"
click at [249, 495] on input "0" at bounding box center [245, 500] width 124 height 18
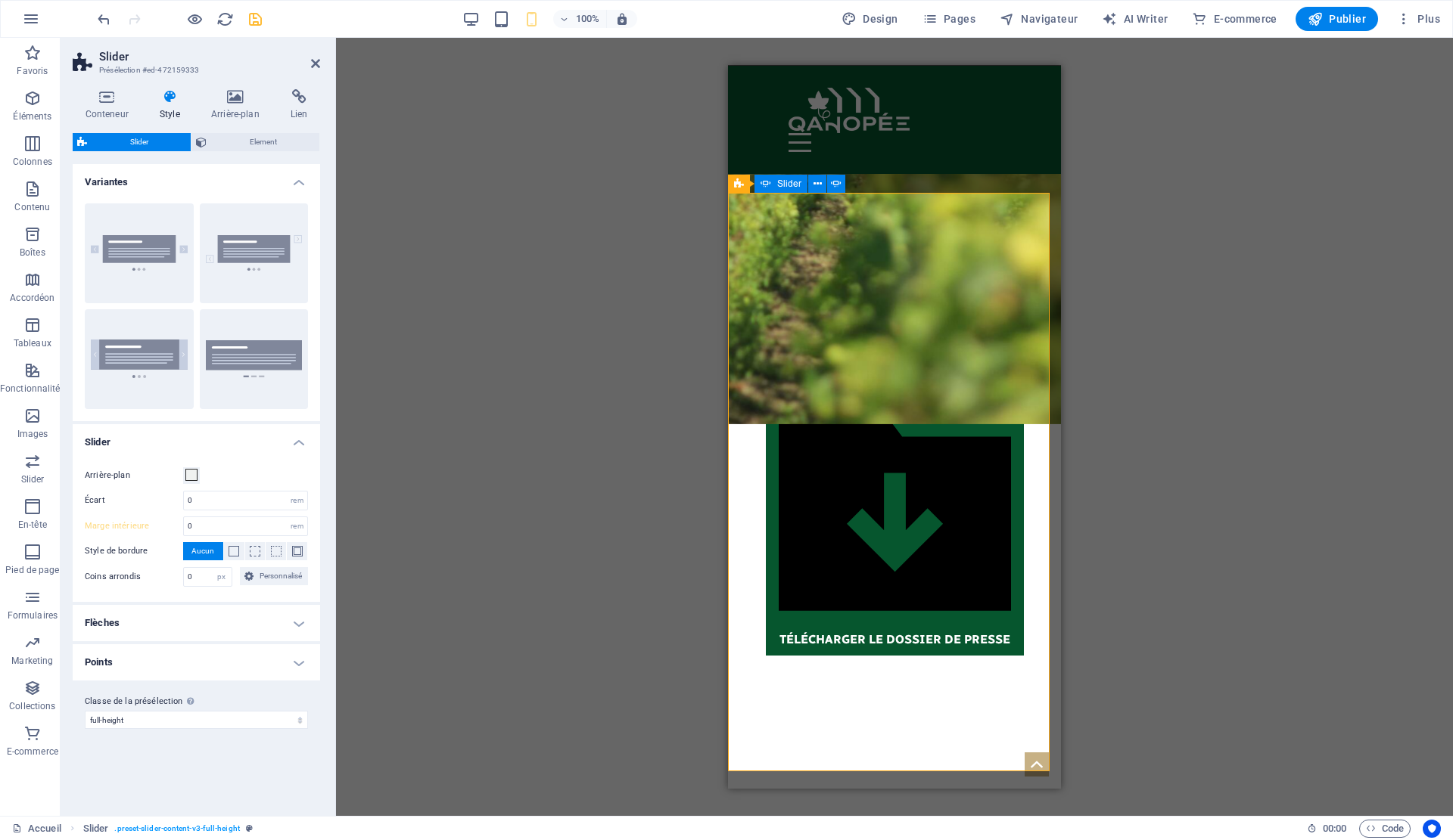
click at [109, 104] on h4 "Conteneur" at bounding box center [109, 105] width 74 height 31
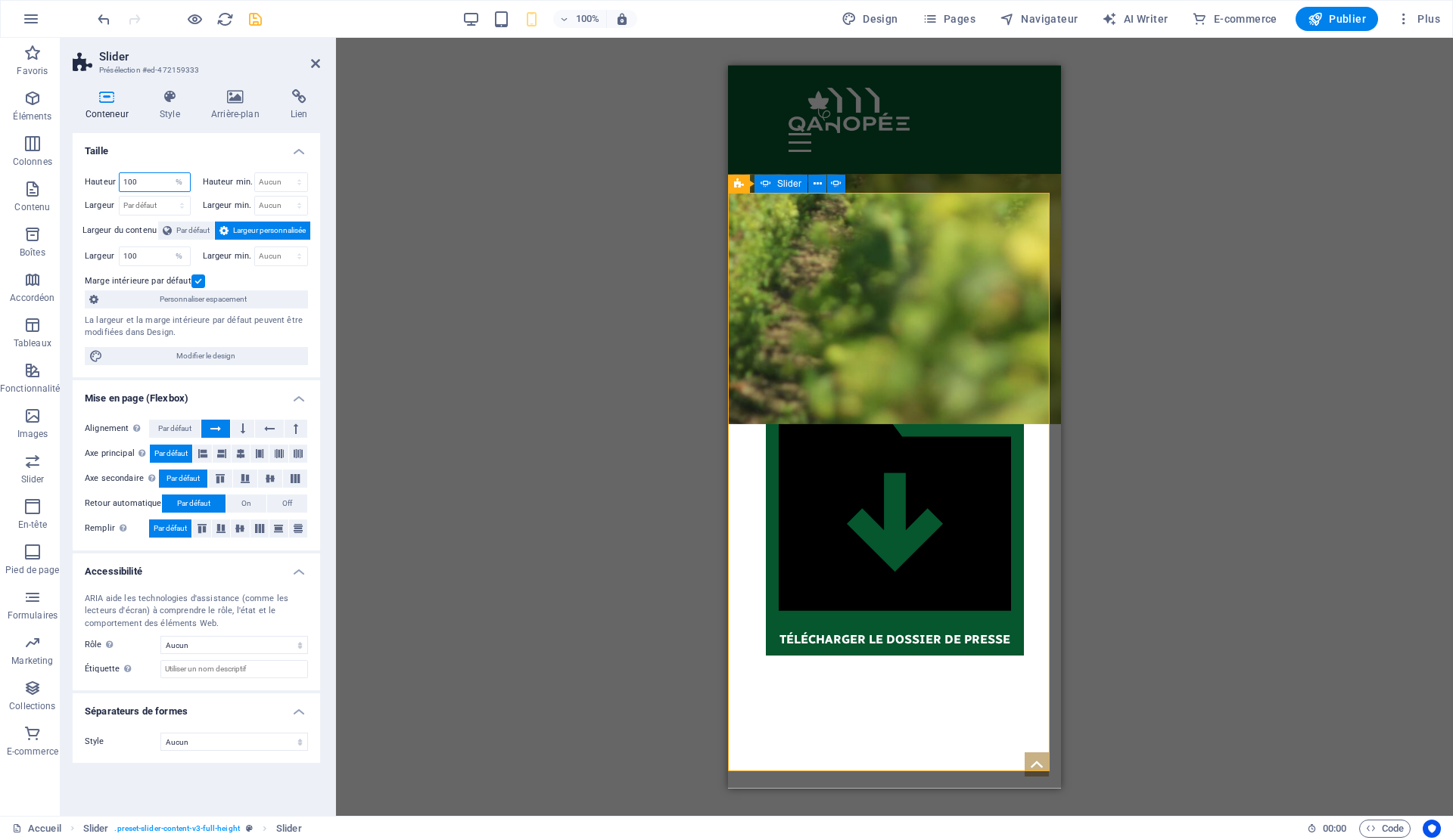
click at [129, 180] on input "100" at bounding box center [154, 182] width 70 height 18
type input "110"
click at [187, 145] on h4 "Taille" at bounding box center [196, 147] width 248 height 27
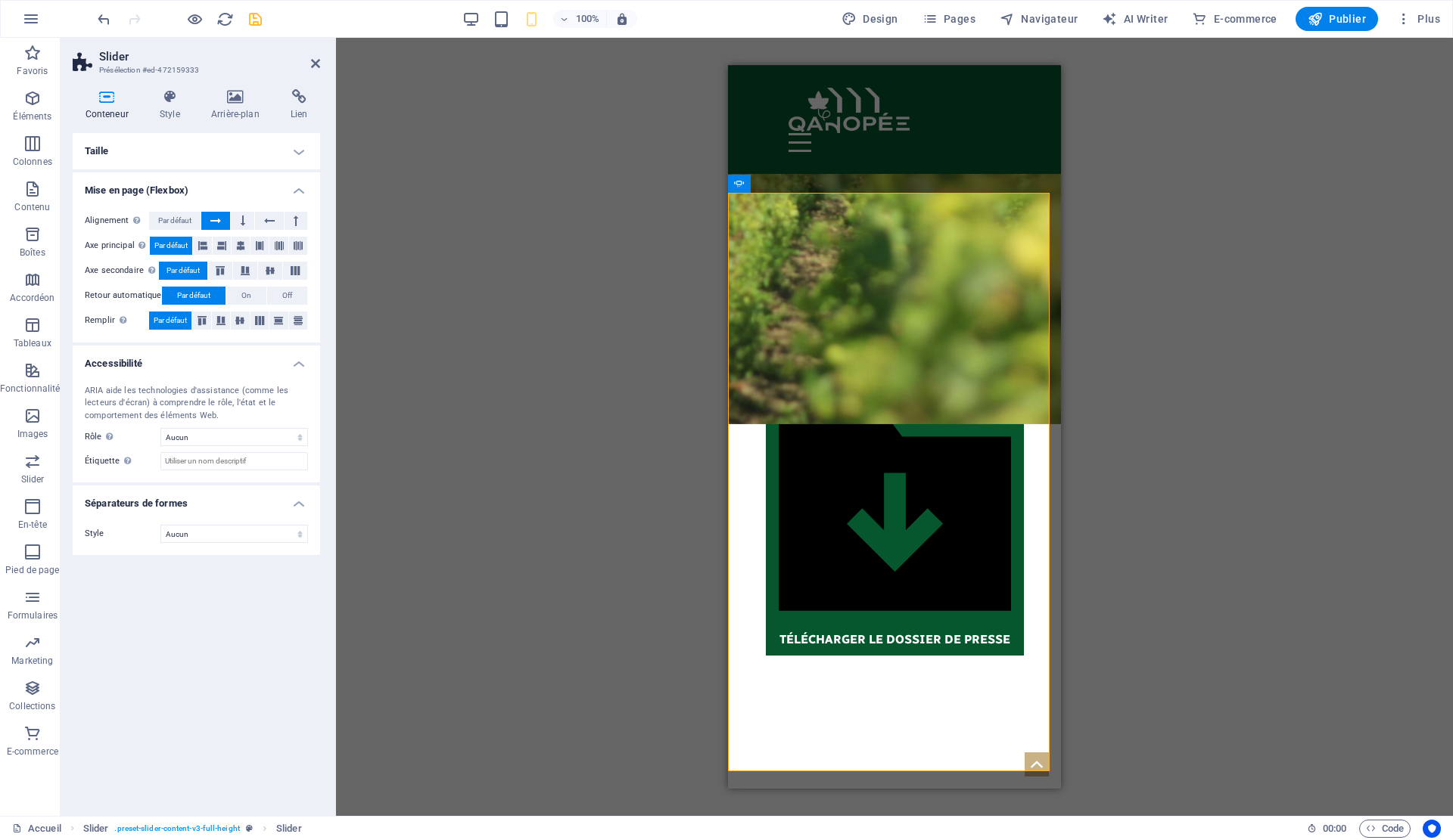
click at [187, 145] on h4 "Taille" at bounding box center [196, 152] width 248 height 36
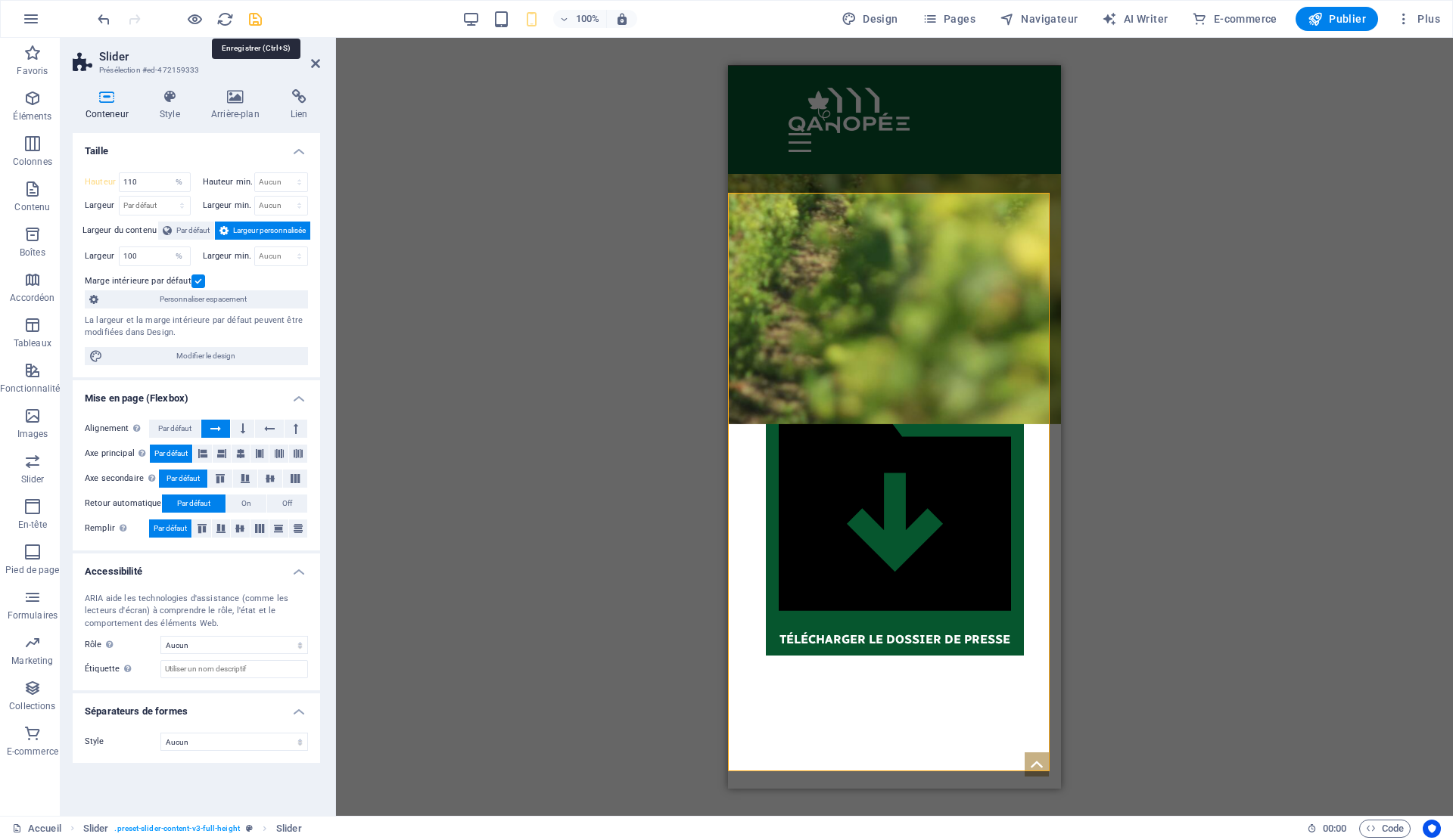
click at [256, 27] on icon "save" at bounding box center [255, 19] width 17 height 17
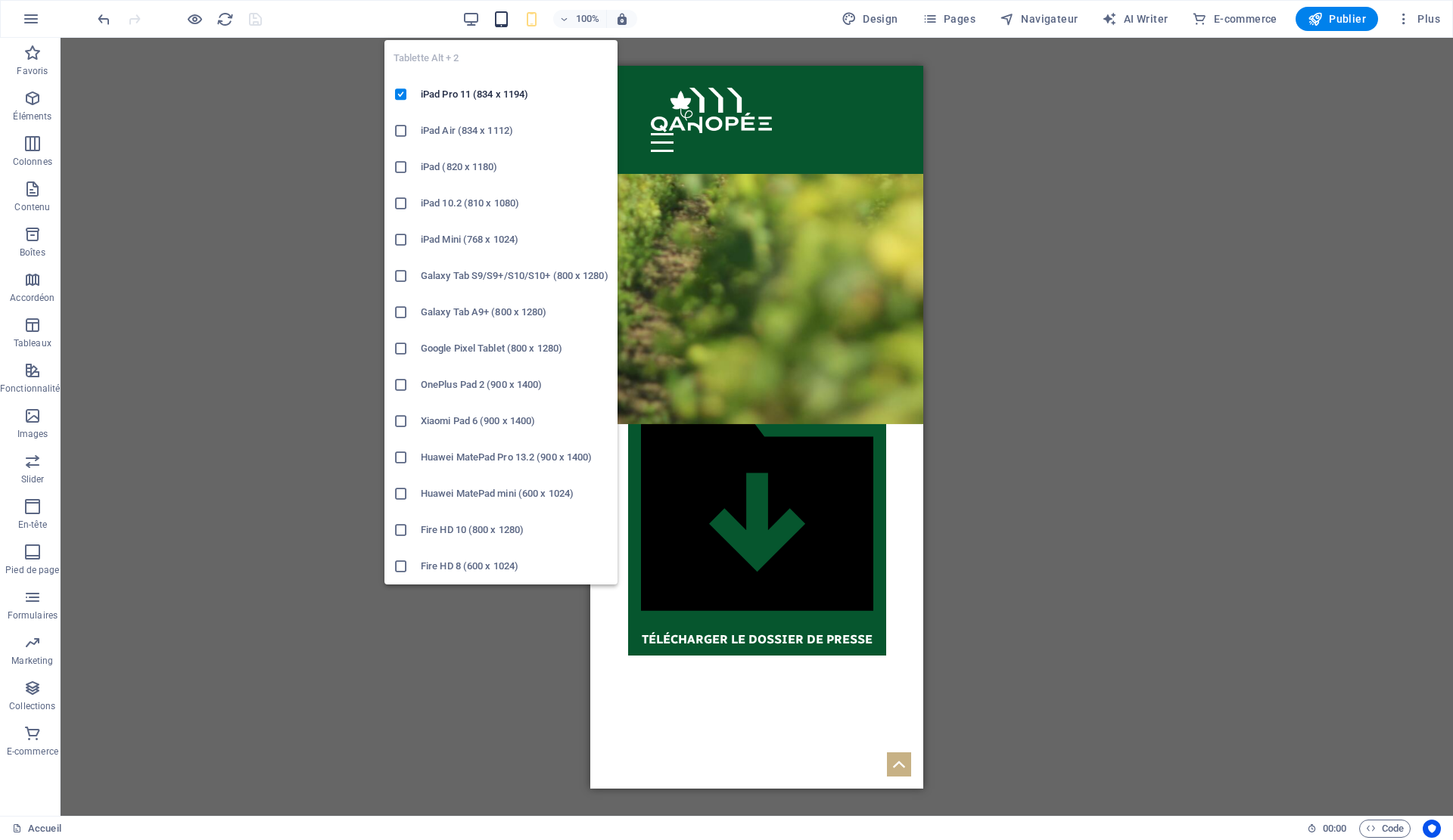
click at [505, 18] on icon "button" at bounding box center [501, 19] width 17 height 17
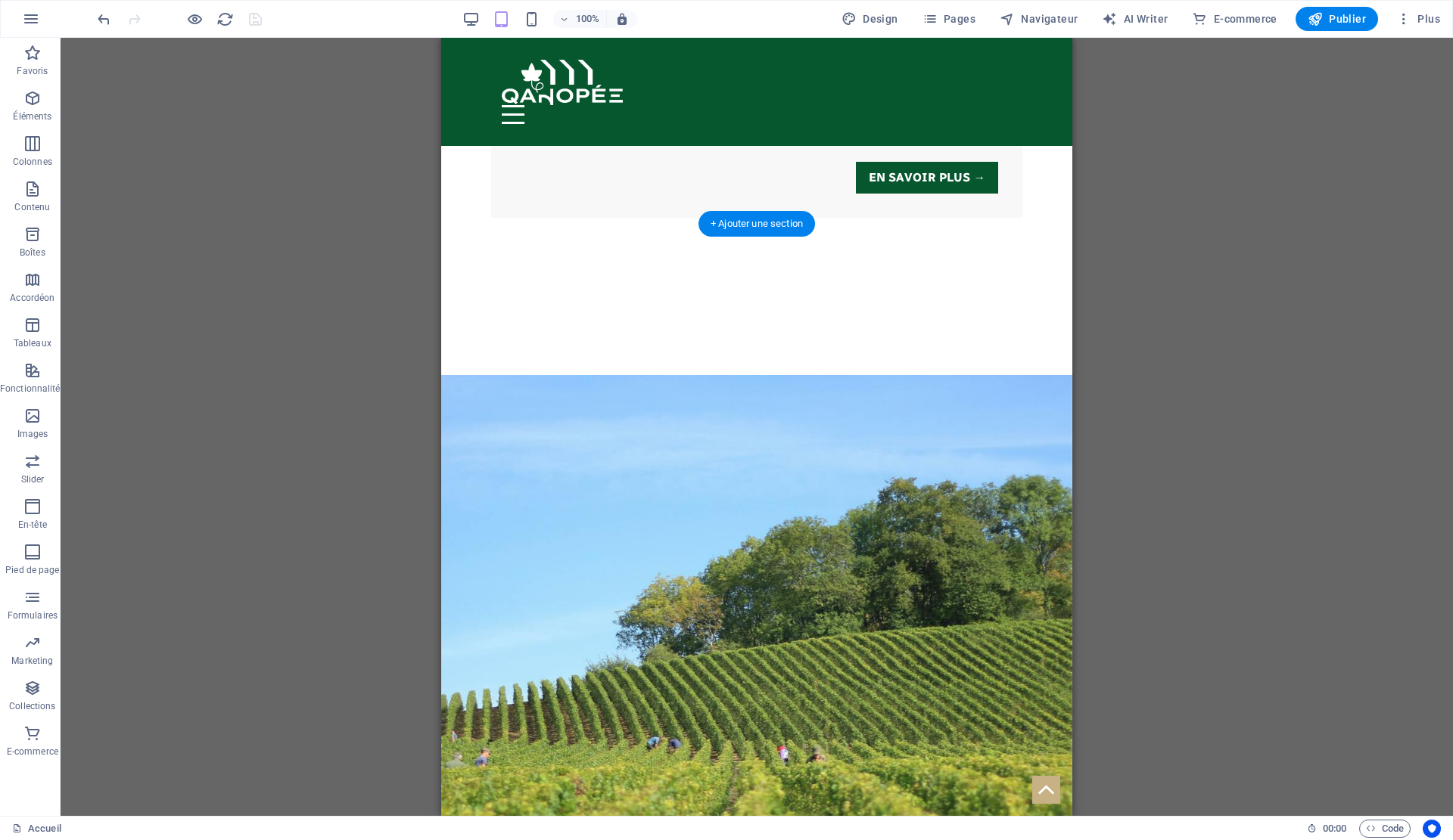
scroll to position [3794, 0]
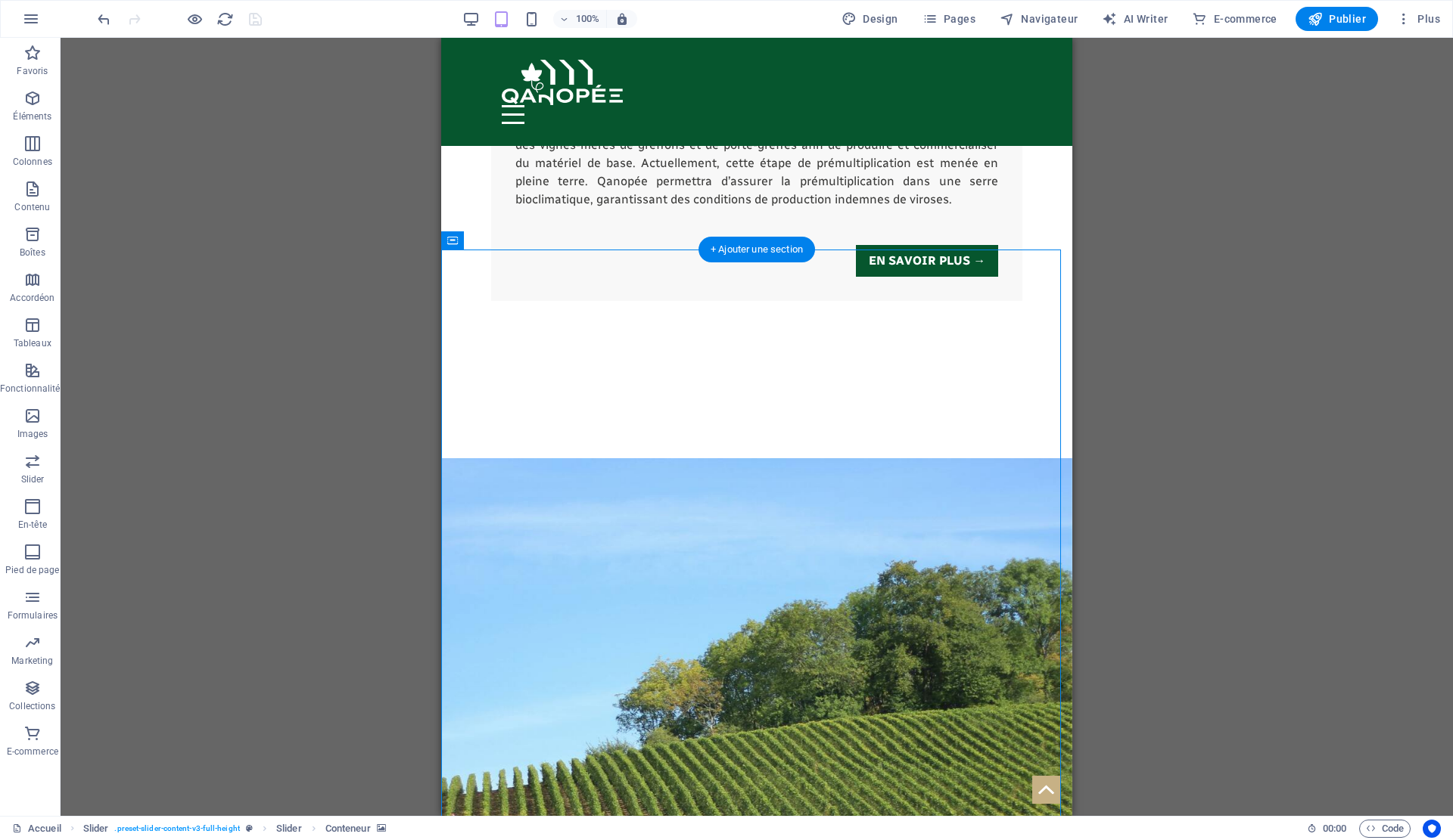
select select "vh"
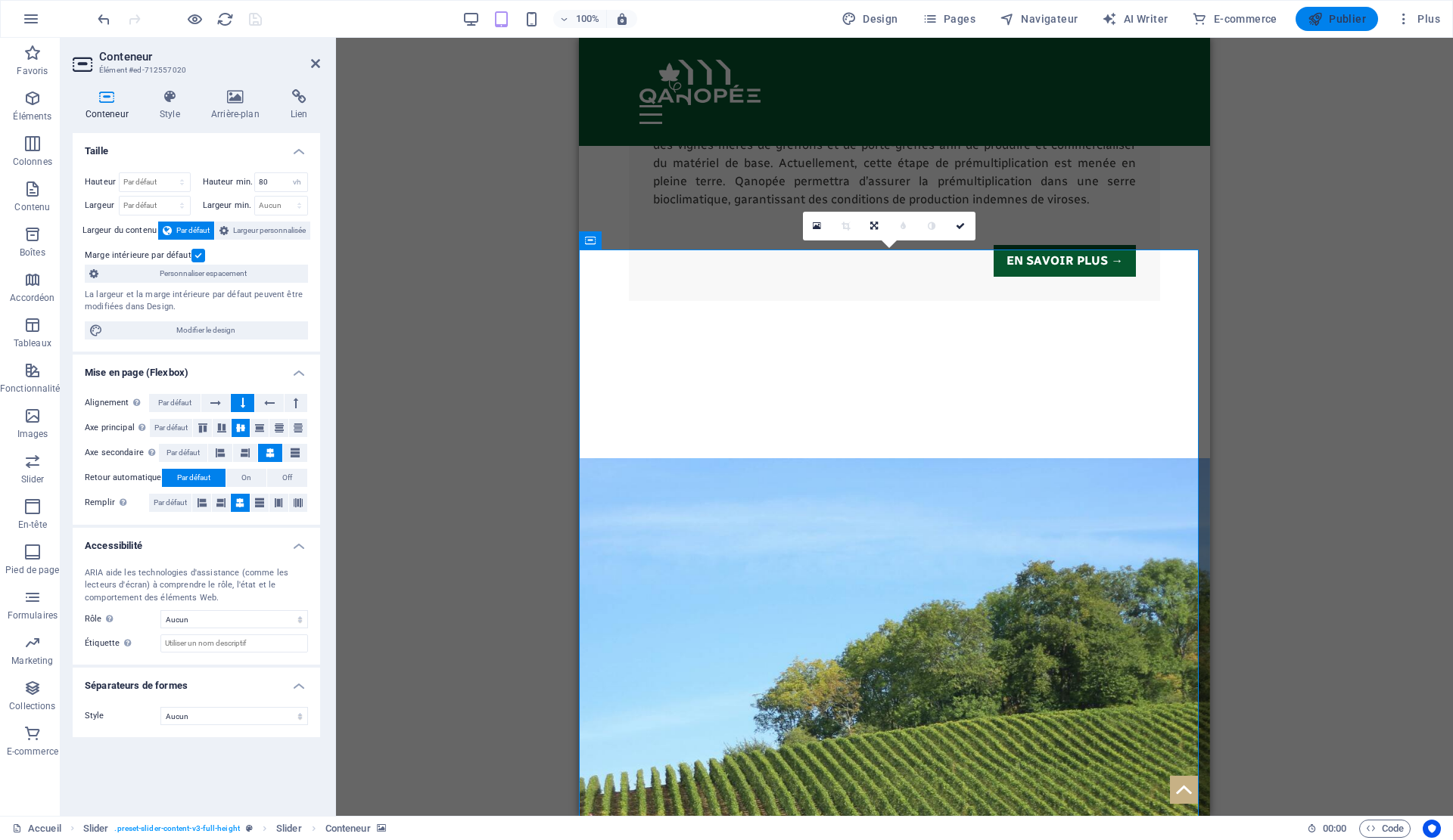
click at [1321, 23] on icon "button" at bounding box center [1315, 19] width 15 height 15
